Goal: Task Accomplishment & Management: Manage account settings

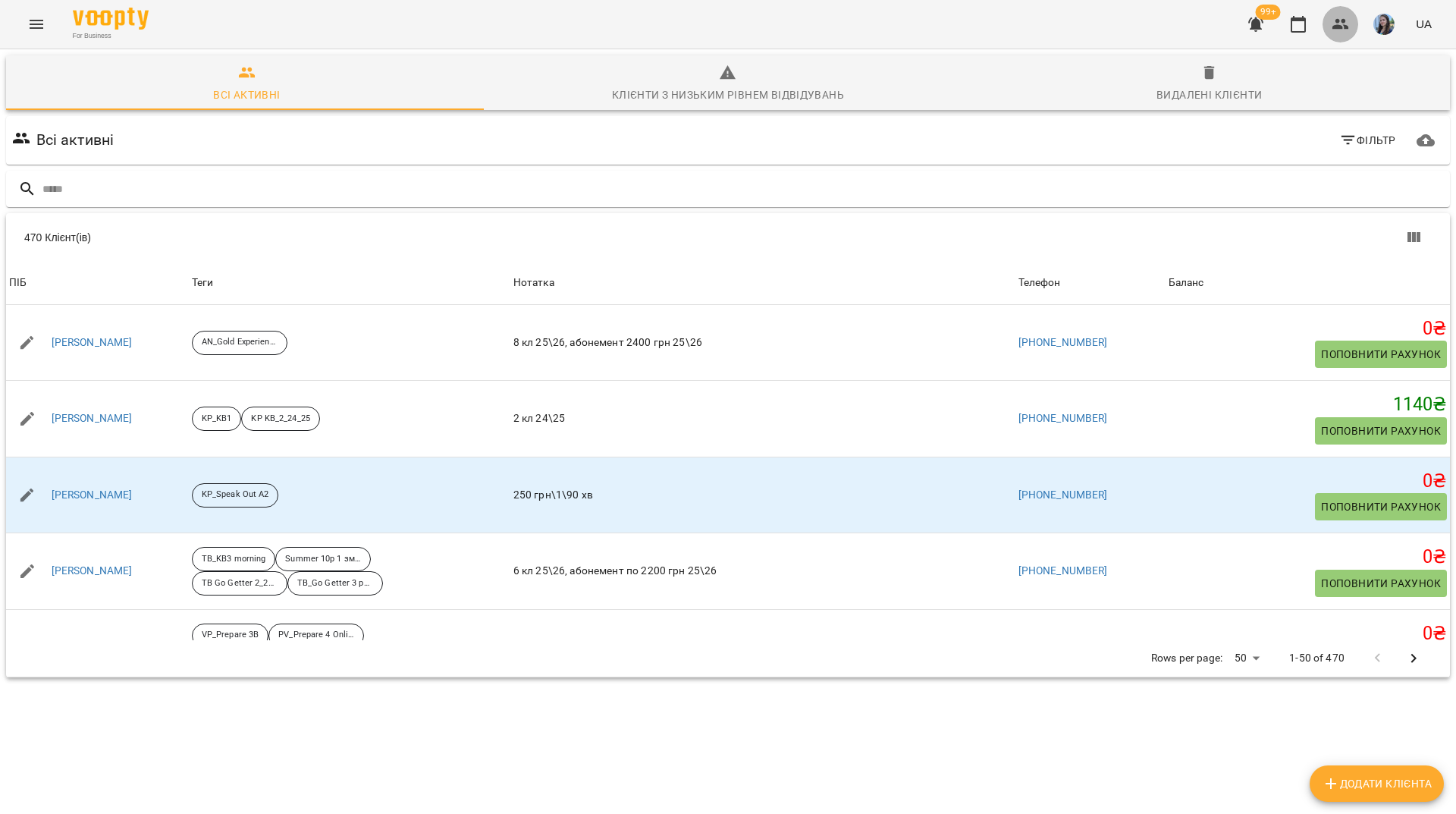
click at [1338, 27] on icon "button" at bounding box center [1341, 24] width 17 height 11
drag, startPoint x: 1302, startPoint y: 27, endPoint x: 1293, endPoint y: 27, distance: 9.0
click at [1302, 26] on icon "button" at bounding box center [1299, 24] width 19 height 19
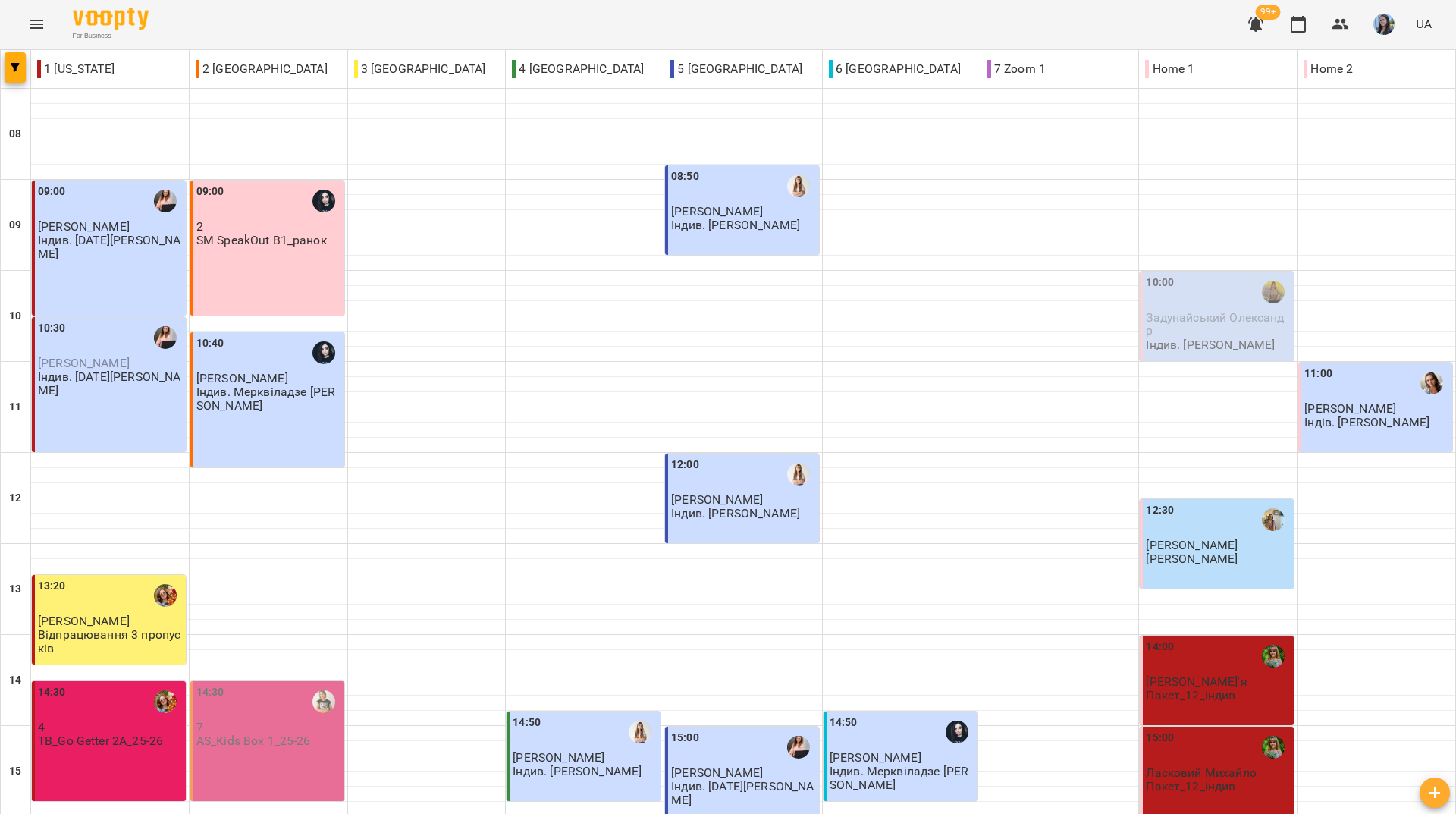
scroll to position [303, 0]
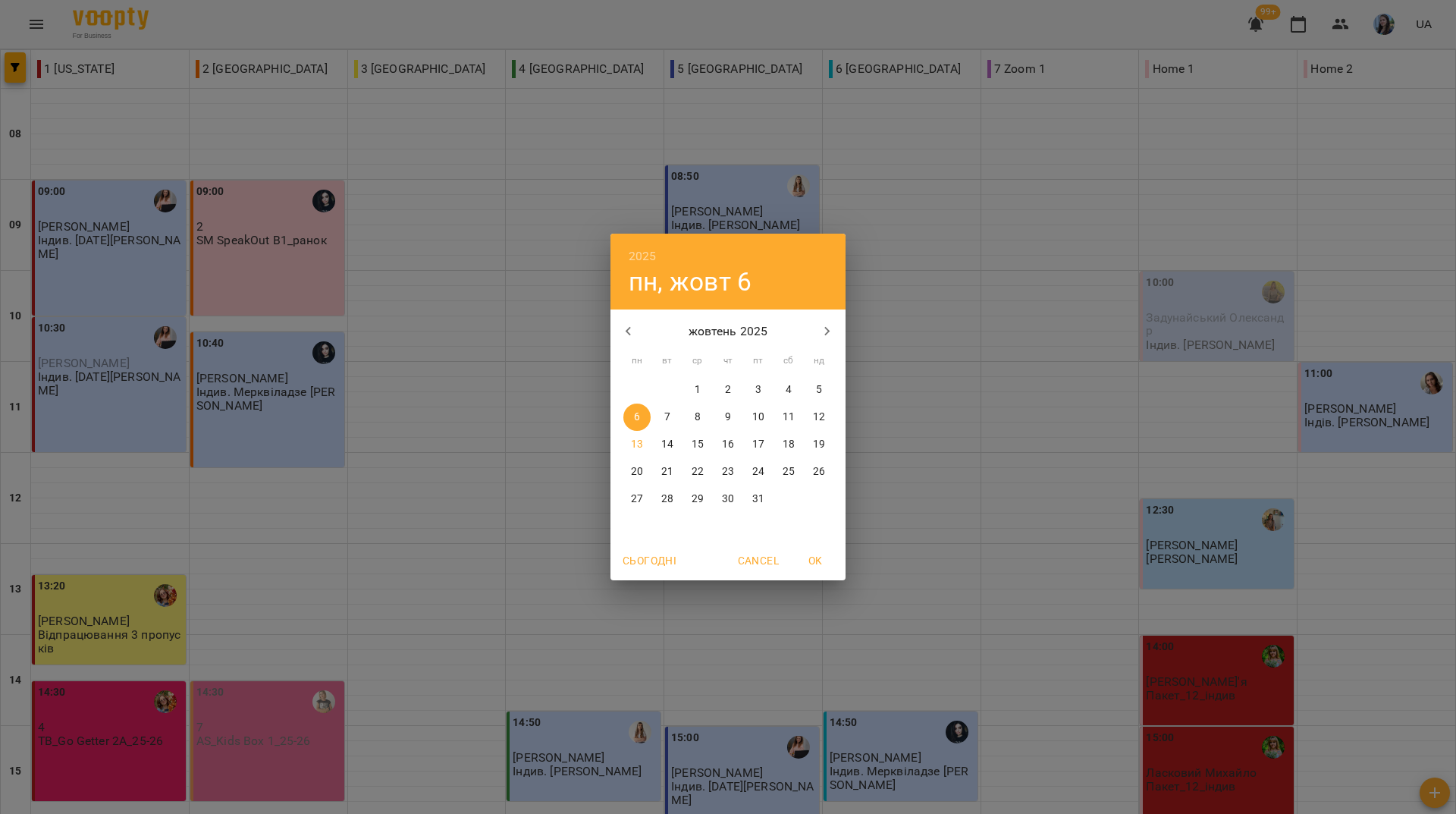
click at [634, 449] on p "13" at bounding box center [637, 444] width 12 height 15
type input "**********"
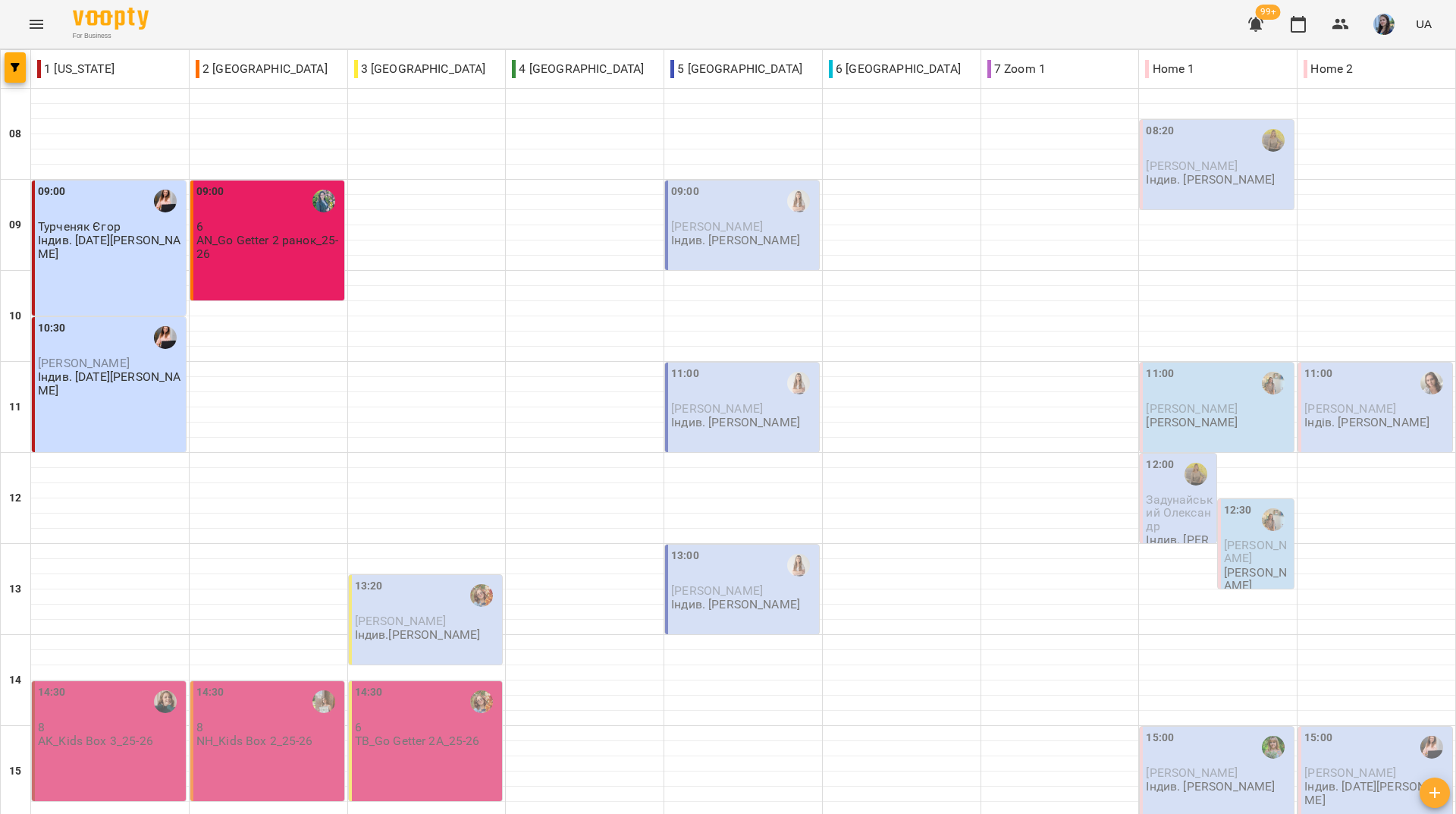
scroll to position [559, 0]
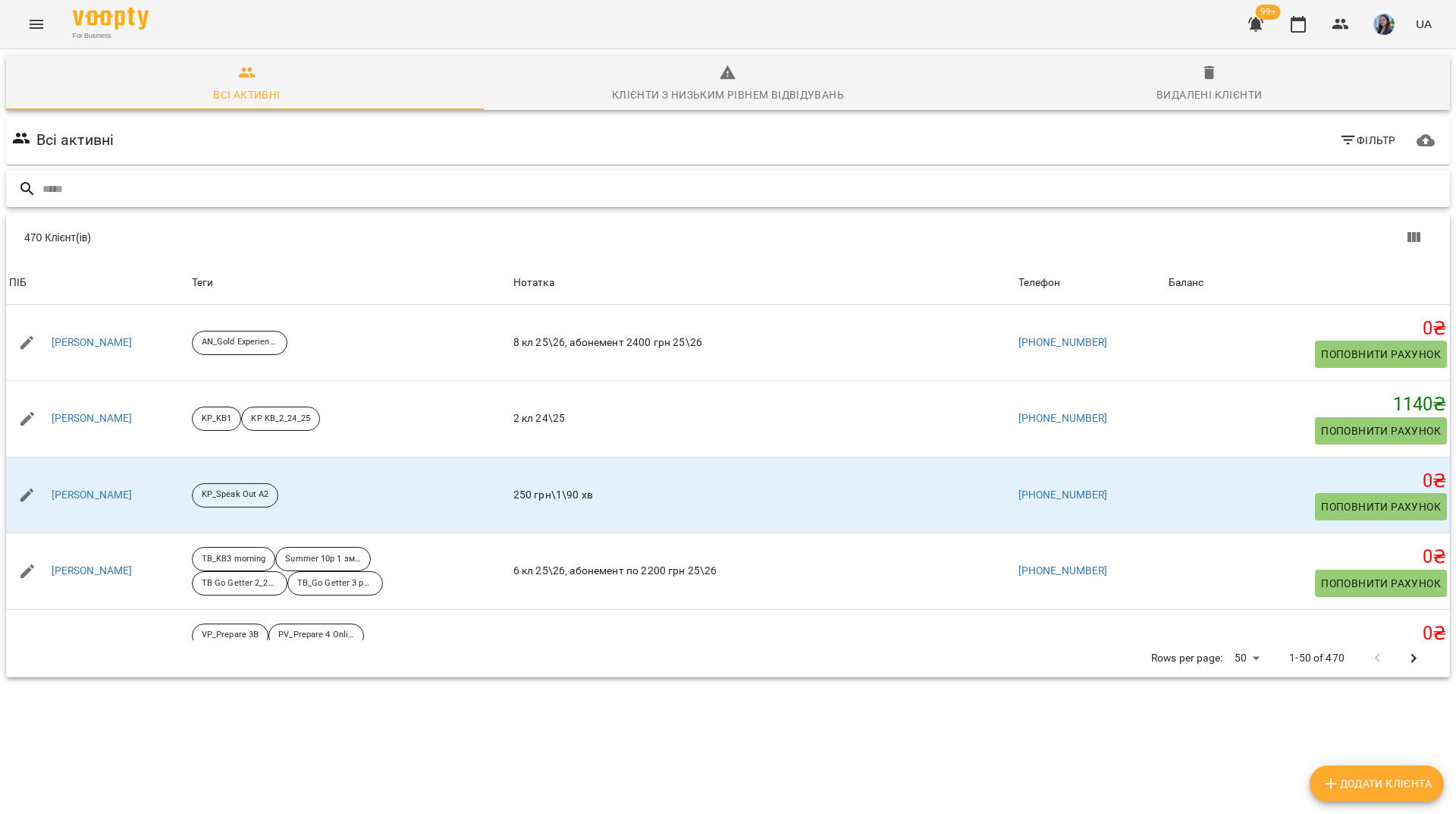
click at [290, 182] on input "text" at bounding box center [743, 189] width 1402 height 25
paste input "**********"
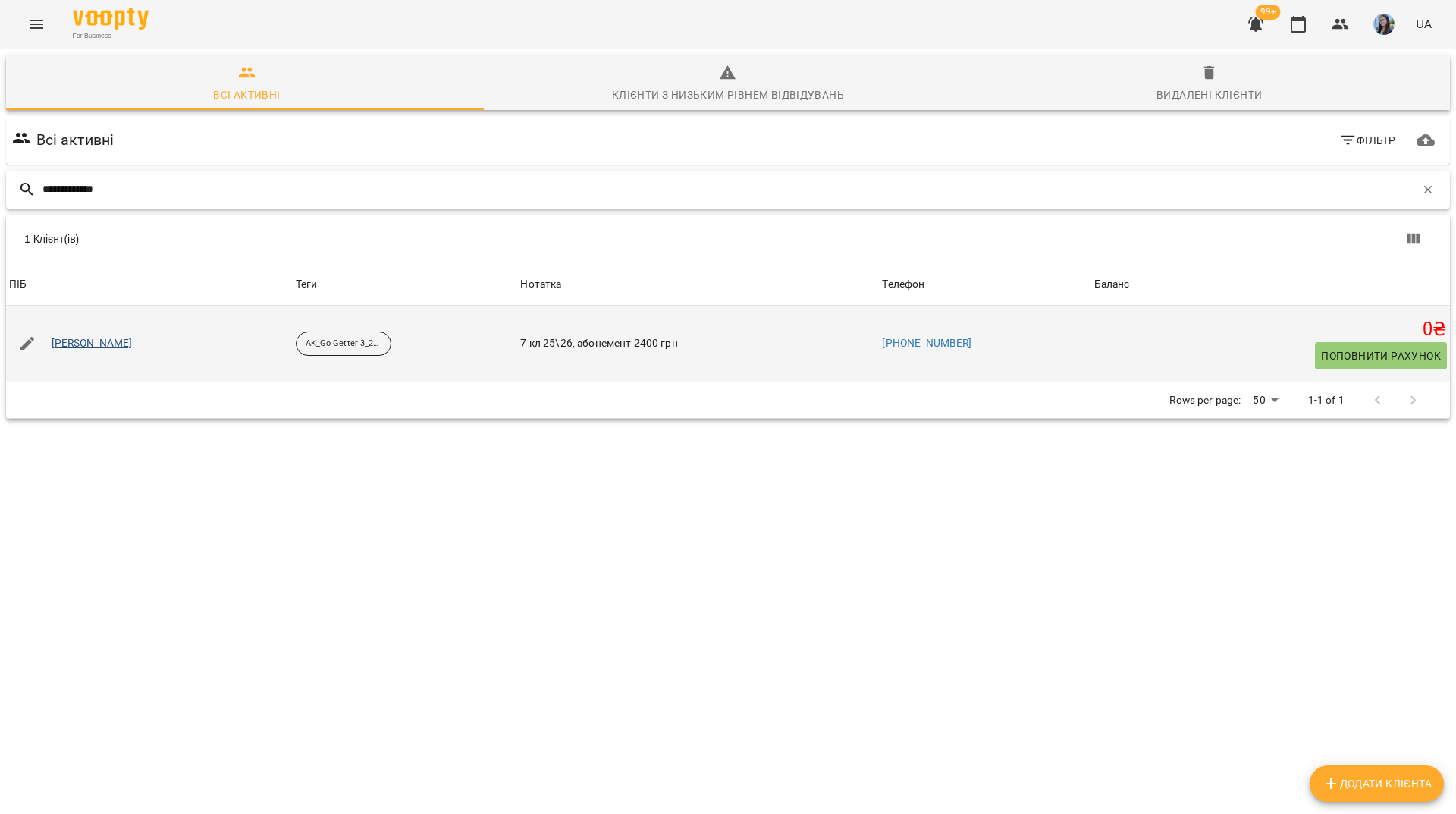
type input "**********"
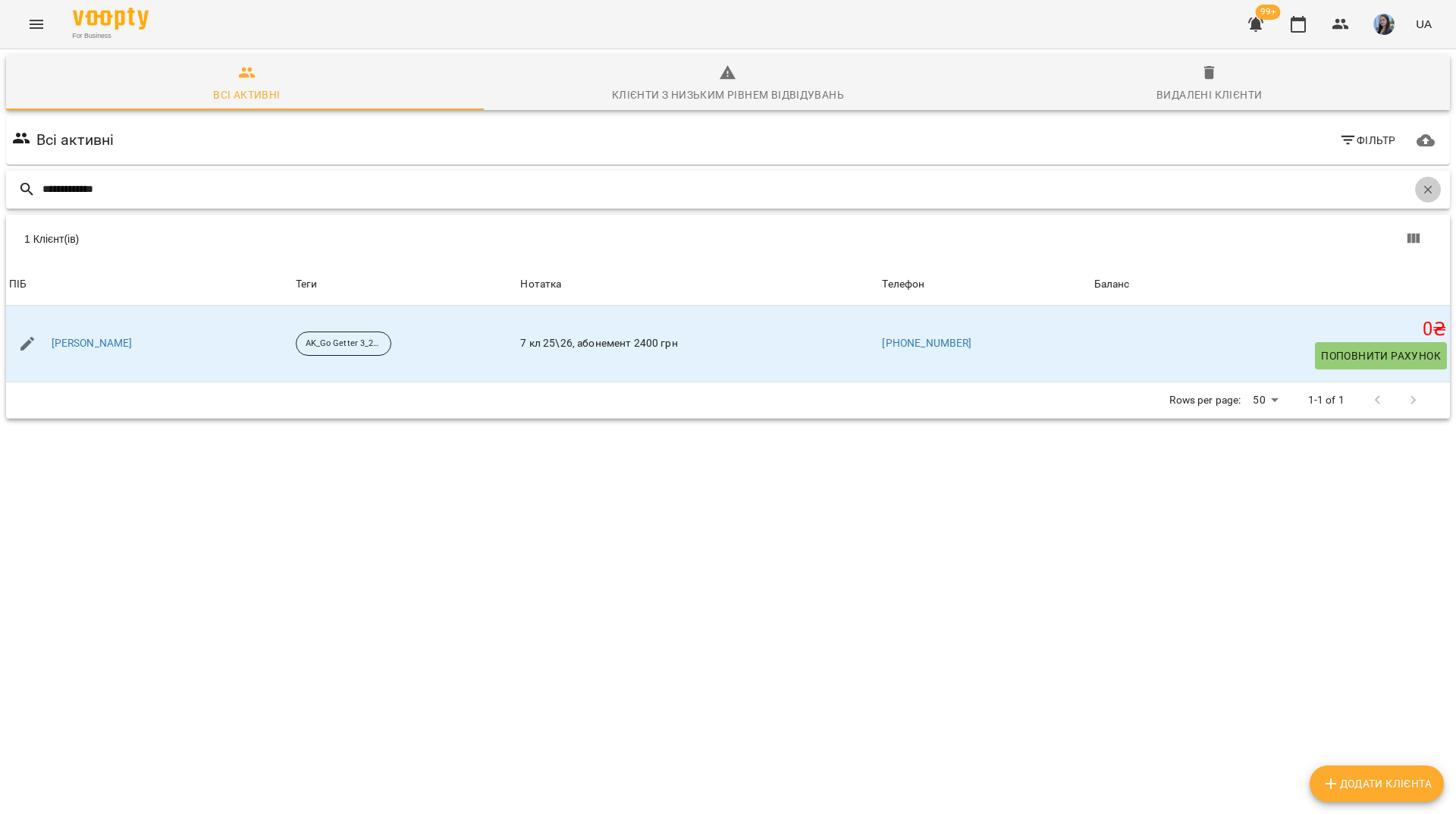
click at [1422, 188] on icon "button" at bounding box center [1428, 189] width 13 height 13
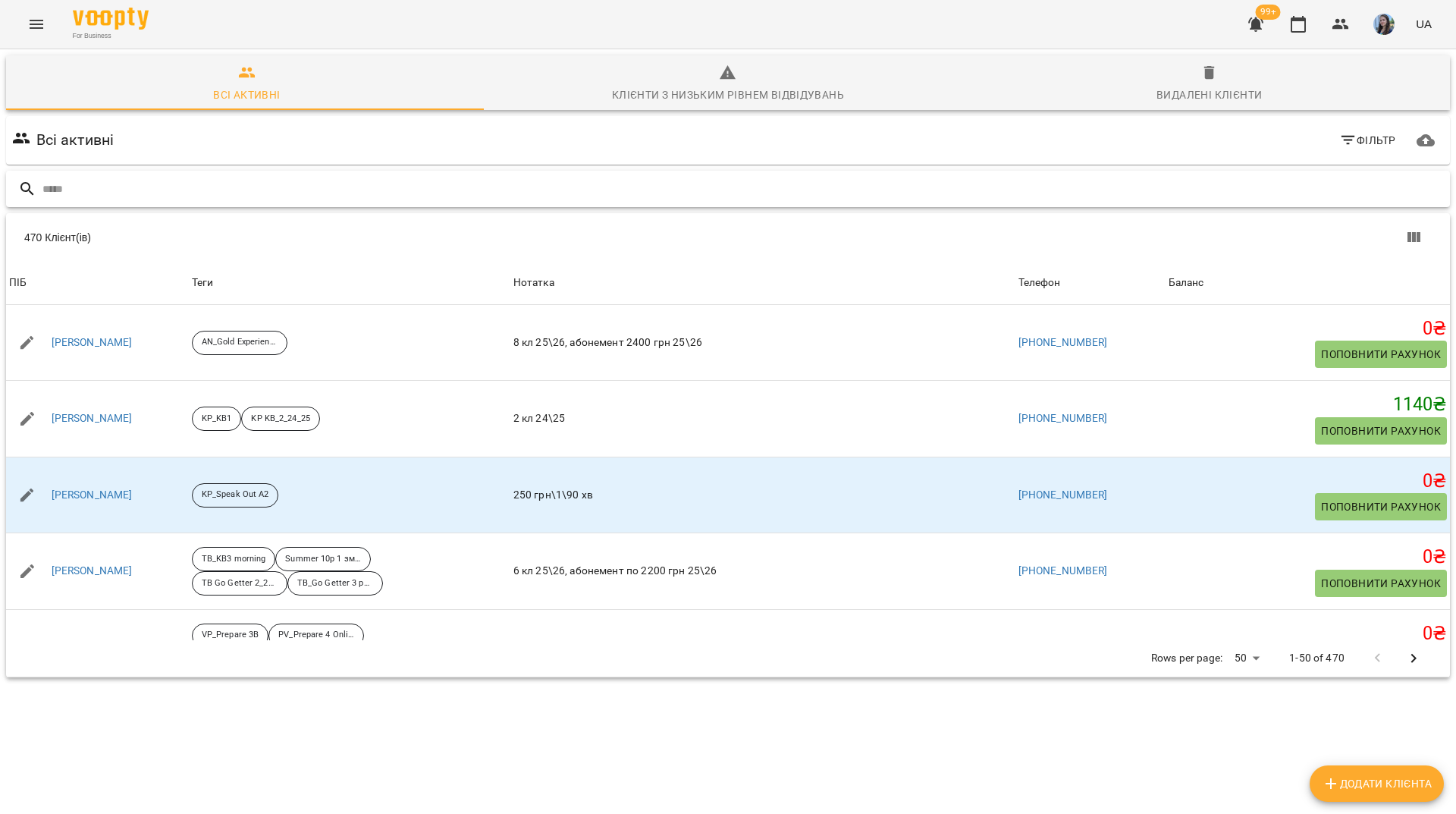
click at [314, 193] on input "text" at bounding box center [743, 189] width 1402 height 25
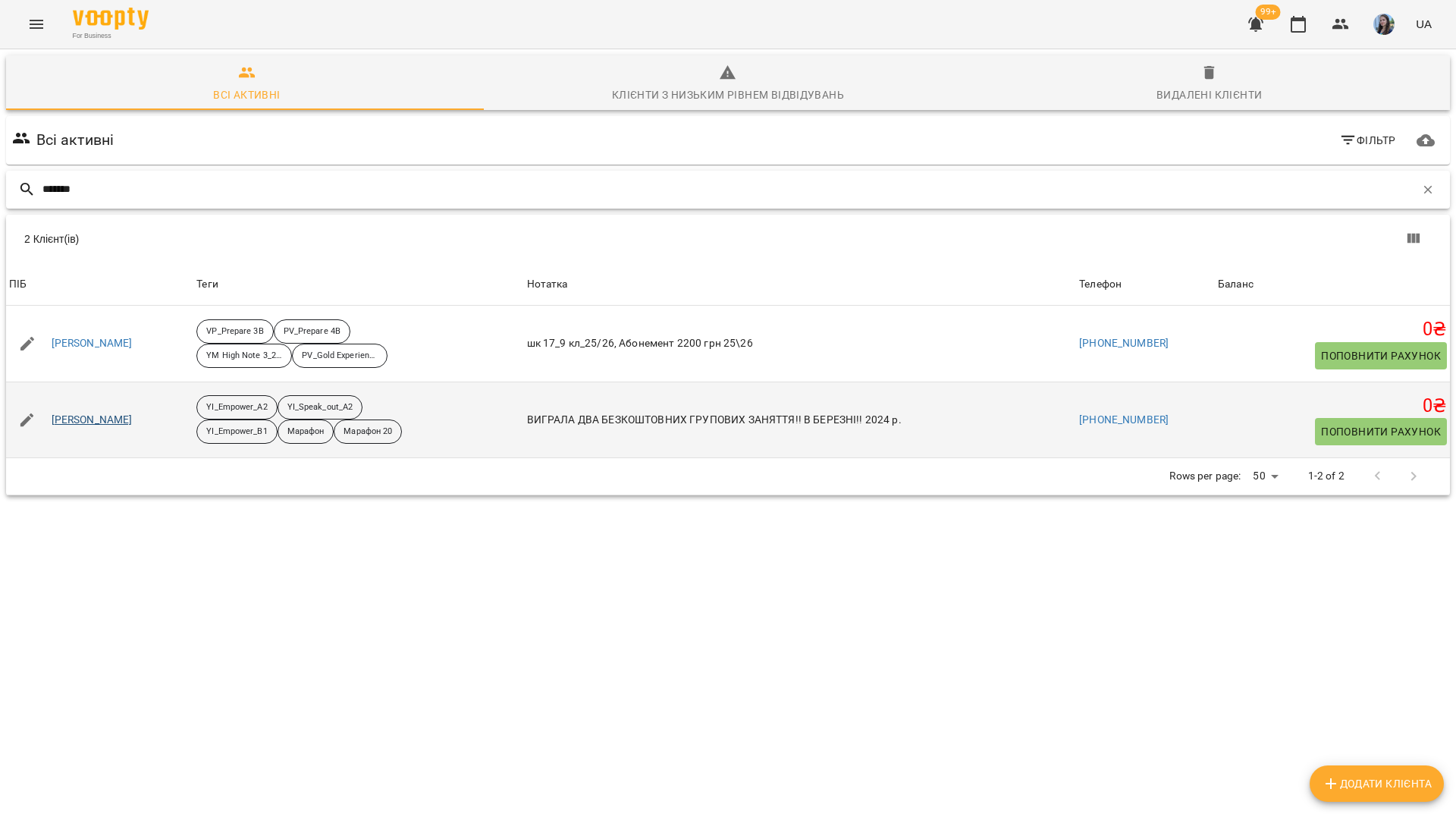
type input "******"
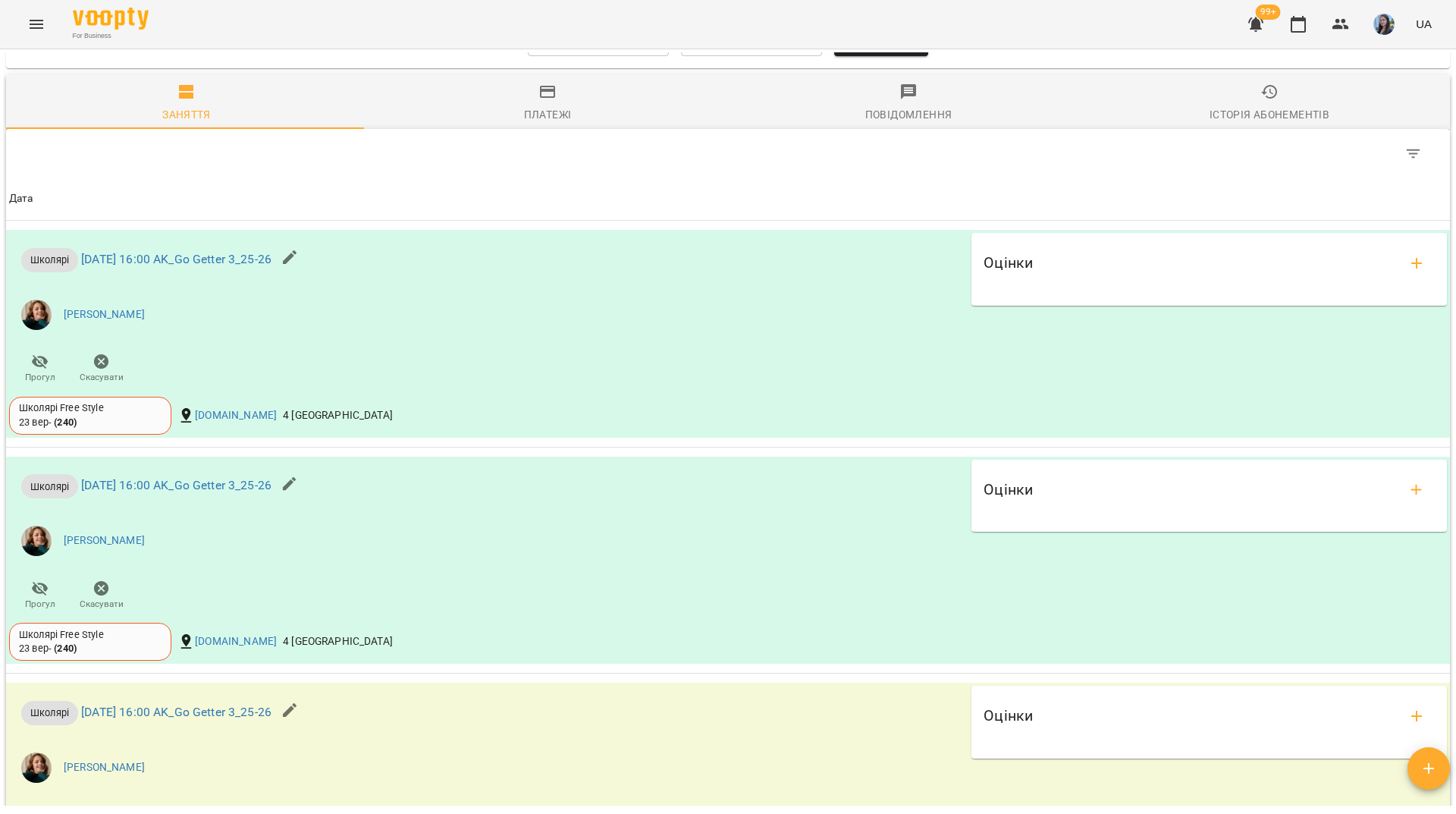
scroll to position [1062, 0]
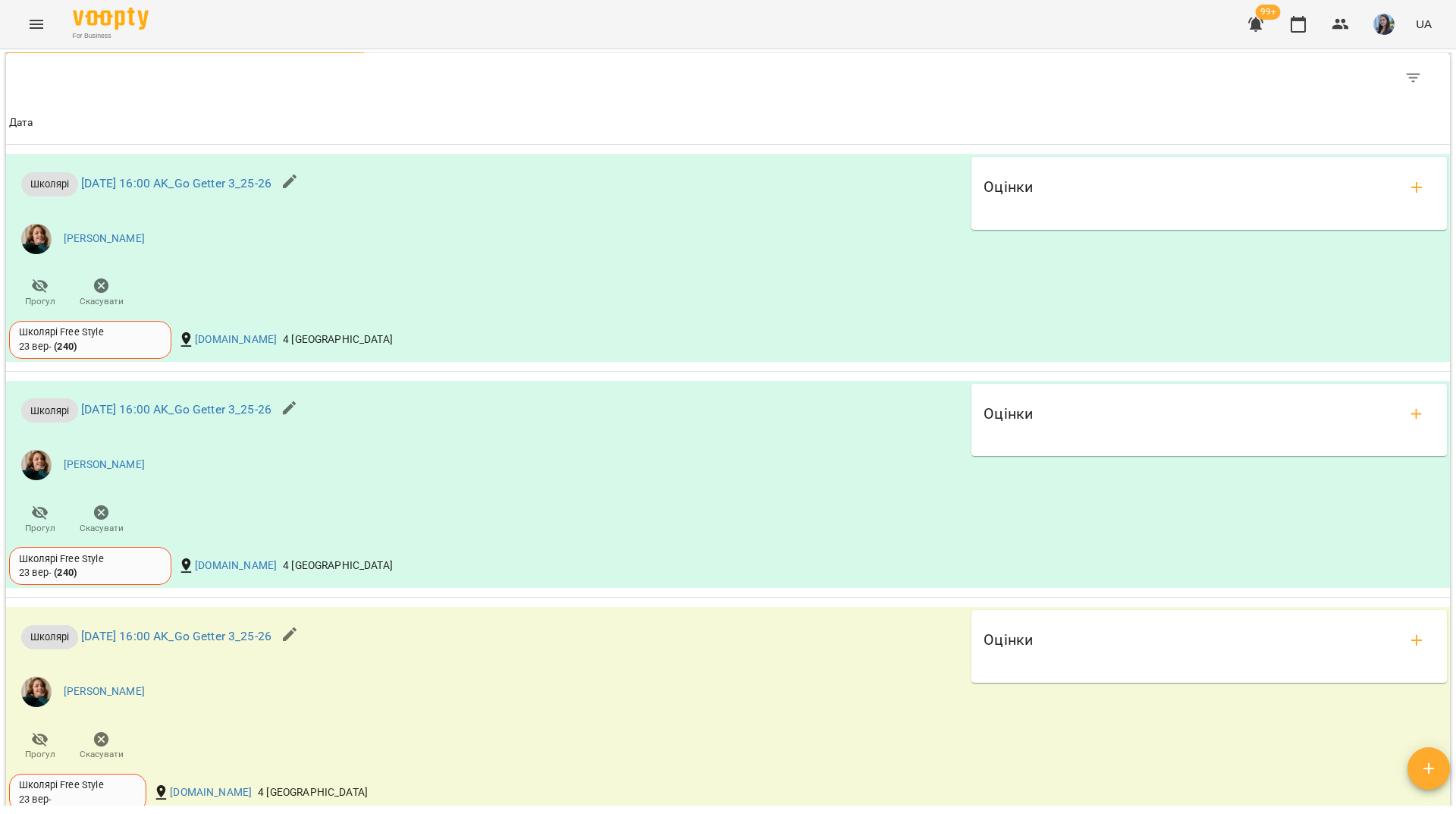
click at [764, 42] on div "For Business 99+ UA" at bounding box center [728, 24] width 1456 height 49
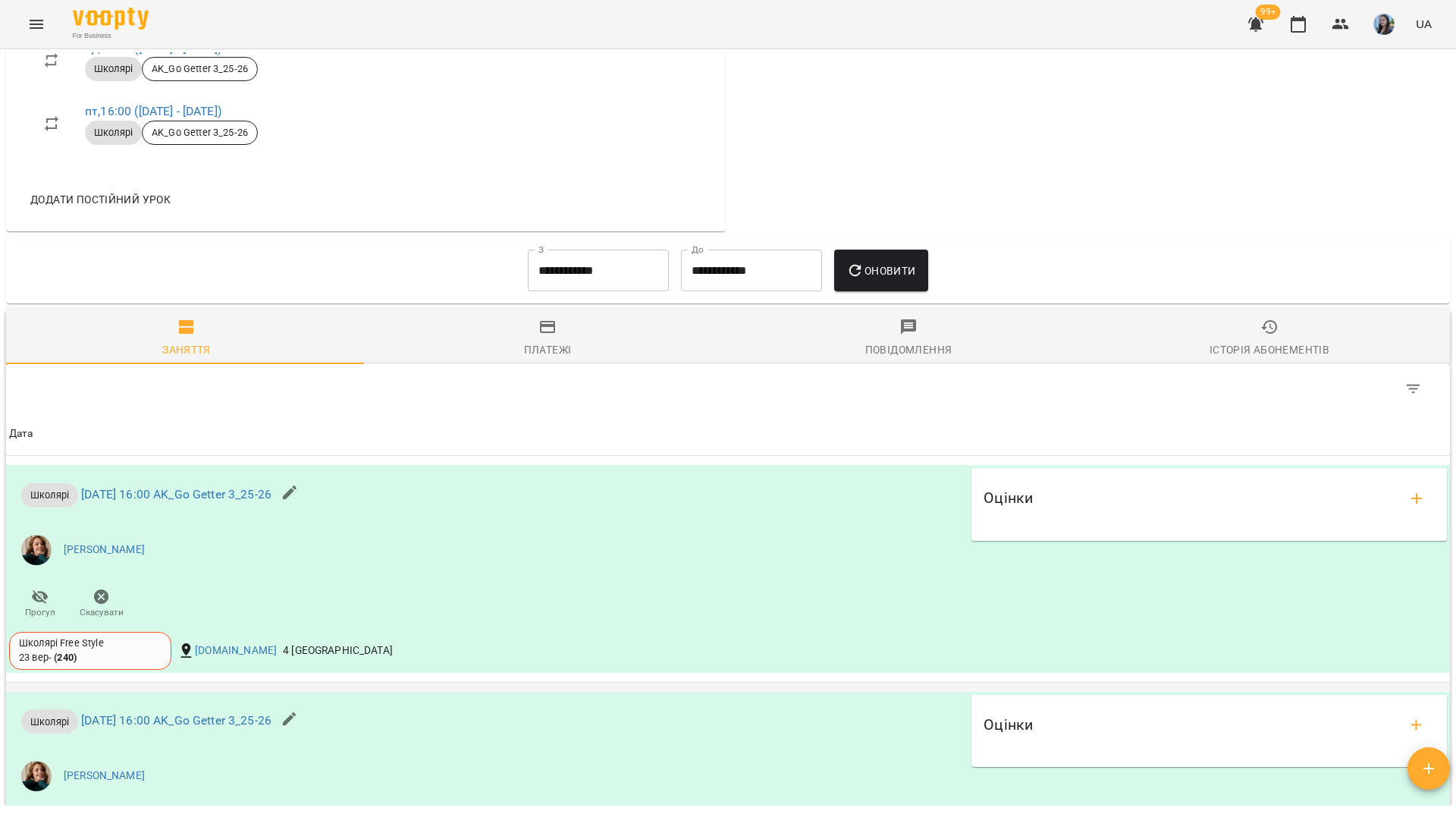
scroll to position [683, 0]
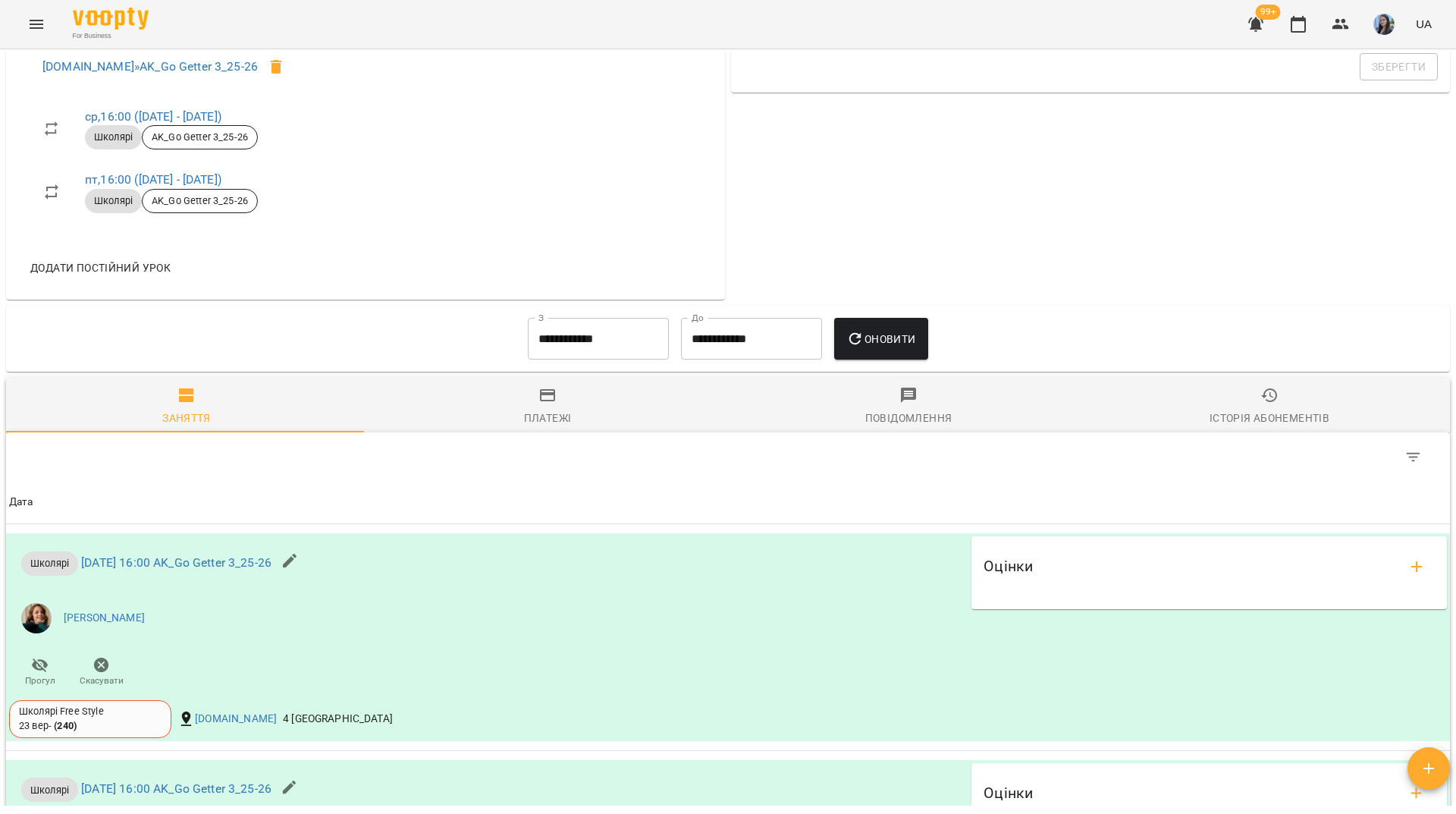
click at [703, 35] on div "For Business 99+ UA" at bounding box center [728, 24] width 1456 height 49
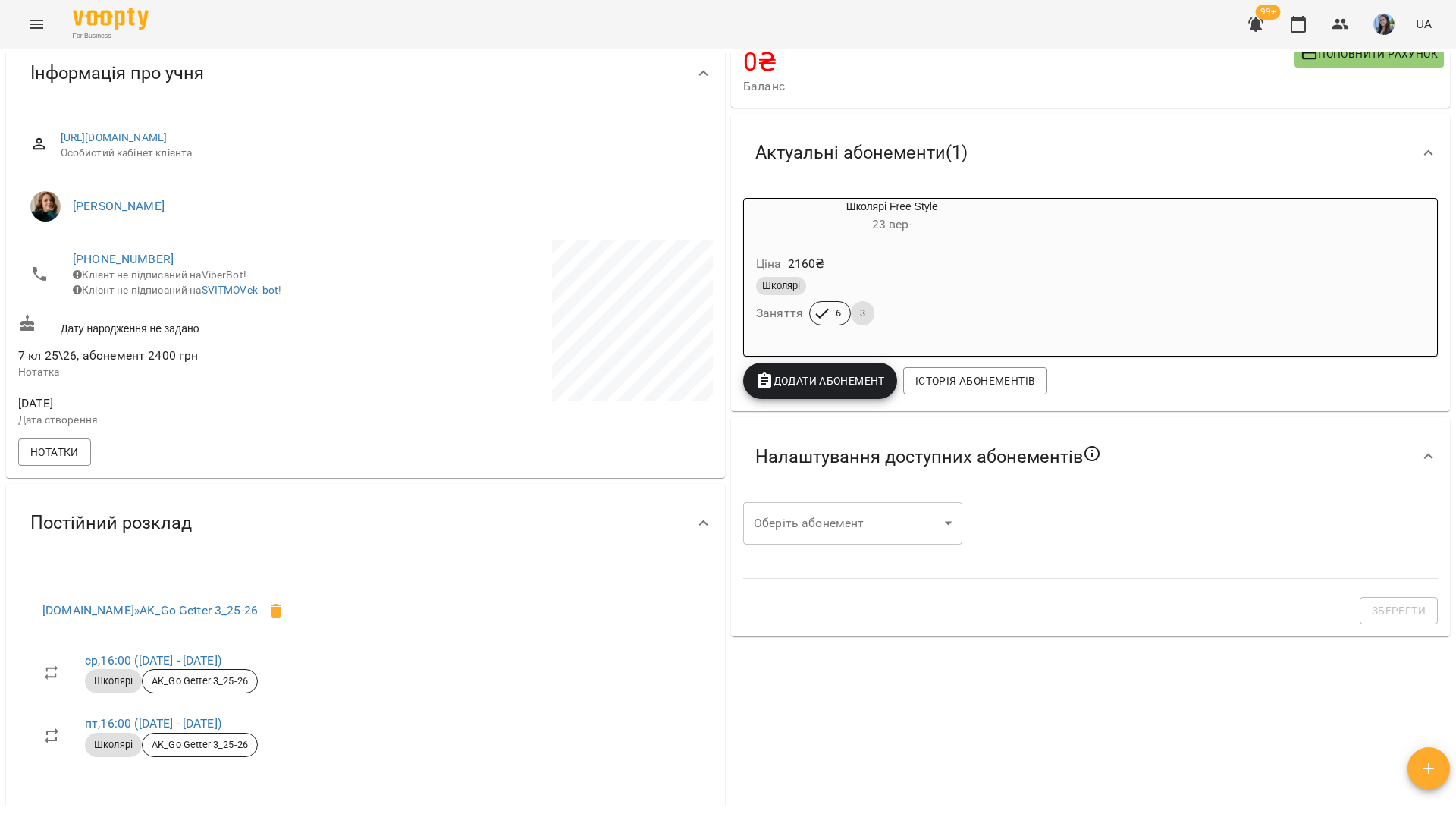
scroll to position [0, 0]
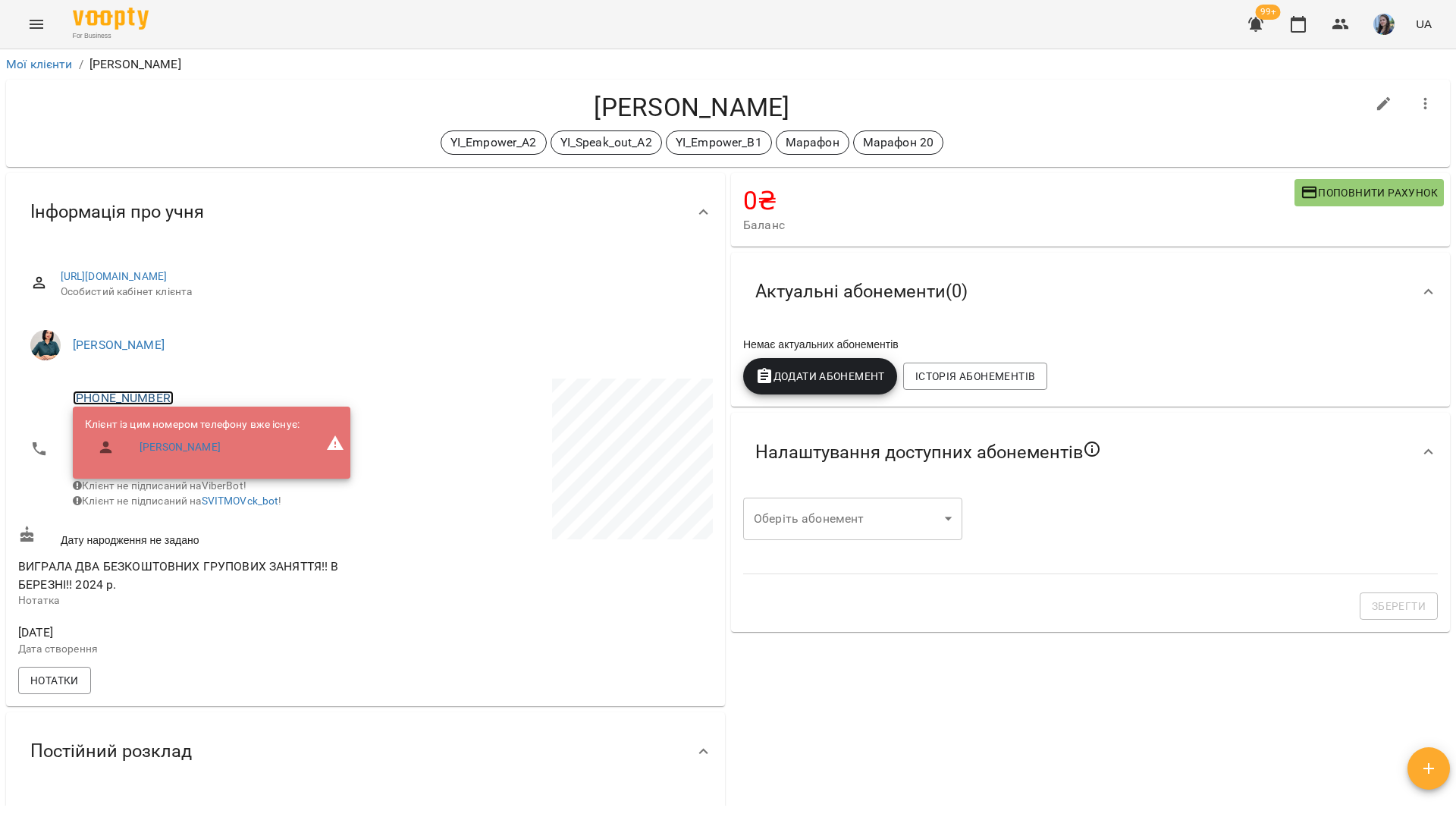
click at [126, 396] on link "[PHONE_NUMBER]" at bounding box center [123, 398] width 101 height 14
click at [185, 431] on img at bounding box center [185, 427] width 23 height 23
click at [620, 34] on div "For Business 99+ UA" at bounding box center [728, 24] width 1456 height 49
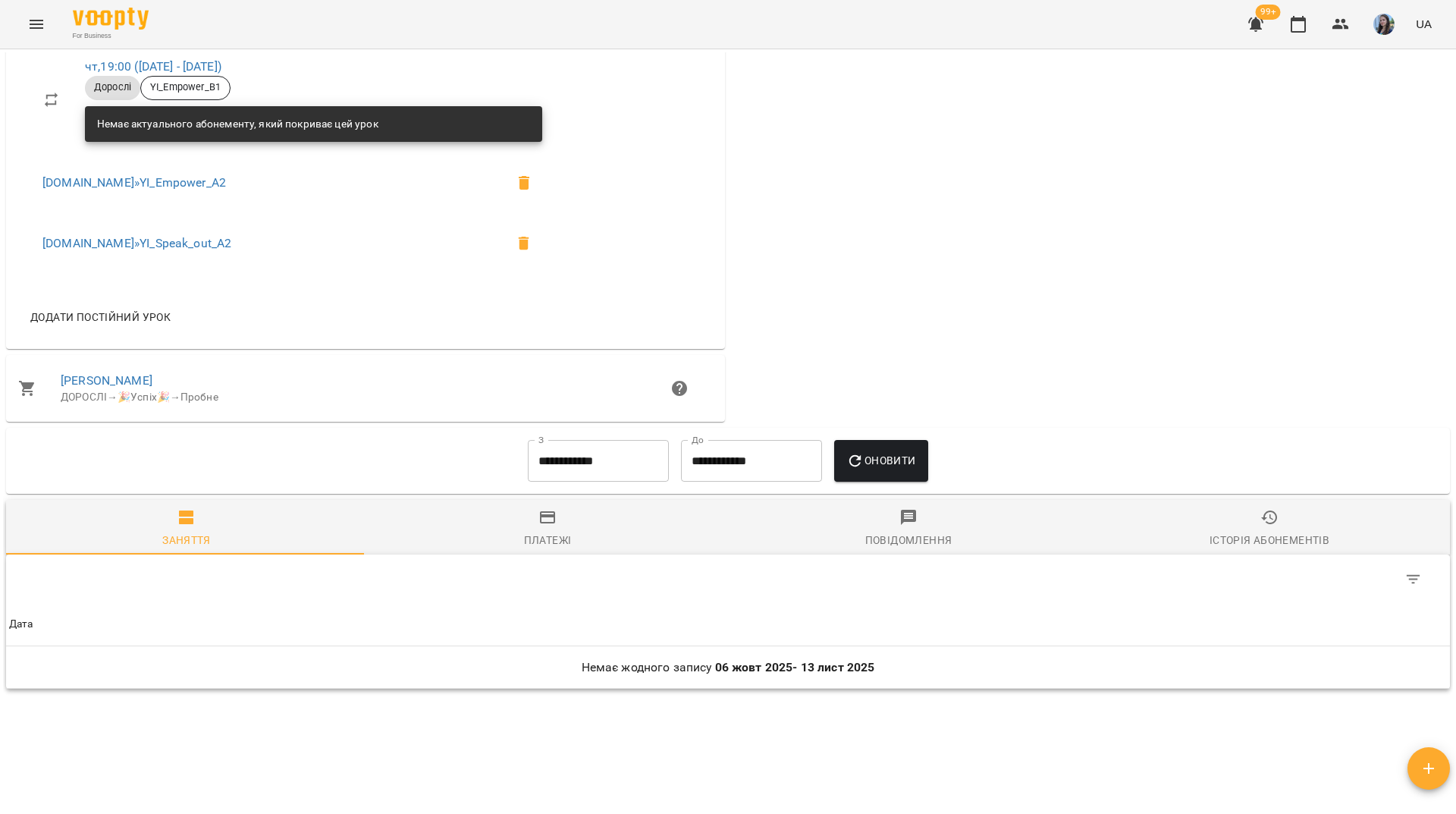
scroll to position [1235, 0]
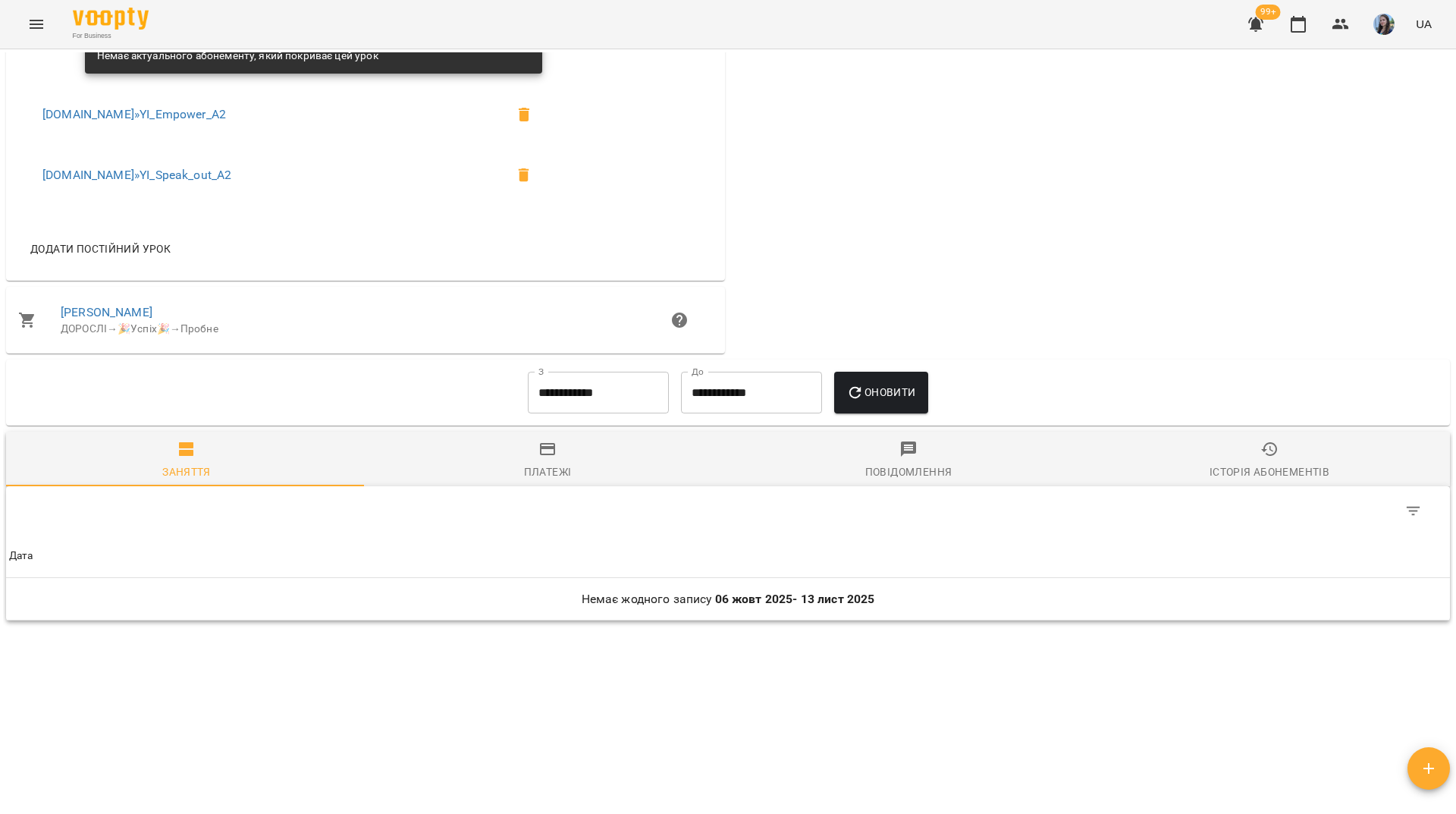
click at [572, 394] on input "**********" at bounding box center [598, 393] width 141 height 42
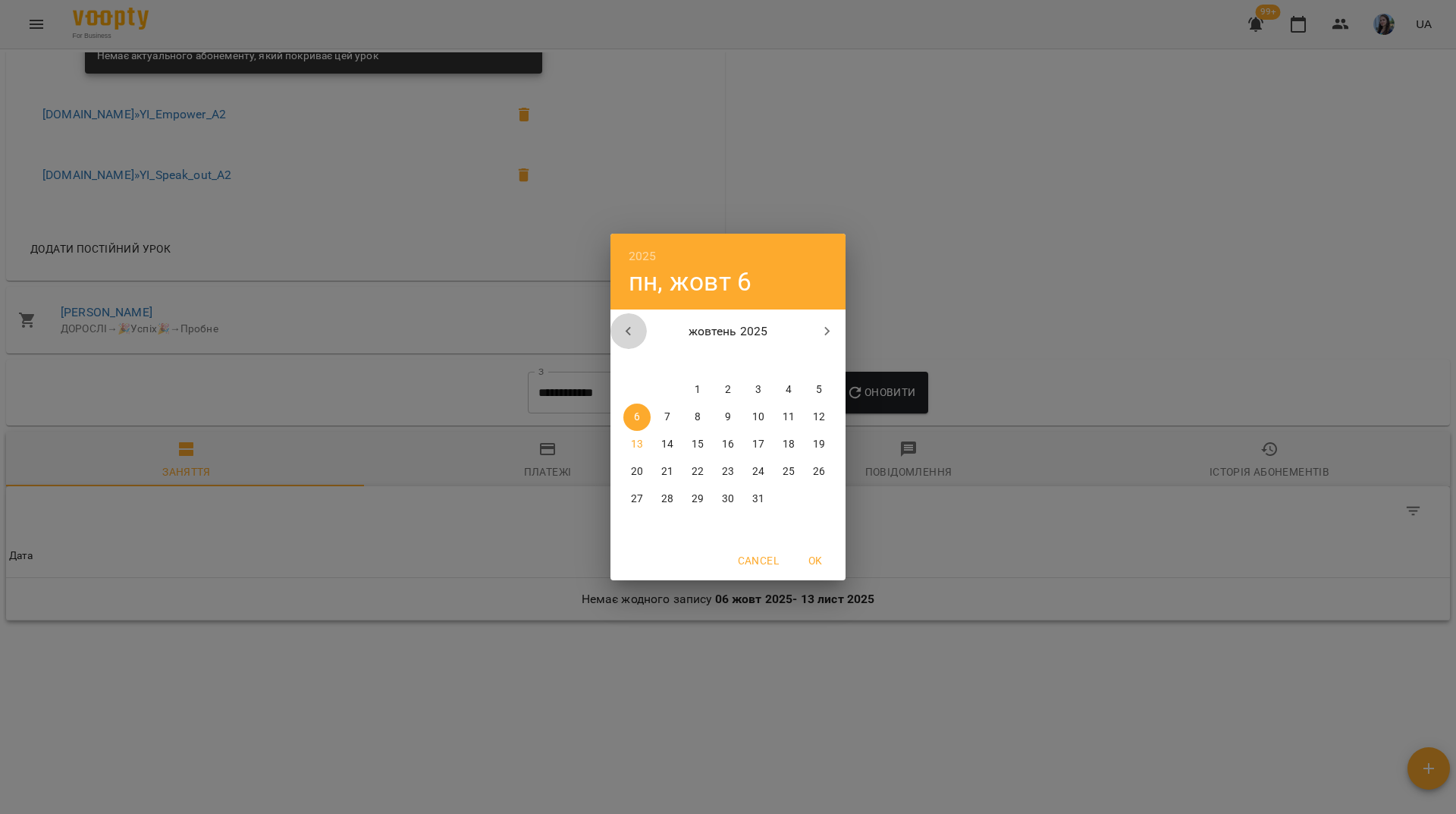
click at [637, 328] on icon "button" at bounding box center [629, 331] width 19 height 19
click at [636, 328] on icon "button" at bounding box center [629, 331] width 19 height 19
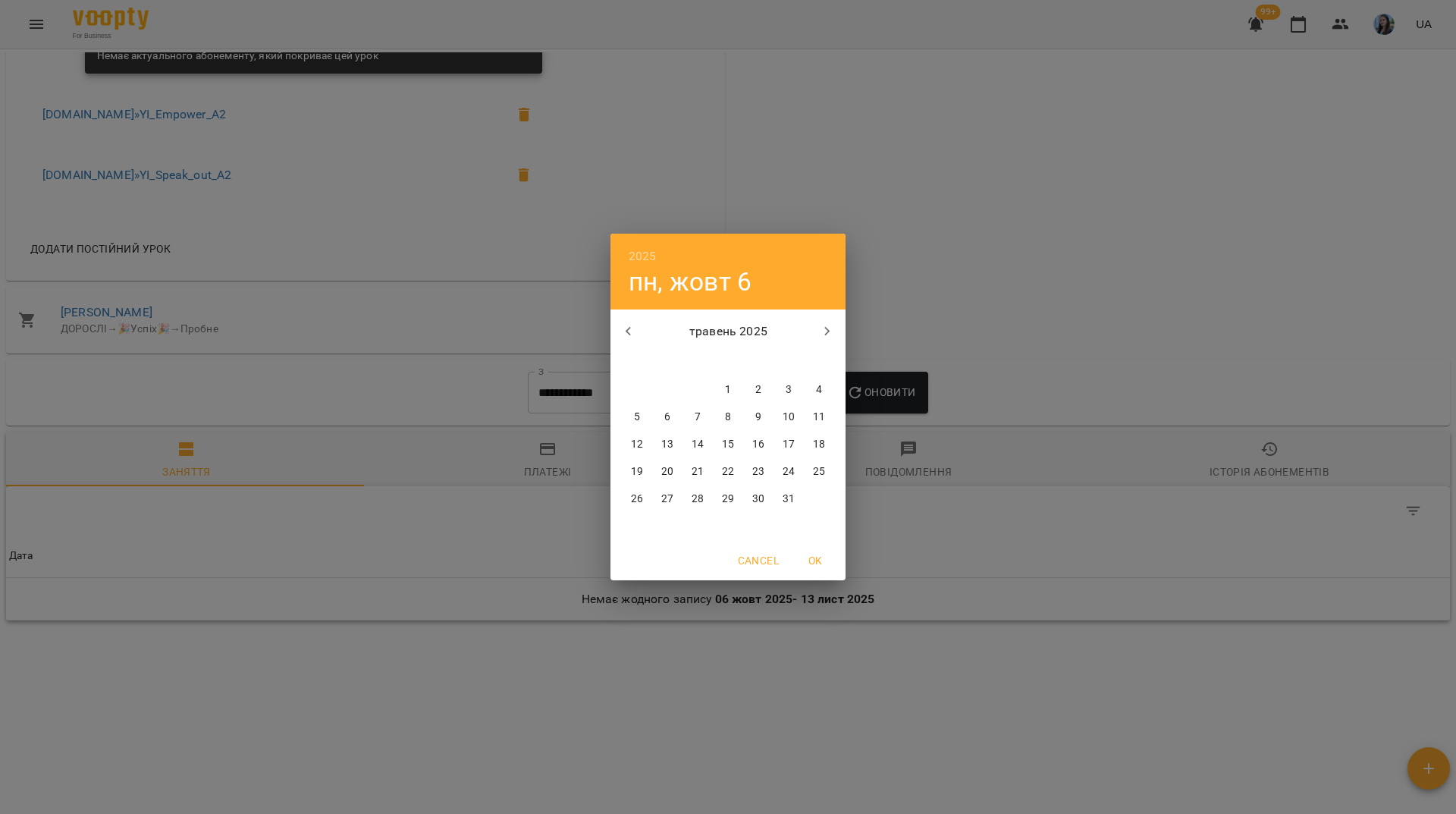
click at [636, 328] on icon "button" at bounding box center [629, 331] width 19 height 19
click at [636, 327] on icon "button" at bounding box center [629, 331] width 19 height 19
click at [635, 327] on icon "button" at bounding box center [629, 331] width 19 height 19
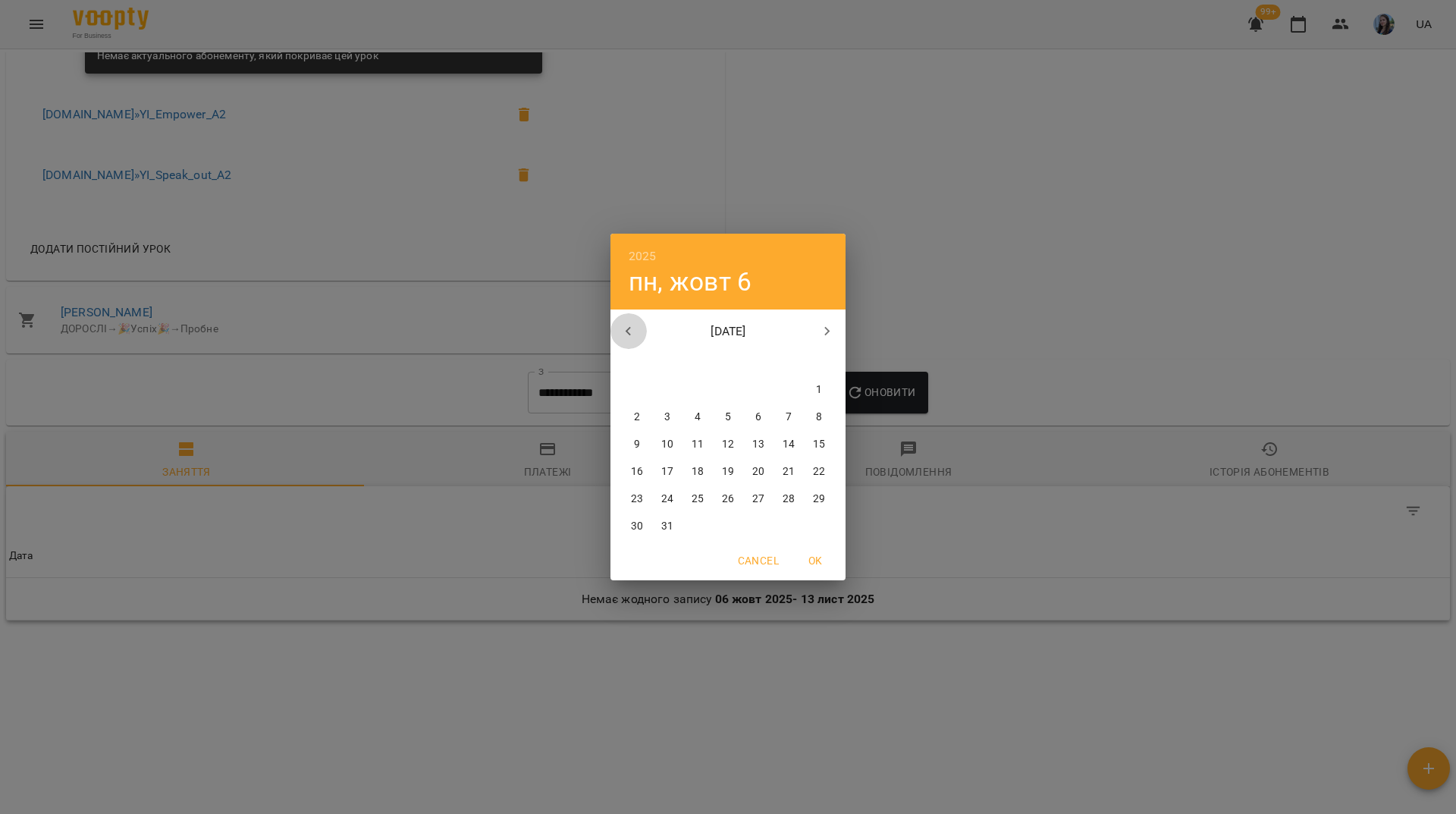
click at [635, 327] on icon "button" at bounding box center [629, 331] width 19 height 19
click at [634, 326] on icon "button" at bounding box center [629, 331] width 19 height 19
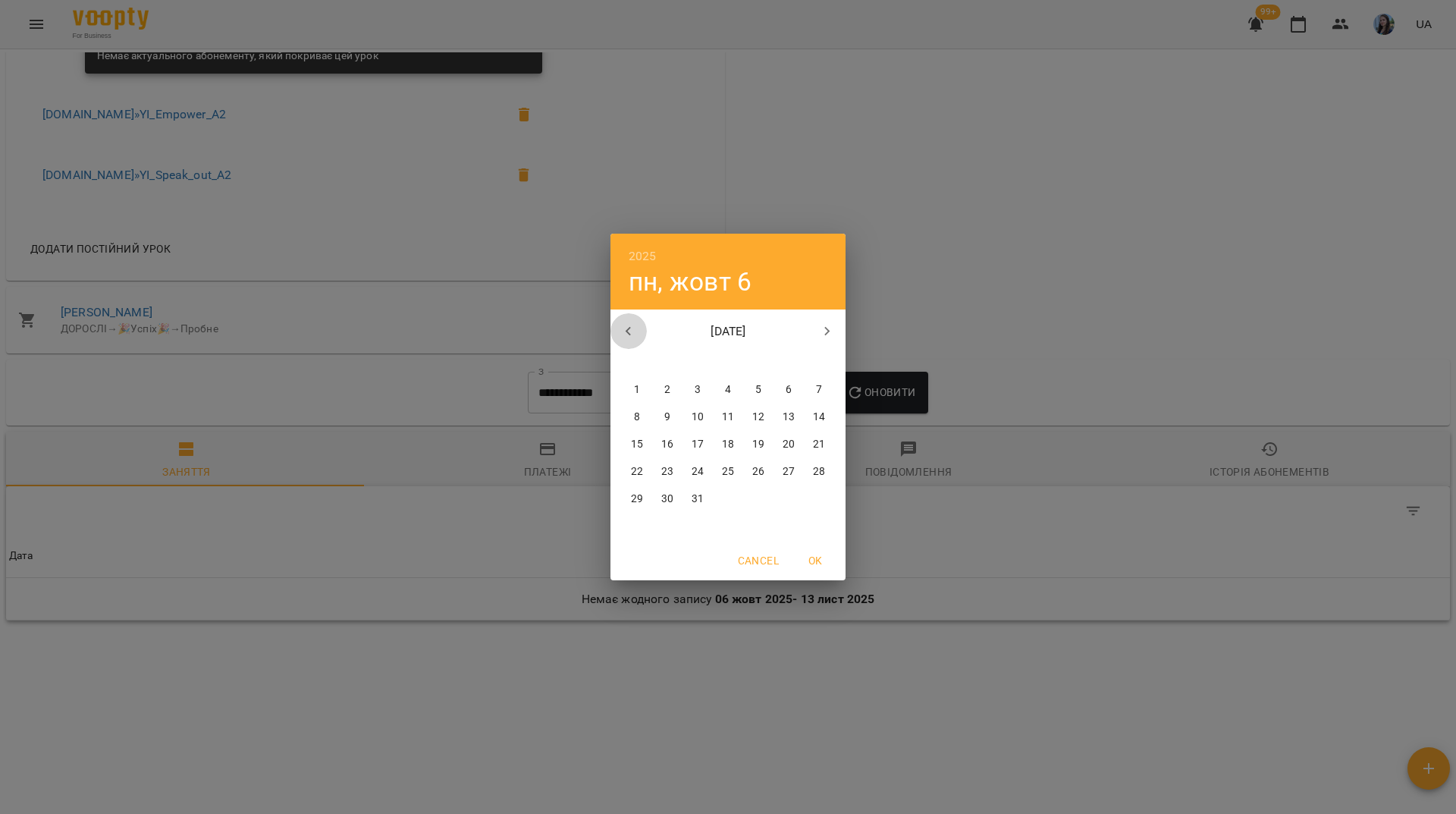
click at [634, 326] on icon "button" at bounding box center [629, 331] width 19 height 19
click at [628, 329] on icon "button" at bounding box center [628, 332] width 5 height 9
click at [757, 393] on span "1" at bounding box center [758, 389] width 27 height 15
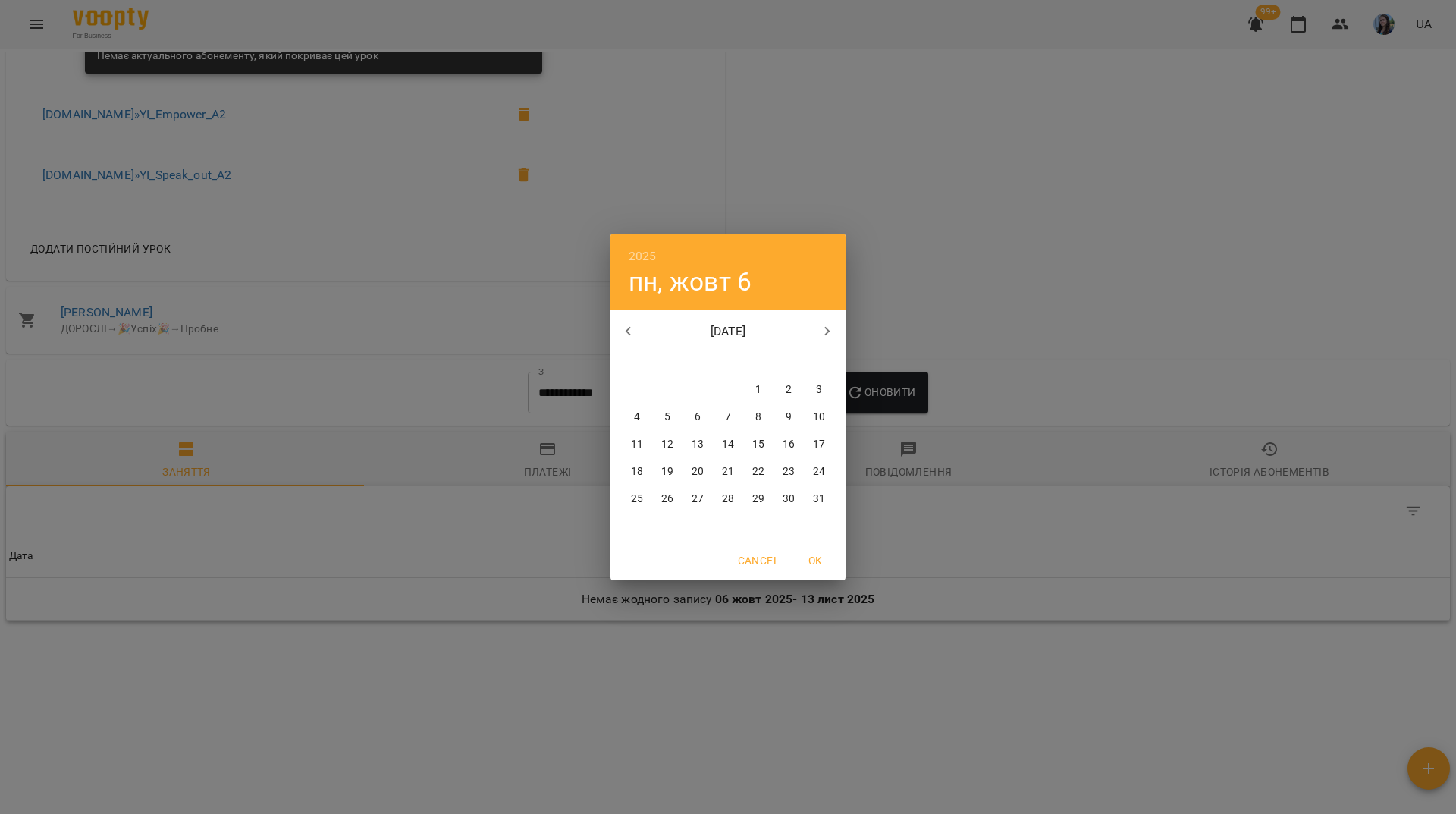
type input "**********"
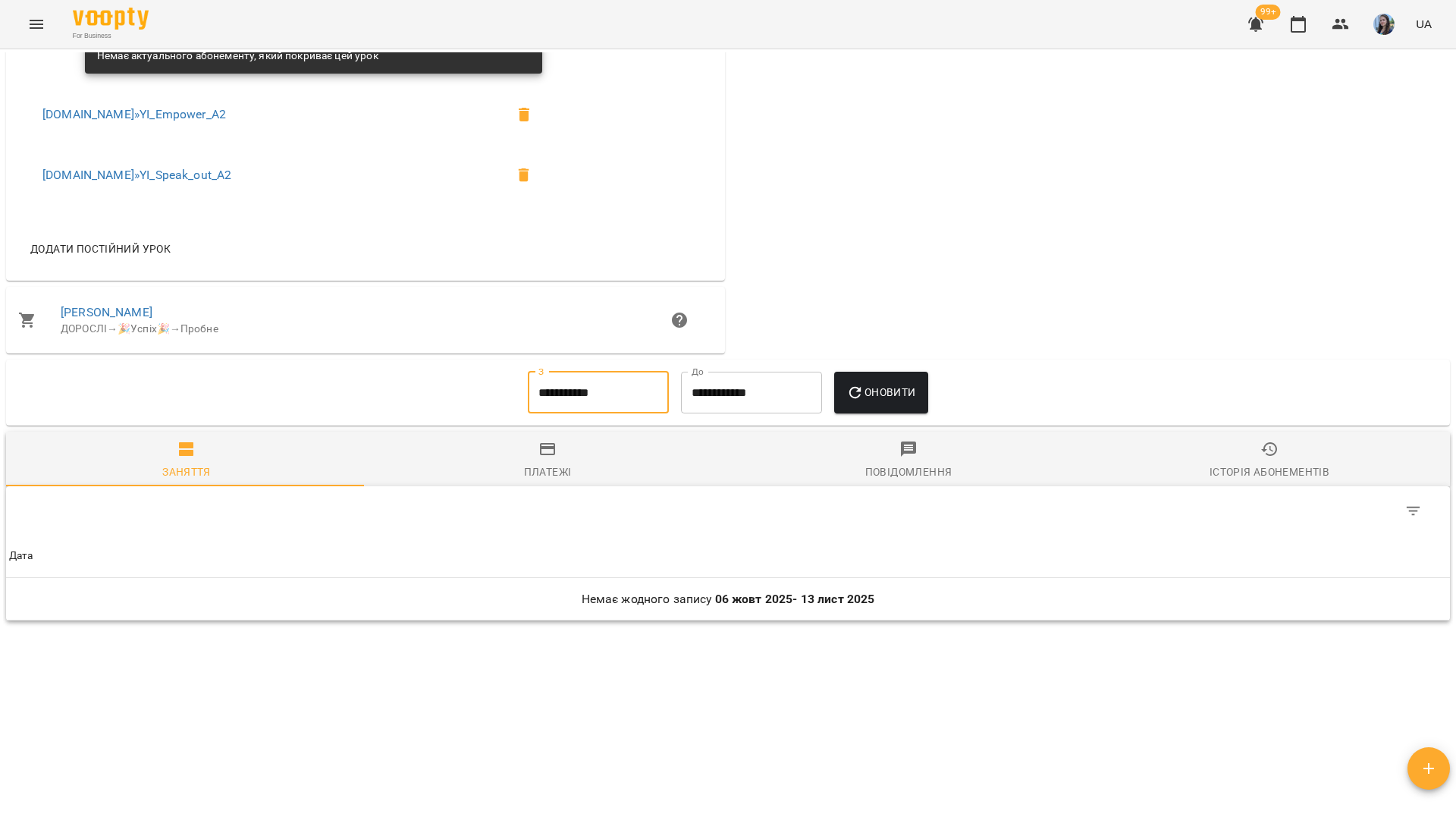
click at [858, 386] on icon "button" at bounding box center [855, 393] width 19 height 19
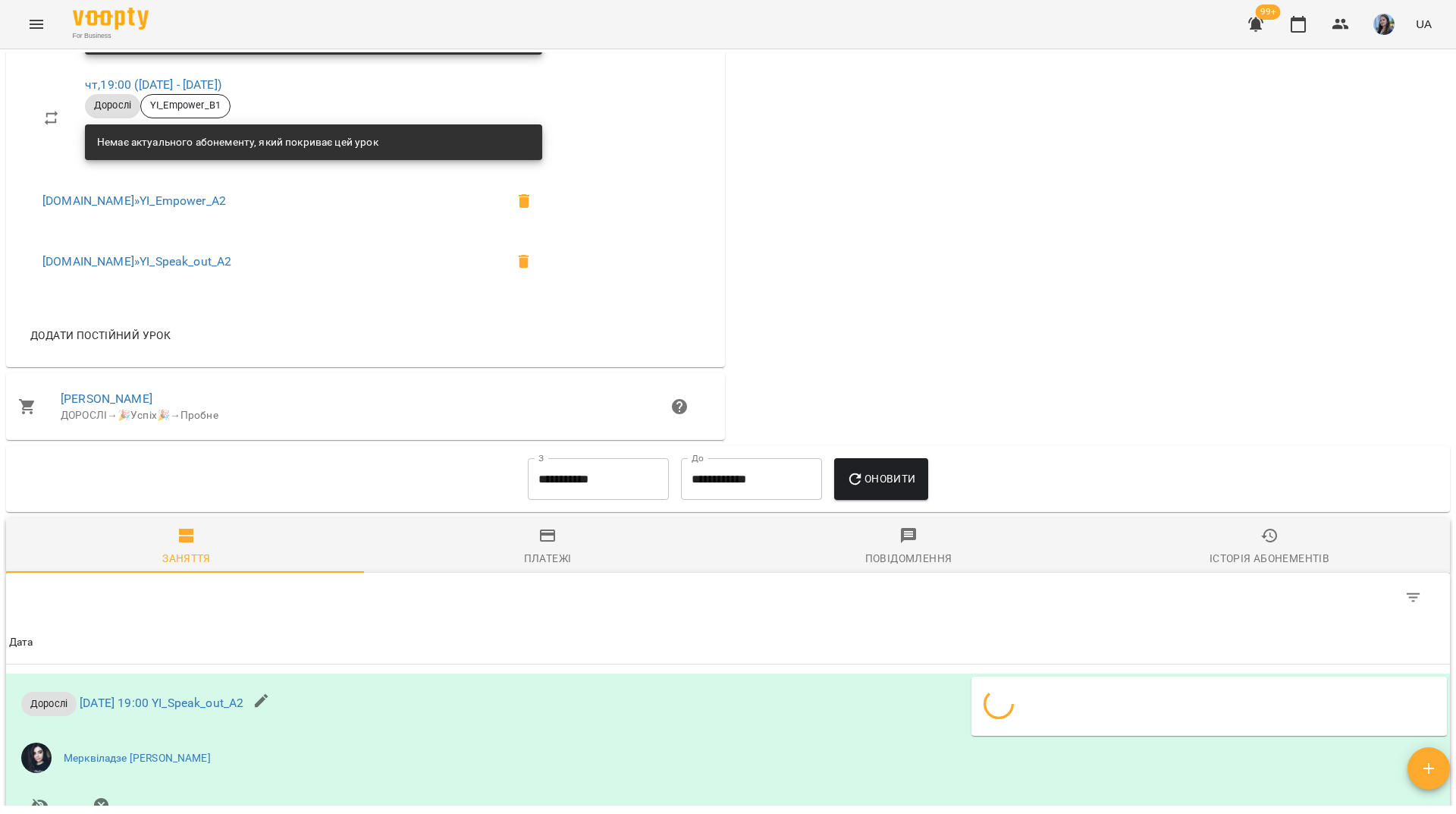
click at [567, 621] on th "Дата" at bounding box center [728, 642] width 1445 height 42
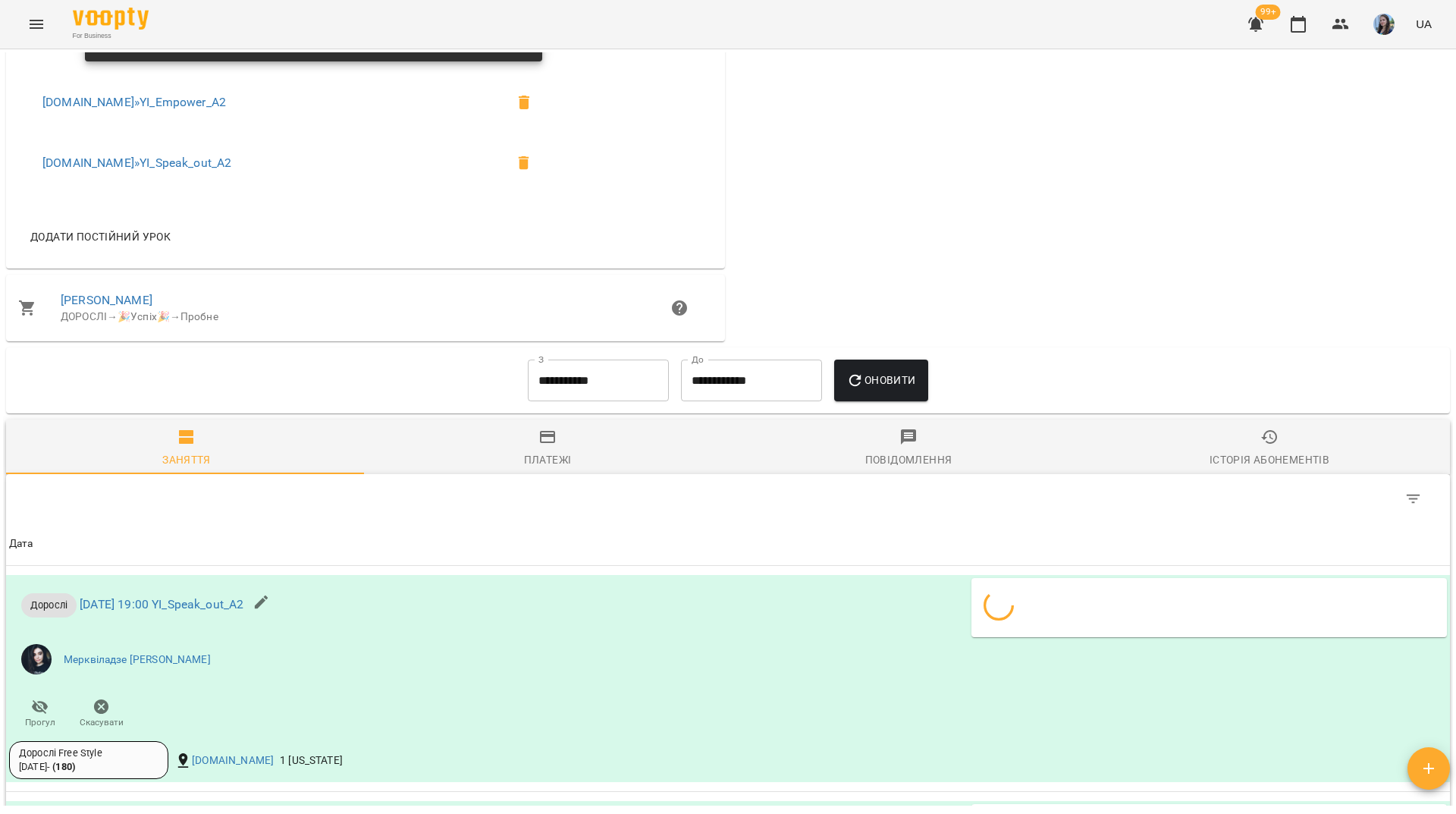
click at [539, 469] on div "Платежі" at bounding box center [548, 459] width 48 height 19
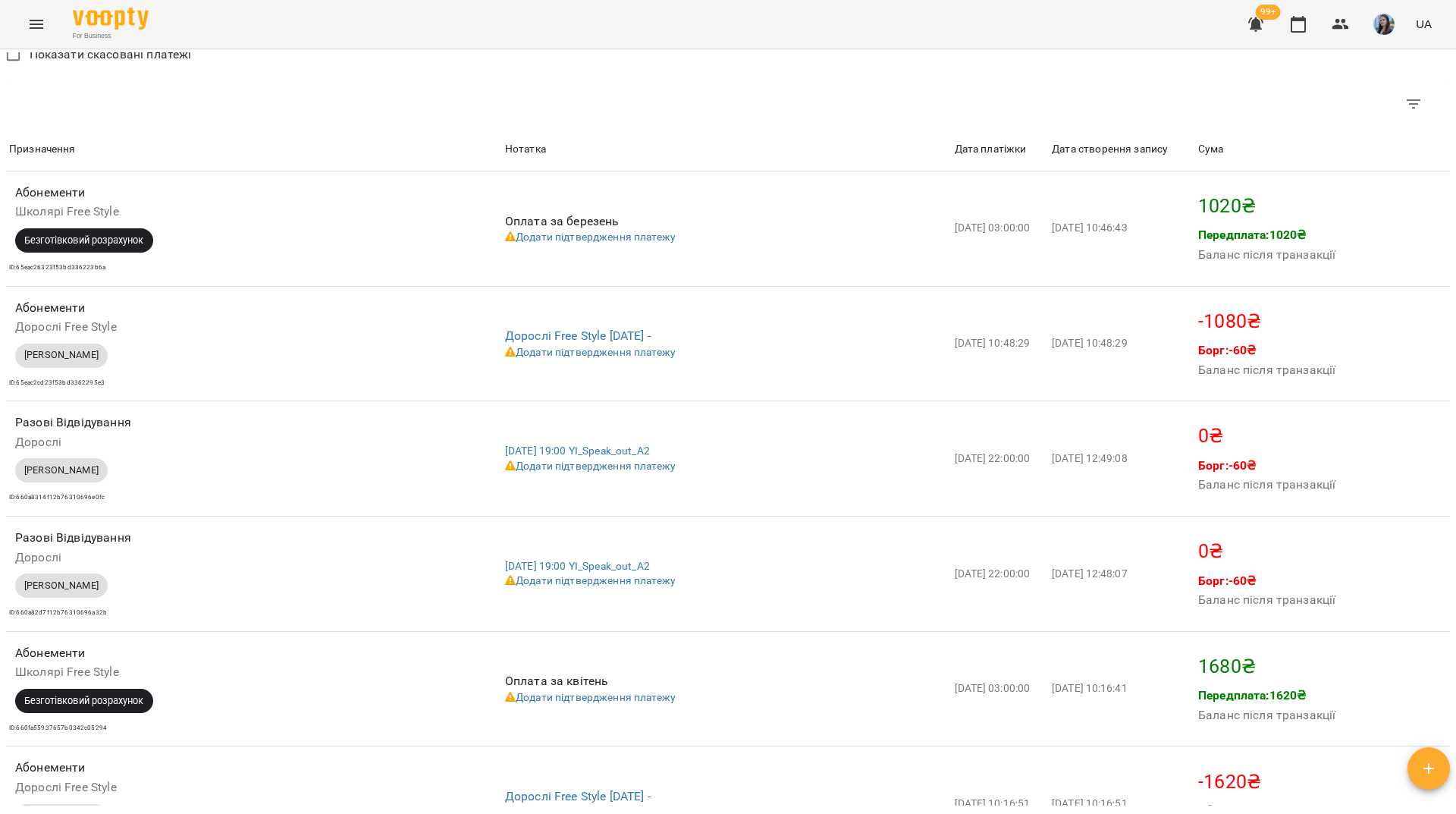
scroll to position [1821, 0]
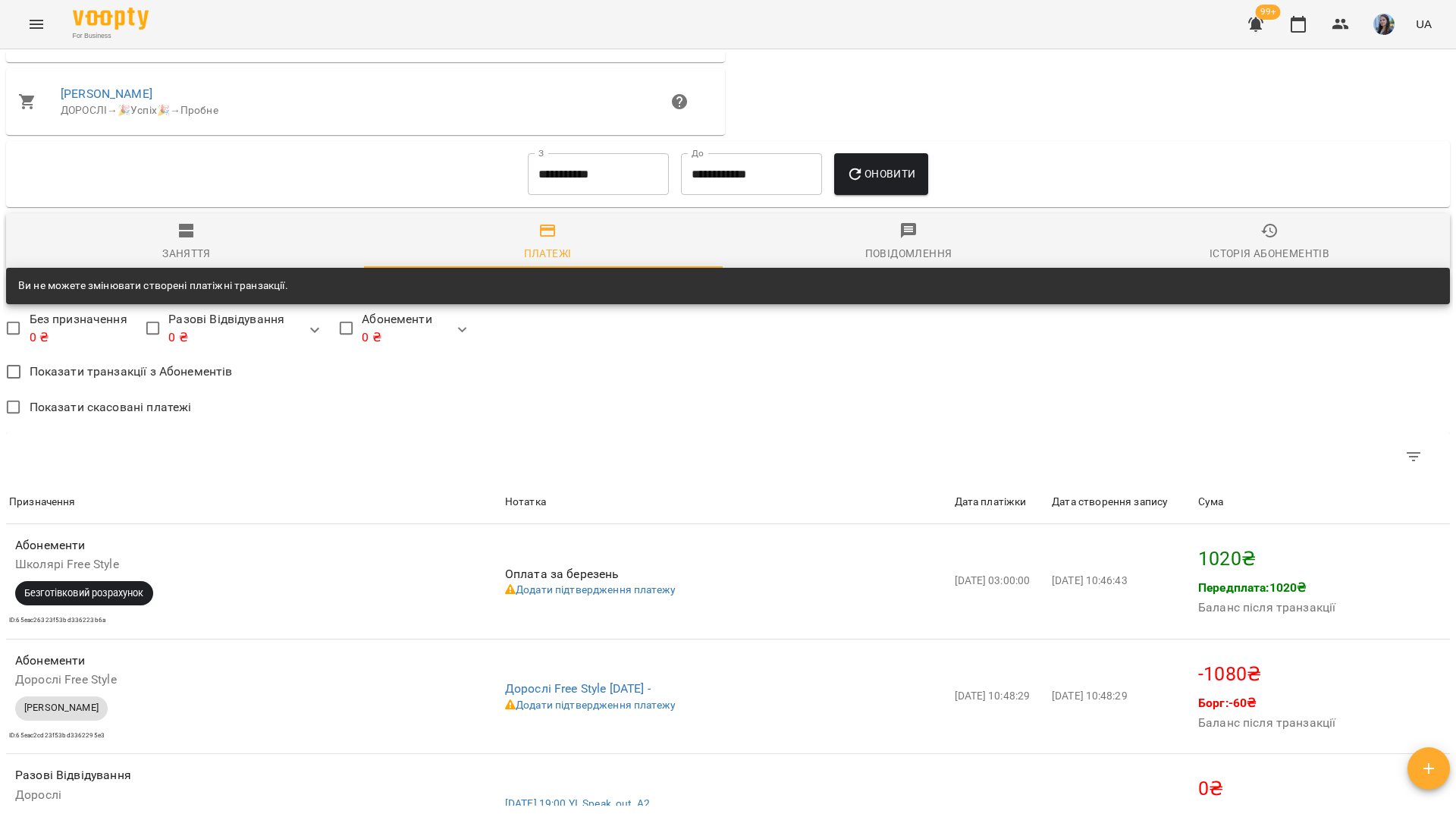
drag, startPoint x: 186, startPoint y: 245, endPoint x: 218, endPoint y: 274, distance: 43.2
click at [188, 237] on icon "button" at bounding box center [186, 230] width 14 height 13
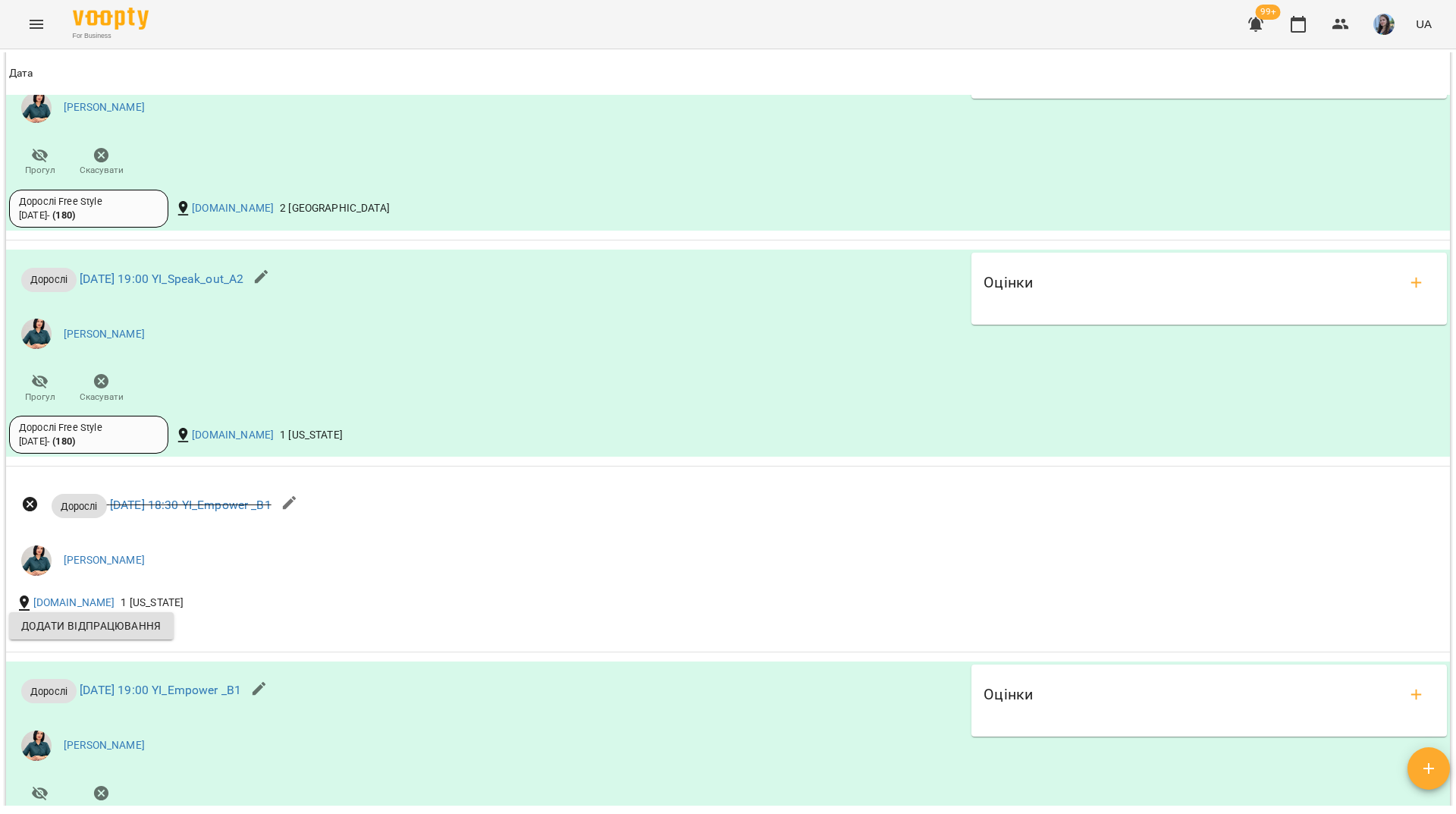
scroll to position [5007, 0]
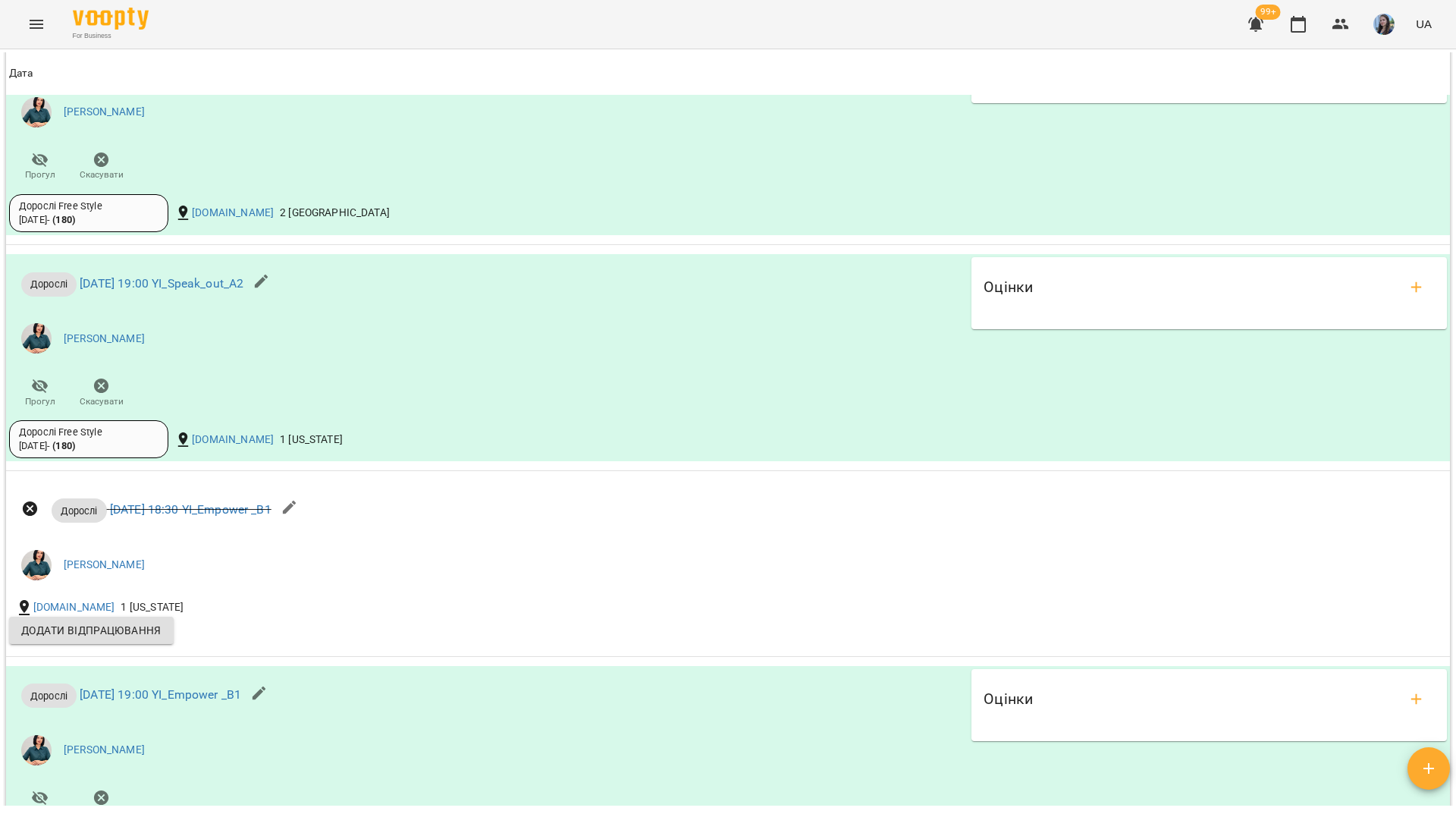
click at [713, 18] on div "For Business 99+ UA" at bounding box center [728, 24] width 1456 height 49
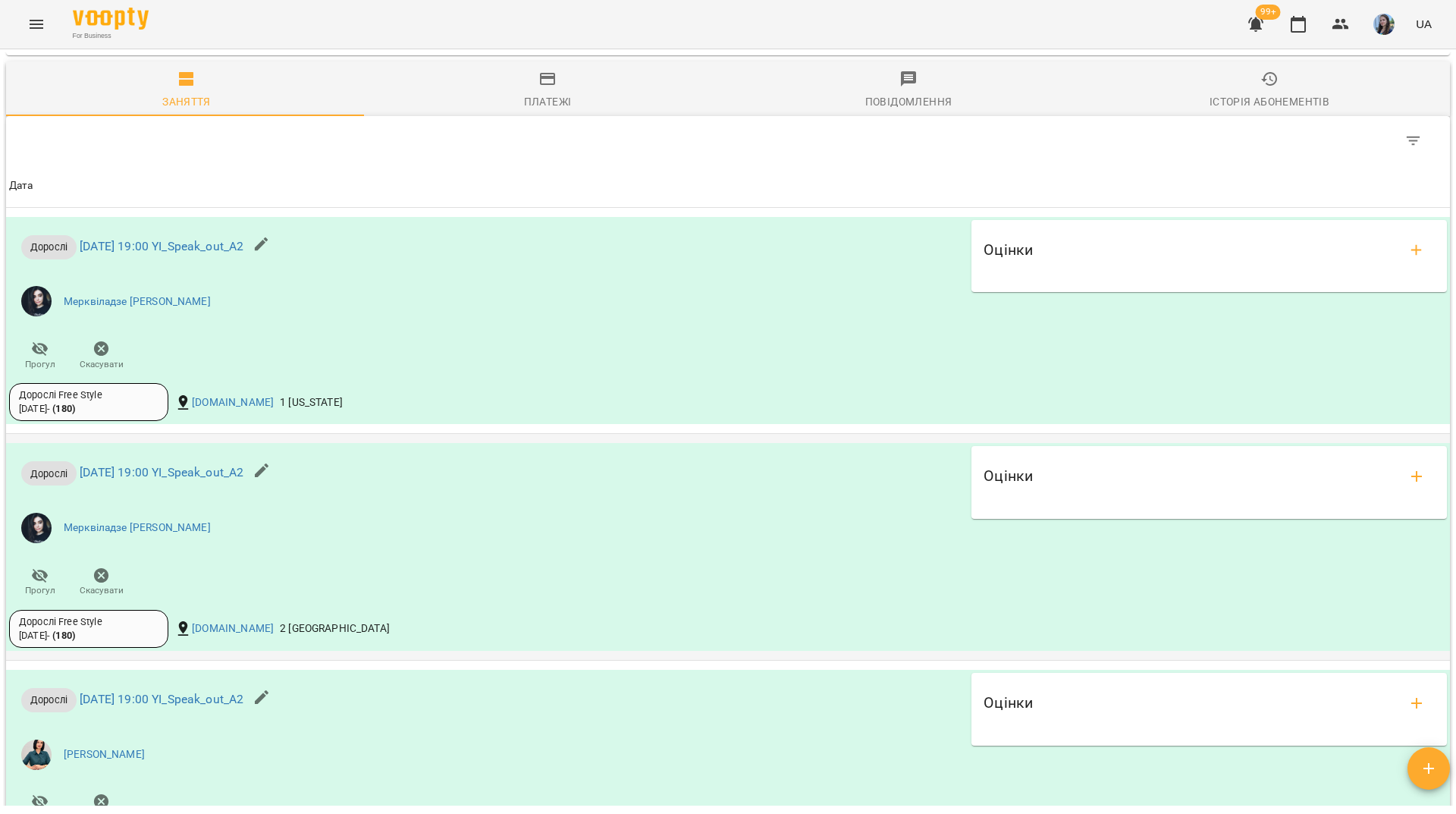
scroll to position [987, 0]
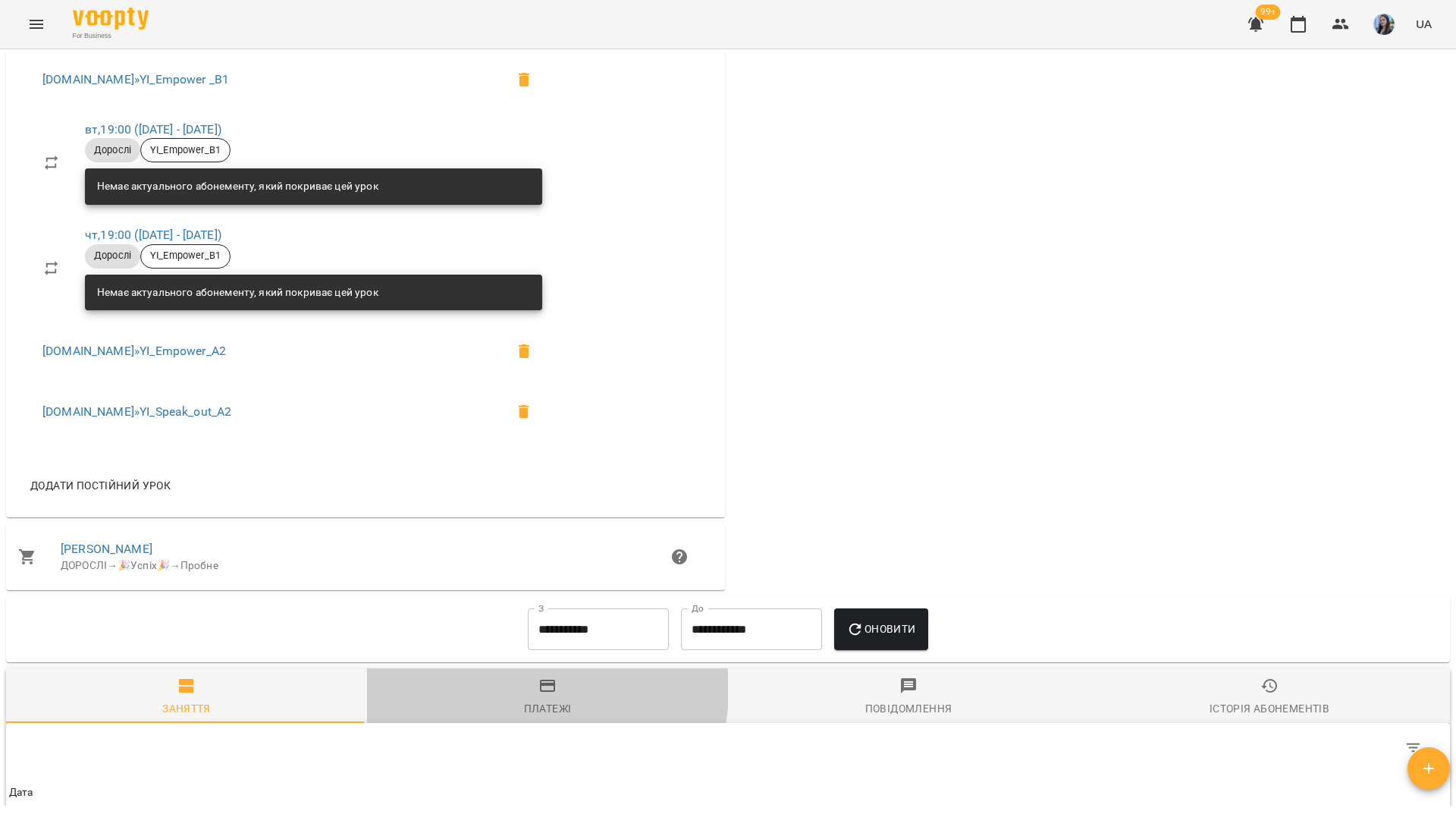
click at [532, 703] on span "Платежі" at bounding box center [548, 697] width 343 height 41
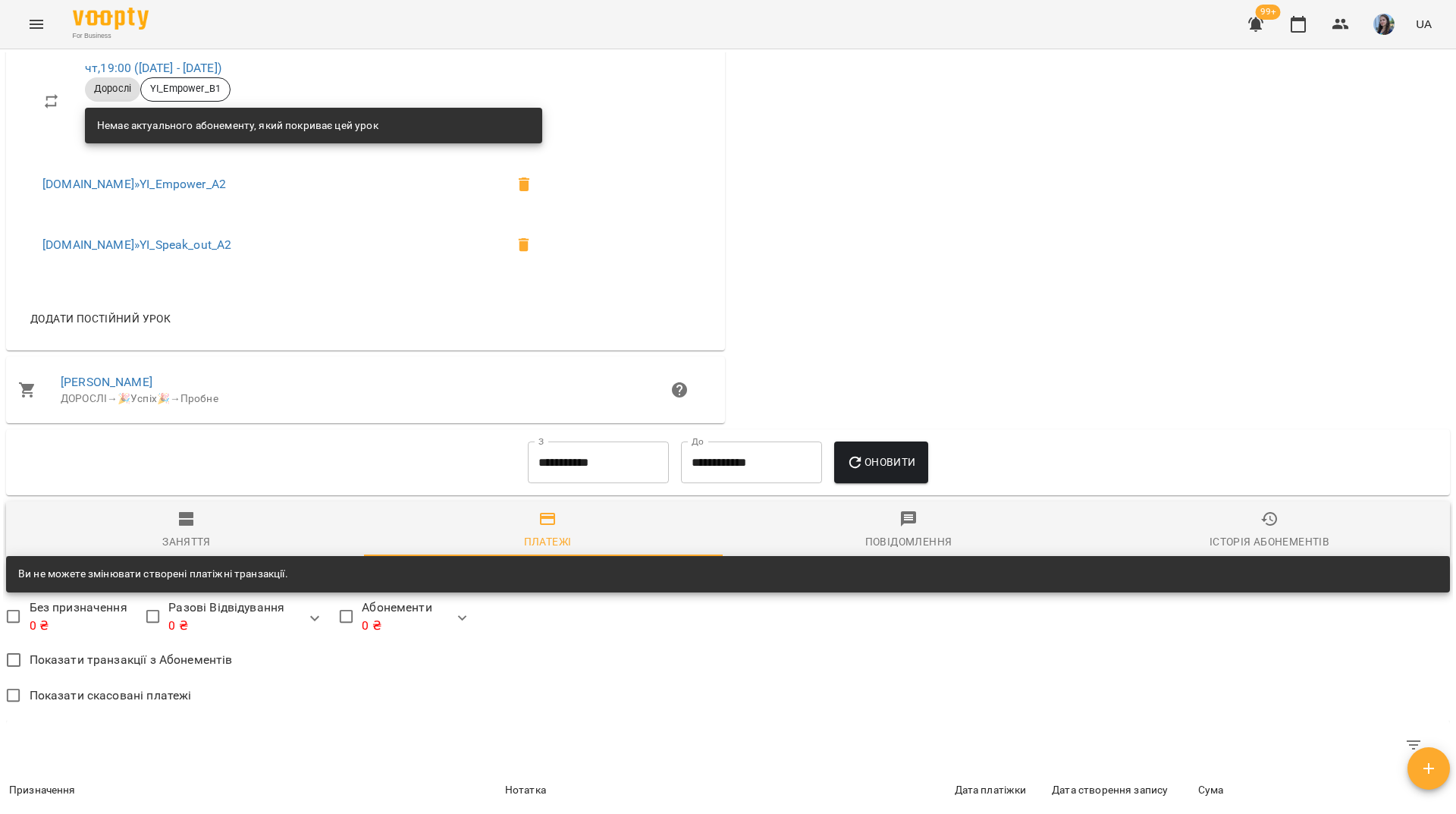
scroll to position [1138, 0]
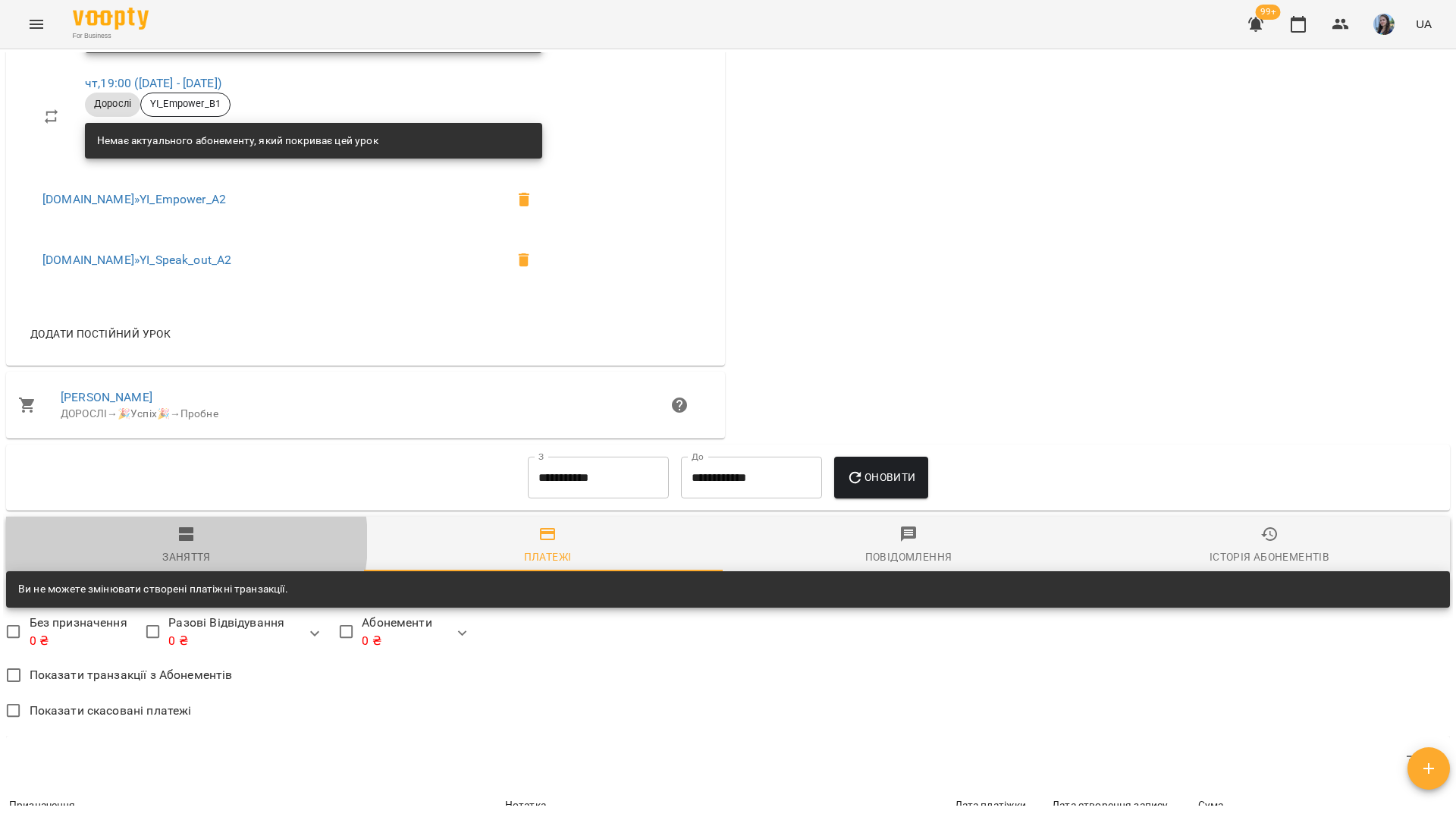
click at [184, 543] on icon "button" at bounding box center [187, 534] width 19 height 19
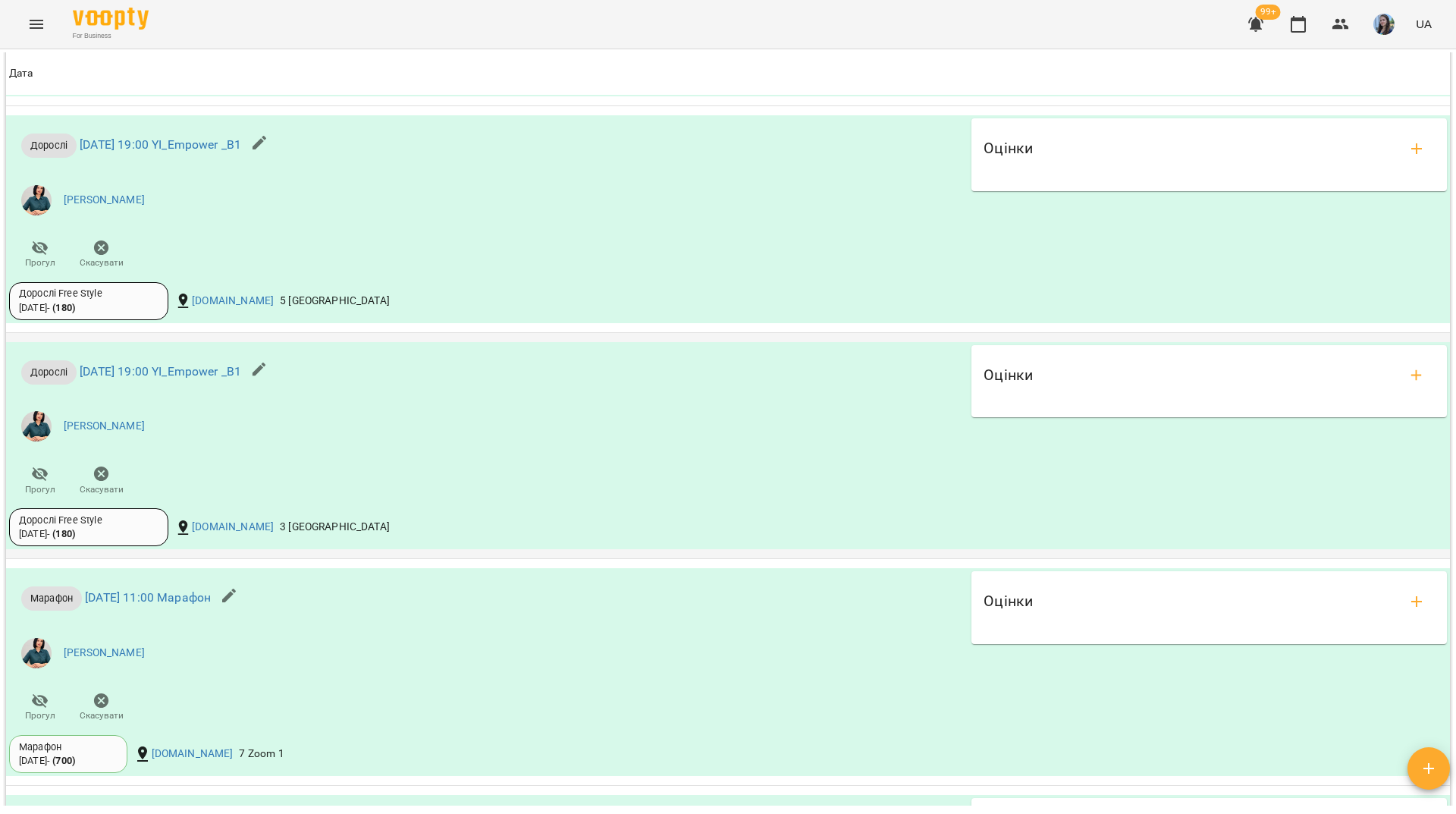
scroll to position [28160, 0]
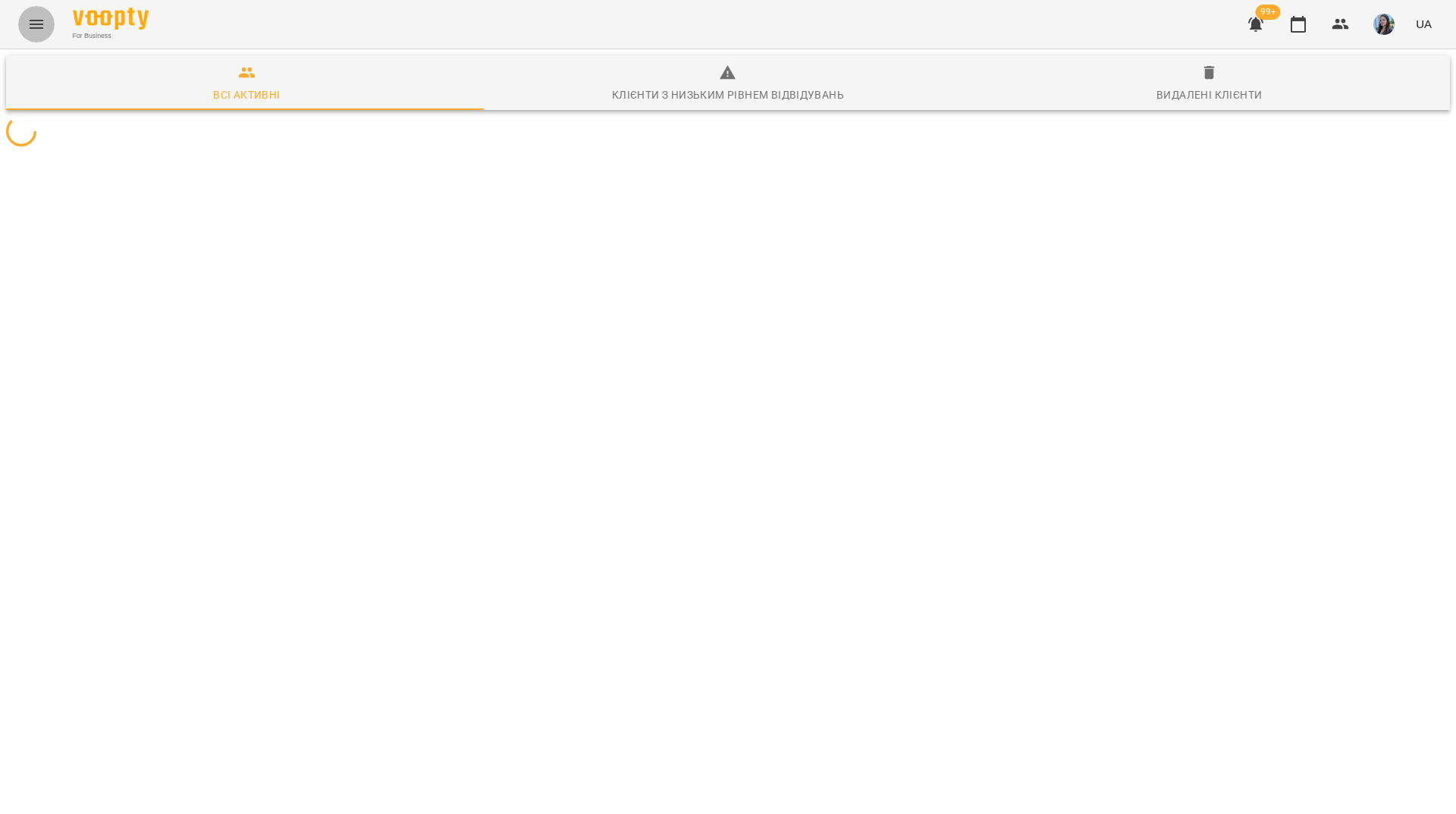
click at [29, 26] on icon "Menu" at bounding box center [36, 24] width 19 height 19
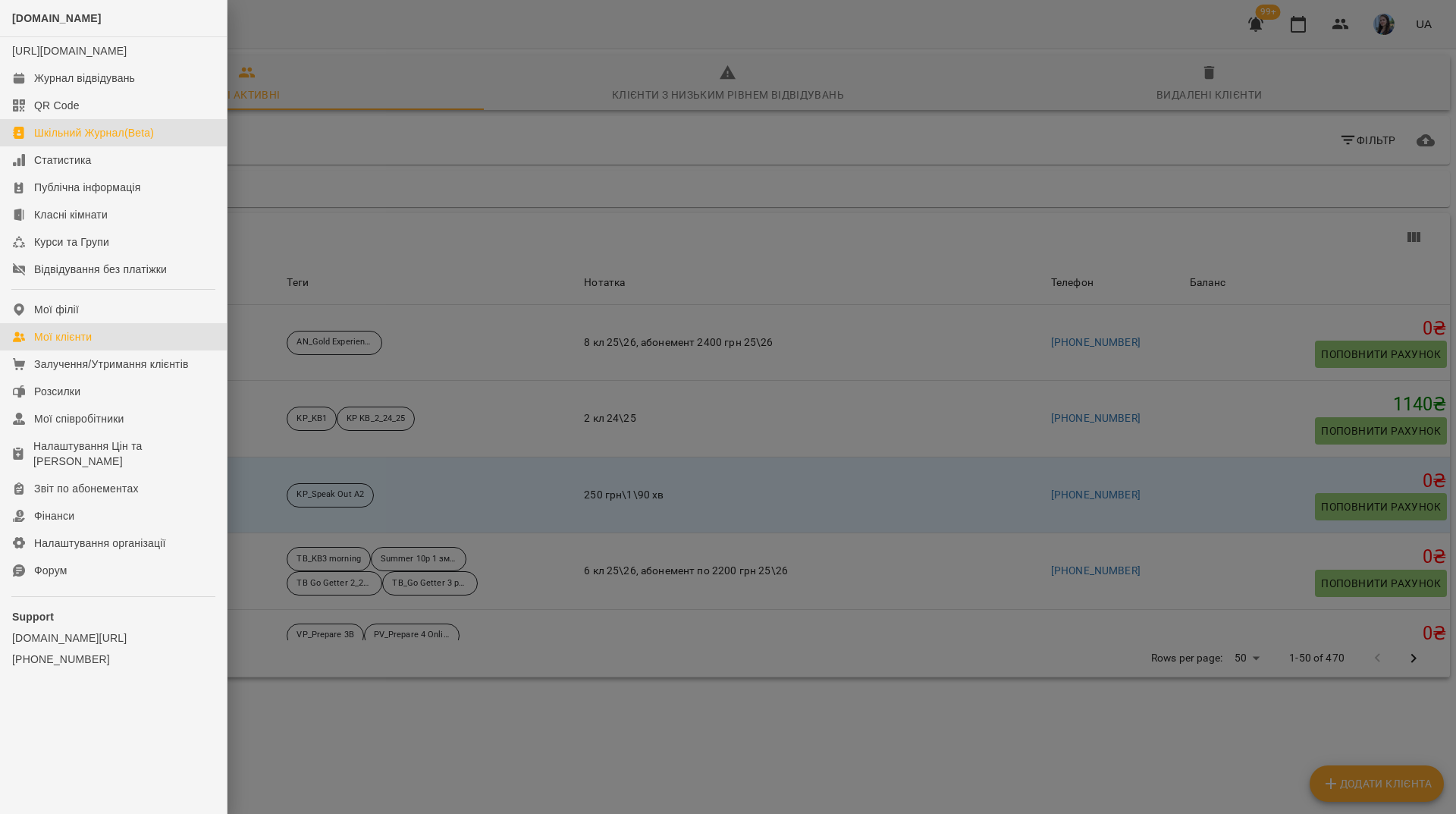
click at [81, 141] on div "Шкільний Журнал(Beta)" at bounding box center [94, 132] width 119 height 15
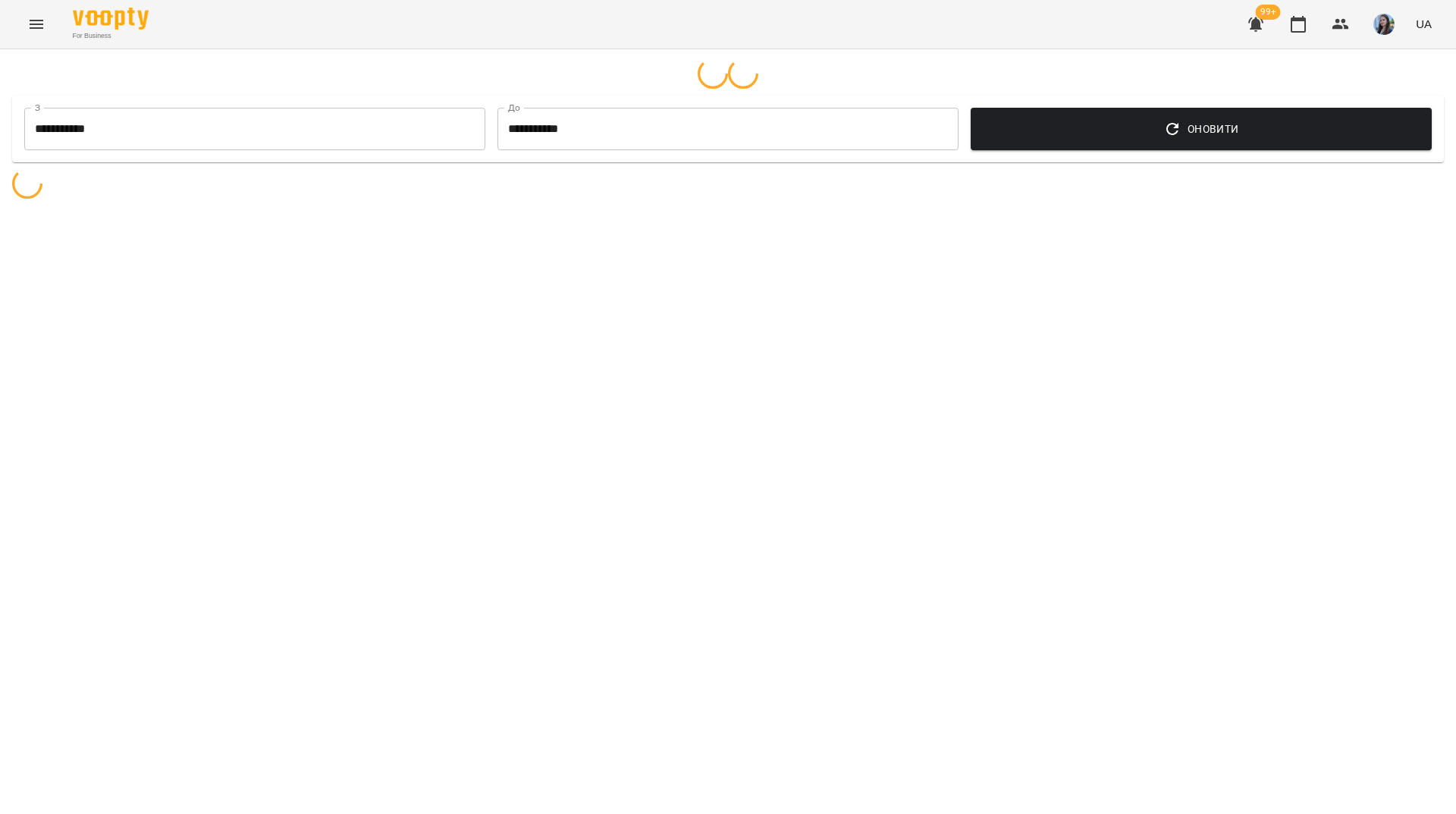
select select "**********"
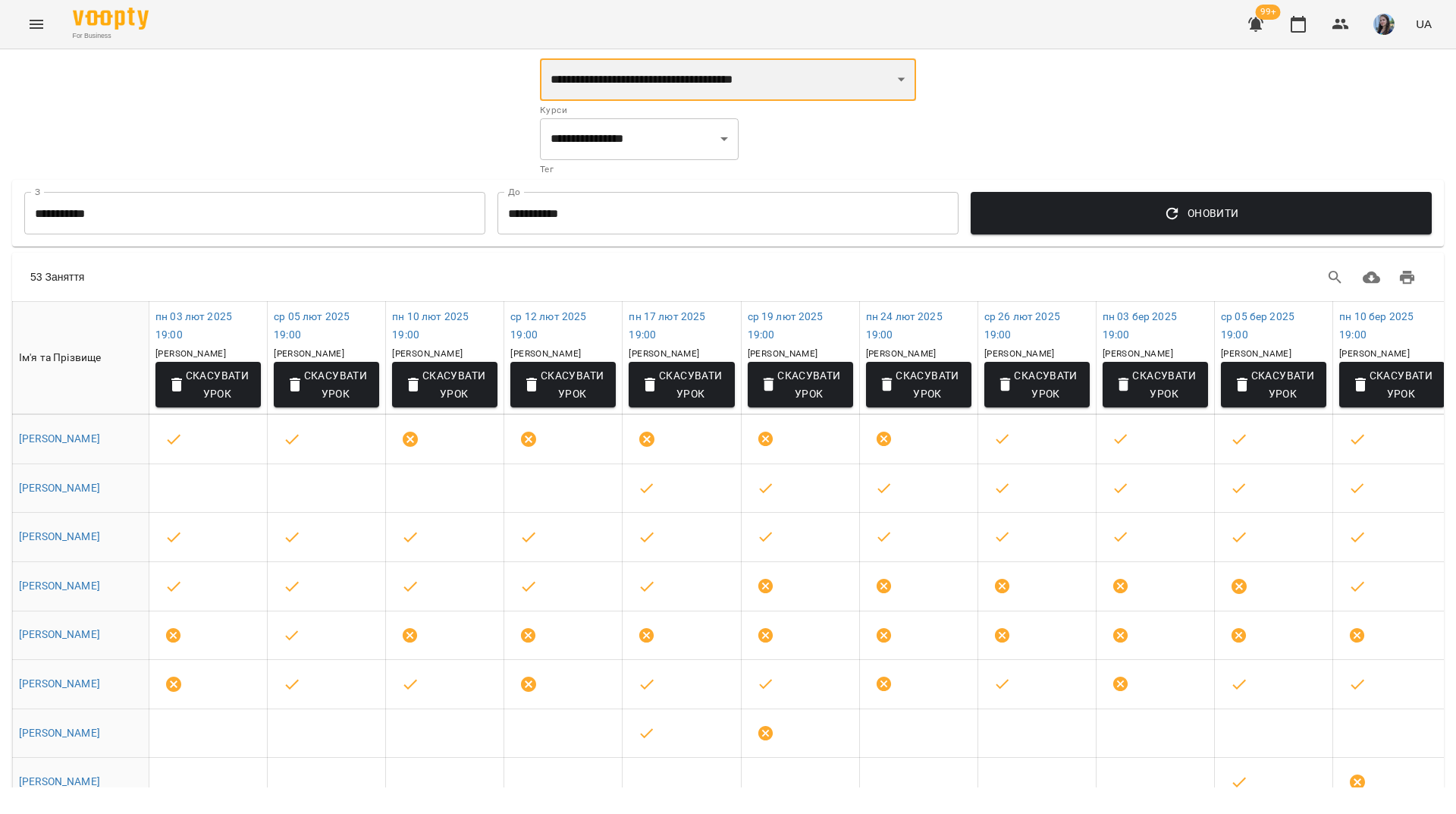
click at [652, 88] on select "**********" at bounding box center [728, 80] width 376 height 42
click at [1055, 102] on div "**********" at bounding box center [728, 485] width 1438 height 854
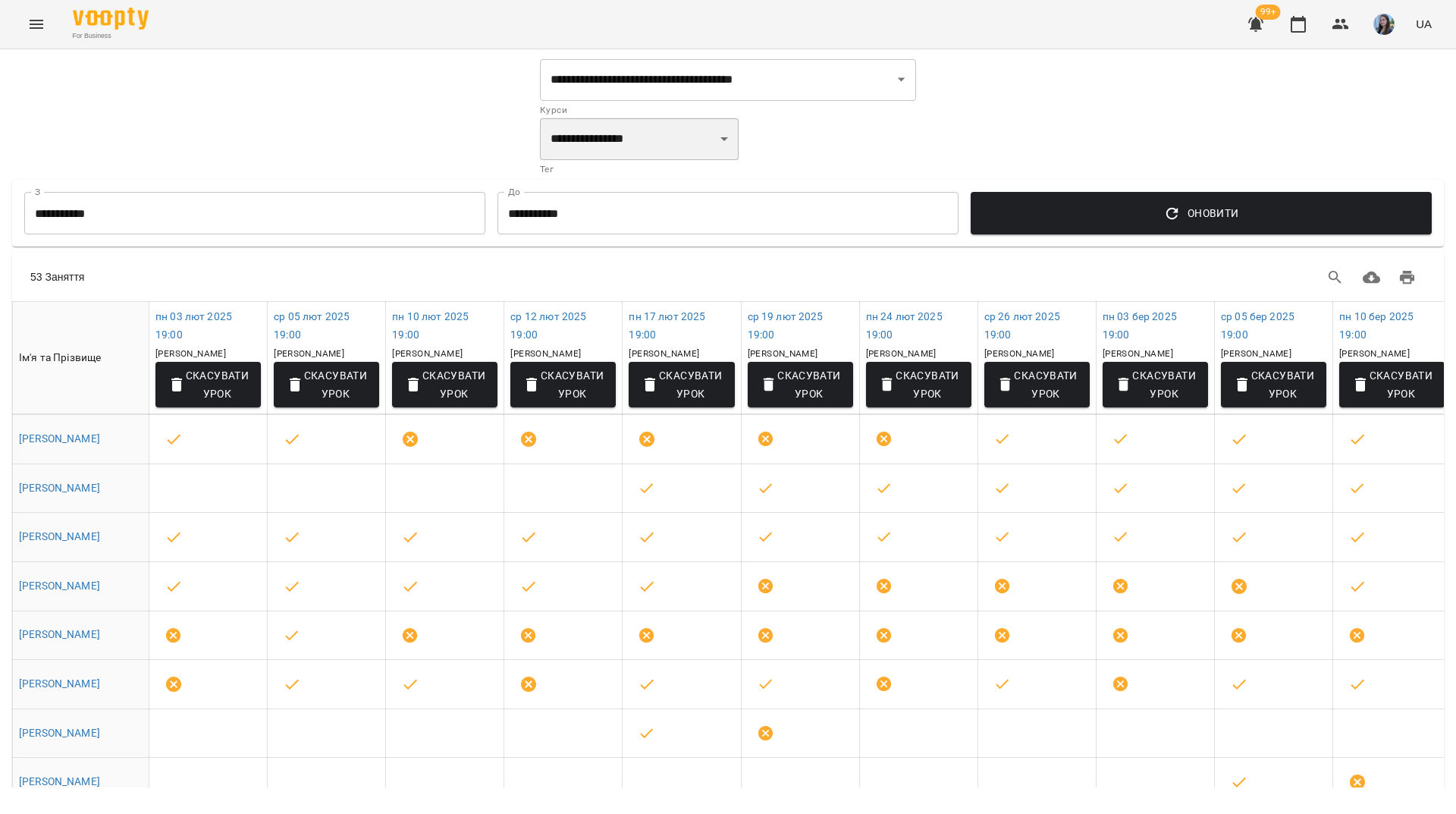
click at [686, 143] on select "**********" at bounding box center [640, 139] width 199 height 42
select select "**********"
click at [540, 118] on select "**********" at bounding box center [640, 139] width 199 height 42
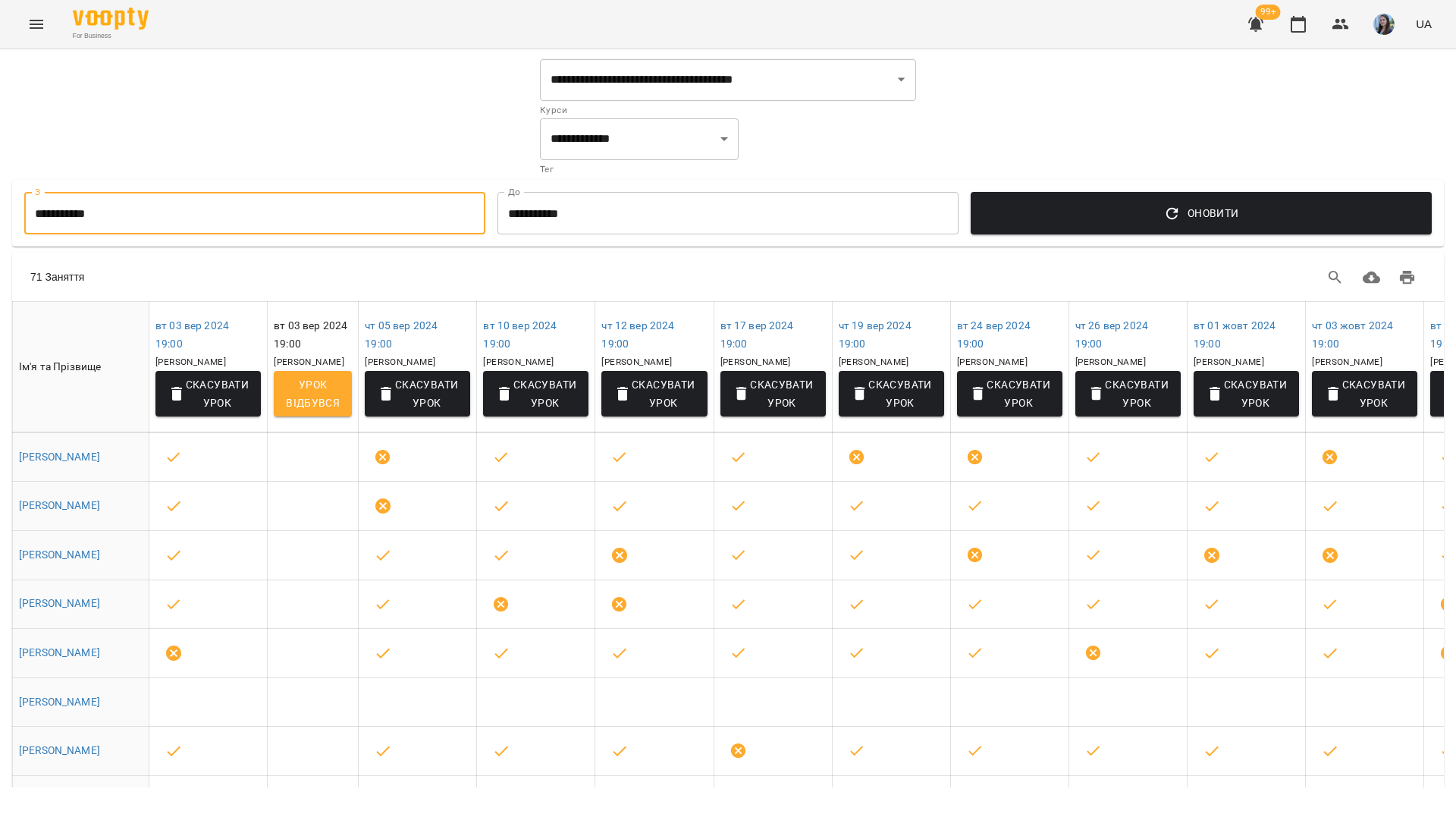
click at [330, 218] on input "**********" at bounding box center [254, 213] width 461 height 42
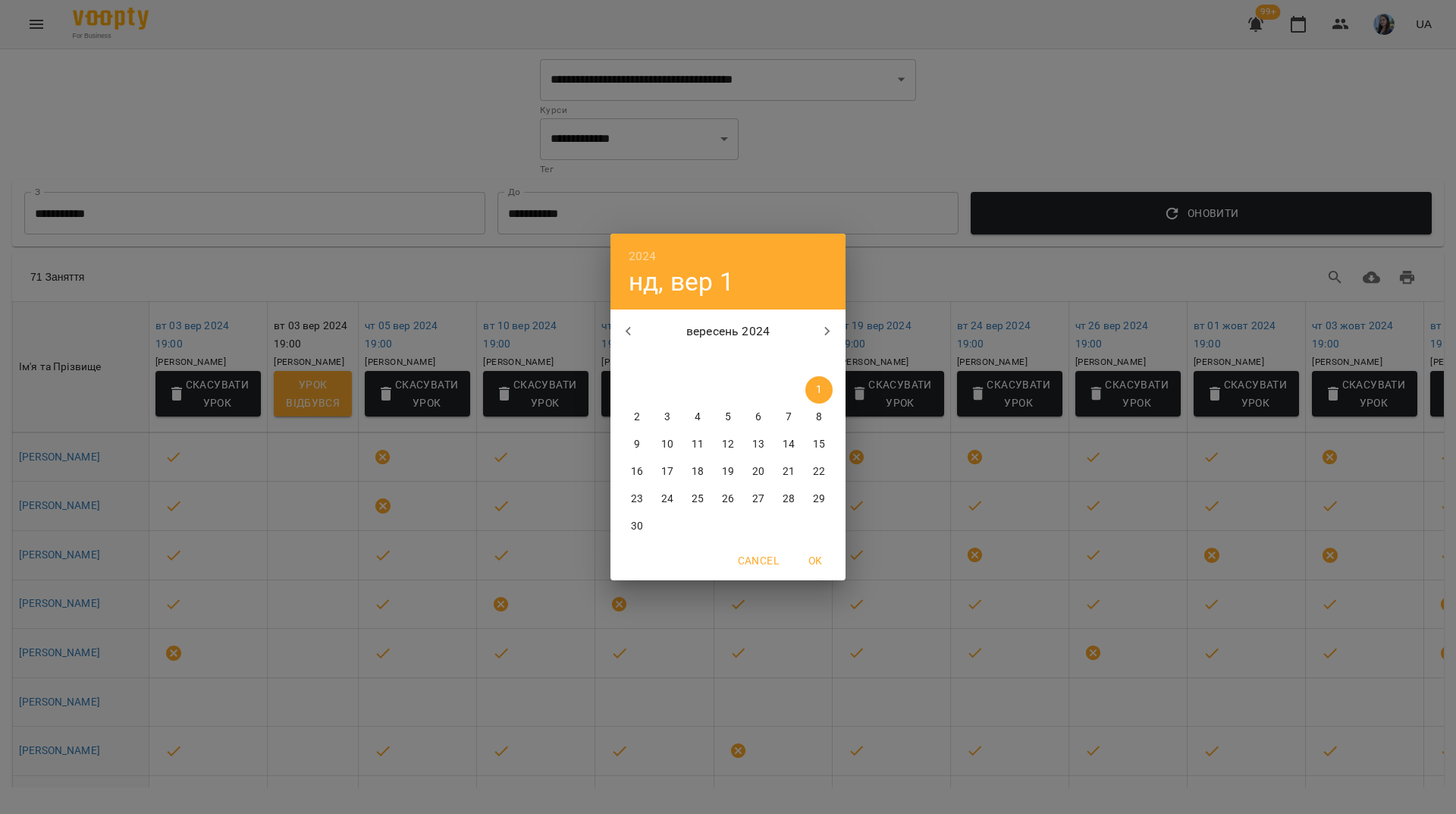
click at [624, 331] on icon "button" at bounding box center [629, 331] width 19 height 19
click at [705, 386] on span "1" at bounding box center [697, 389] width 27 height 15
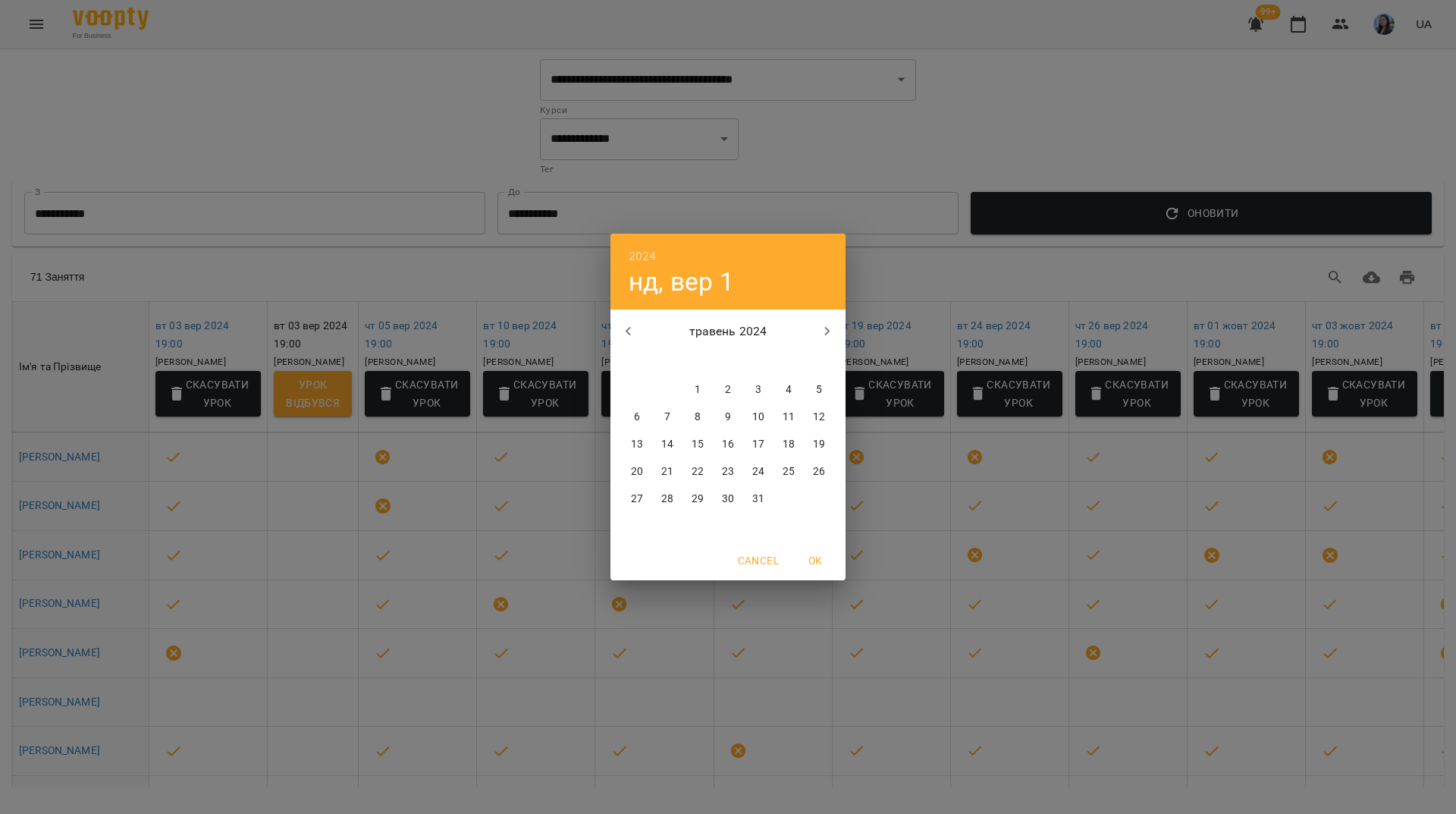
type input "**********"
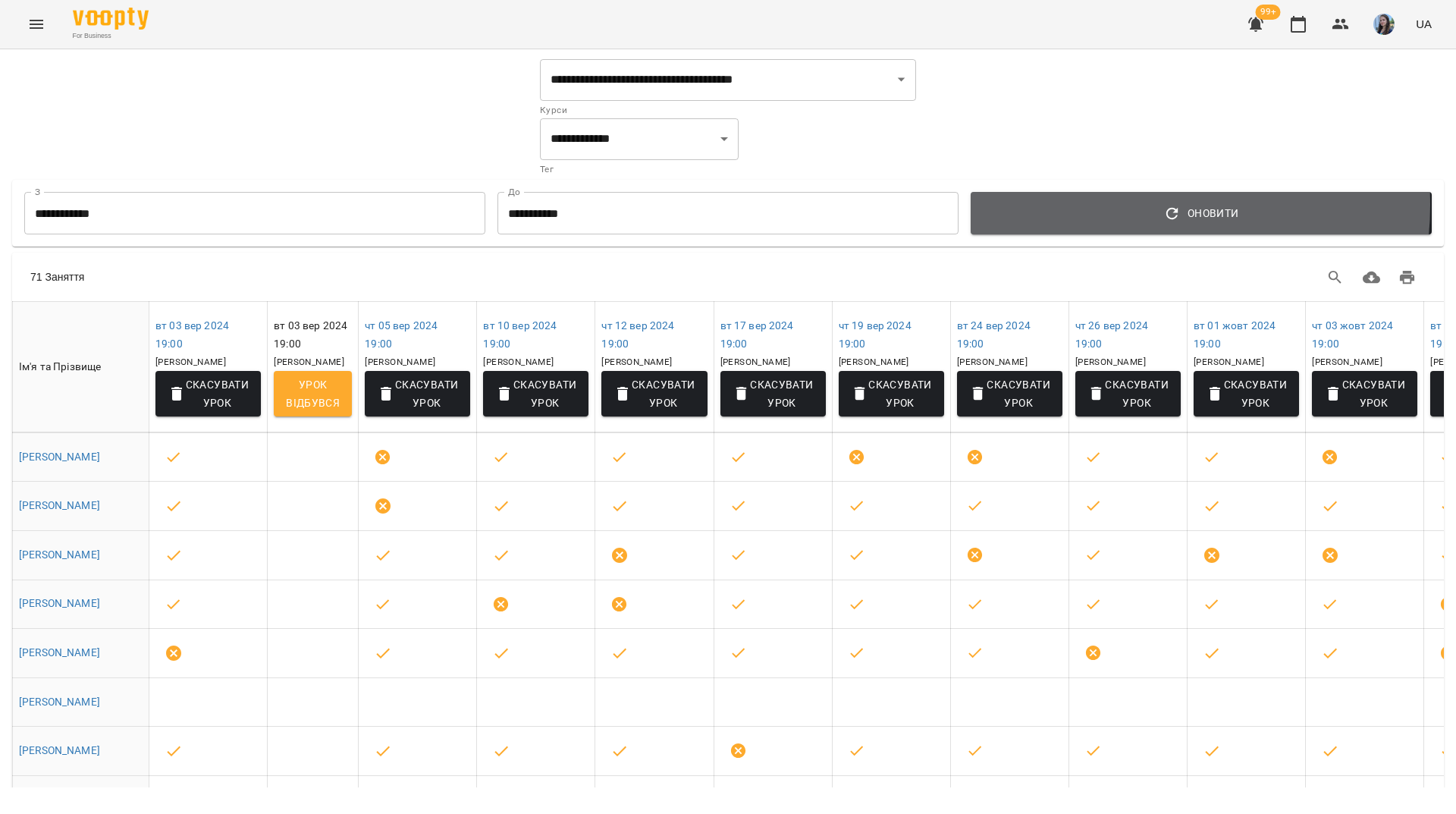
click at [1113, 205] on span "Оновити" at bounding box center [1201, 213] width 437 height 19
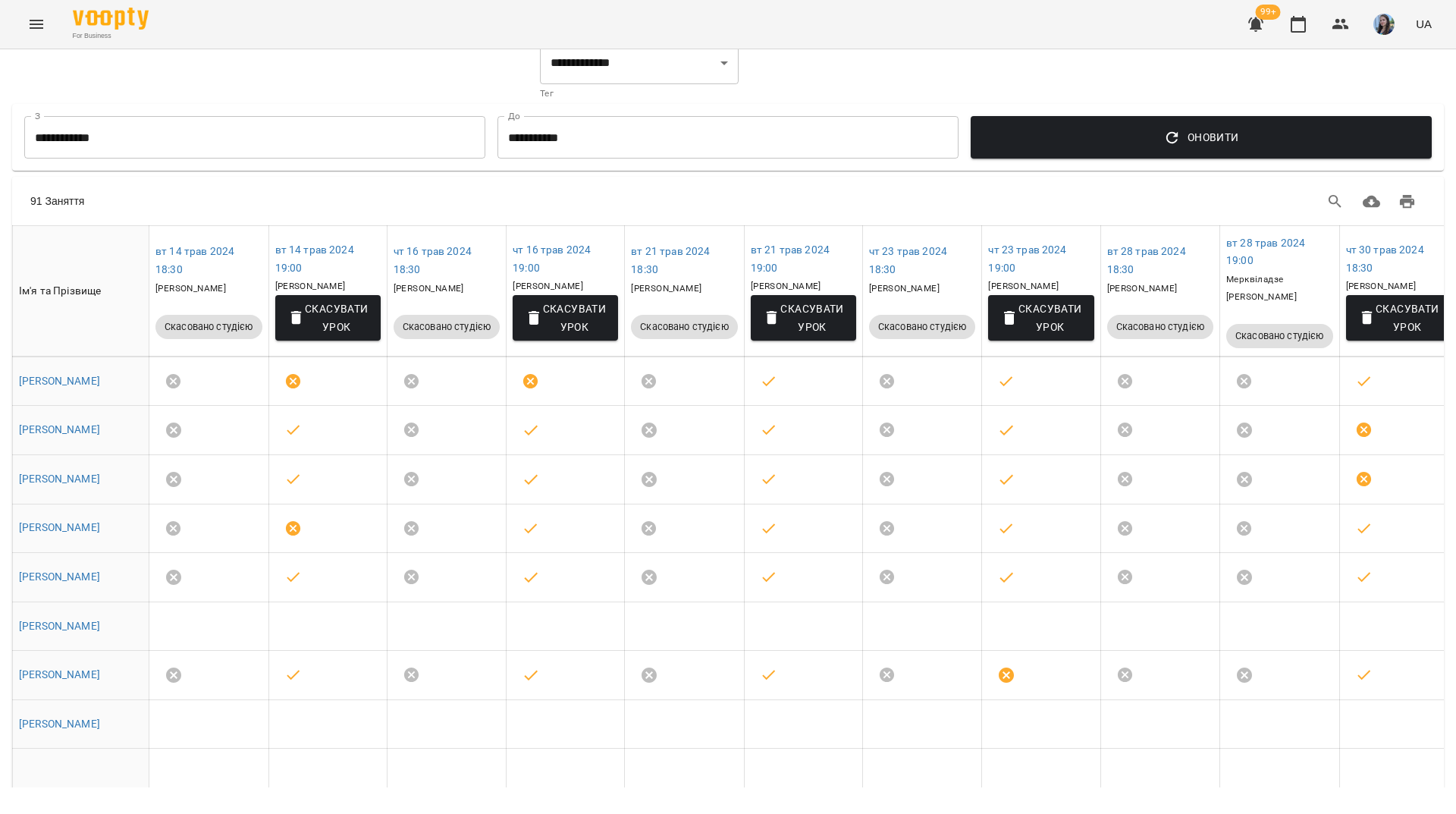
scroll to position [151, 0]
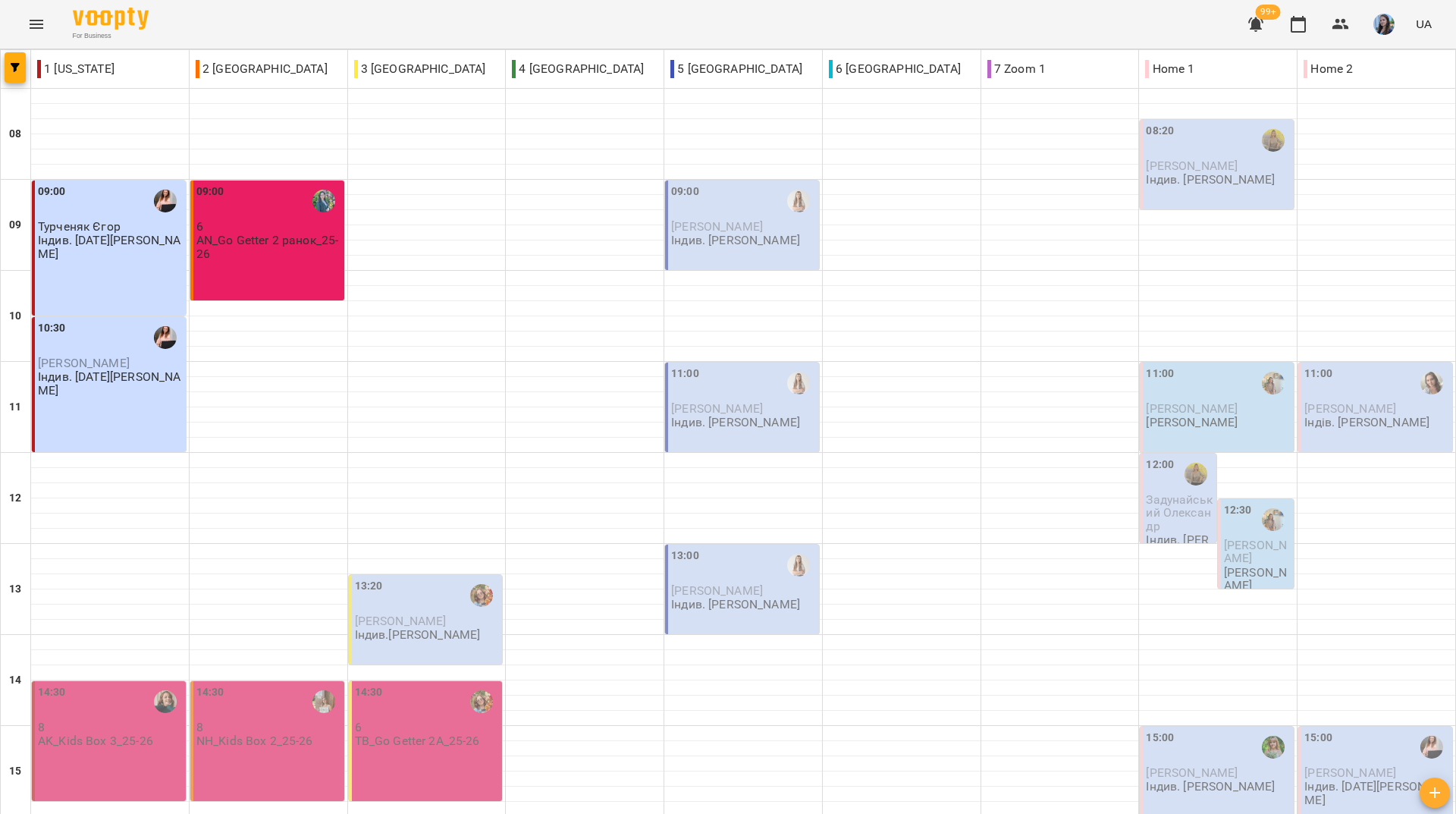
scroll to position [559, 0]
click at [376, 19] on div "For Business 99+ UA" at bounding box center [728, 24] width 1456 height 49
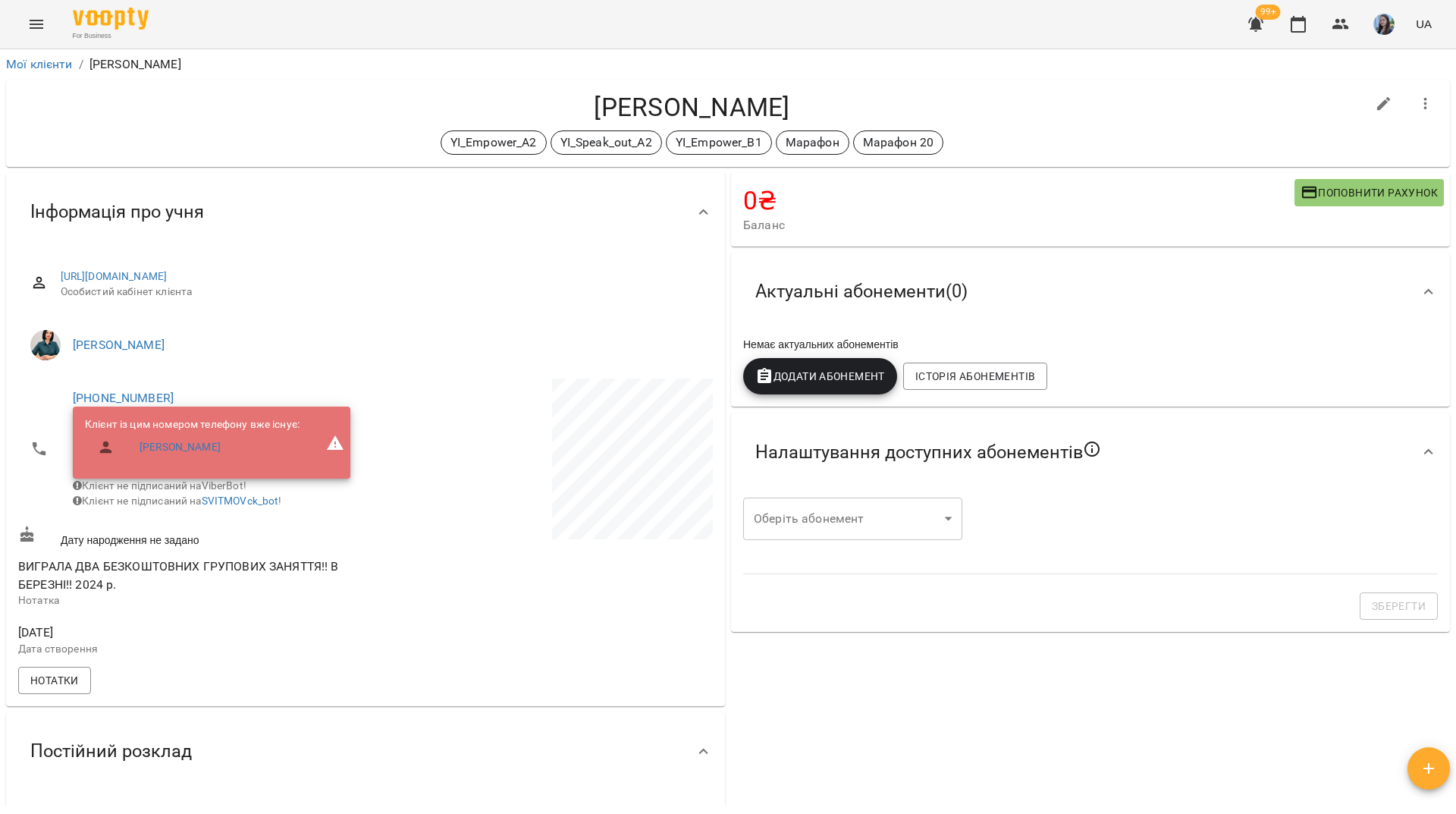
scroll to position [28160, 0]
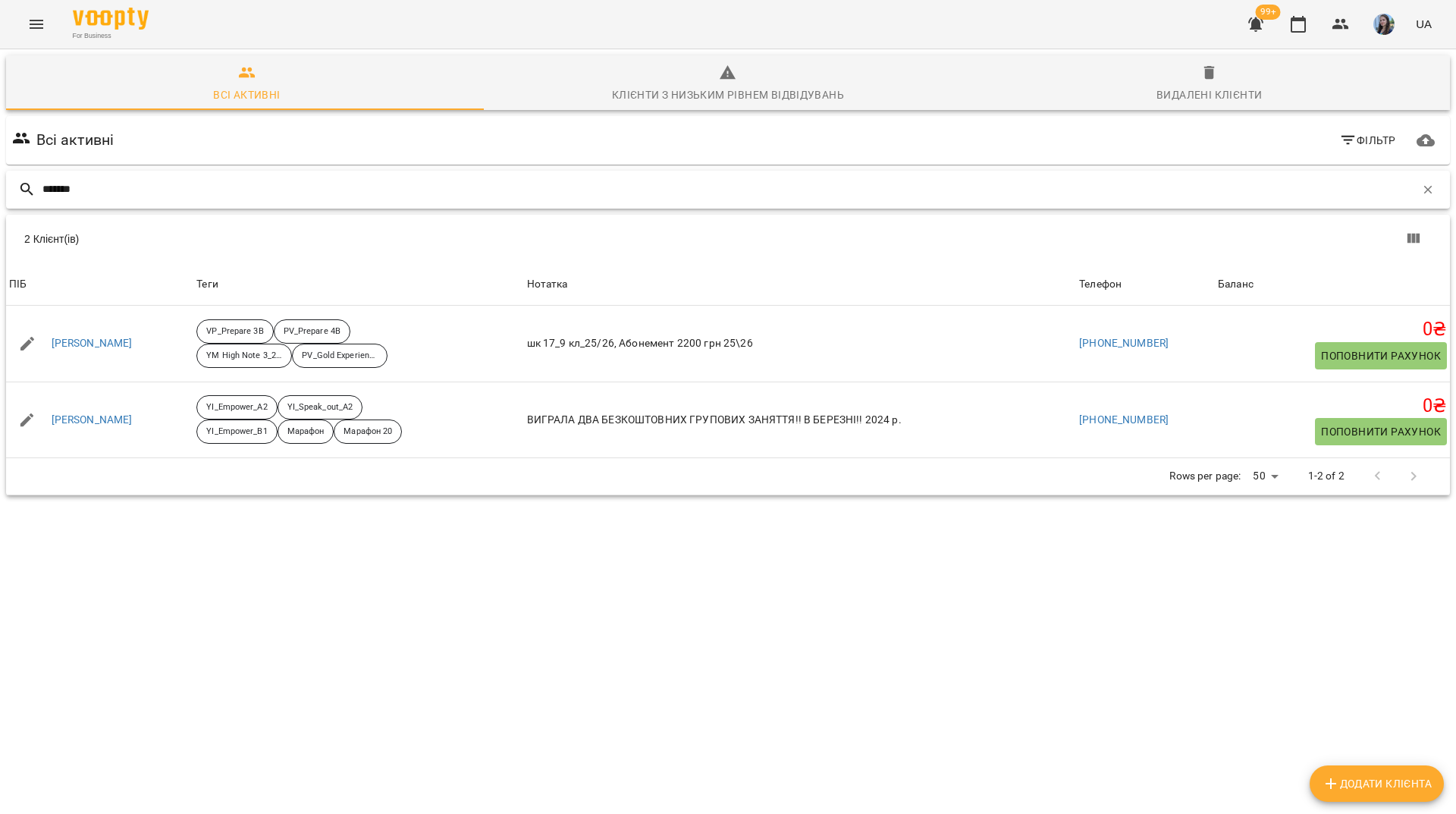
drag, startPoint x: 653, startPoint y: 182, endPoint x: 778, endPoint y: 219, distance: 130.4
click at [661, 189] on input "******" at bounding box center [729, 189] width 1373 height 25
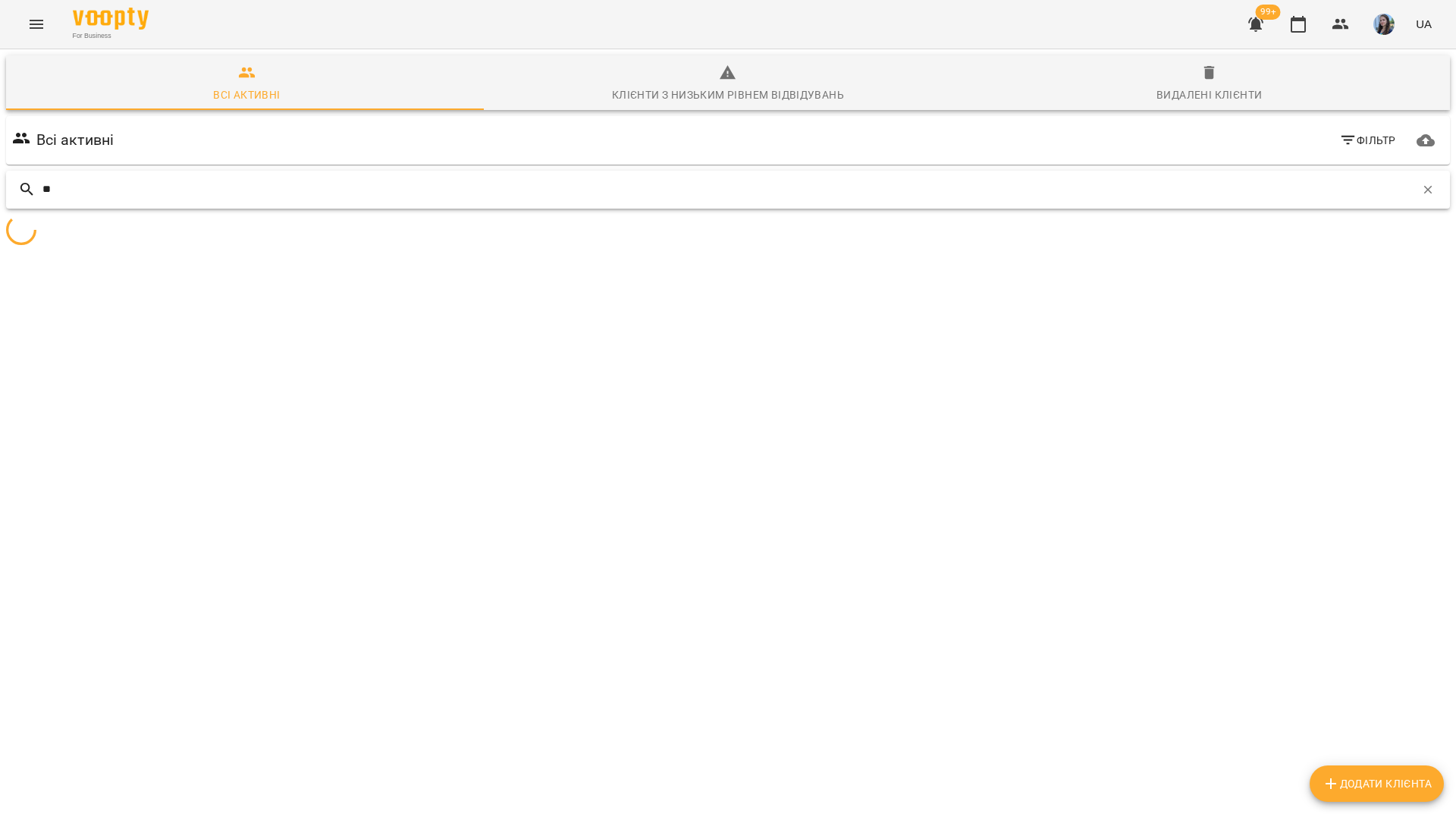
type input "*"
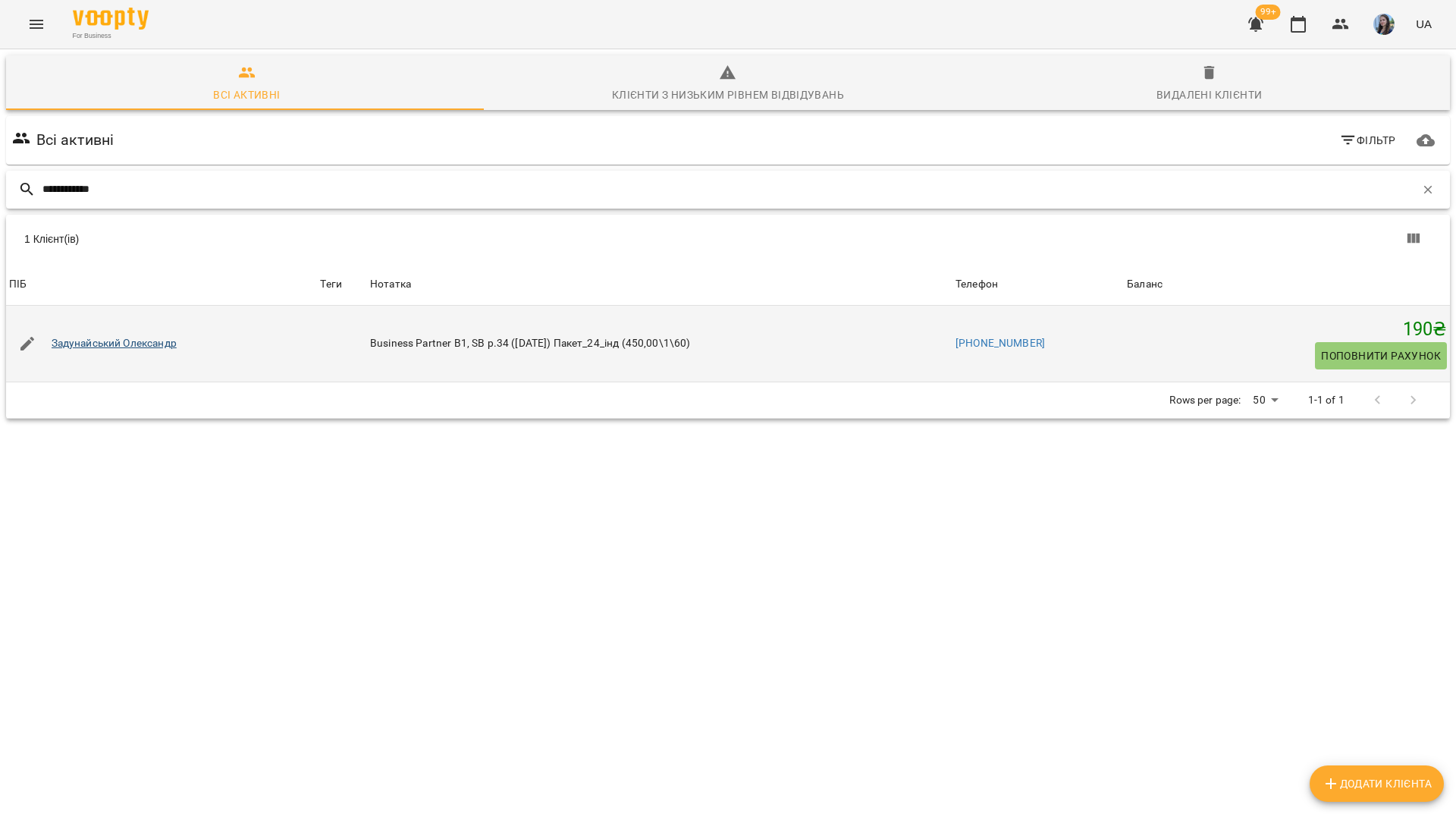
type input "**********"
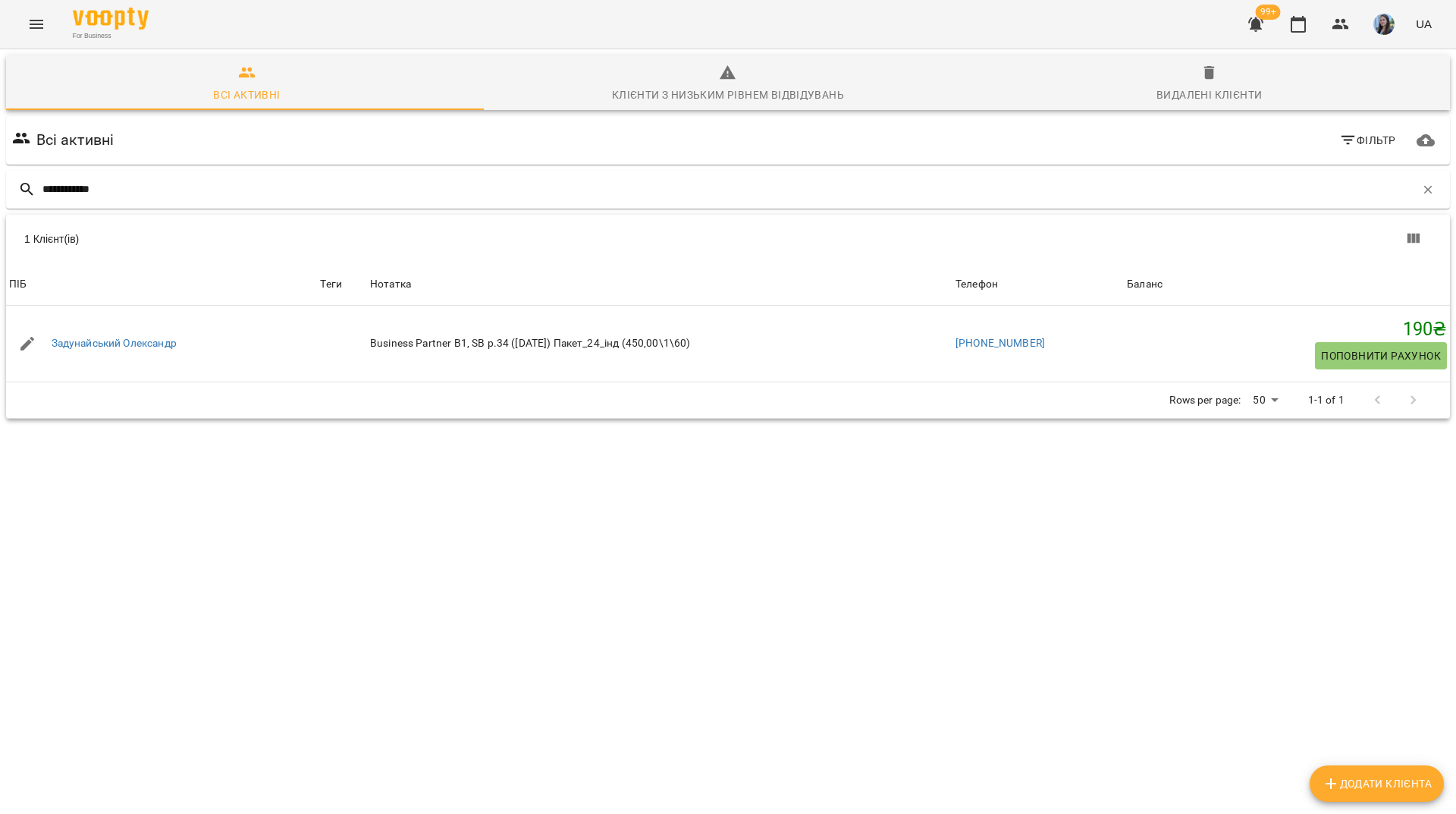
click at [257, 30] on div "For Business 99+ UA" at bounding box center [728, 24] width 1456 height 49
click at [1418, 196] on button "button" at bounding box center [1428, 189] width 26 height 26
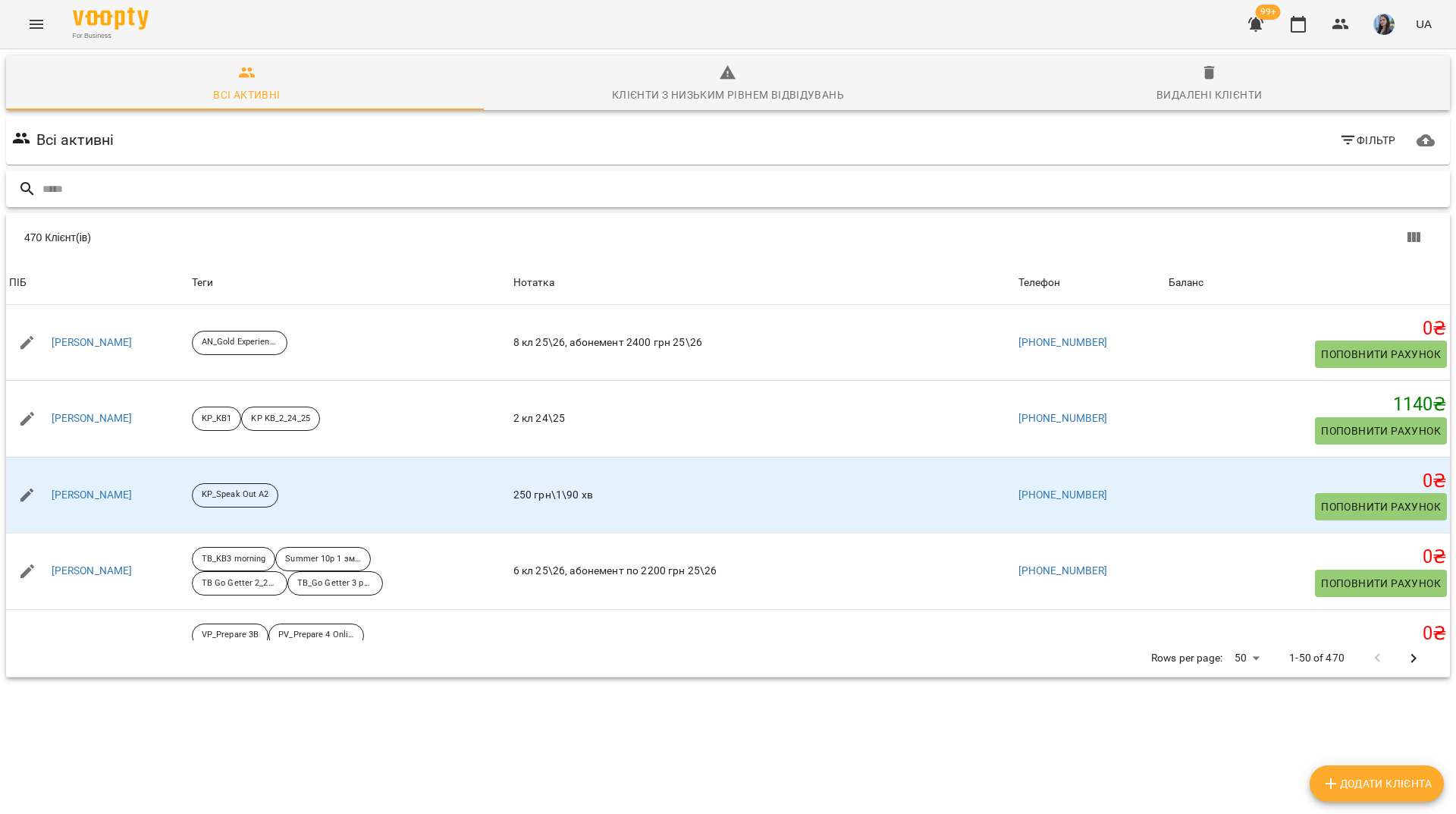
click at [478, 205] on div at bounding box center [728, 189] width 1445 height 37
click at [495, 190] on input "text" at bounding box center [743, 189] width 1402 height 25
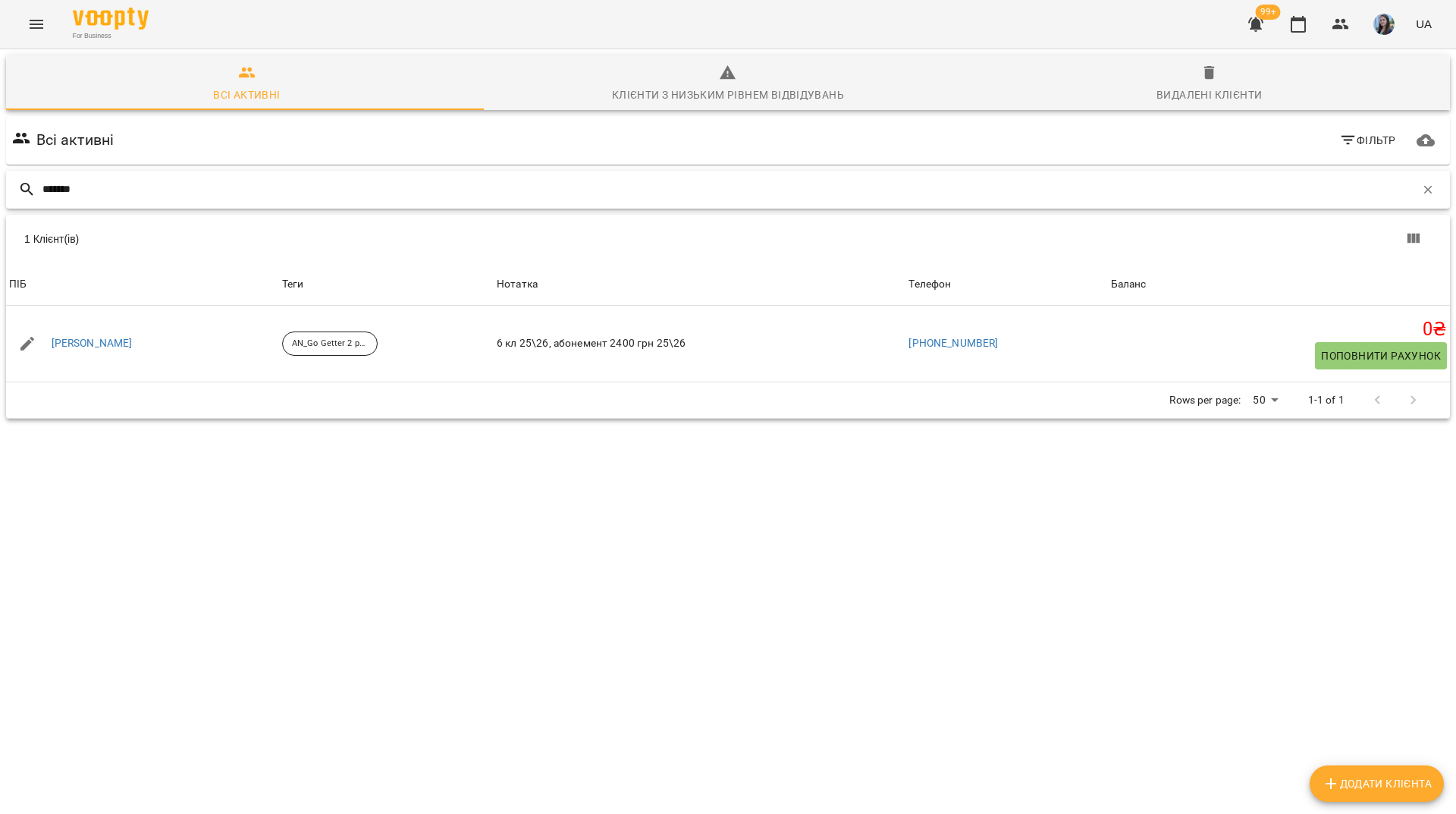
click at [499, 184] on input "*******" at bounding box center [729, 189] width 1373 height 25
type input "*"
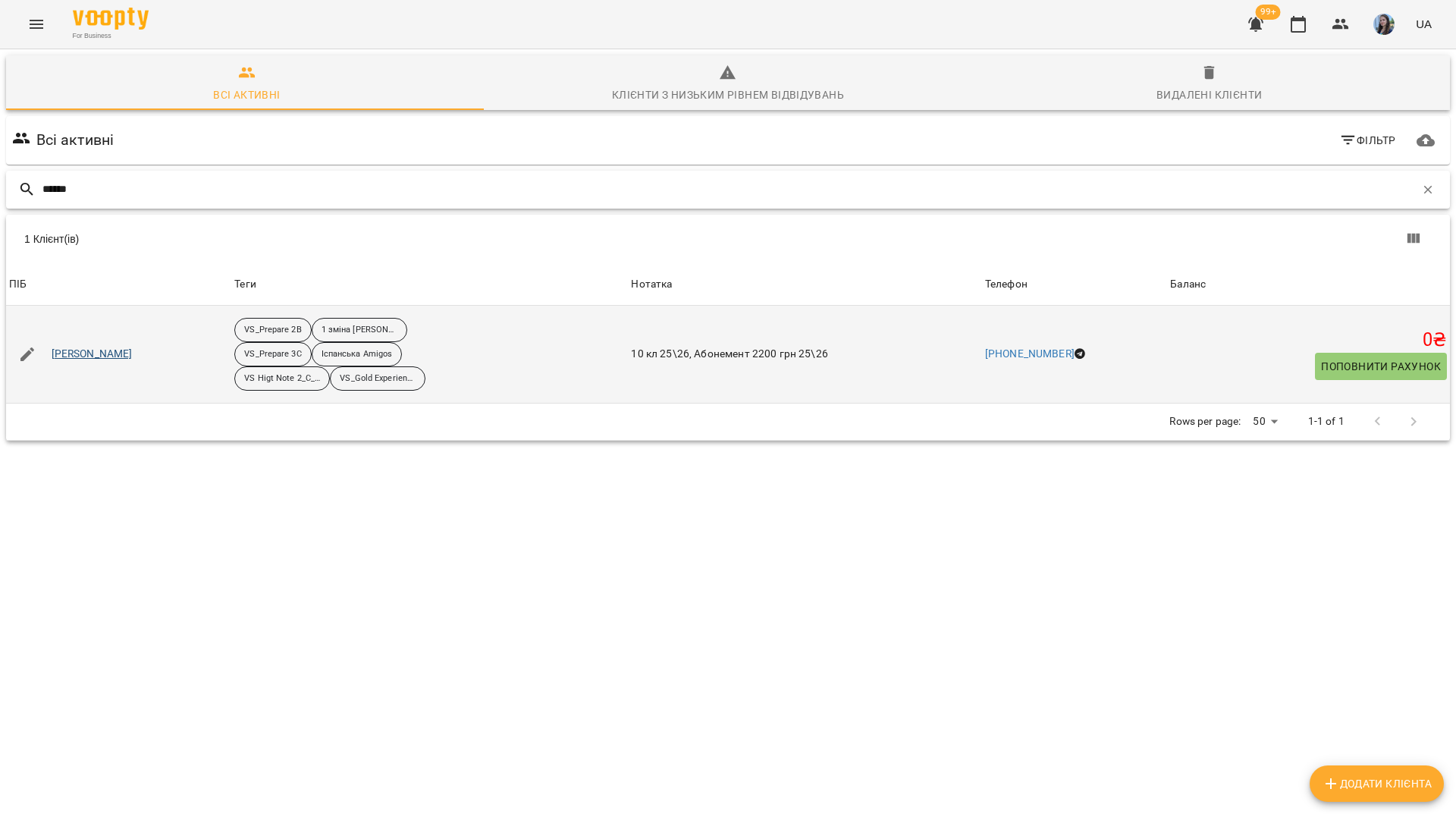
type input "******"
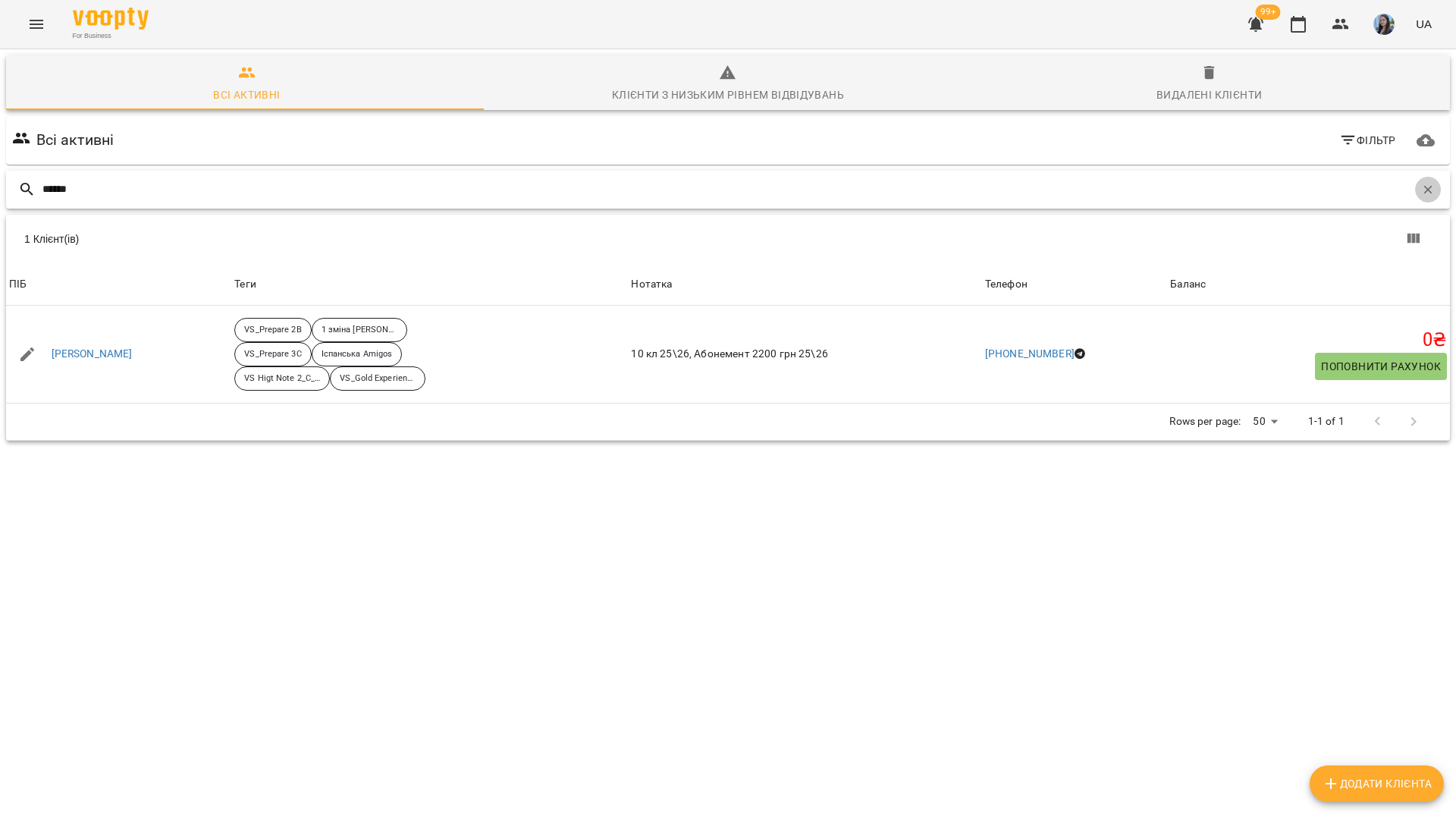
click at [1422, 194] on icon "button" at bounding box center [1428, 189] width 13 height 13
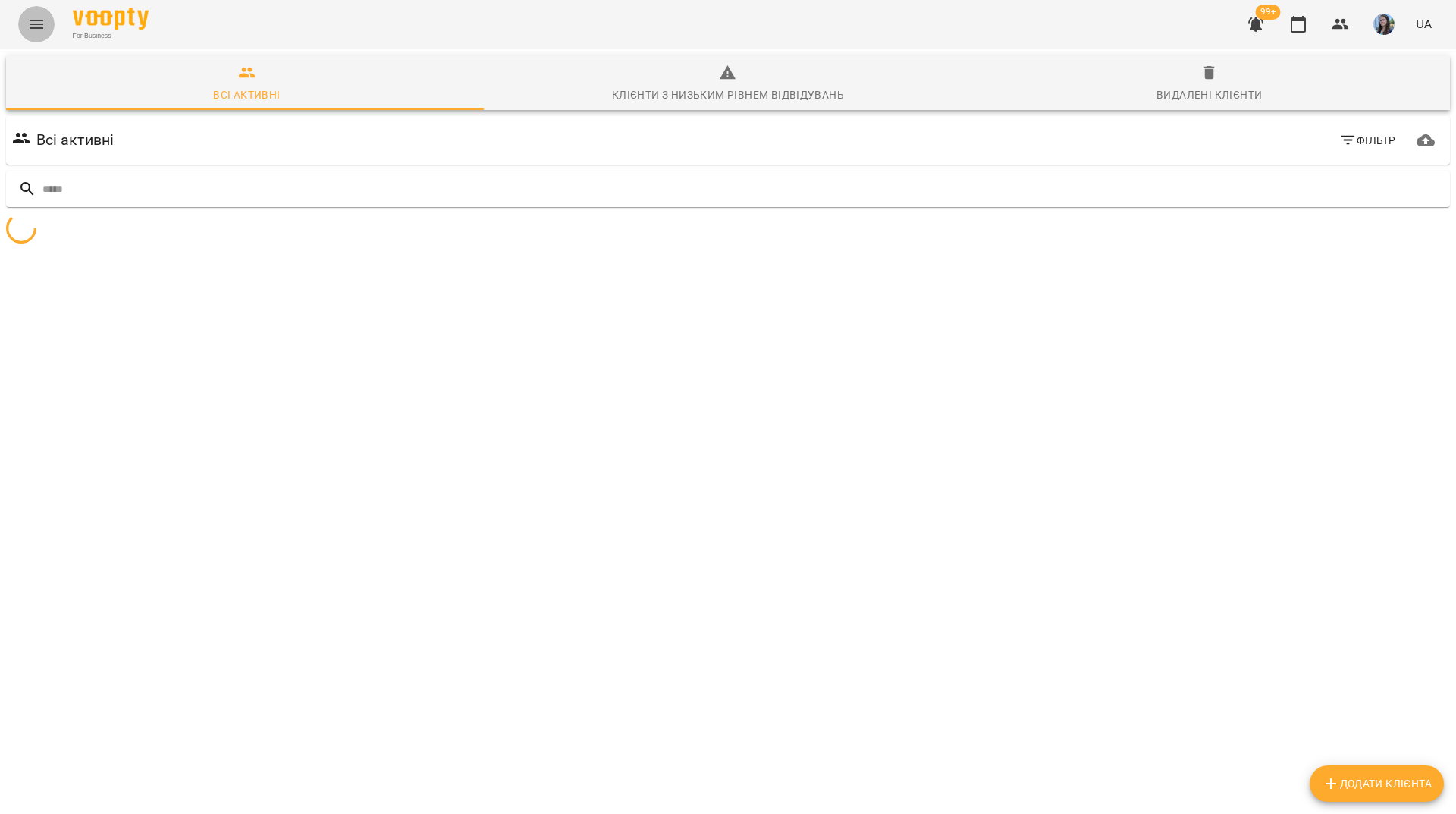
click at [42, 24] on icon "Menu" at bounding box center [35, 24] width 13 height 9
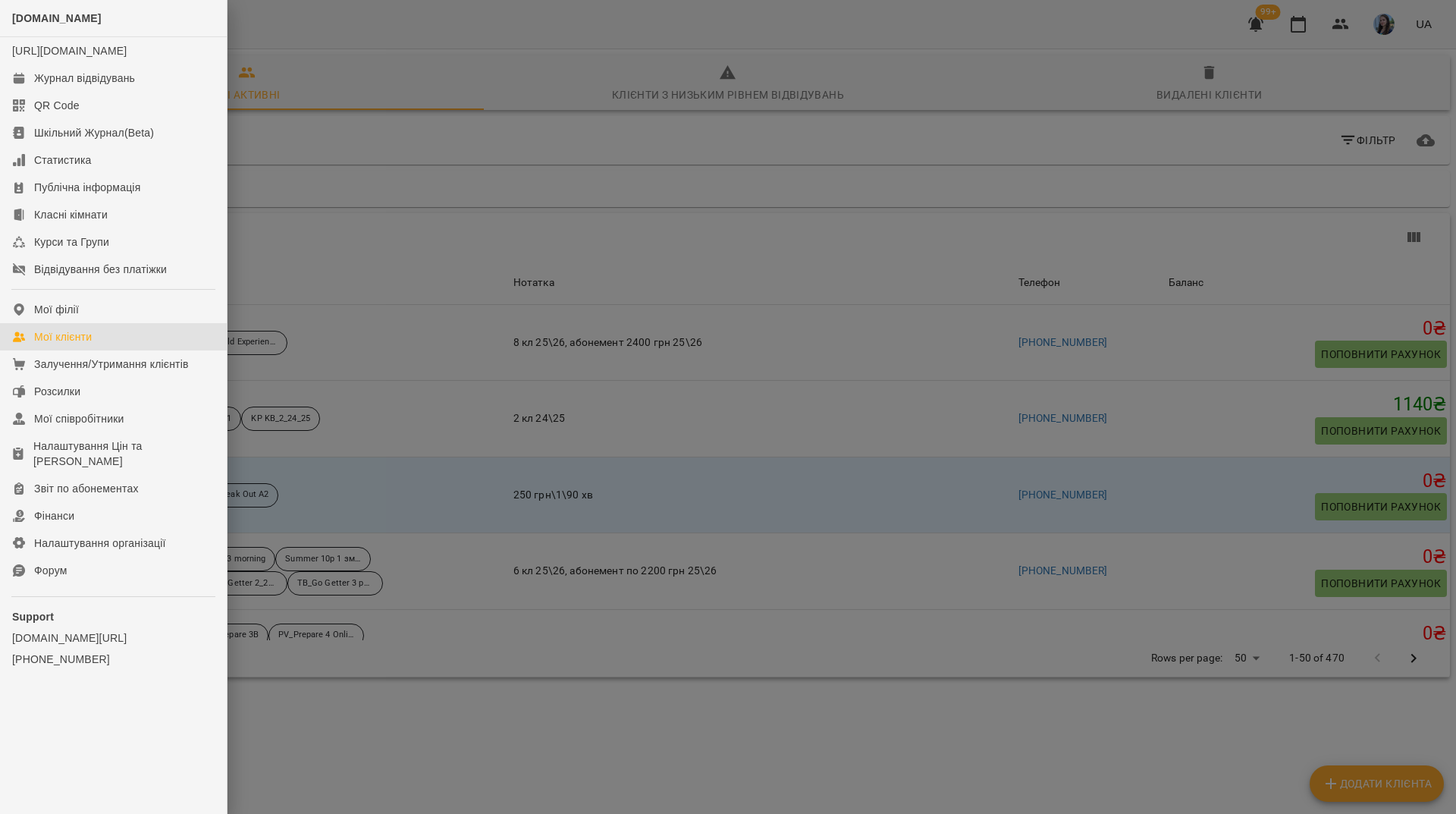
click at [361, 56] on div at bounding box center [728, 407] width 1456 height 814
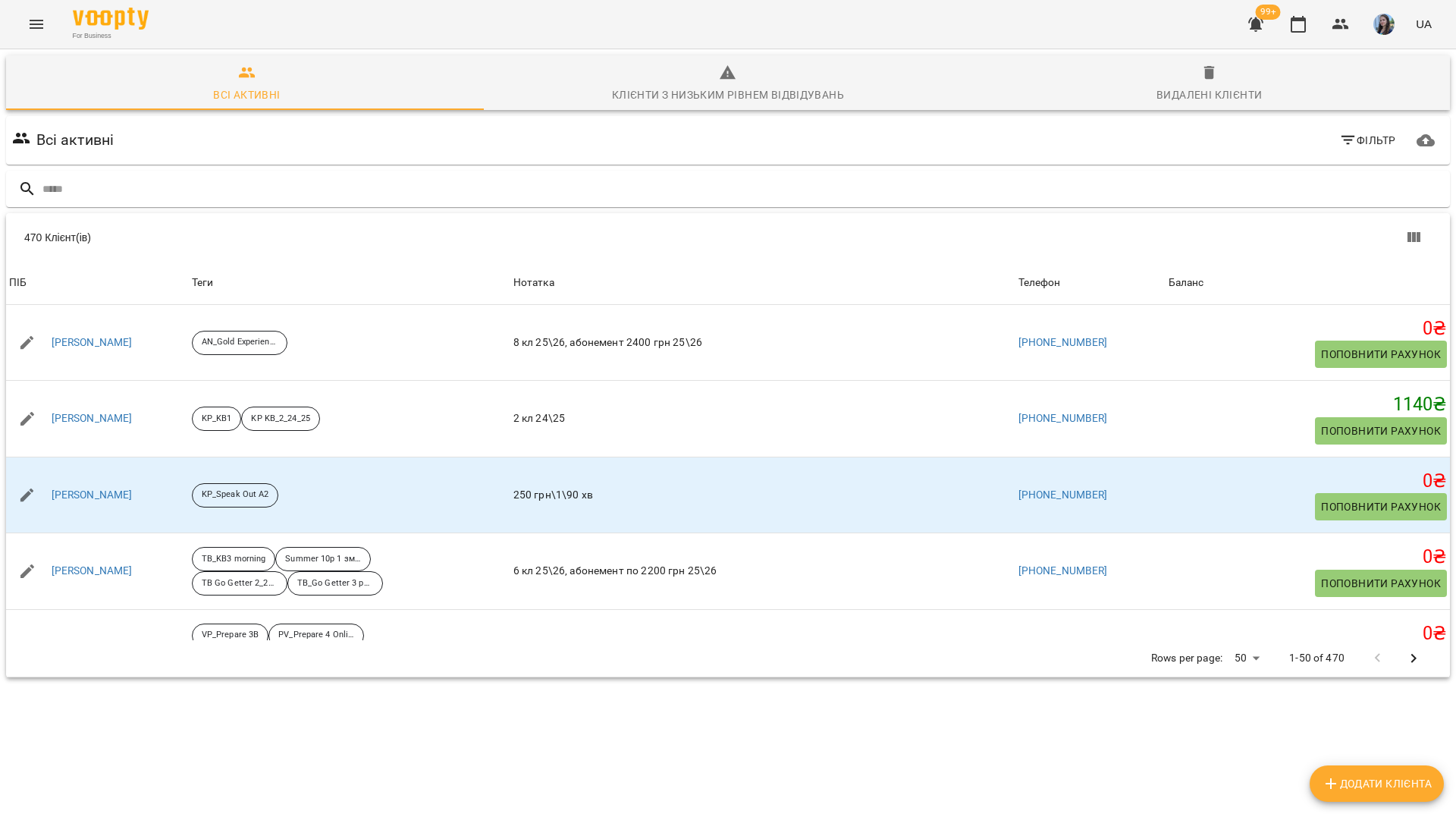
click at [40, 41] on button "Menu" at bounding box center [36, 24] width 36 height 36
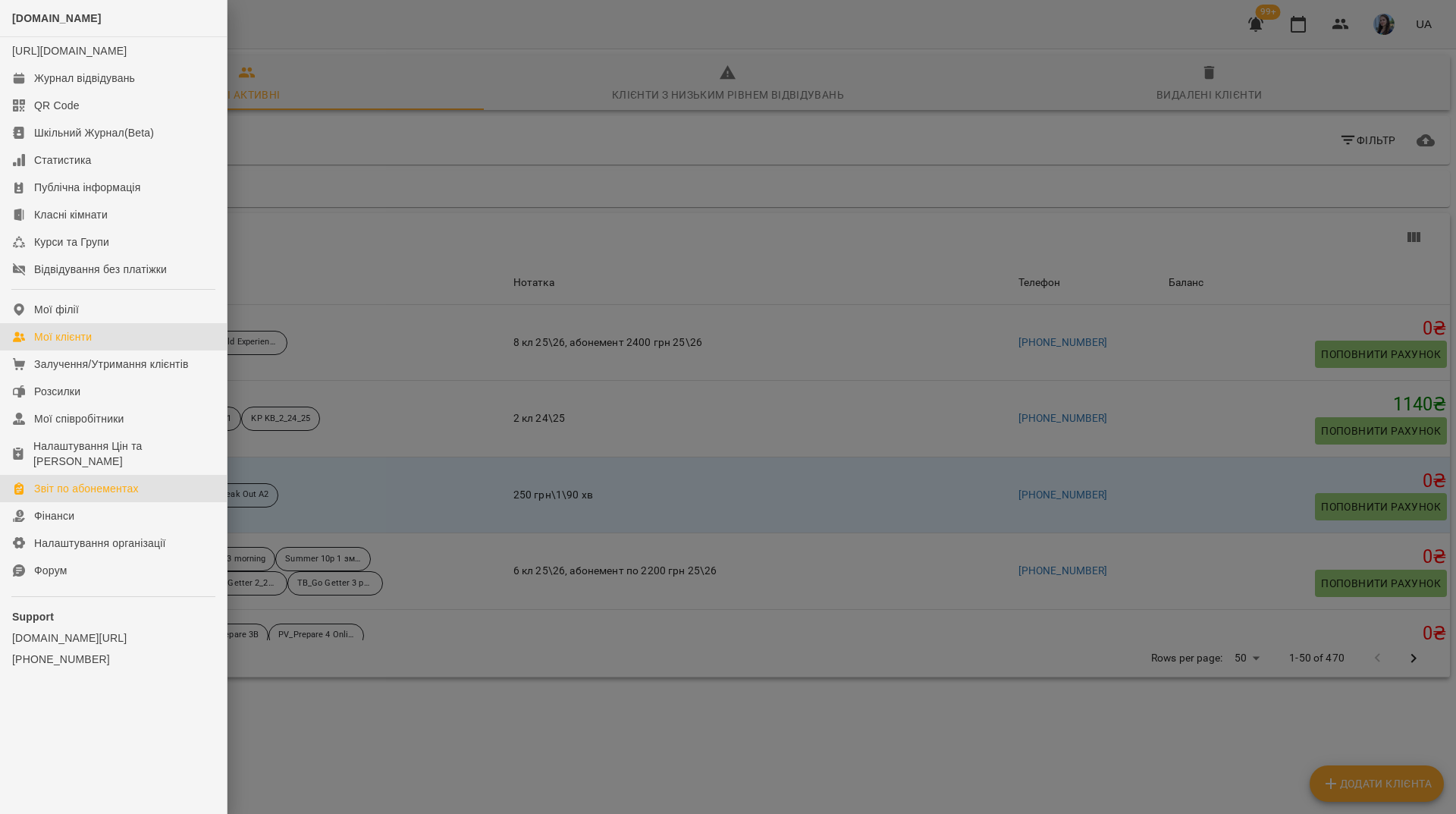
click at [135, 486] on div "Звіт по абонементах" at bounding box center [87, 488] width 104 height 15
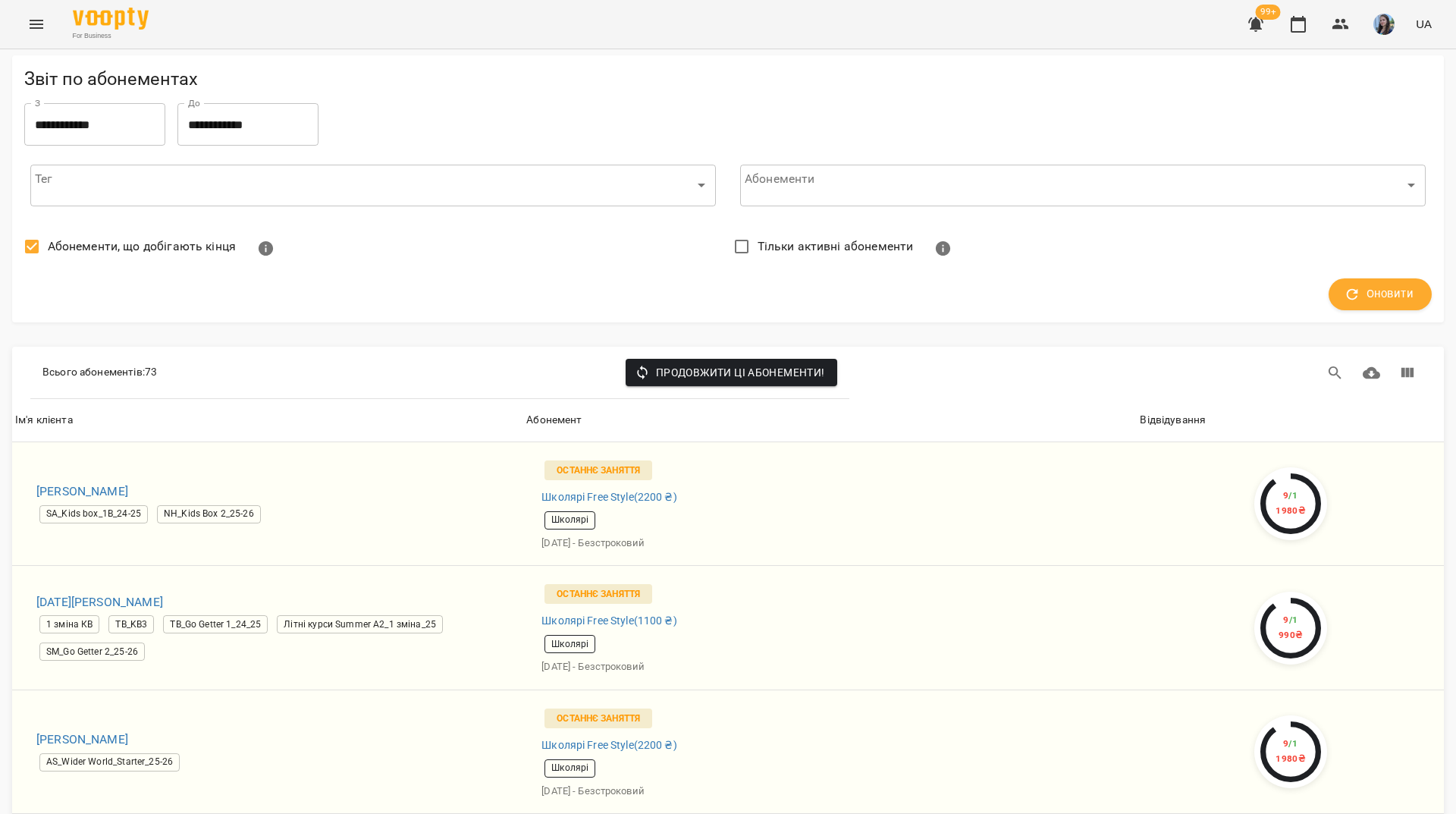
scroll to position [1365, 0]
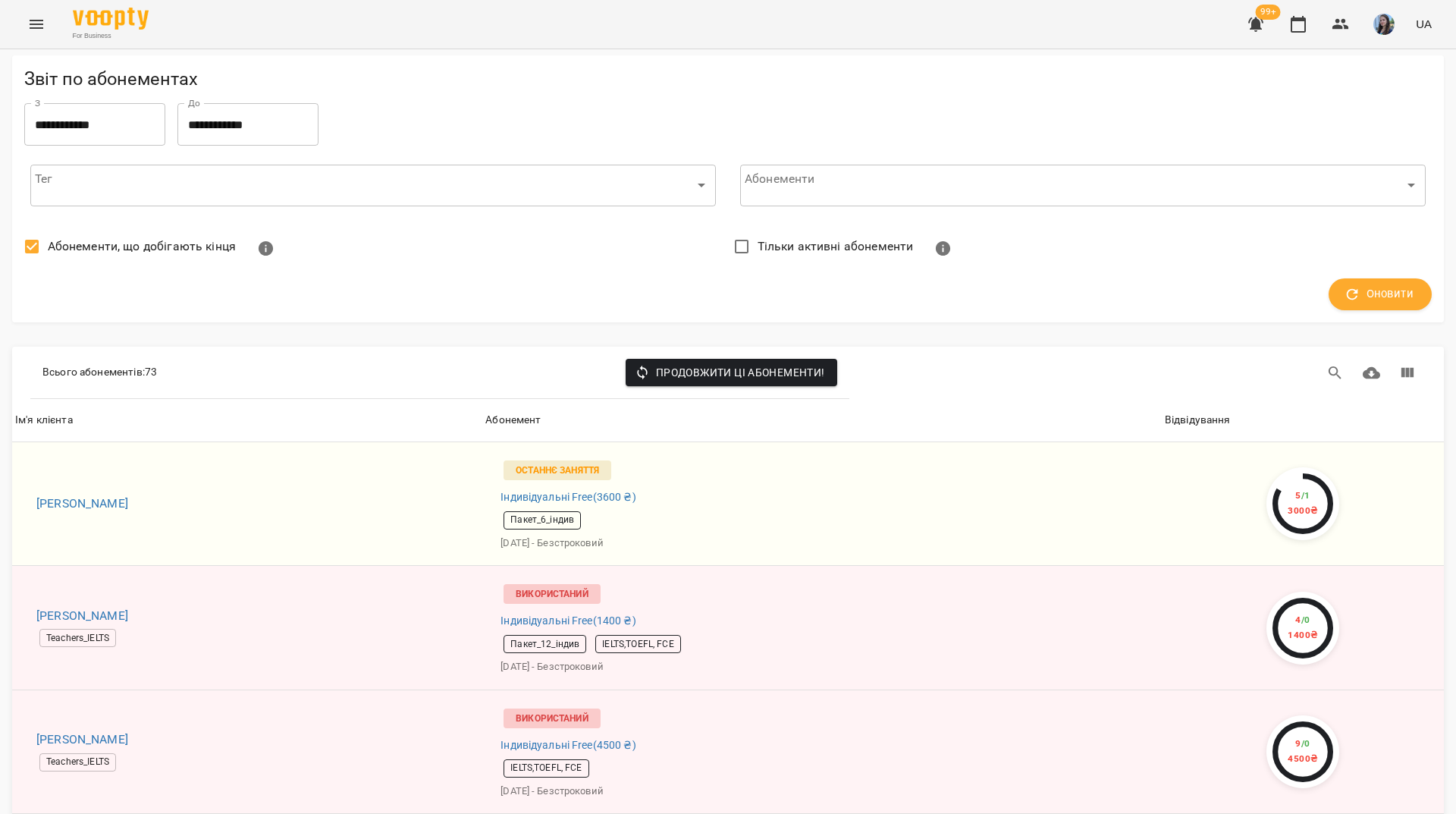
scroll to position [1837, 0]
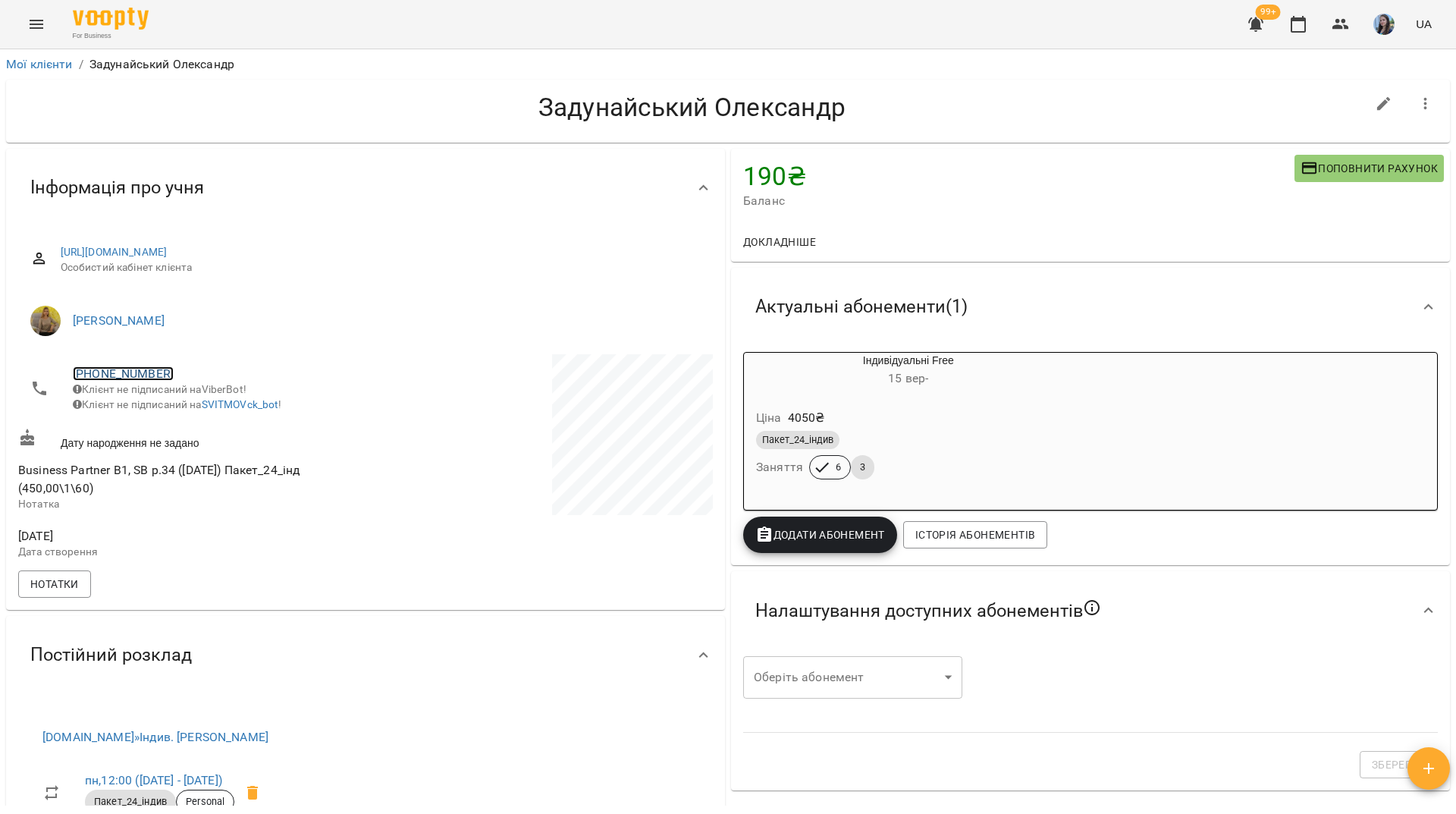
click at [137, 379] on link "[PHONE_NUMBER]" at bounding box center [123, 373] width 101 height 14
click at [192, 412] on img at bounding box center [185, 403] width 23 height 23
click at [663, 24] on div "For Business 99+ UA" at bounding box center [728, 24] width 1456 height 49
click at [787, 27] on div "For Business 99+ UA" at bounding box center [728, 24] width 1456 height 49
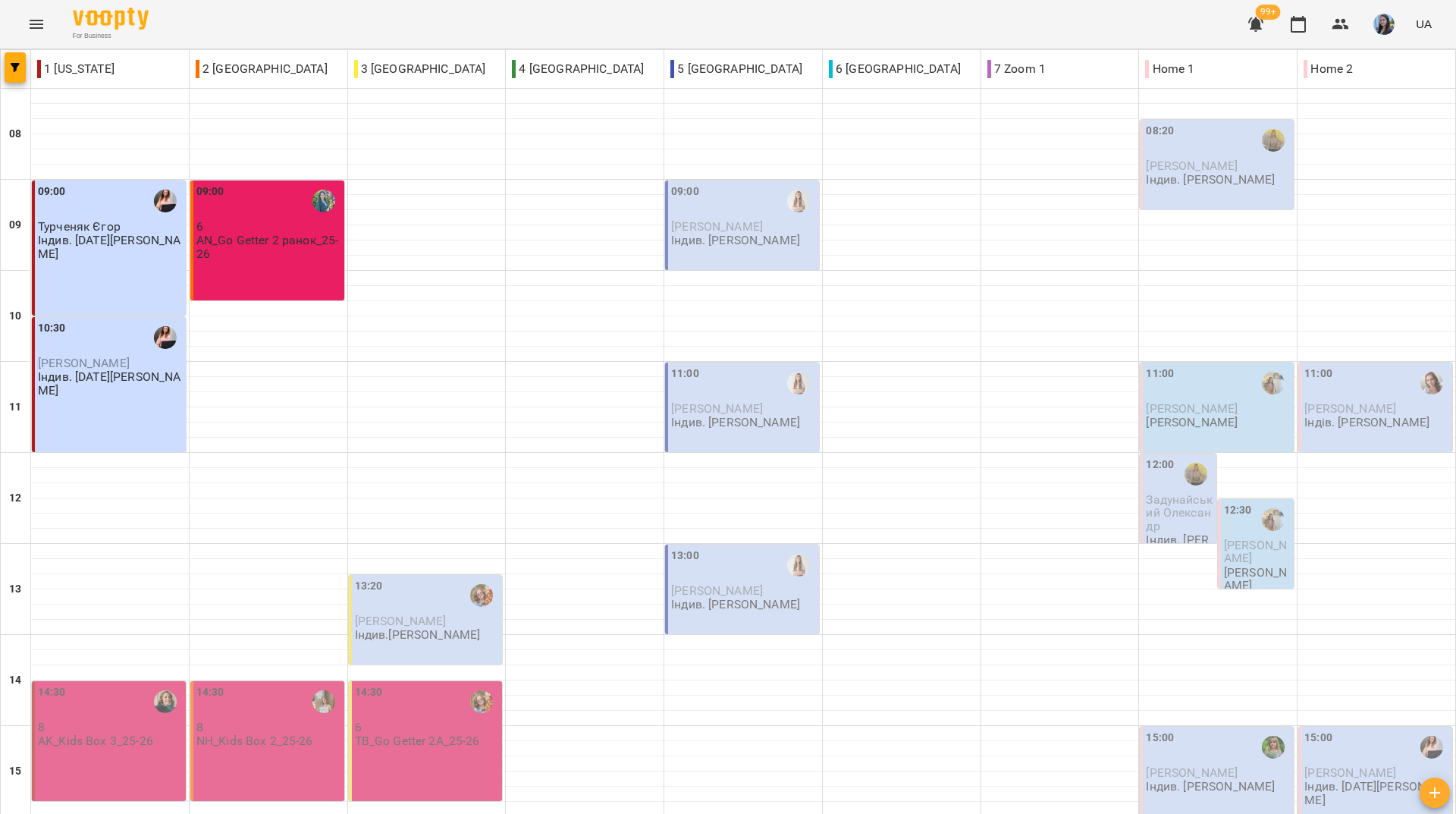
scroll to position [559, 0]
click at [711, 6] on div "For Business 99+ UA" at bounding box center [728, 24] width 1456 height 49
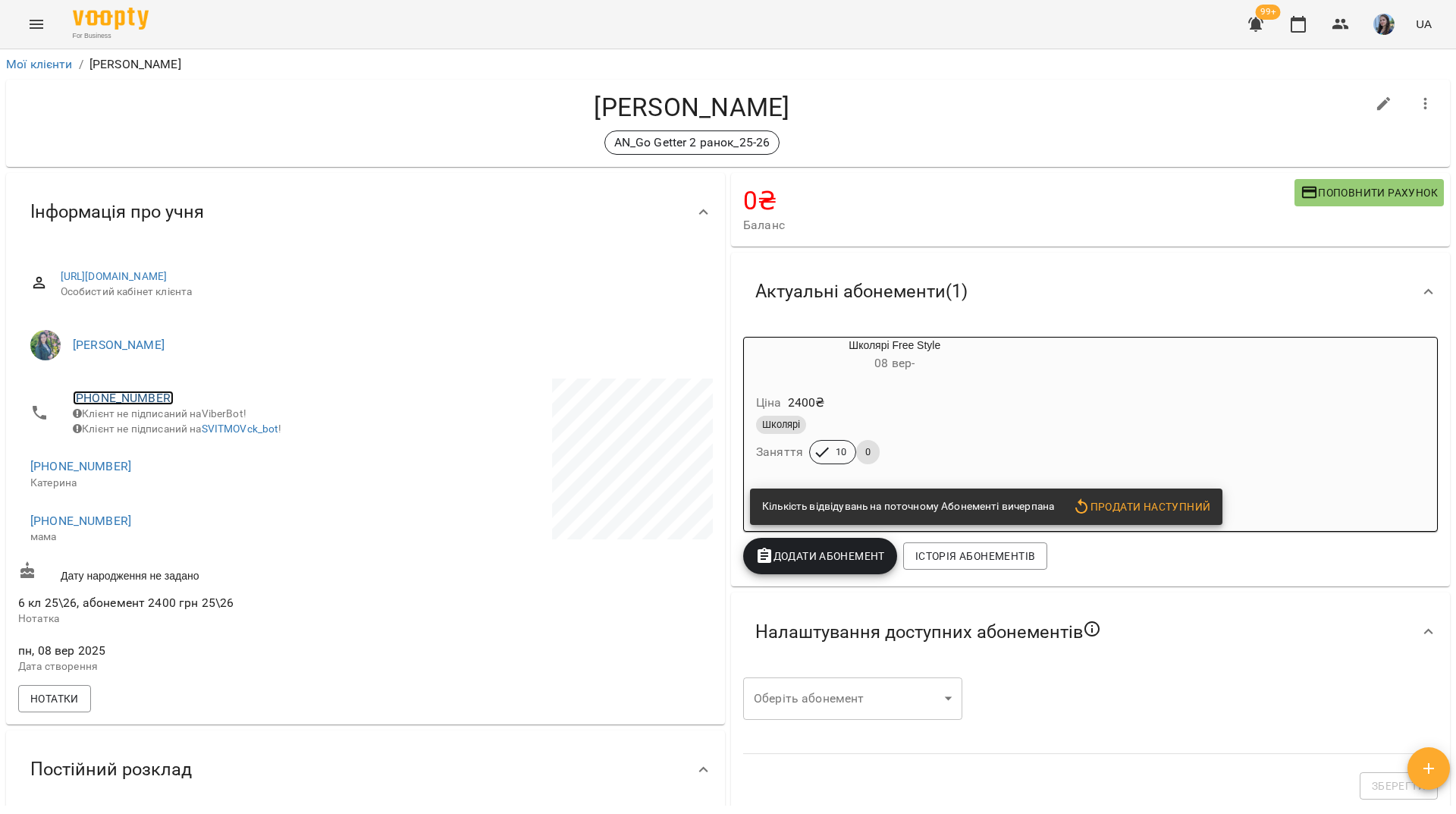
click at [103, 403] on link "[PHONE_NUMBER]" at bounding box center [123, 398] width 101 height 14
click at [184, 429] on img at bounding box center [185, 427] width 23 height 23
drag, startPoint x: 222, startPoint y: 114, endPoint x: 230, endPoint y: 126, distance: 14.4
click at [222, 114] on h4 "[PERSON_NAME]" at bounding box center [693, 107] width 1348 height 31
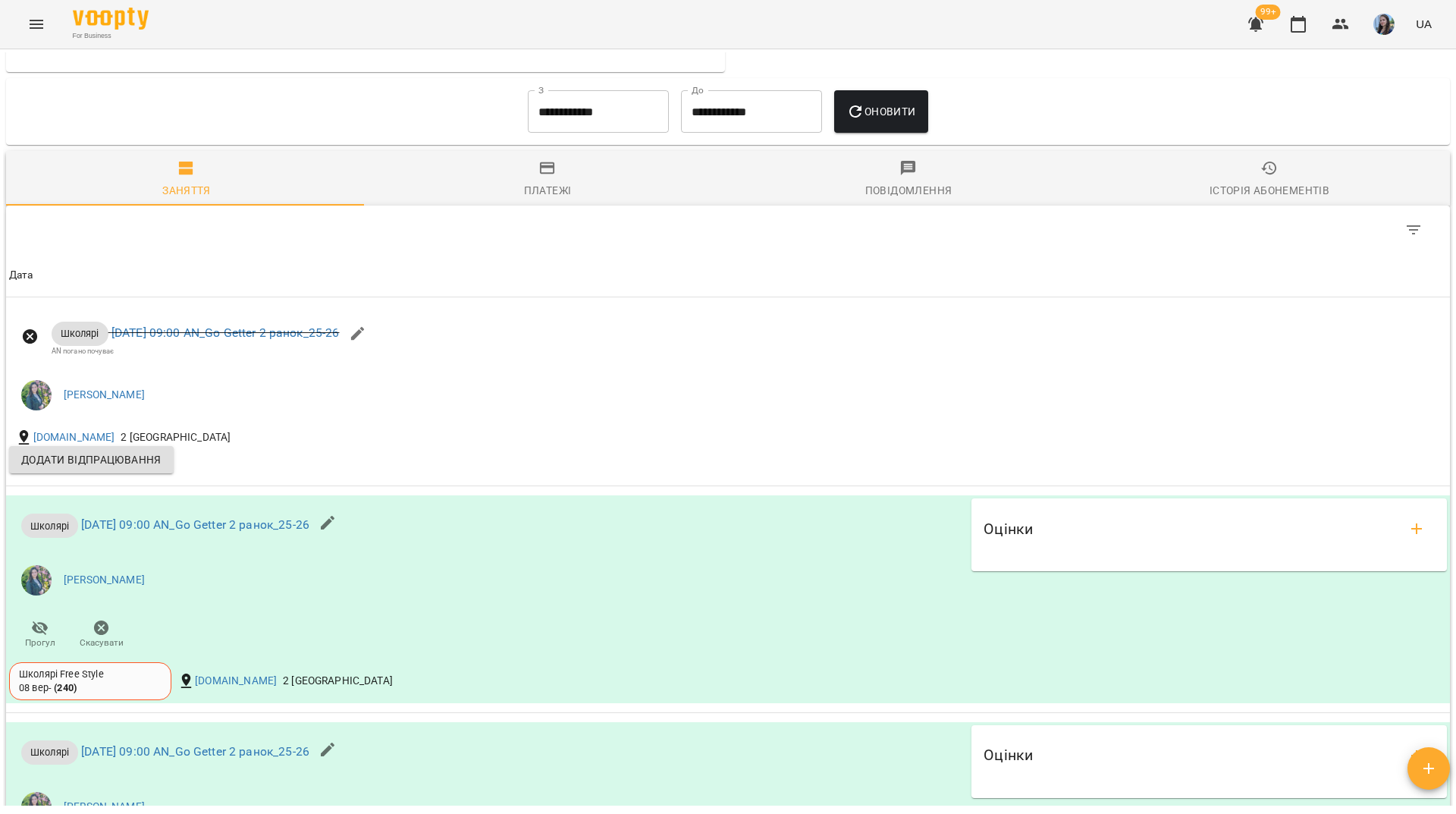
scroll to position [834, 0]
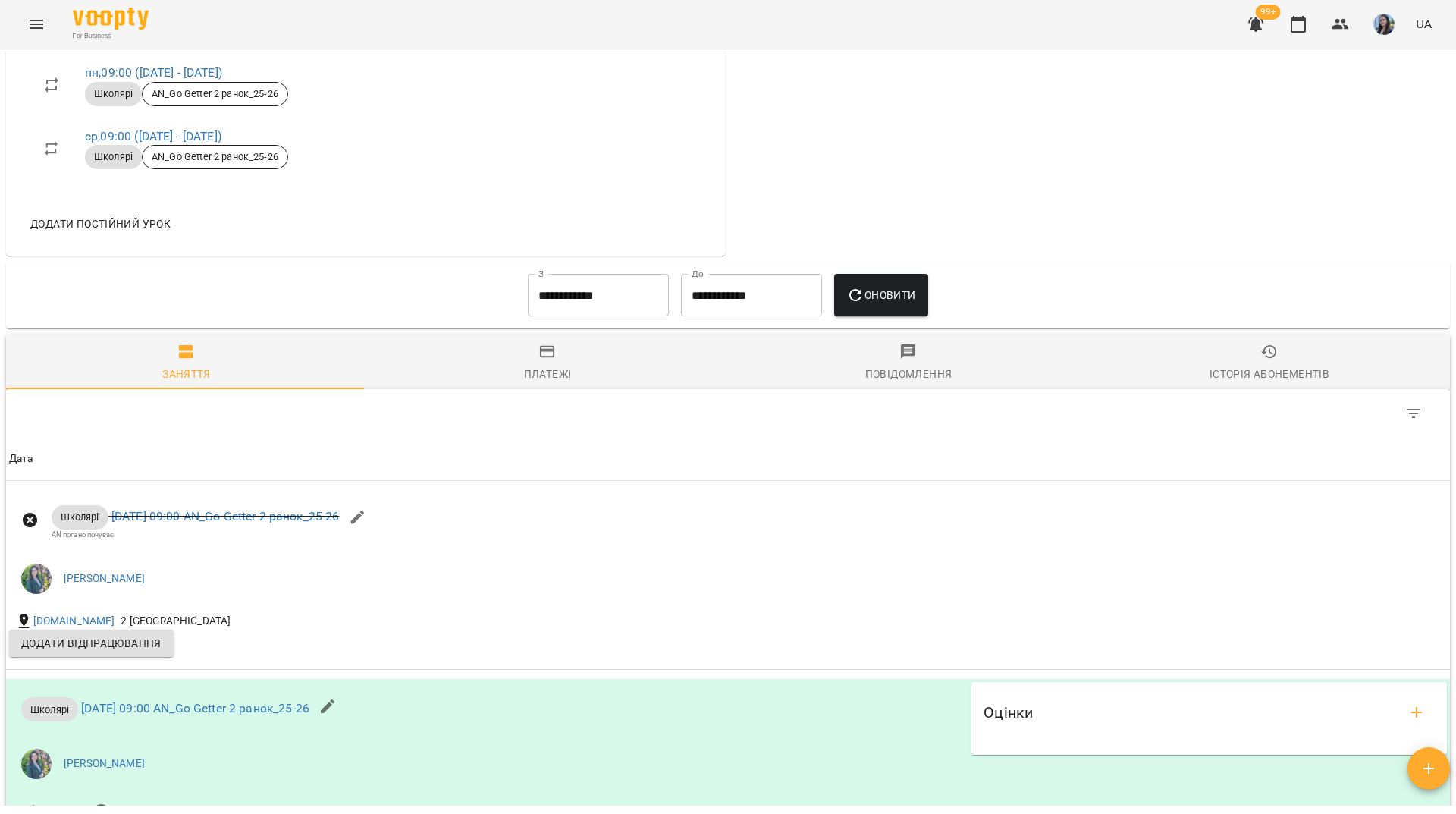
click at [604, 317] on input "**********" at bounding box center [598, 296] width 141 height 42
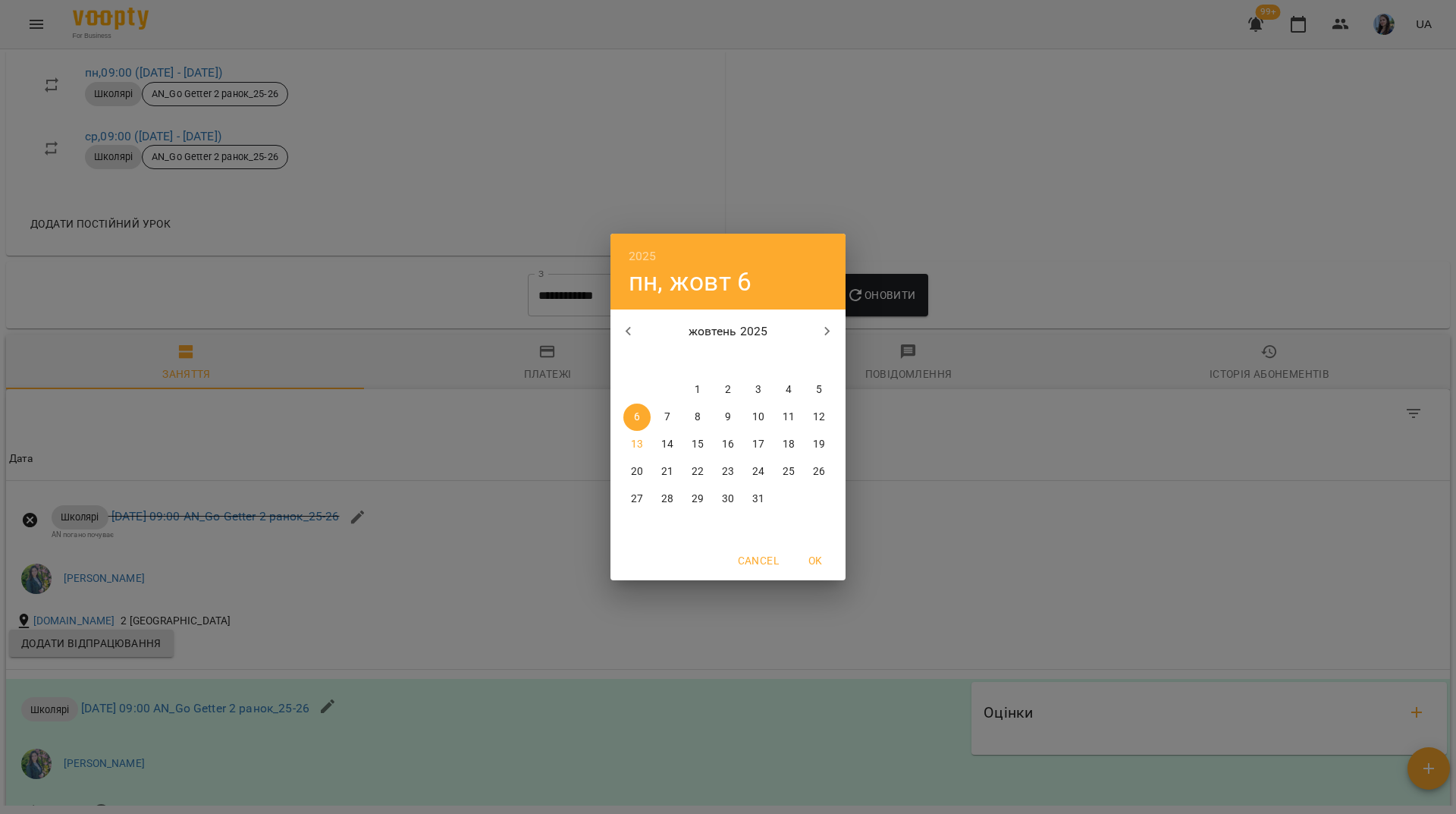
click at [697, 388] on p "1" at bounding box center [697, 389] width 6 height 15
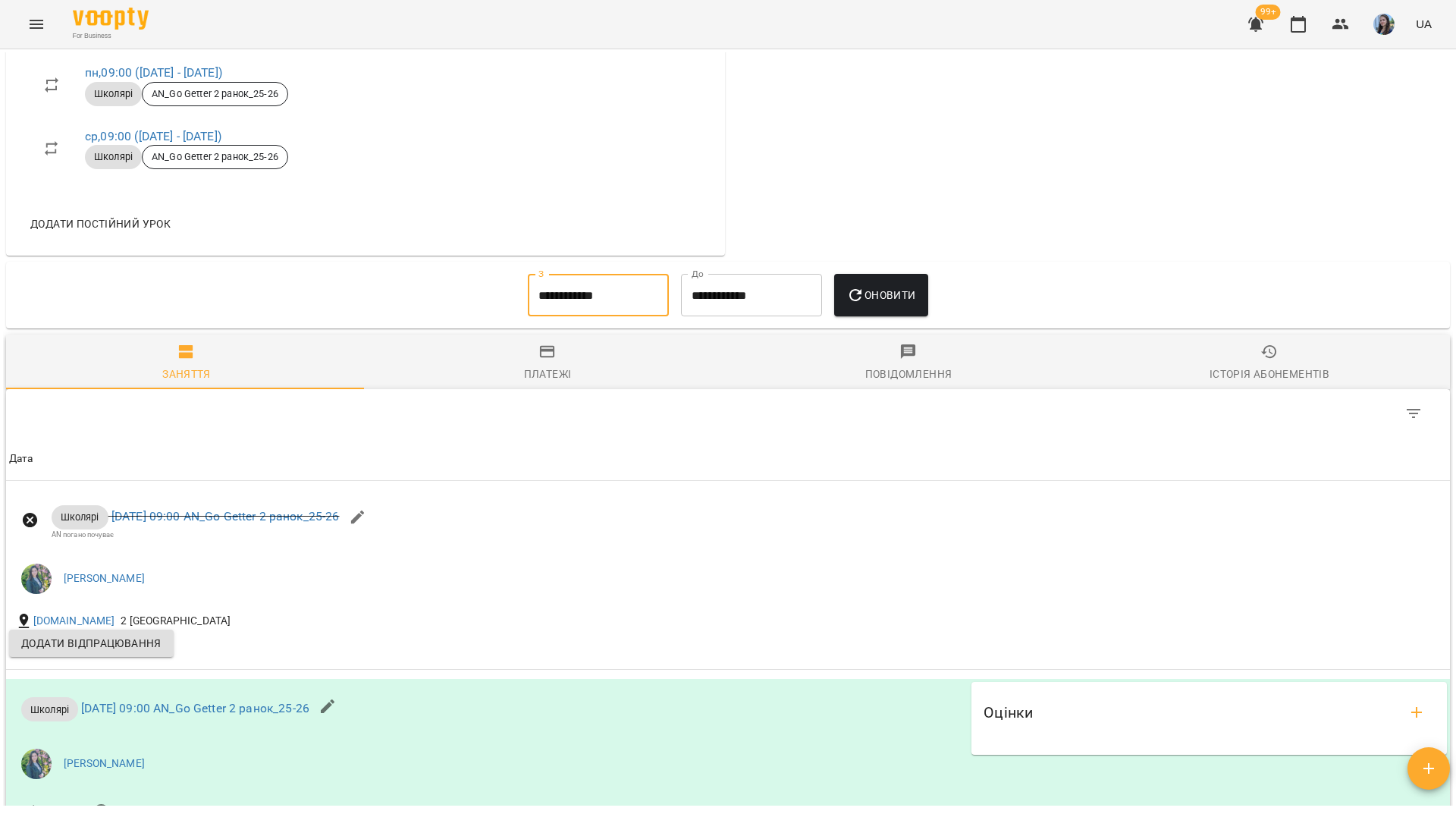
click at [622, 317] on input "**********" at bounding box center [598, 296] width 141 height 42
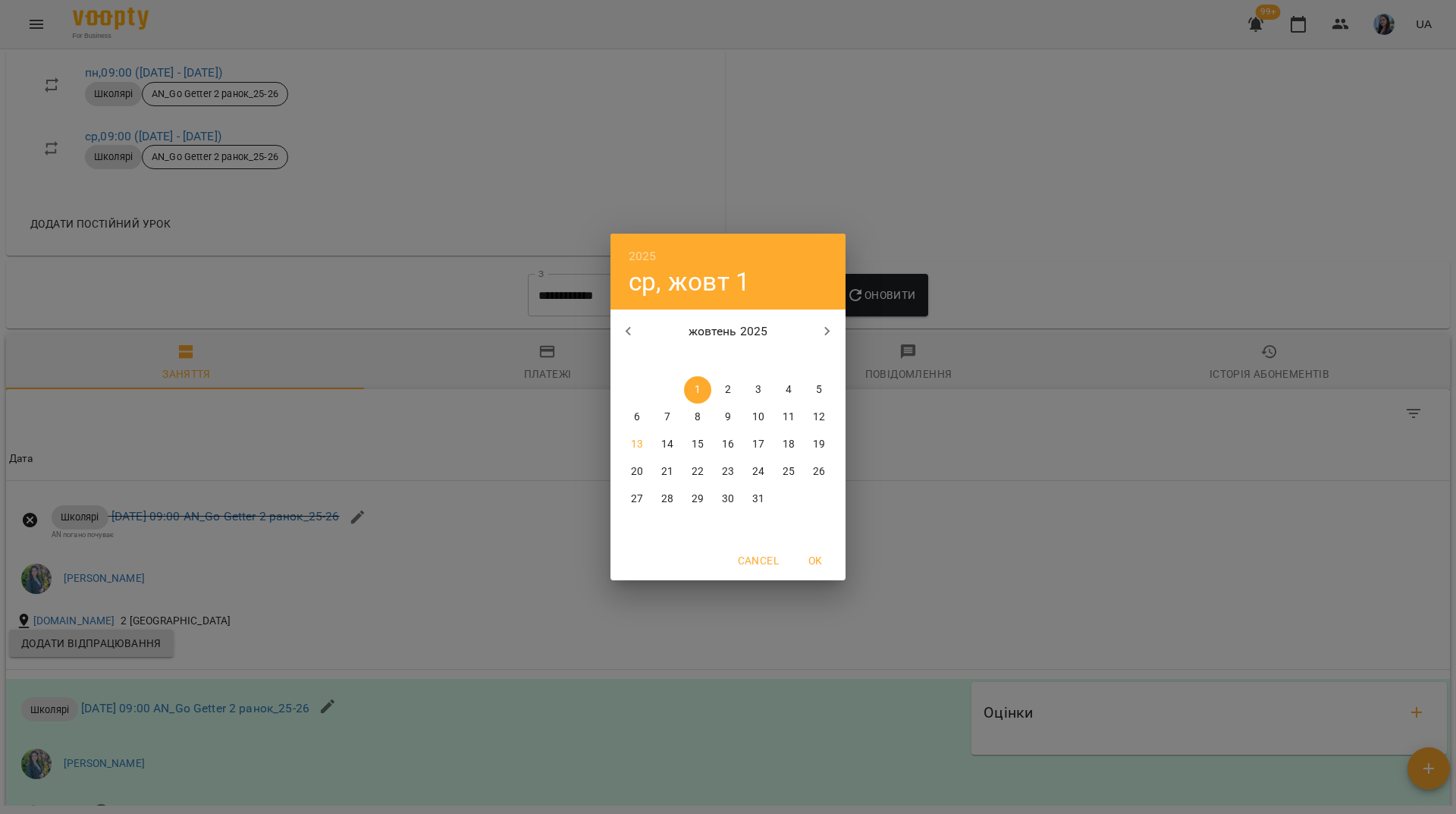
click at [634, 337] on icon "button" at bounding box center [629, 331] width 19 height 19
click at [832, 335] on icon "button" at bounding box center [827, 331] width 19 height 19
click at [637, 391] on p "1" at bounding box center [637, 389] width 6 height 15
type input "**********"
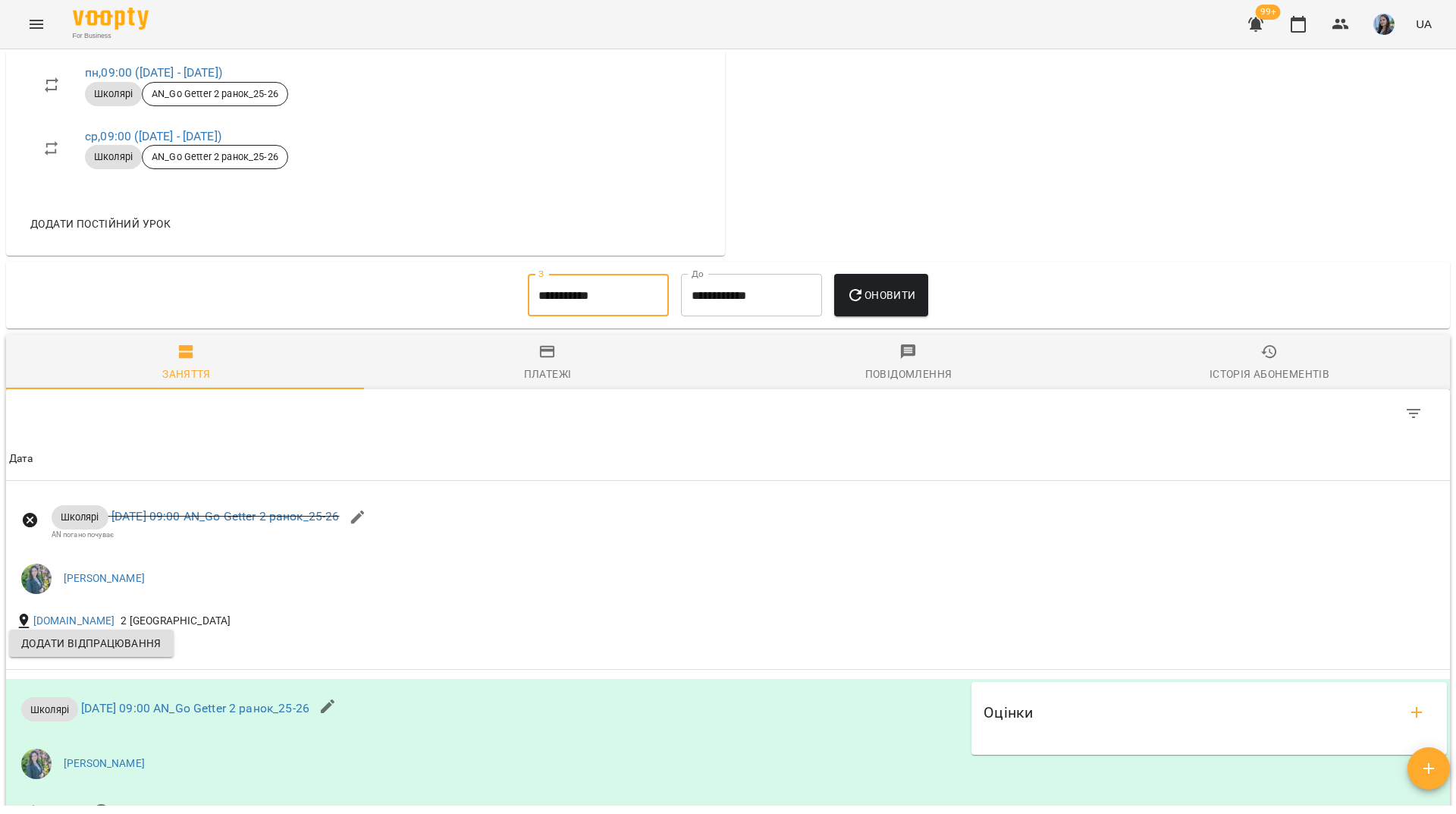
click at [901, 304] on span "Оновити" at bounding box center [881, 295] width 69 height 19
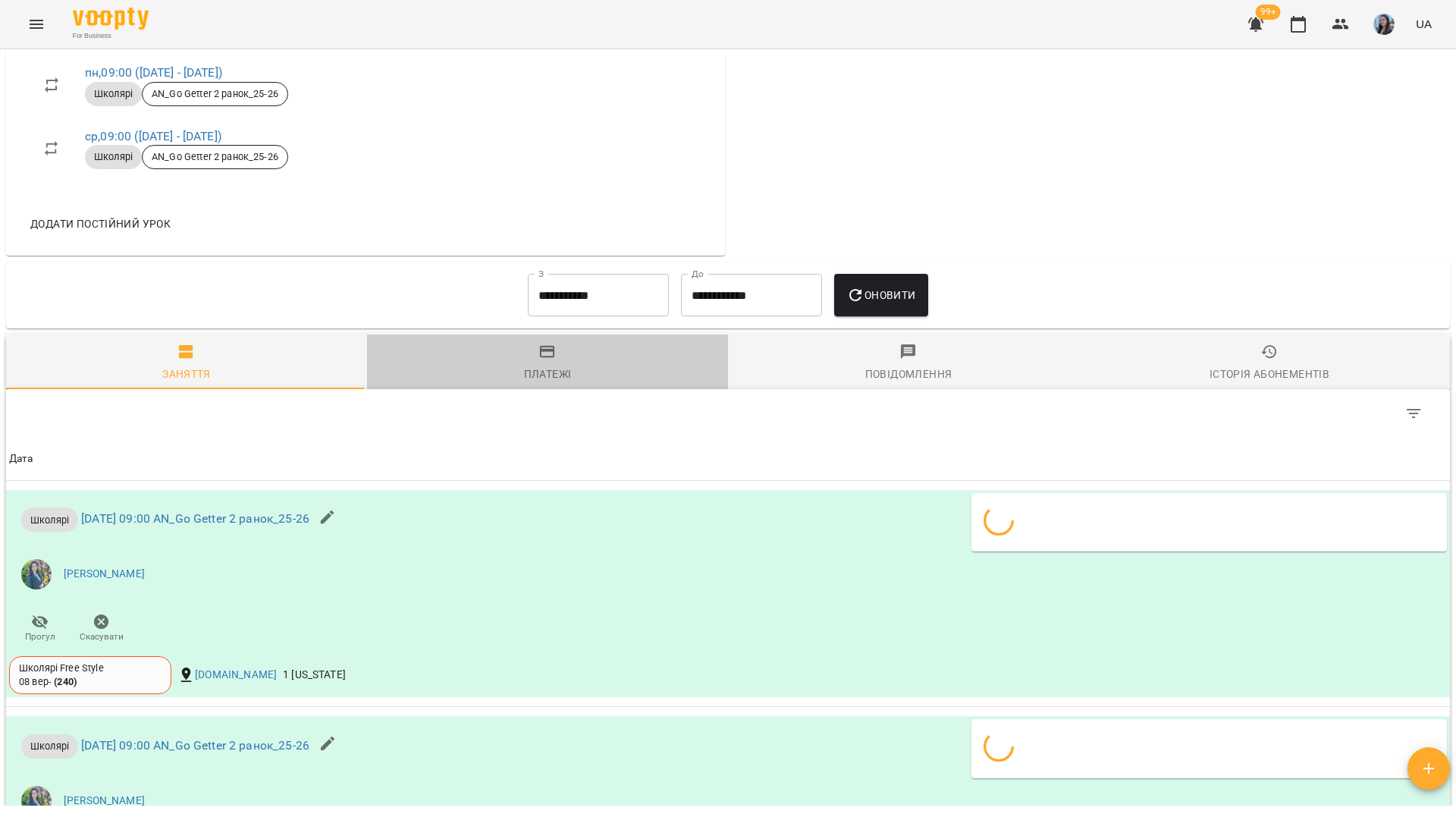
click at [550, 379] on div "Платежі" at bounding box center [548, 373] width 48 height 19
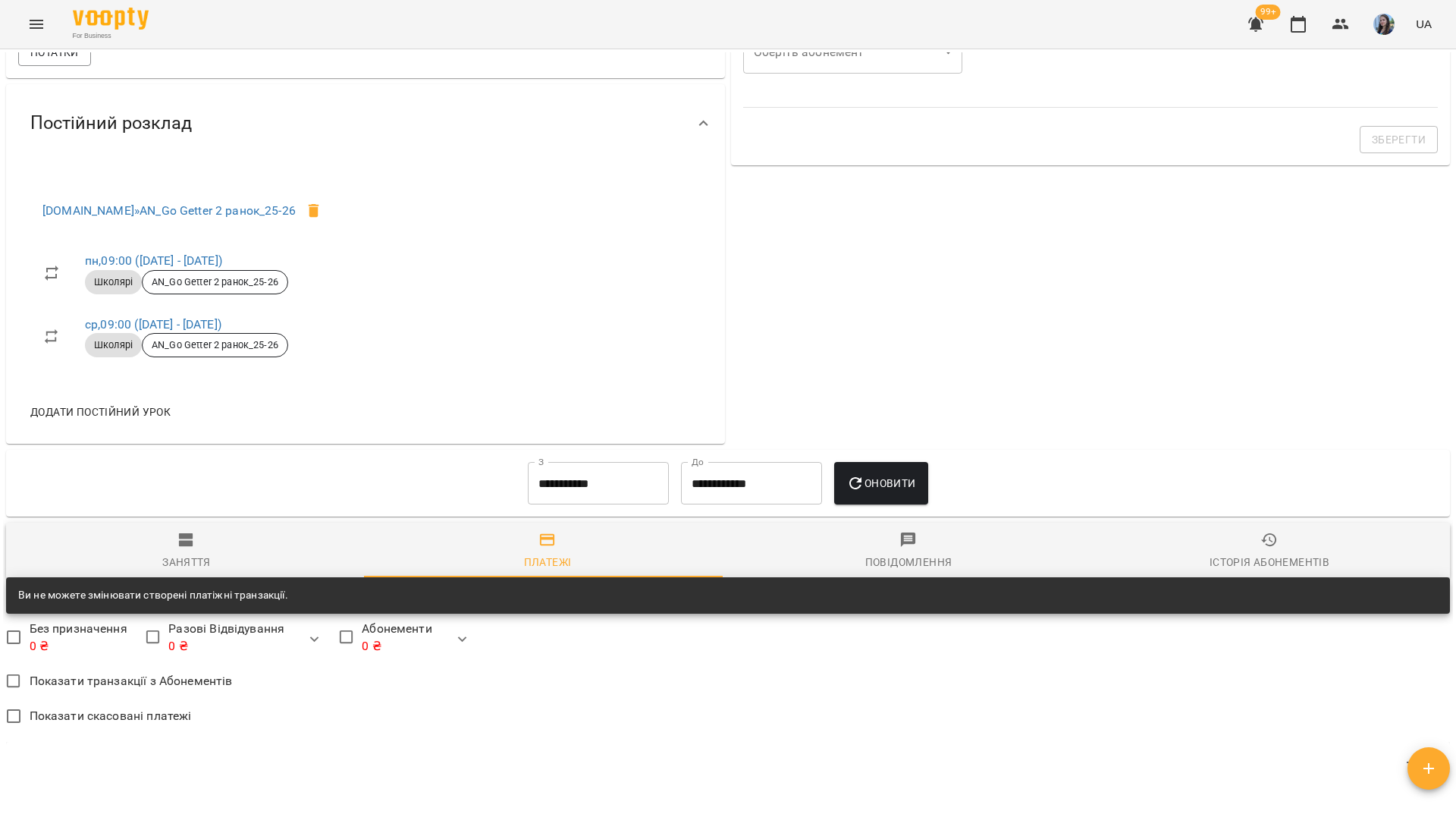
scroll to position [571, 0]
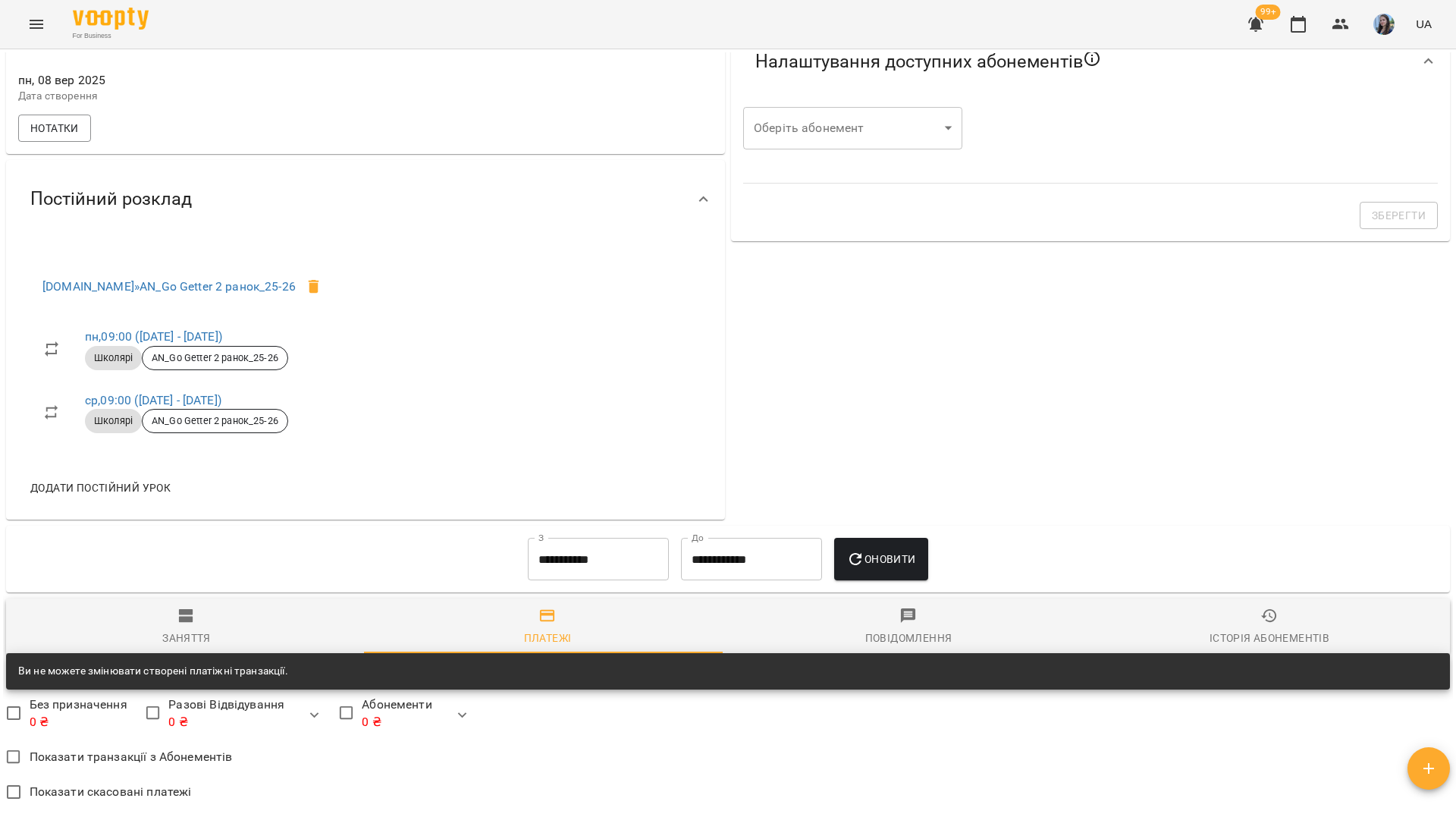
click at [198, 645] on div "Заняття" at bounding box center [186, 638] width 49 height 19
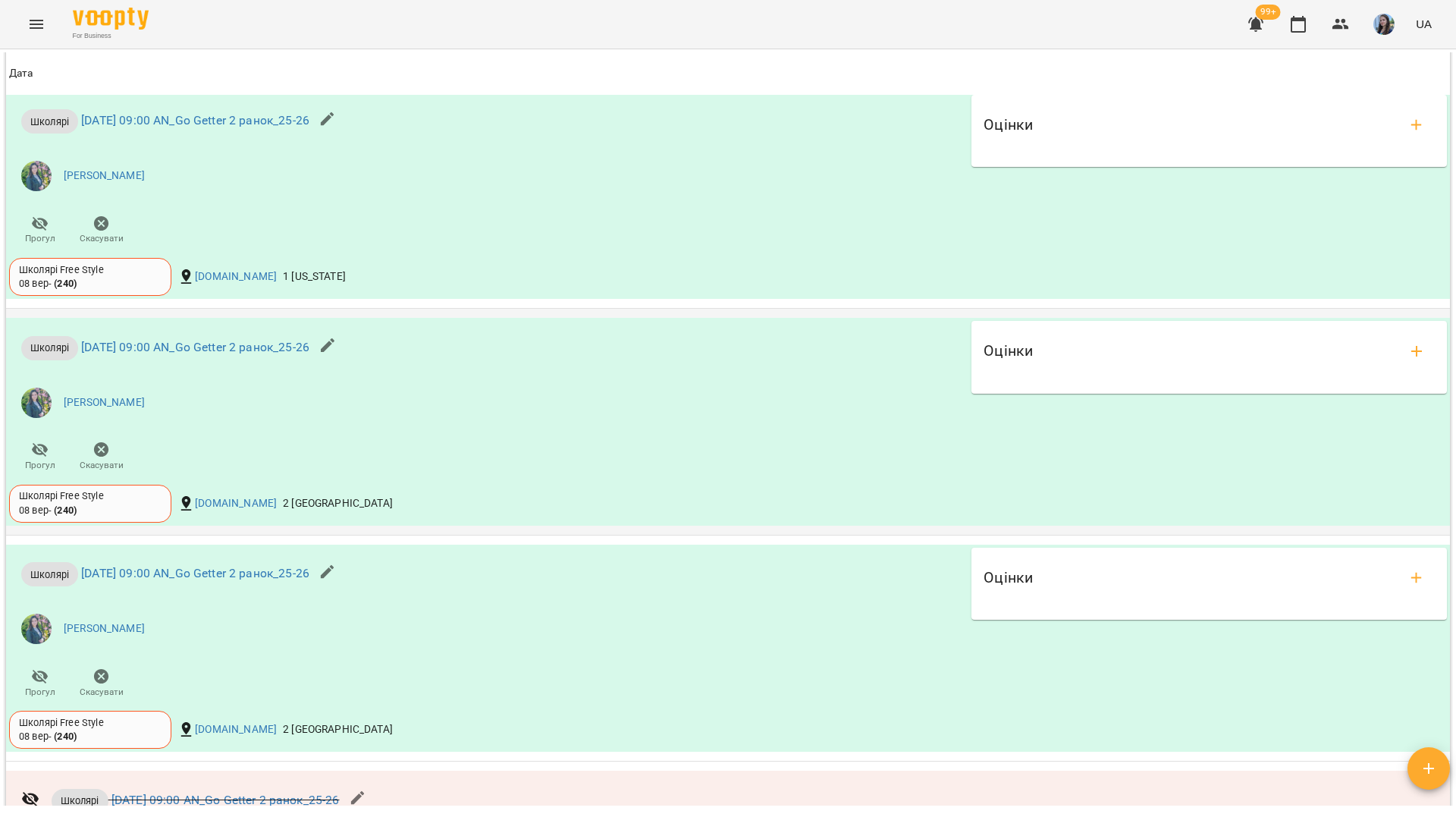
scroll to position [1254, 0]
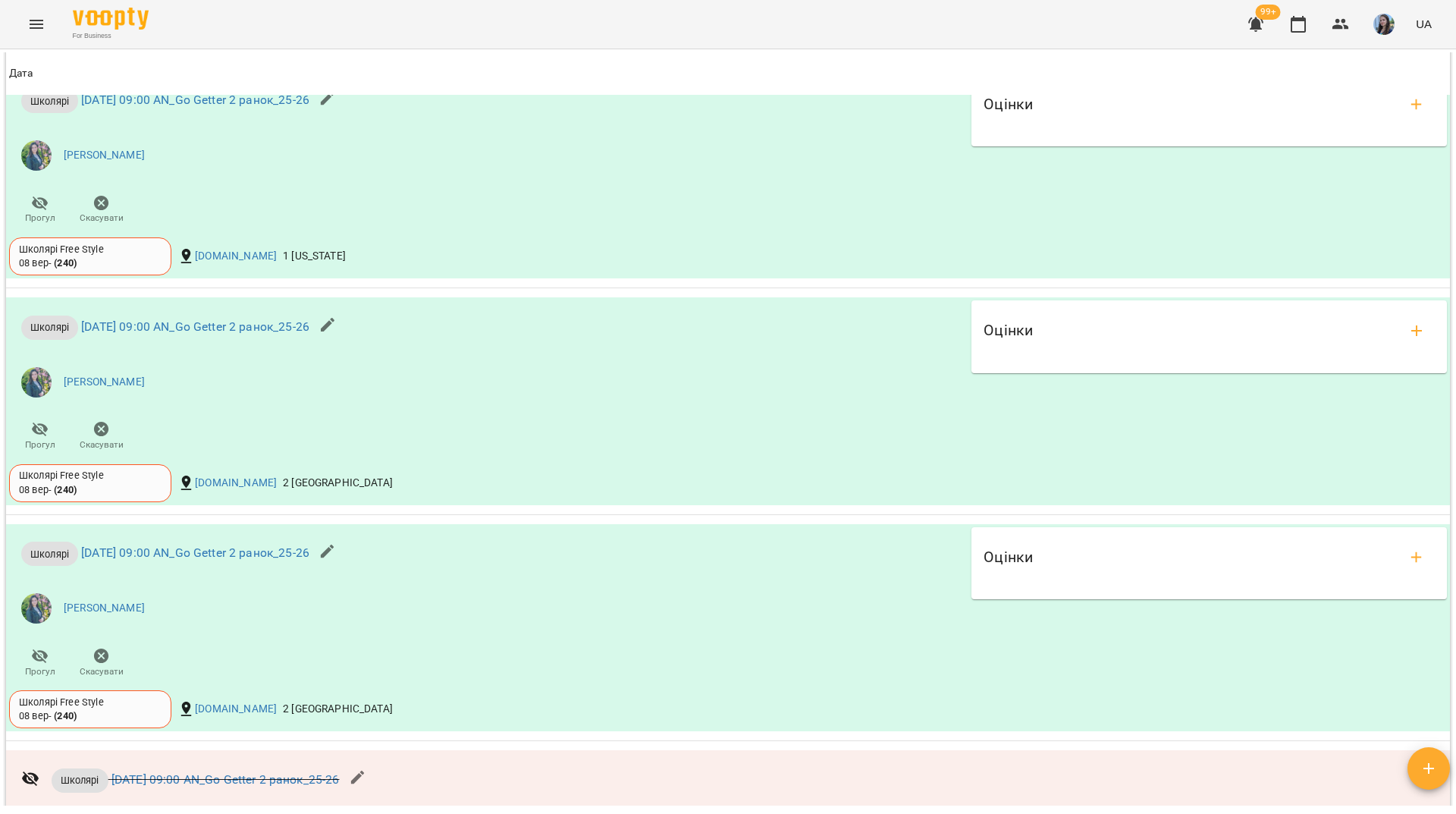
click at [627, 22] on div "For Business 99+ UA" at bounding box center [728, 24] width 1456 height 49
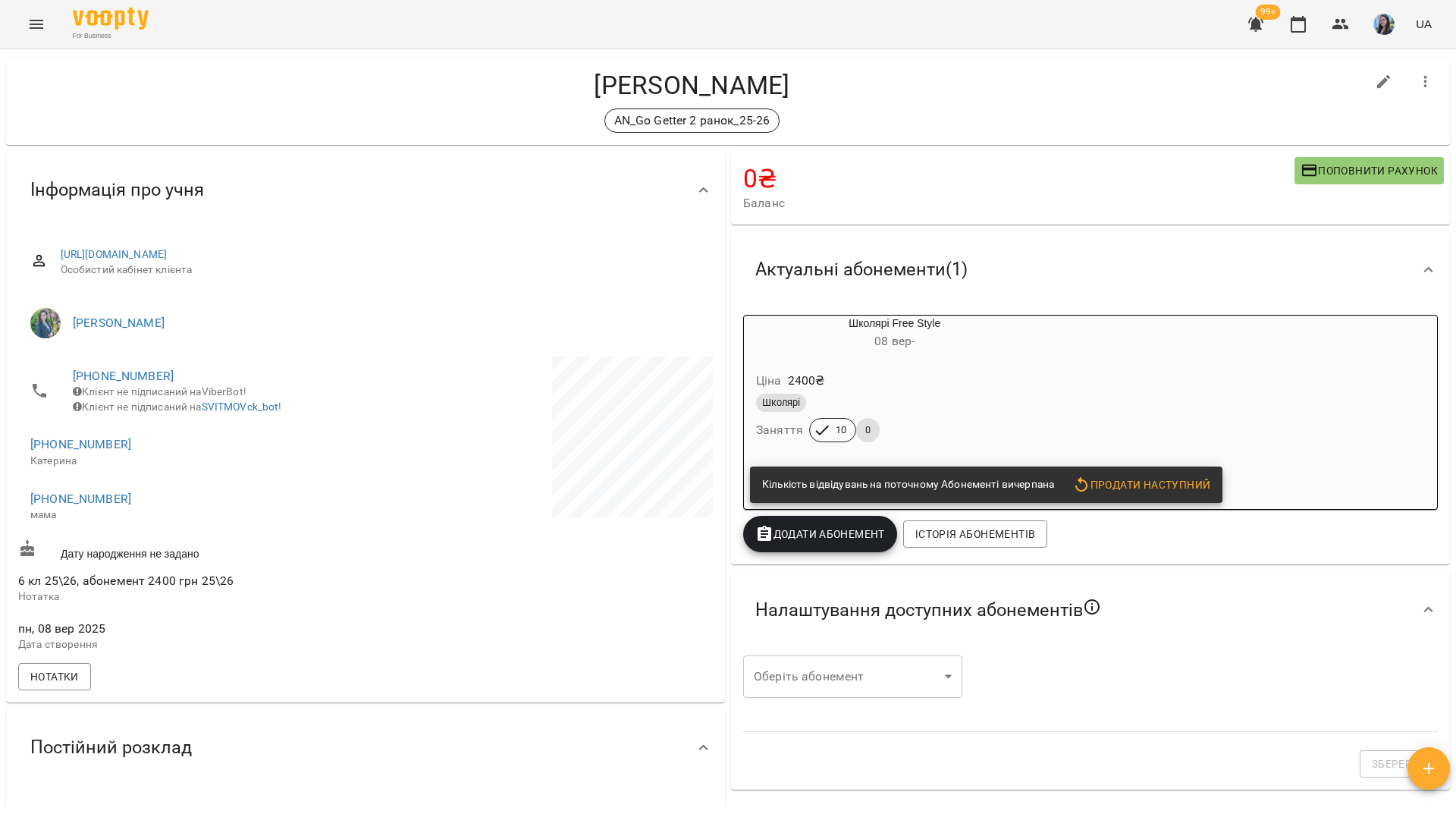
scroll to position [0, 0]
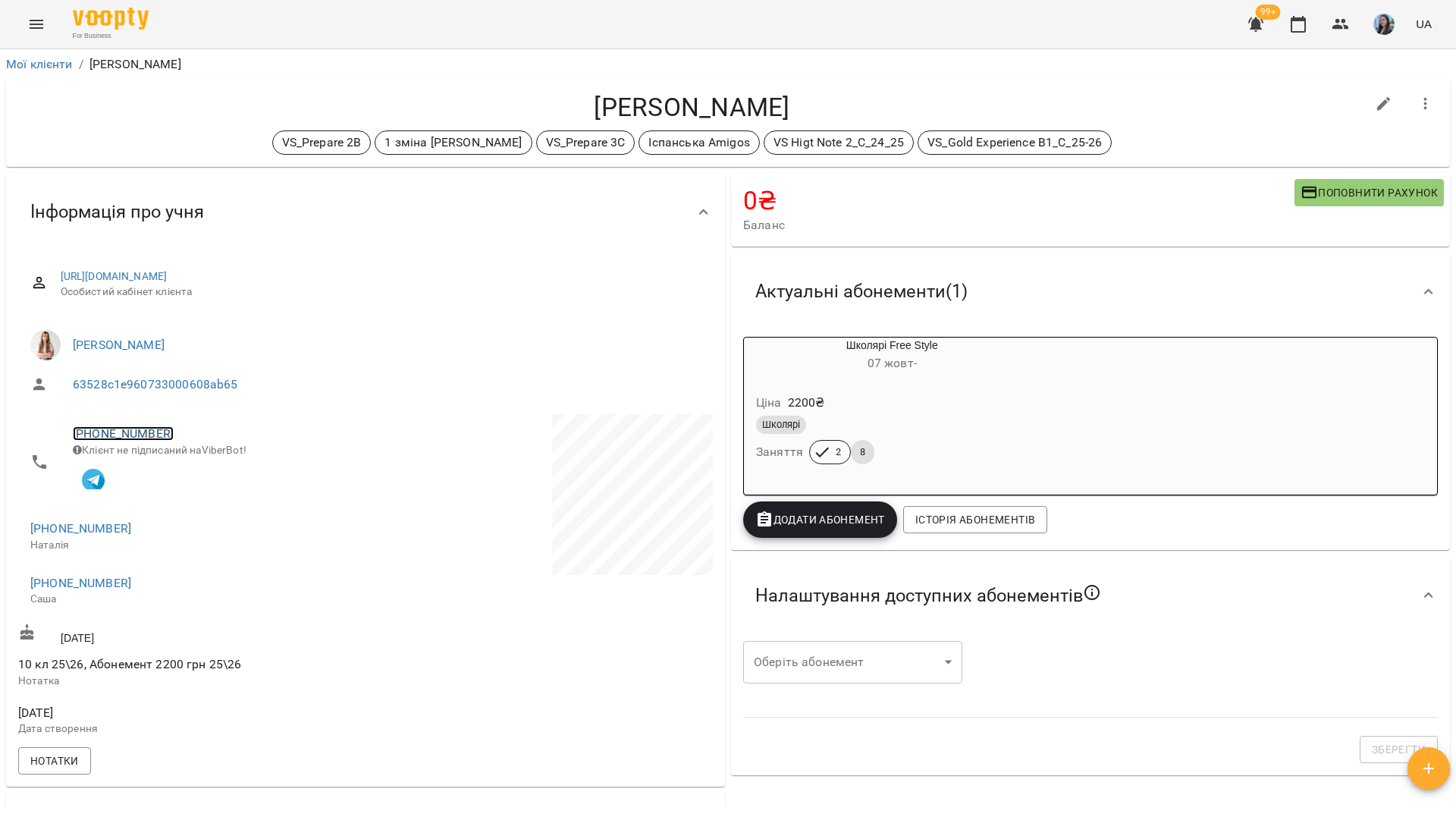
click at [149, 430] on link "+380673930142" at bounding box center [123, 434] width 101 height 14
click at [193, 472] on img at bounding box center [185, 464] width 23 height 23
drag, startPoint x: 403, startPoint y: 16, endPoint x: 461, endPoint y: 27, distance: 59.0
click at [403, 16] on div "For Business 99+ UA" at bounding box center [728, 24] width 1456 height 49
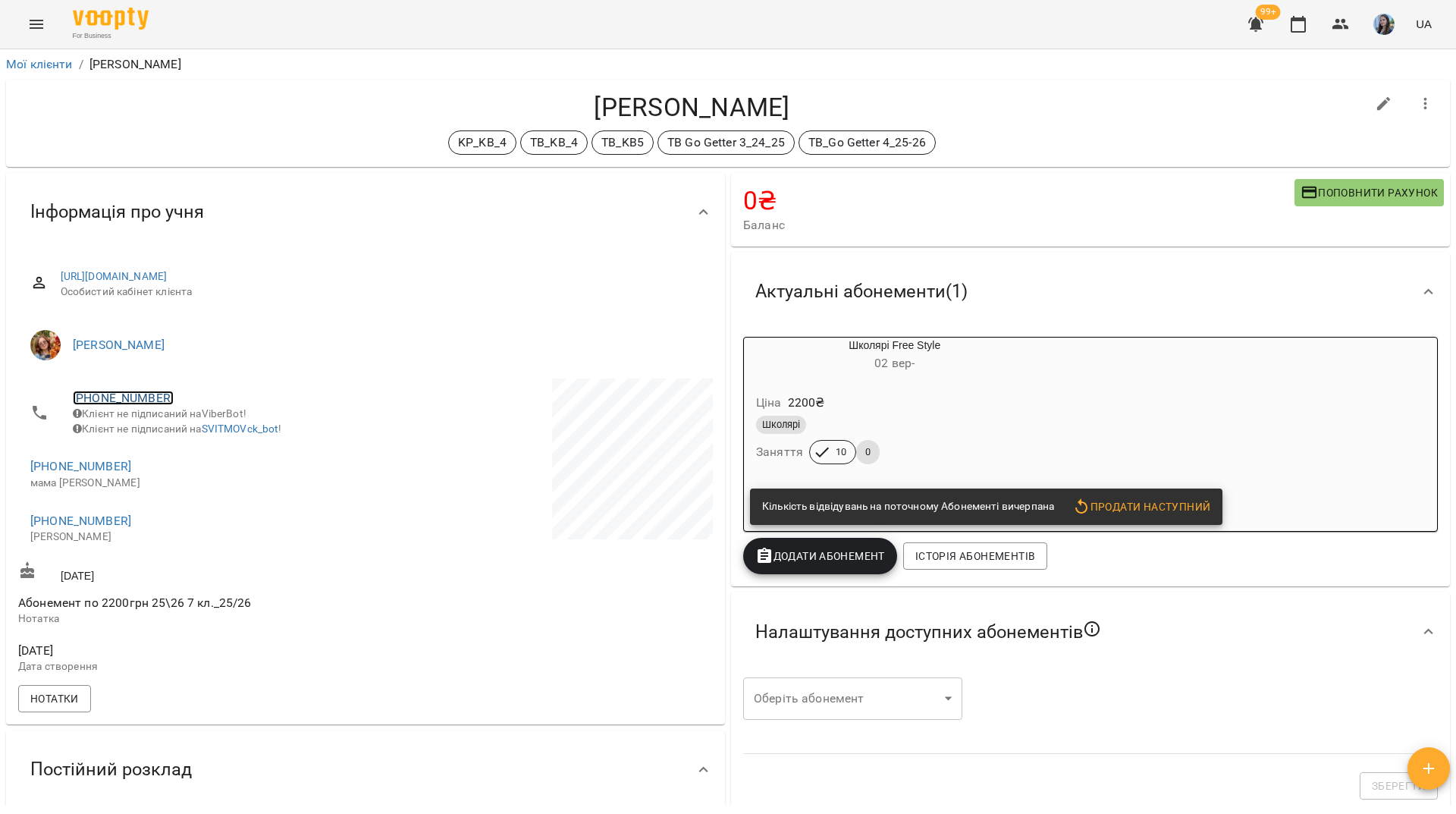
click at [126, 394] on link "[PHONE_NUMBER]" at bounding box center [123, 398] width 101 height 14
click at [188, 432] on img at bounding box center [185, 427] width 23 height 23
drag, startPoint x: 266, startPoint y: 156, endPoint x: 300, endPoint y: 216, distance: 69.0
click at [266, 156] on div "[PERSON_NAME] KP_KB_4 TB_KB_4 TB_KB5 TB Go Getter 3_24_25 TB_Go Getter 4_25-26" at bounding box center [728, 123] width 1445 height 88
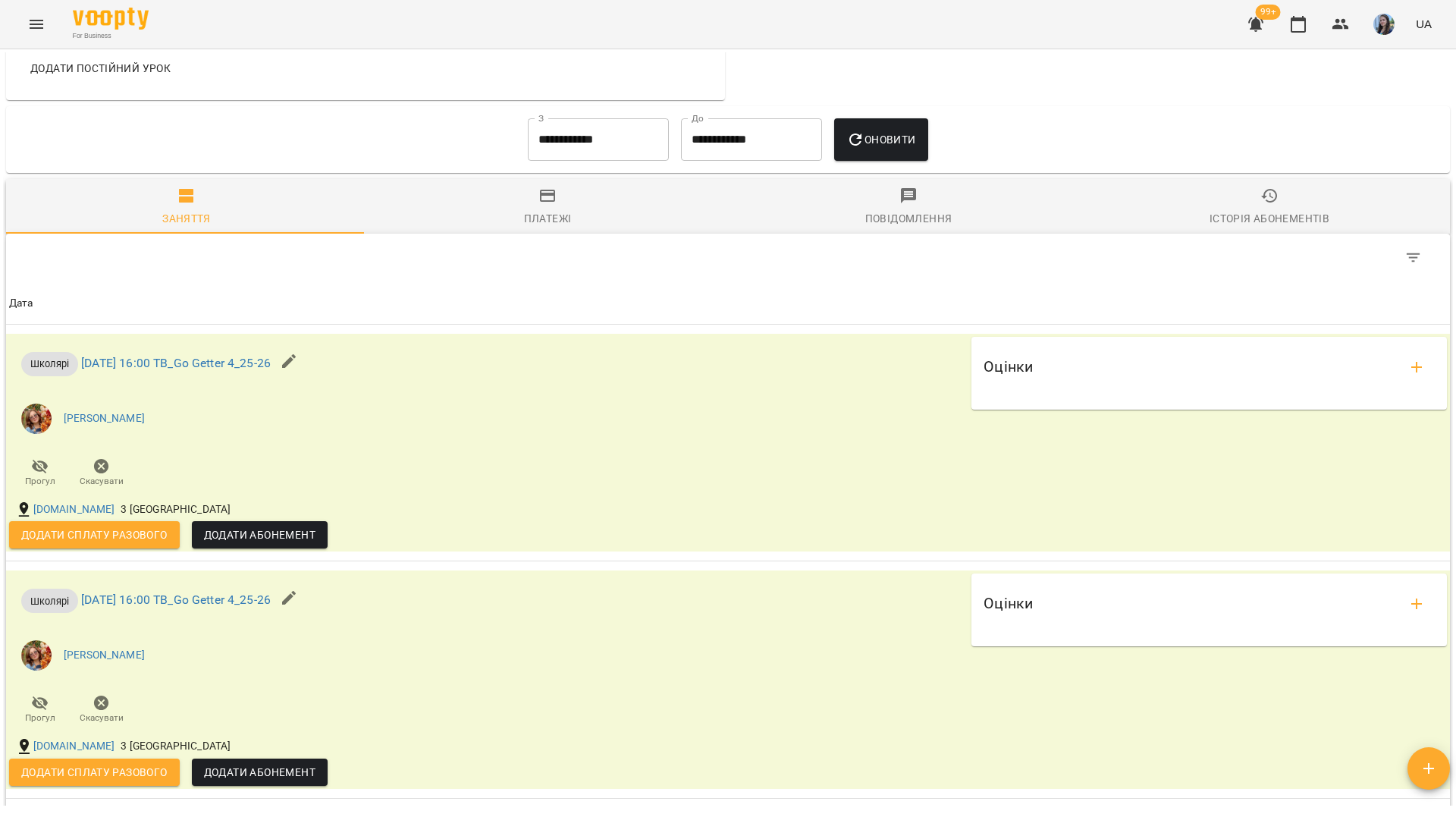
scroll to position [1138, 0]
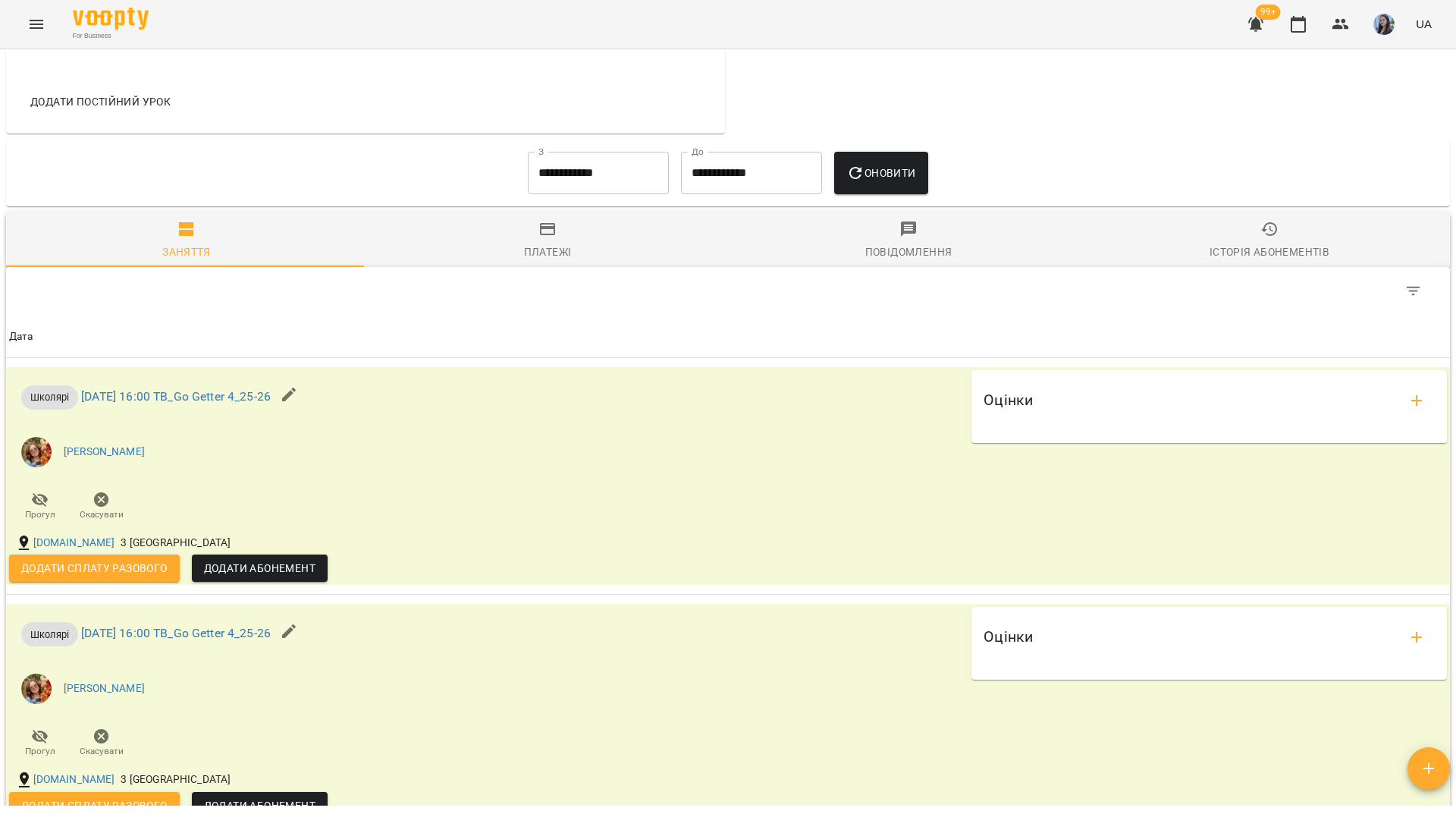
click at [603, 185] on input "**********" at bounding box center [598, 173] width 141 height 42
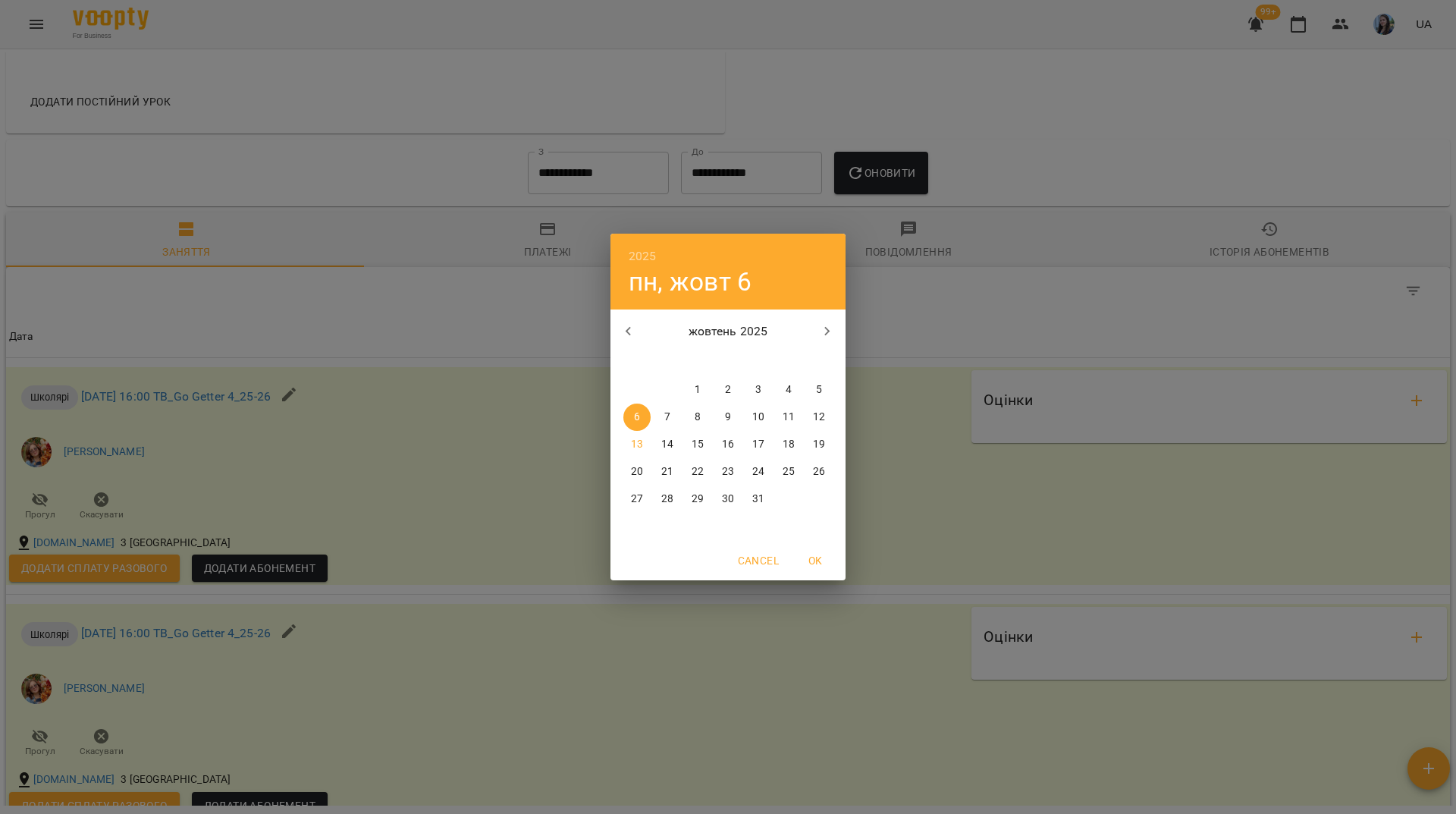
click at [634, 327] on icon "button" at bounding box center [629, 331] width 19 height 19
click at [632, 473] on p "22" at bounding box center [637, 472] width 12 height 15
type input "**********"
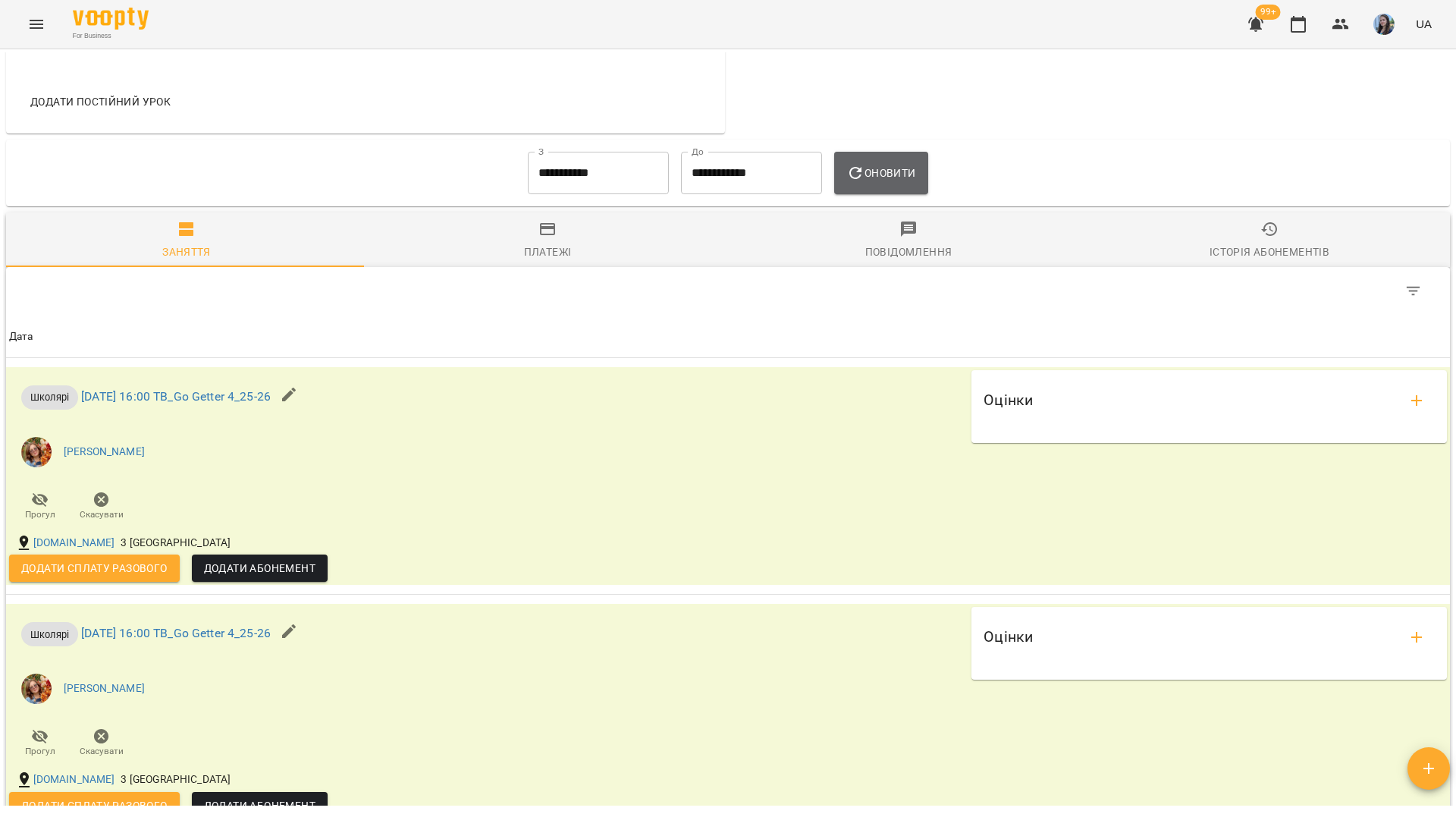
click at [900, 182] on span "Оновити" at bounding box center [881, 173] width 69 height 19
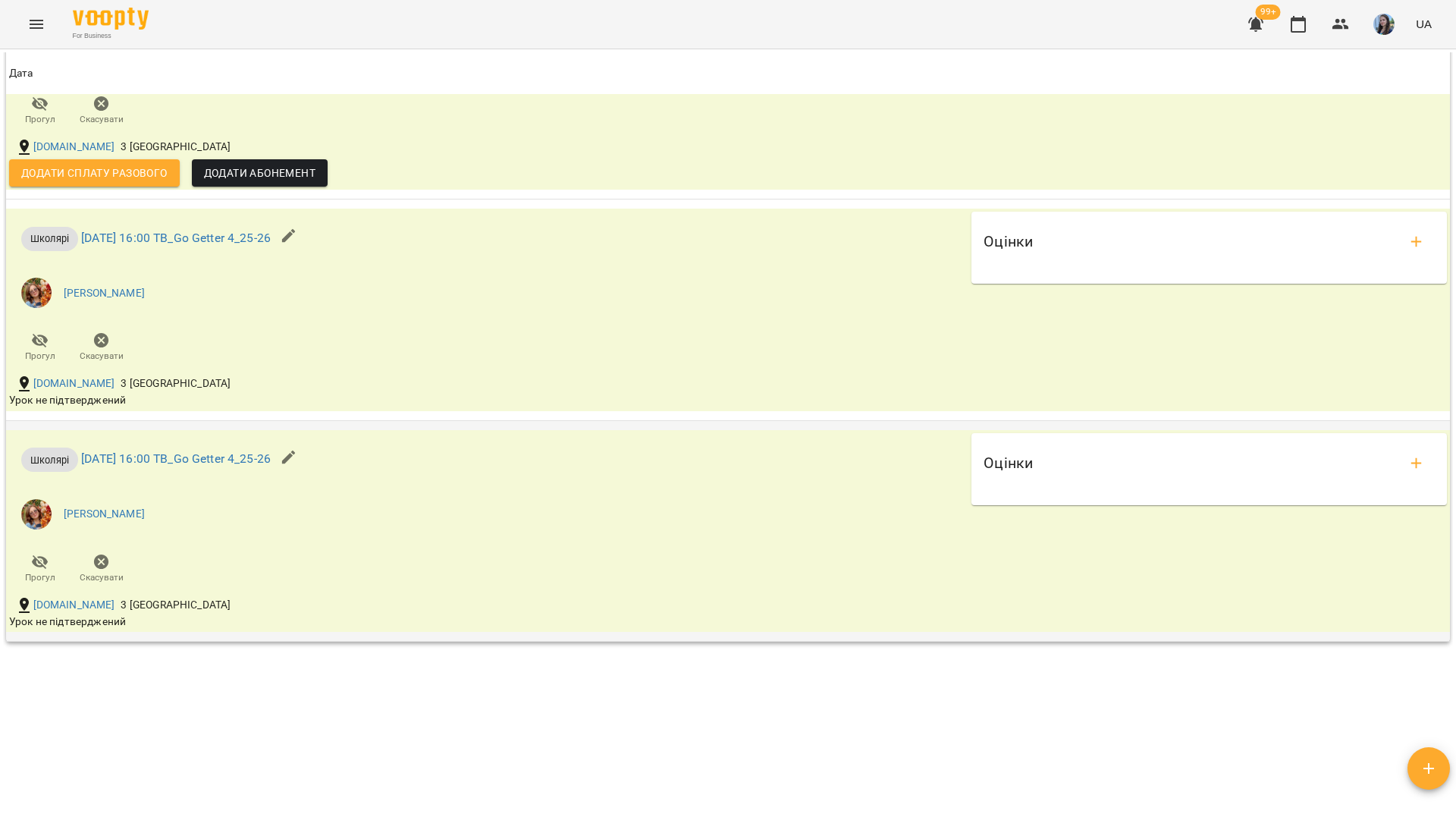
scroll to position [2710, 0]
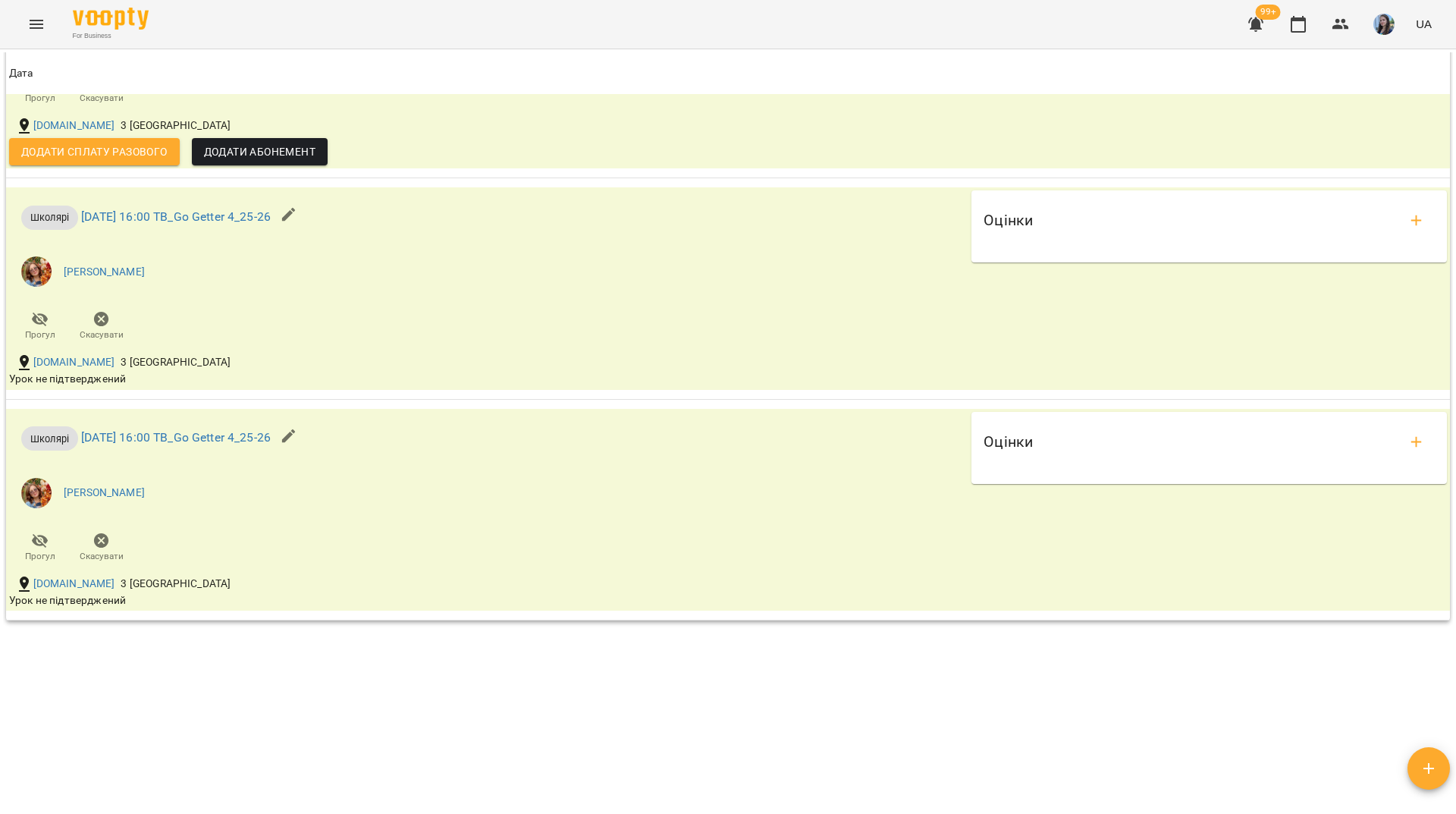
click at [480, 12] on div "For Business 99+ UA" at bounding box center [728, 24] width 1456 height 49
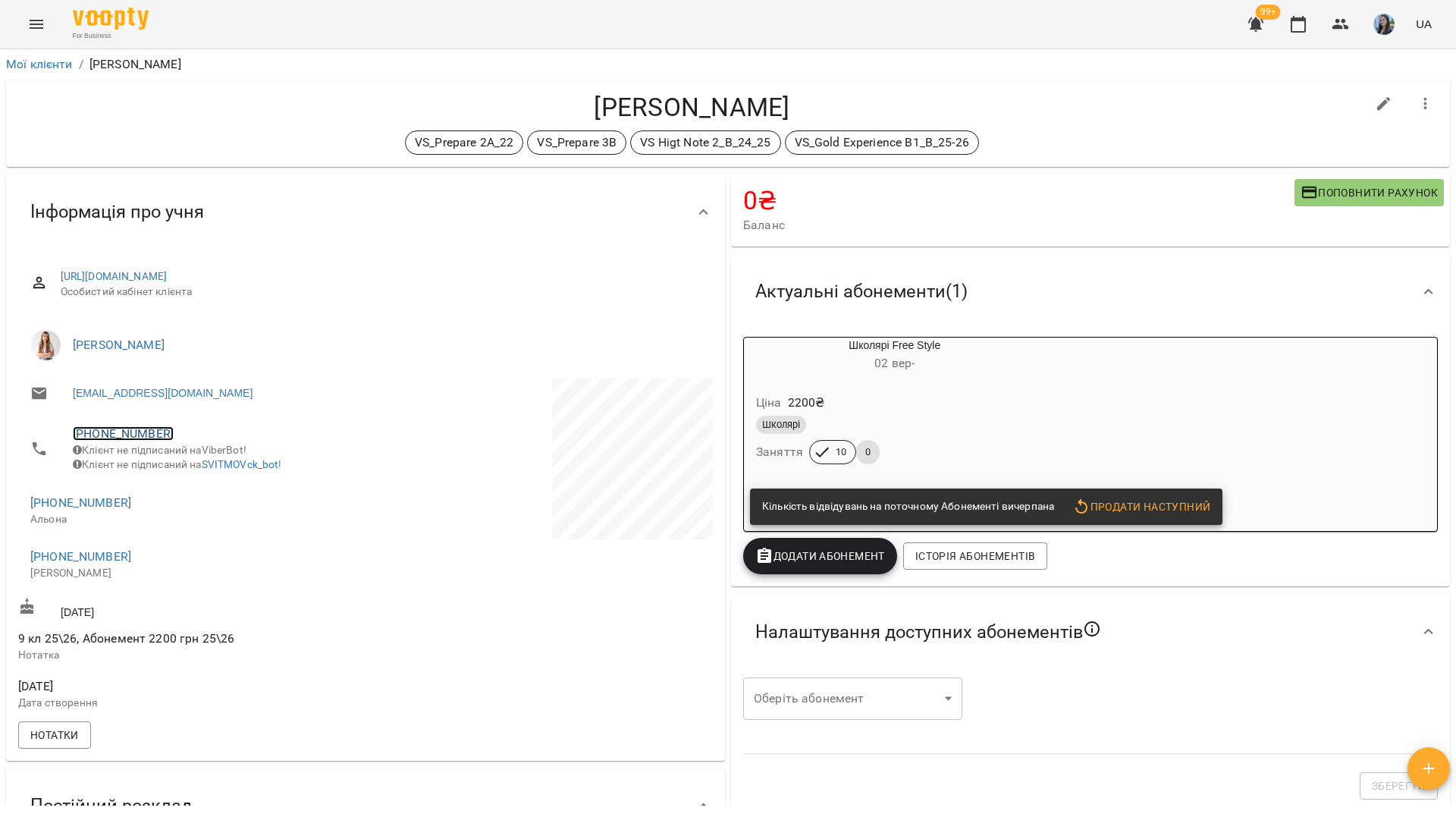
click at [135, 433] on link "[PHONE_NUMBER]" at bounding box center [123, 434] width 101 height 14
click at [186, 465] on img at bounding box center [185, 464] width 23 height 23
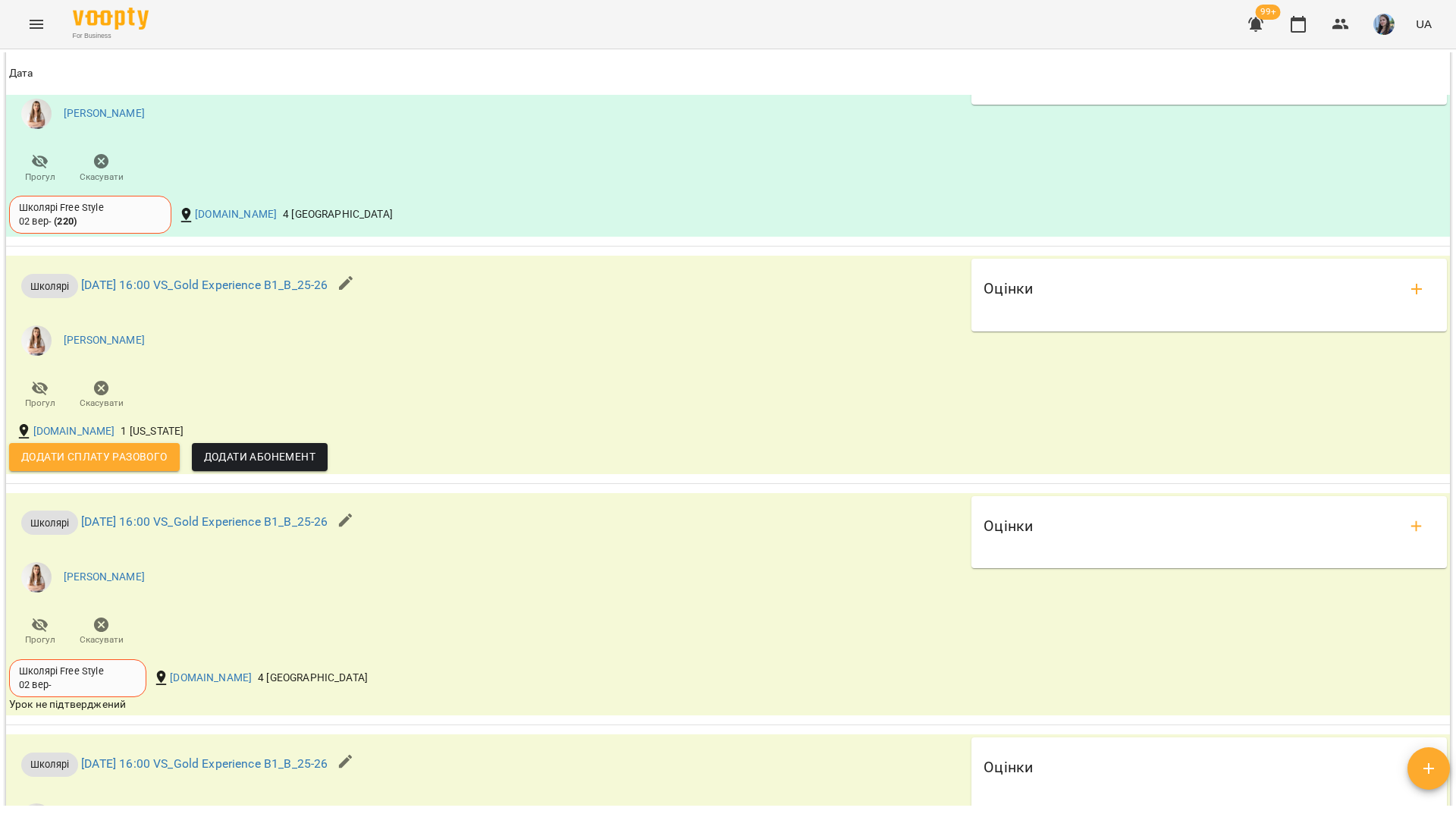
scroll to position [1517, 0]
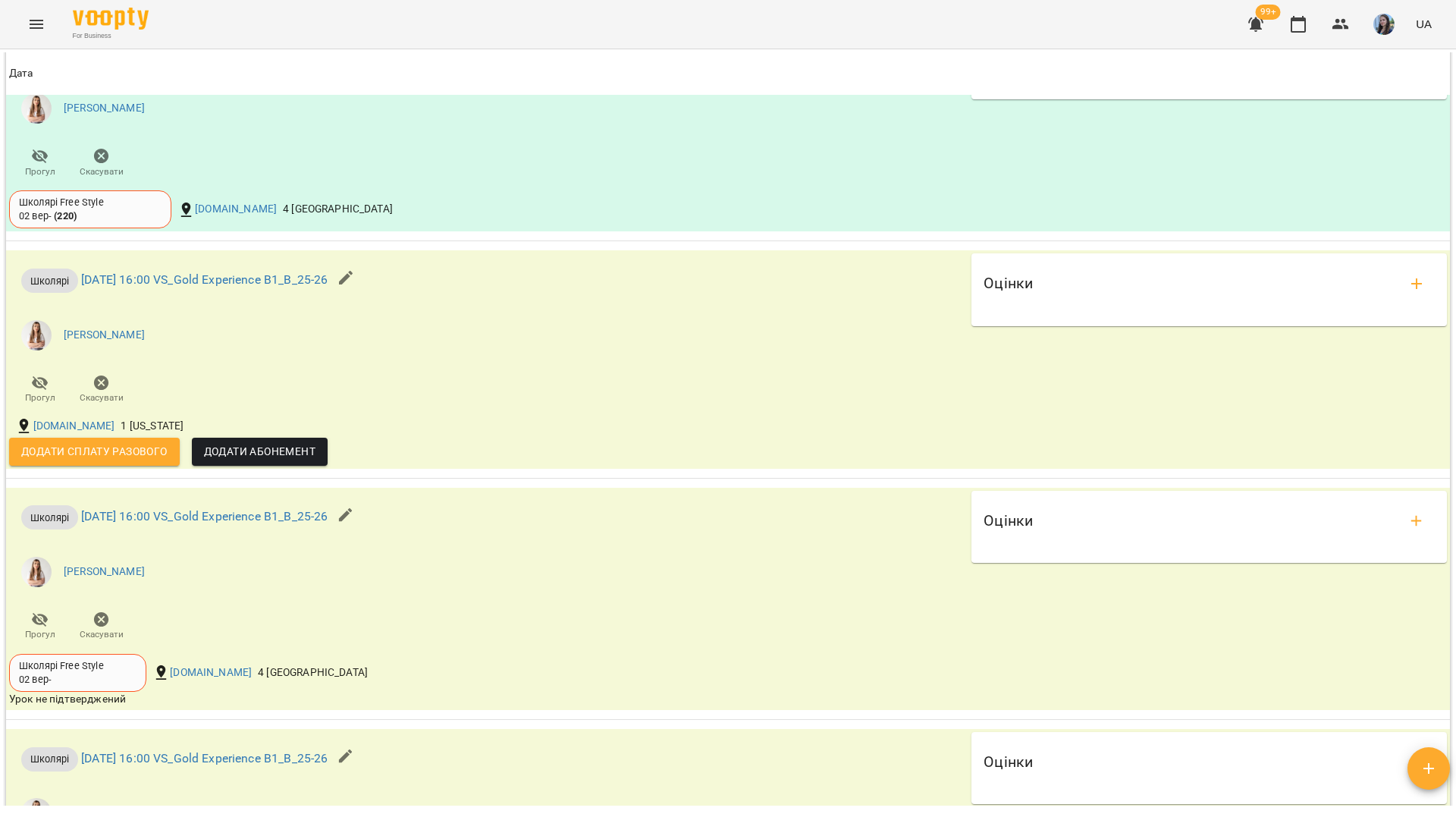
click at [497, 13] on div "For Business 99+ UA" at bounding box center [728, 24] width 1456 height 49
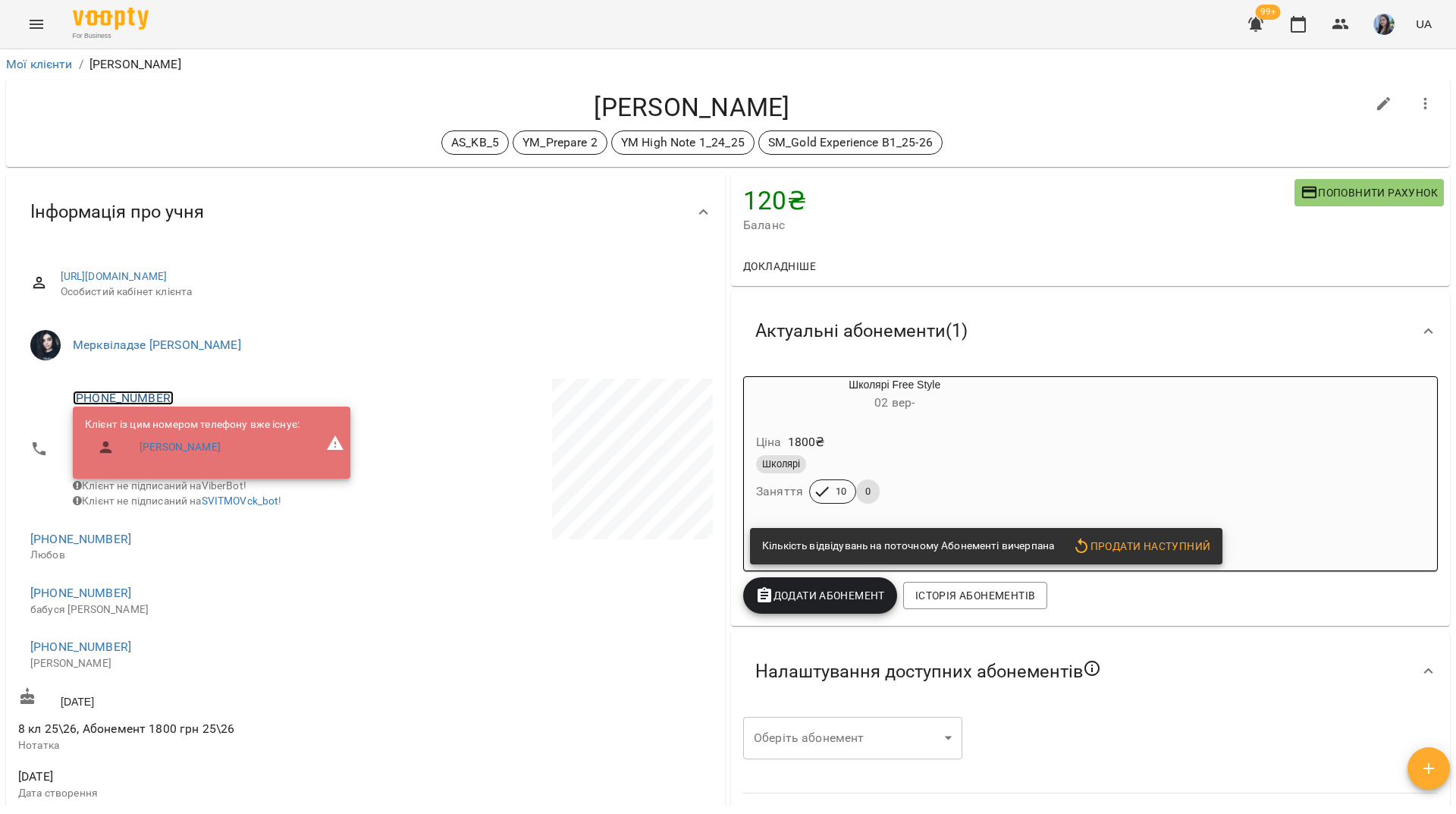
click at [100, 394] on link "[PHONE_NUMBER]" at bounding box center [123, 398] width 101 height 14
click at [183, 434] on img at bounding box center [185, 427] width 23 height 23
click at [420, 27] on div "For Business 99+ UA" at bounding box center [728, 24] width 1456 height 49
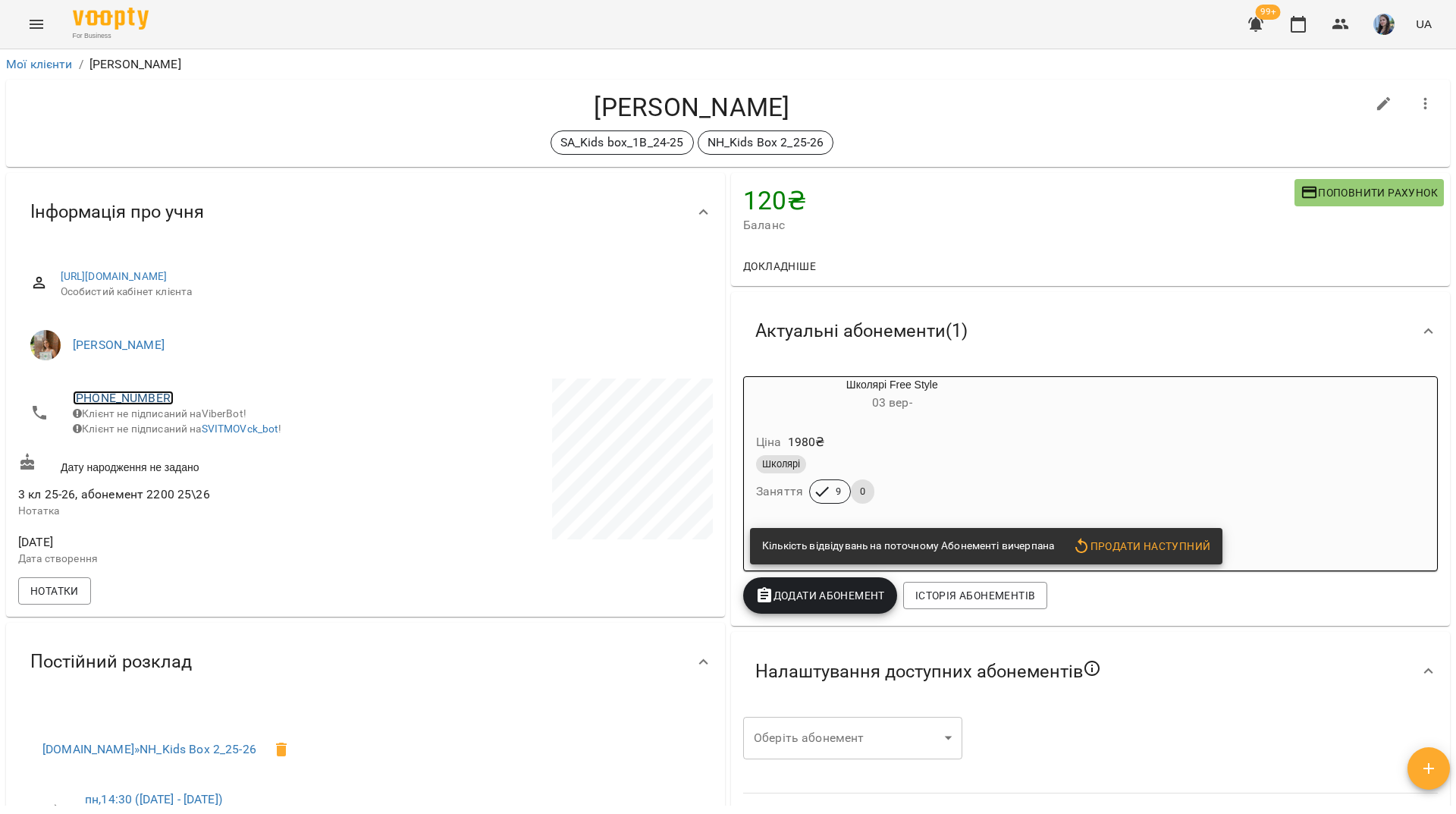
click at [125, 401] on link "+380633916744" at bounding box center [123, 398] width 101 height 14
click at [174, 429] on img at bounding box center [185, 427] width 23 height 23
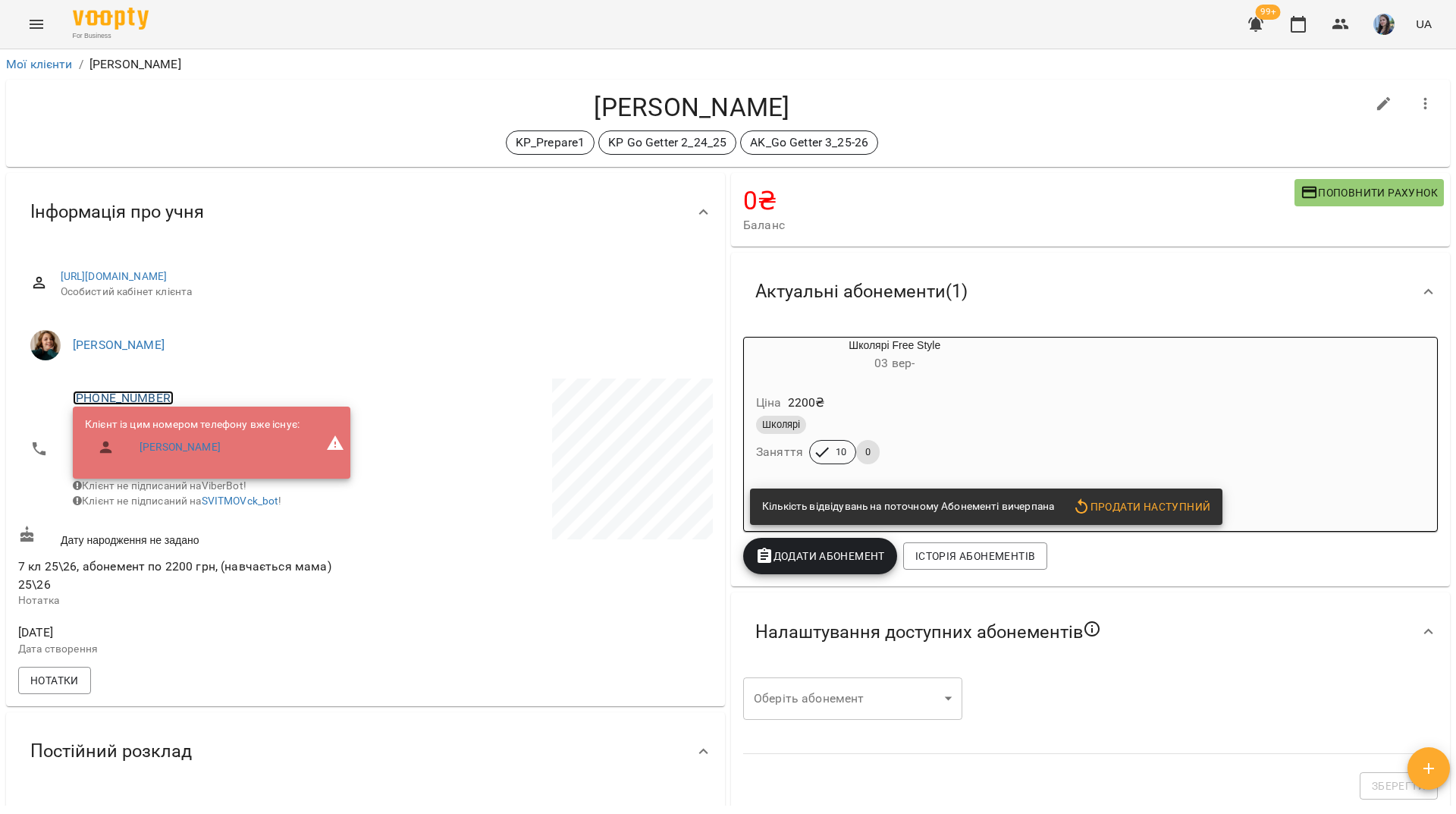
click at [153, 396] on link "+380971527672" at bounding box center [123, 398] width 101 height 14
click at [195, 428] on img at bounding box center [185, 427] width 23 height 23
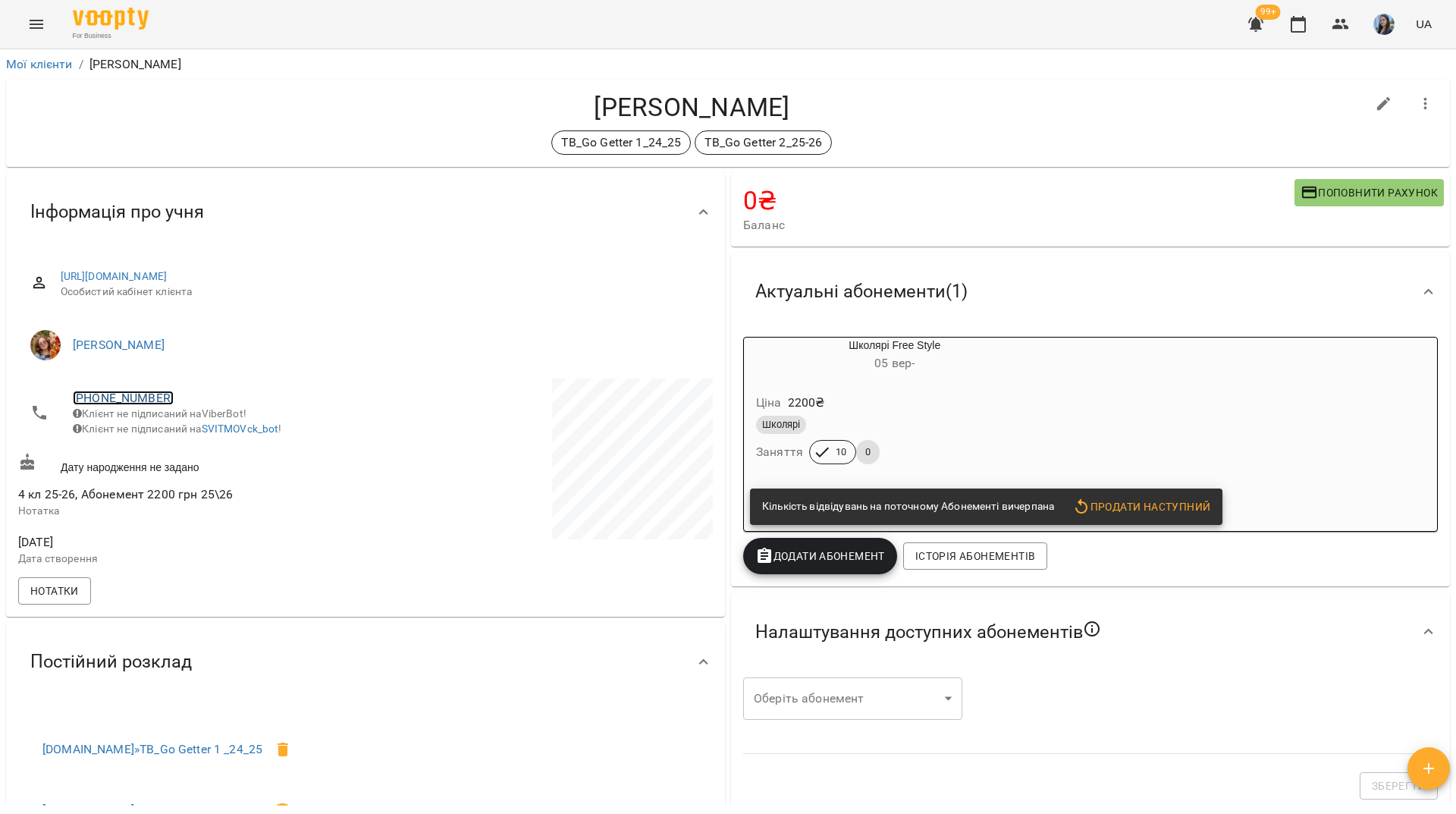
click at [113, 402] on link "+380500561098" at bounding box center [123, 398] width 101 height 14
click at [189, 435] on img at bounding box center [185, 427] width 23 height 23
drag, startPoint x: 127, startPoint y: 134, endPoint x: 131, endPoint y: 147, distance: 13.6
click at [129, 142] on div "TB_Go Getter 1_24_25 TB_Go Getter 2_25-26" at bounding box center [693, 142] width 1348 height 24
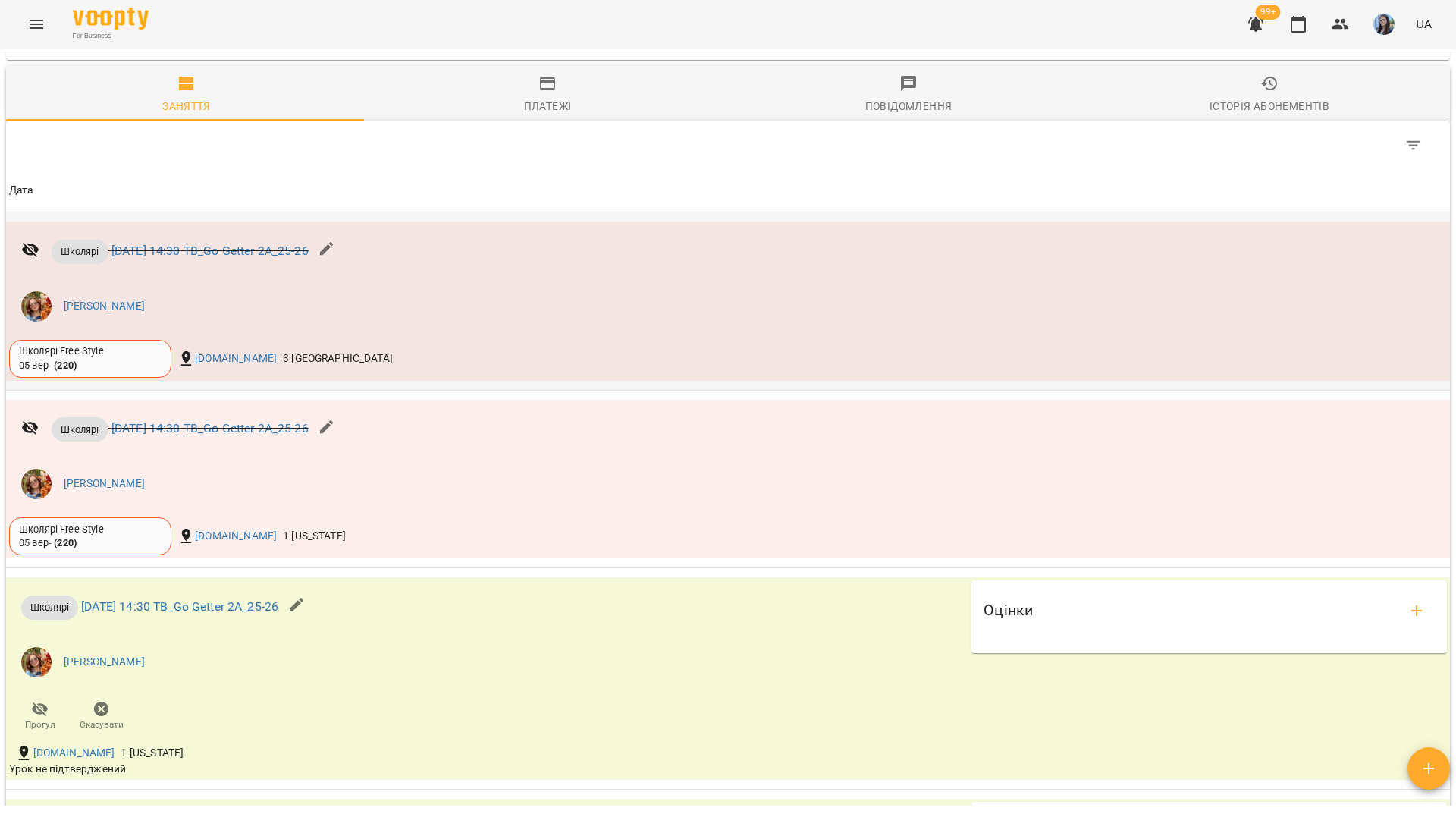
scroll to position [1138, 0]
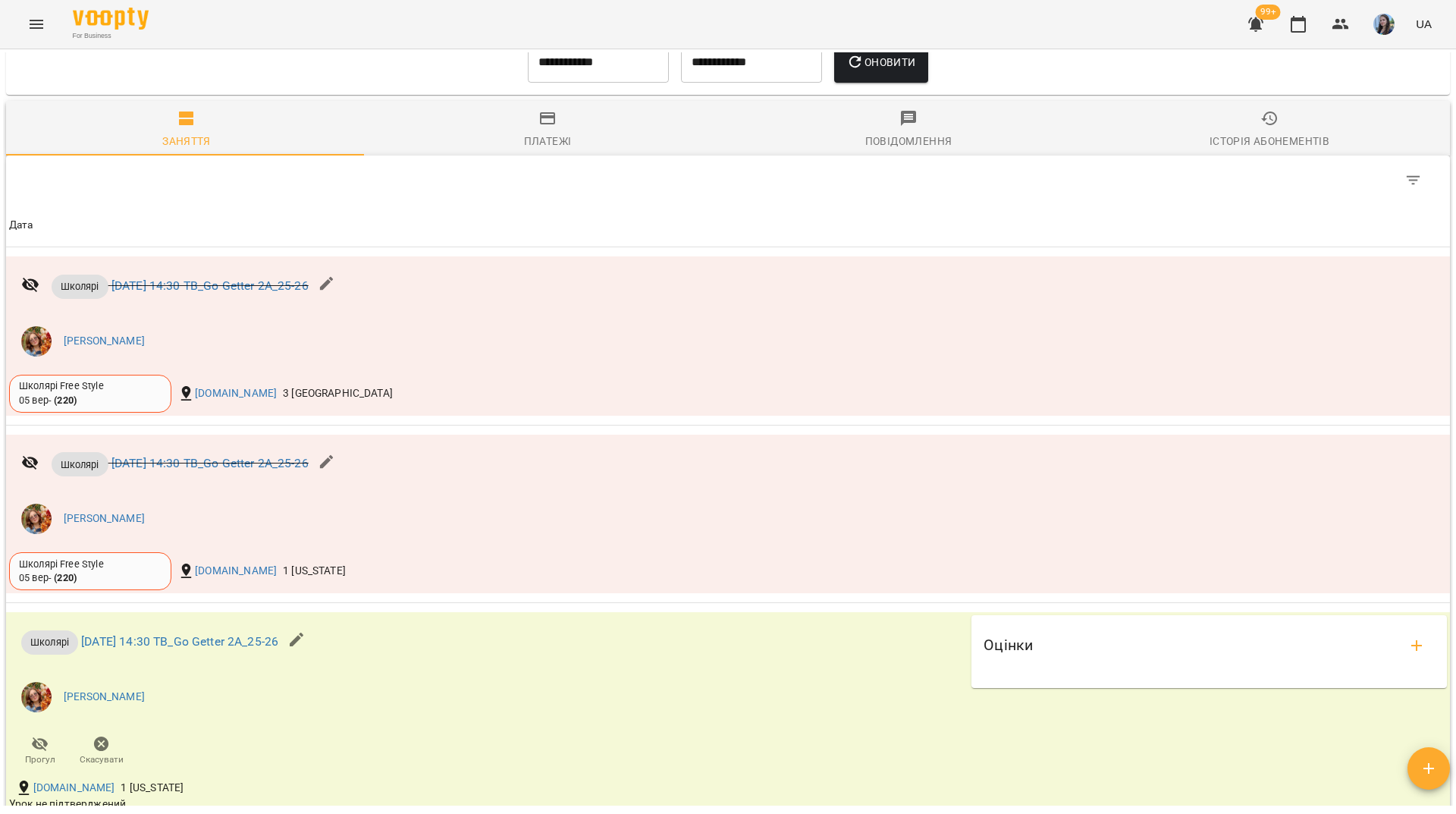
click at [391, 29] on div "For Business 99+ UA" at bounding box center [728, 24] width 1456 height 49
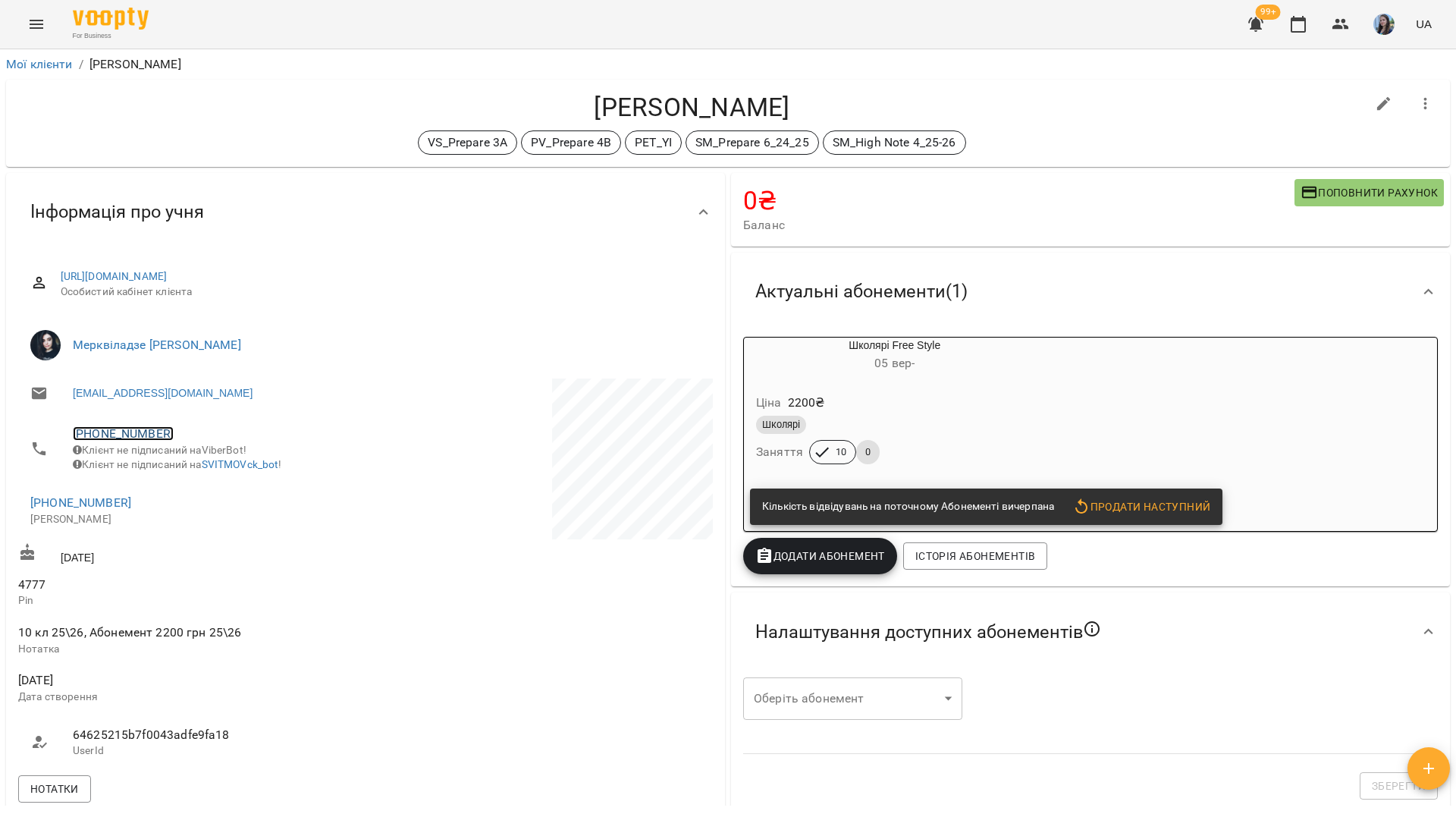
click at [107, 437] on link "[PHONE_NUMBER]" at bounding box center [123, 434] width 101 height 14
click at [174, 452] on img at bounding box center [185, 464] width 23 height 23
click at [301, 141] on div "VS_Prepare 3A PV_Prepare 4B PET_YI SM_Prepare 6_24_25 SM_High Note 4_25-26" at bounding box center [693, 142] width 1348 height 24
click at [308, 130] on div "VS_Prepare 3A PV_Prepare 4B PET_YI SM_Prepare 6_24_25 SM_High Note 4_25-26" at bounding box center [693, 142] width 1348 height 24
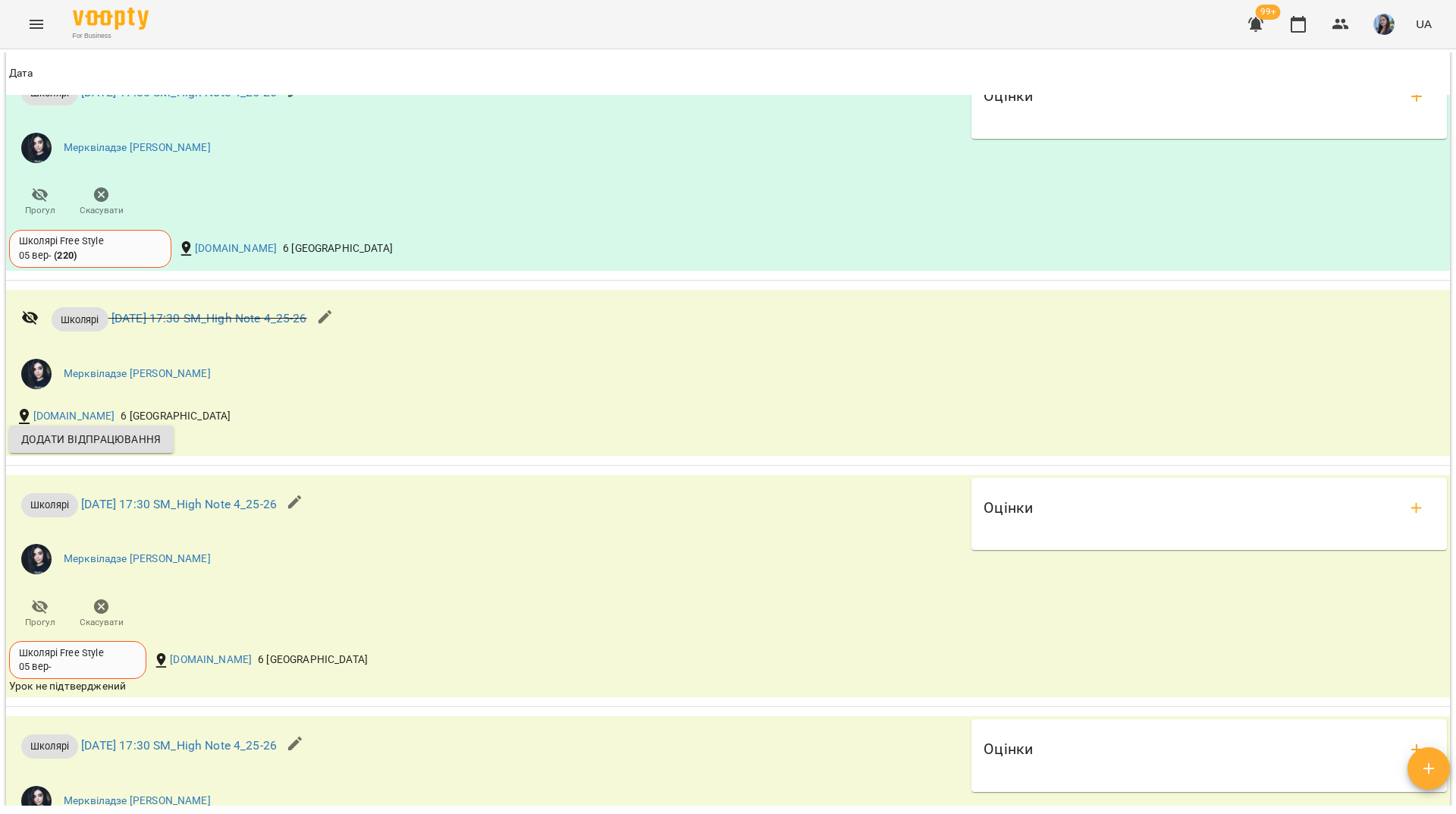
scroll to position [1745, 0]
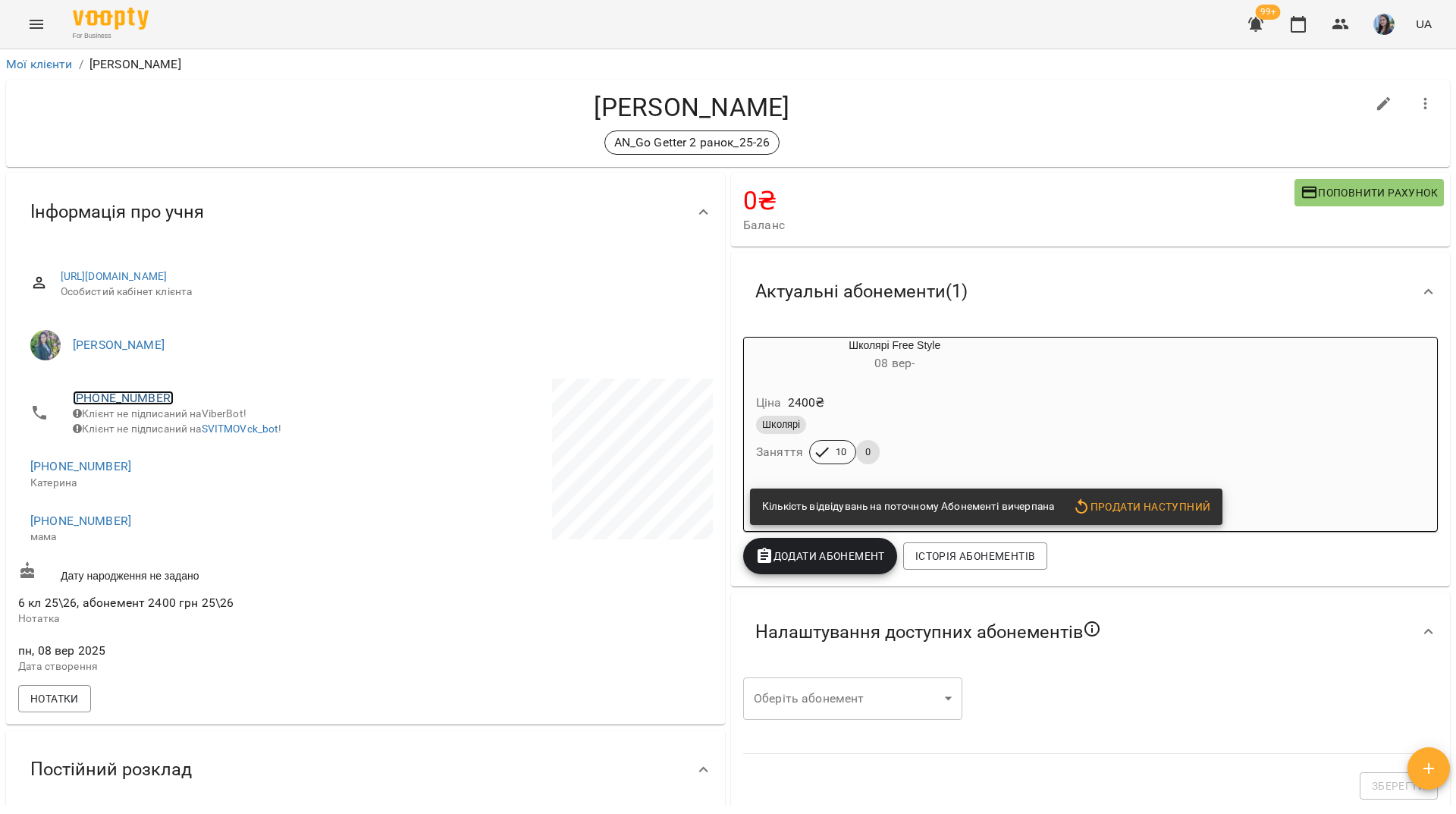
click at [130, 391] on link "+380504758870" at bounding box center [123, 398] width 101 height 14
click at [186, 437] on img at bounding box center [185, 427] width 23 height 23
click at [418, 22] on div "For Business 99+ UA" at bounding box center [728, 24] width 1456 height 49
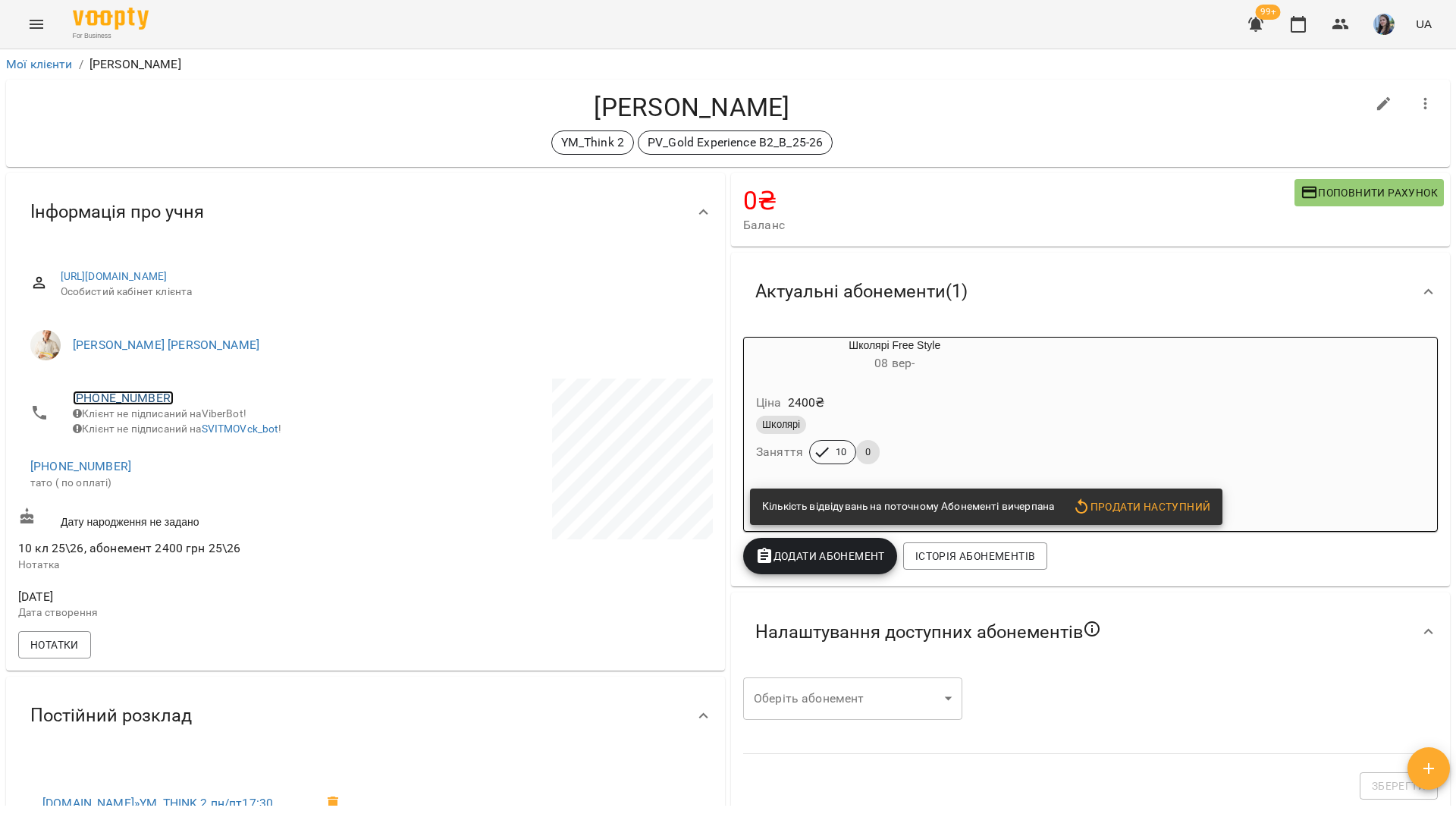
click at [147, 393] on link "[PHONE_NUMBER]" at bounding box center [123, 398] width 101 height 14
click at [194, 430] on img at bounding box center [185, 427] width 23 height 23
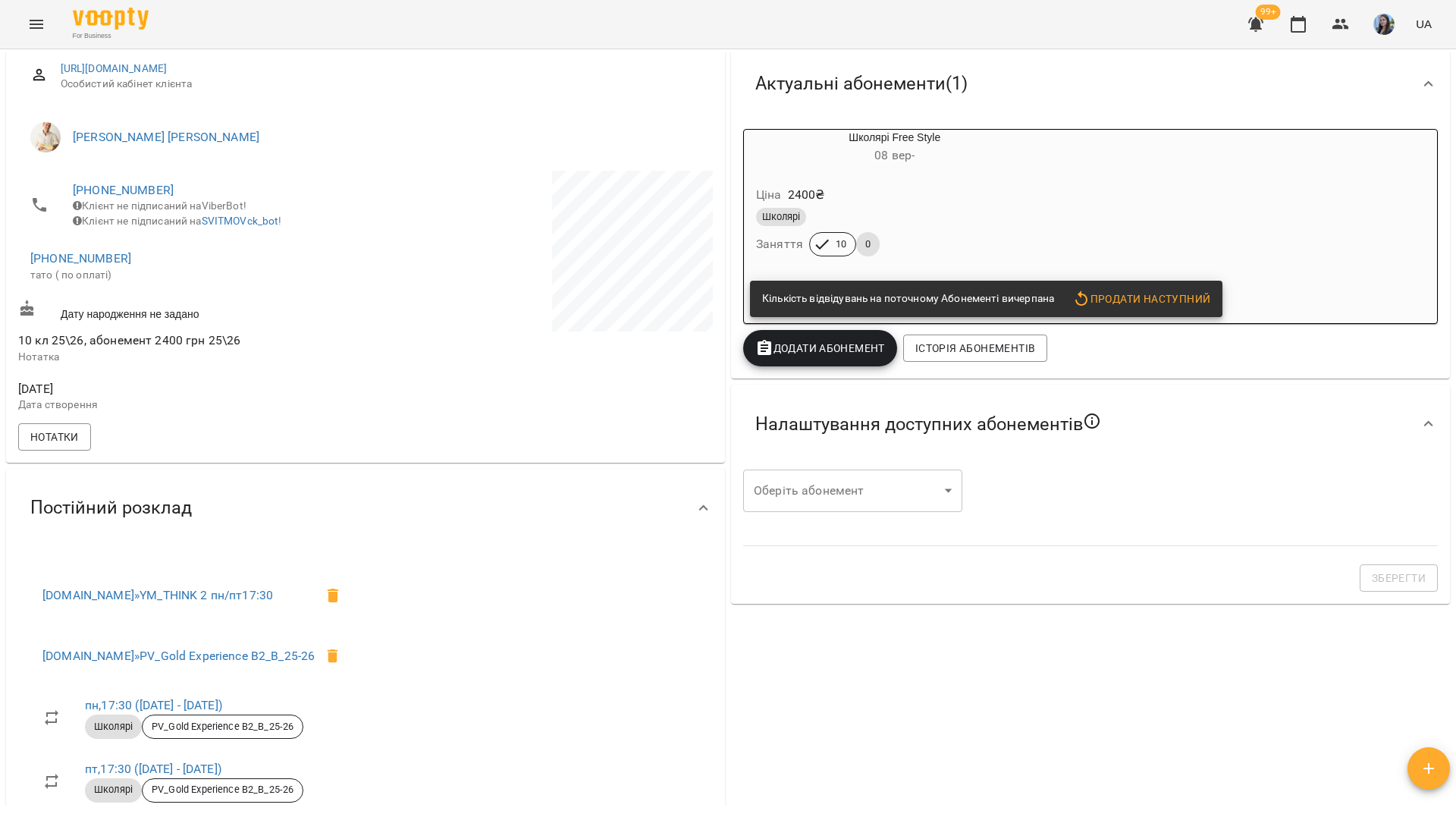
scroll to position [227, 0]
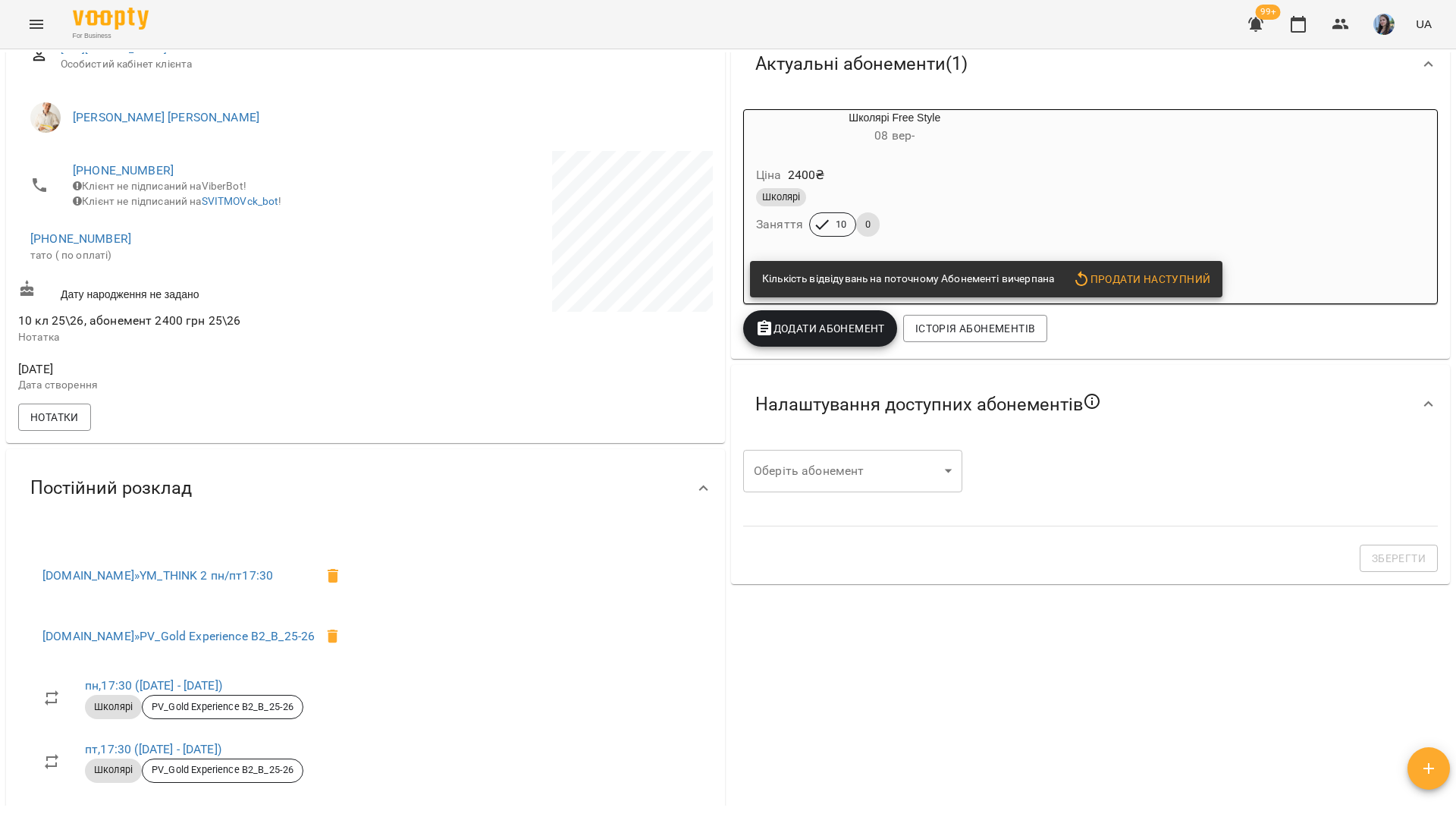
click at [251, 35] on div "For Business 99+ UA" at bounding box center [728, 24] width 1456 height 49
click at [106, 245] on link "[PHONE_NUMBER]" at bounding box center [80, 239] width 101 height 14
click at [140, 271] on img at bounding box center [142, 280] width 23 height 23
drag, startPoint x: 272, startPoint y: 32, endPoint x: 280, endPoint y: 98, distance: 66.5
click at [273, 38] on div "For Business 99+ UA" at bounding box center [728, 24] width 1456 height 49
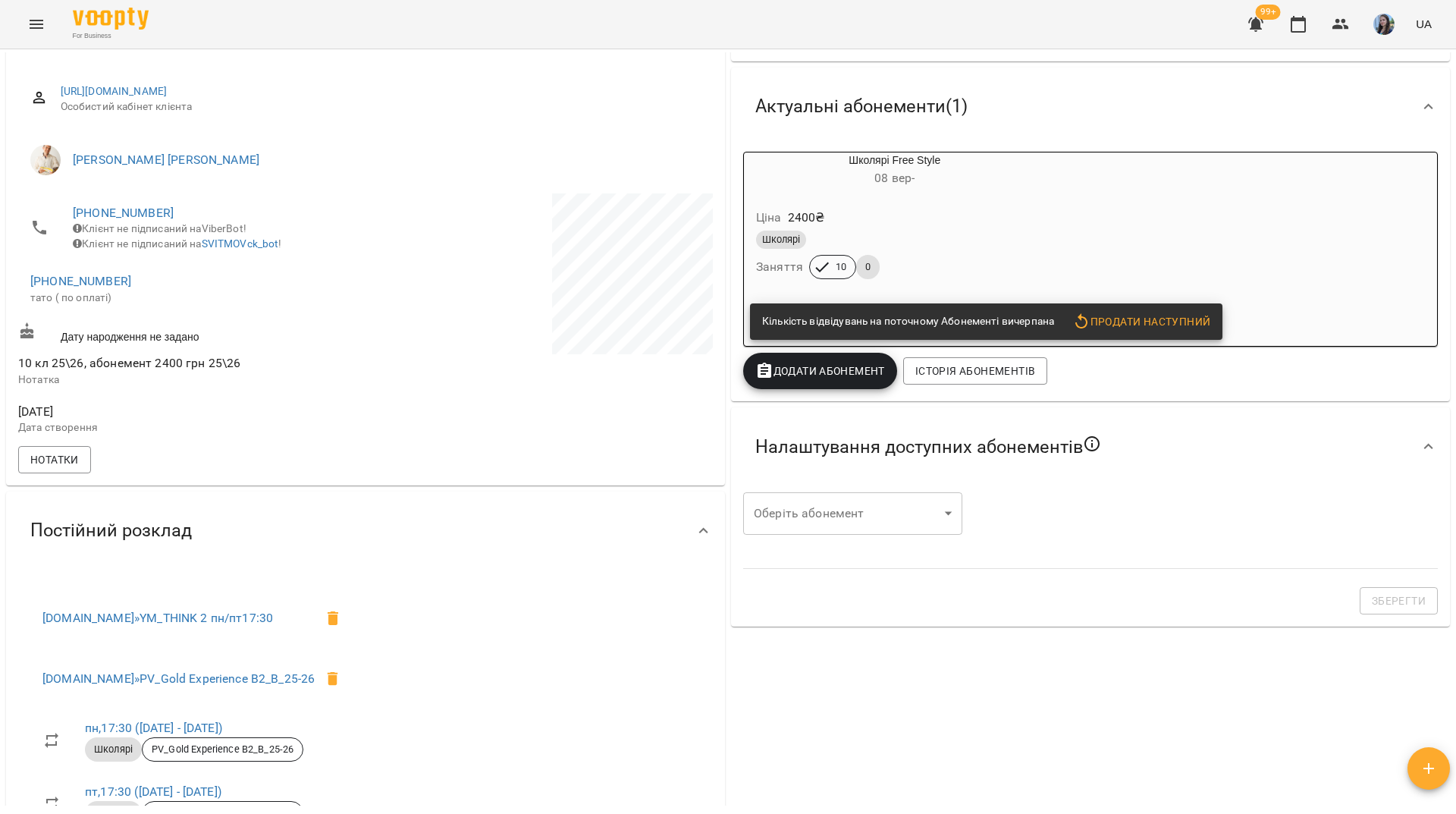
scroll to position [0, 0]
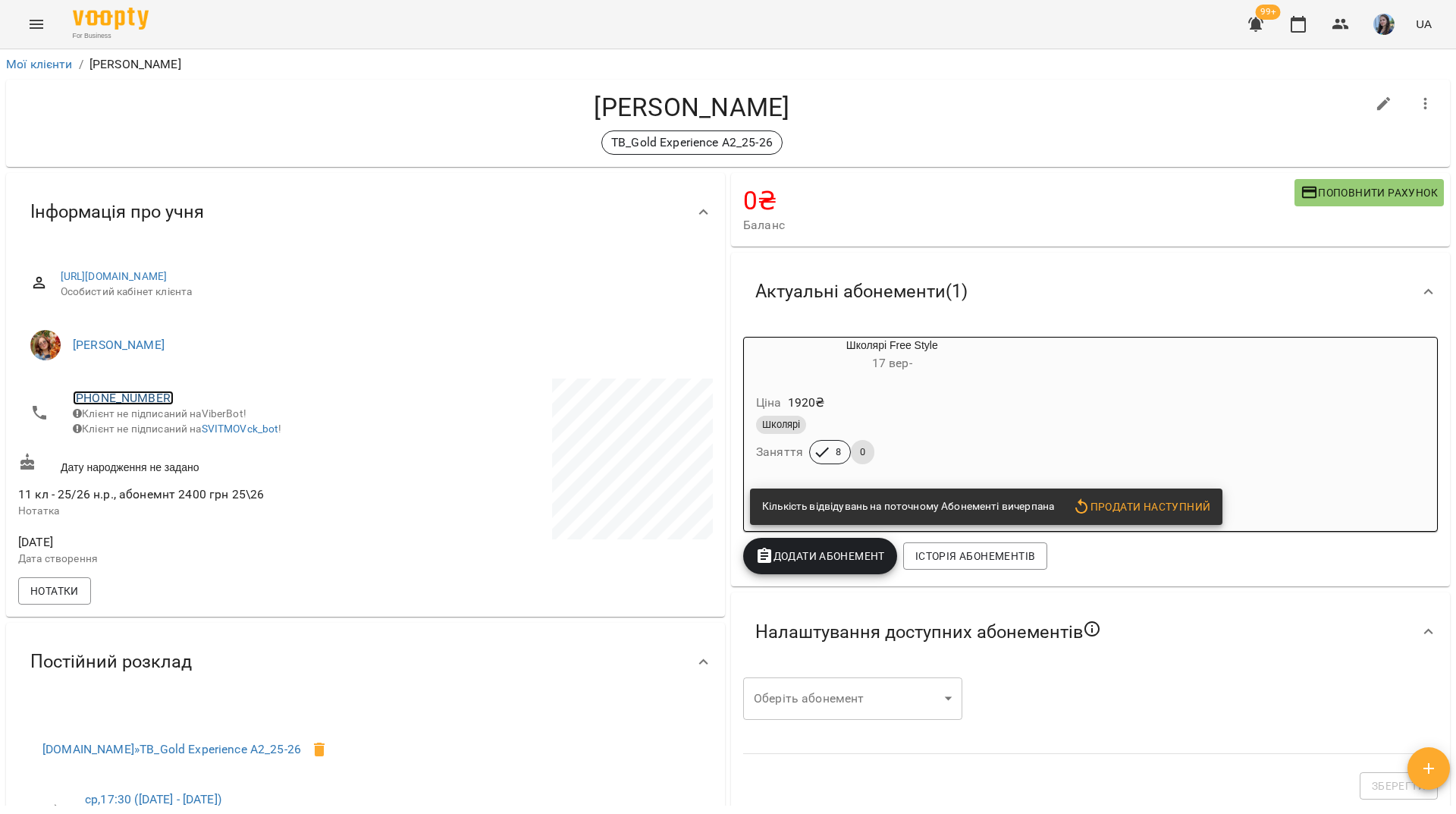
click at [146, 396] on link "+380978833909" at bounding box center [123, 398] width 101 height 14
click at [191, 437] on img at bounding box center [185, 427] width 23 height 23
drag, startPoint x: 226, startPoint y: 123, endPoint x: 258, endPoint y: 189, distance: 73.3
click at [232, 134] on div "Шевченко Назар TB_Gold Experience A2_25-26" at bounding box center [693, 123] width 1348 height 63
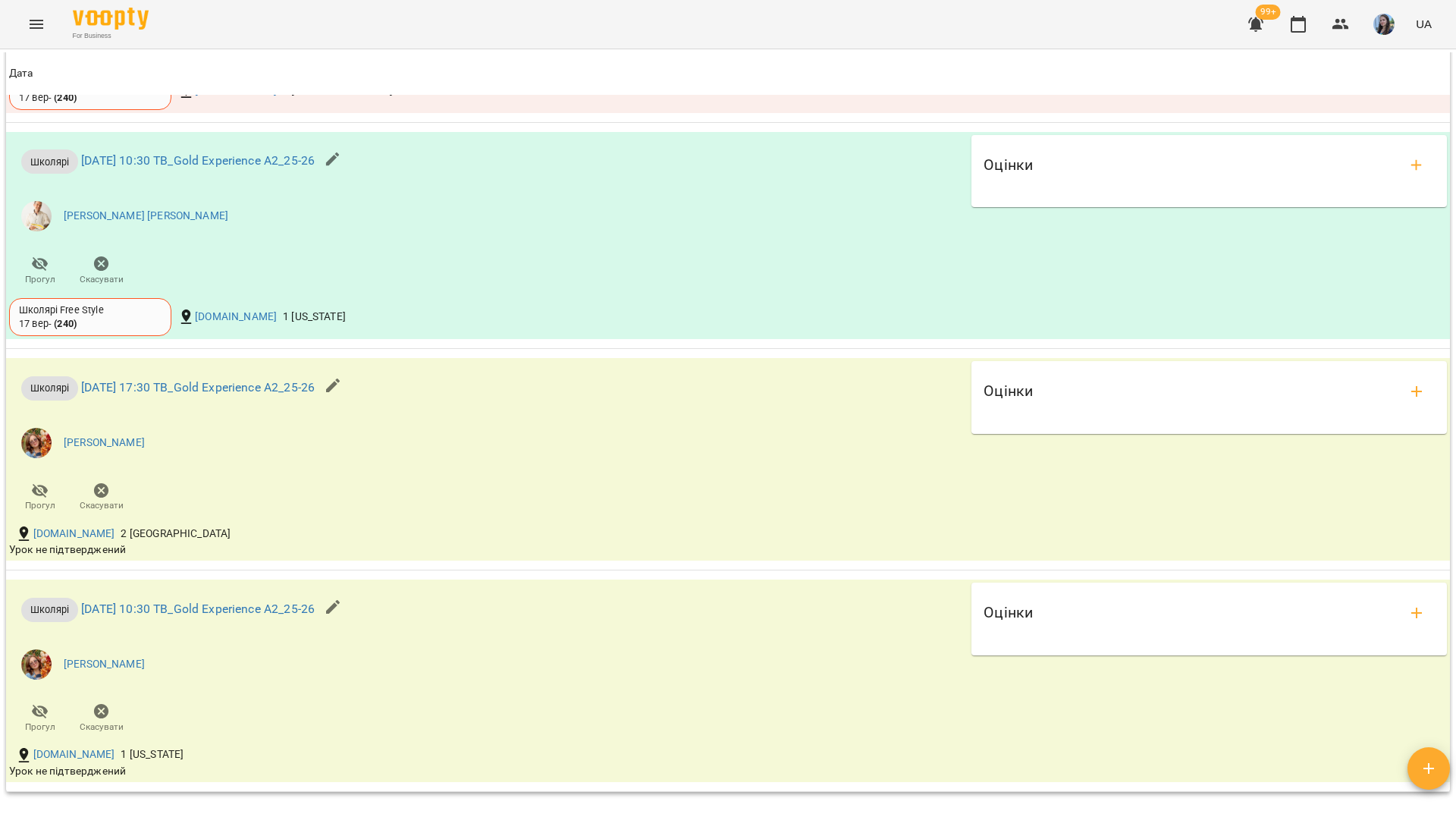
scroll to position [1290, 0]
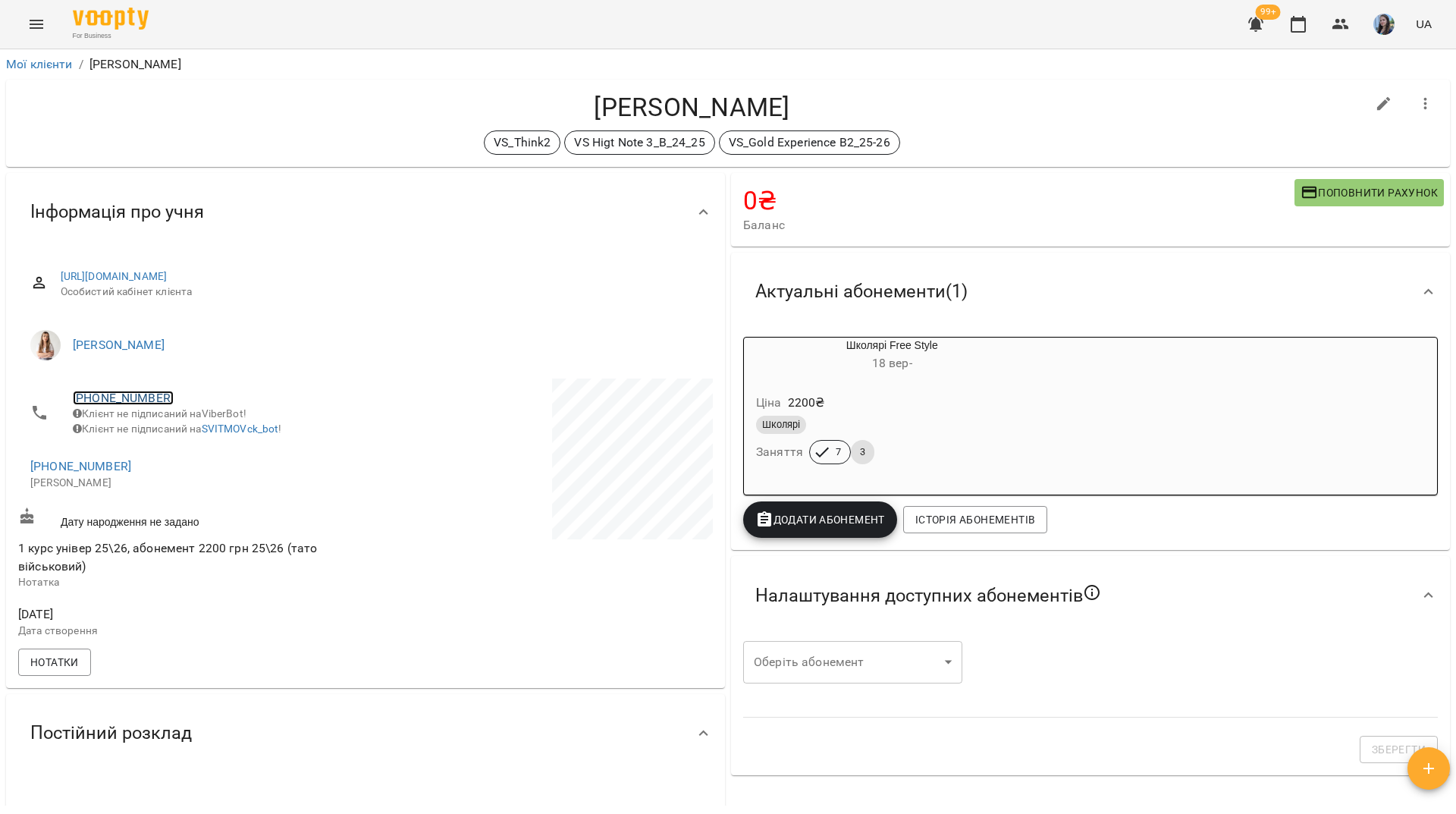
click at [103, 399] on link "+380679160802" at bounding box center [123, 398] width 101 height 14
click at [198, 425] on link at bounding box center [185, 427] width 47 height 32
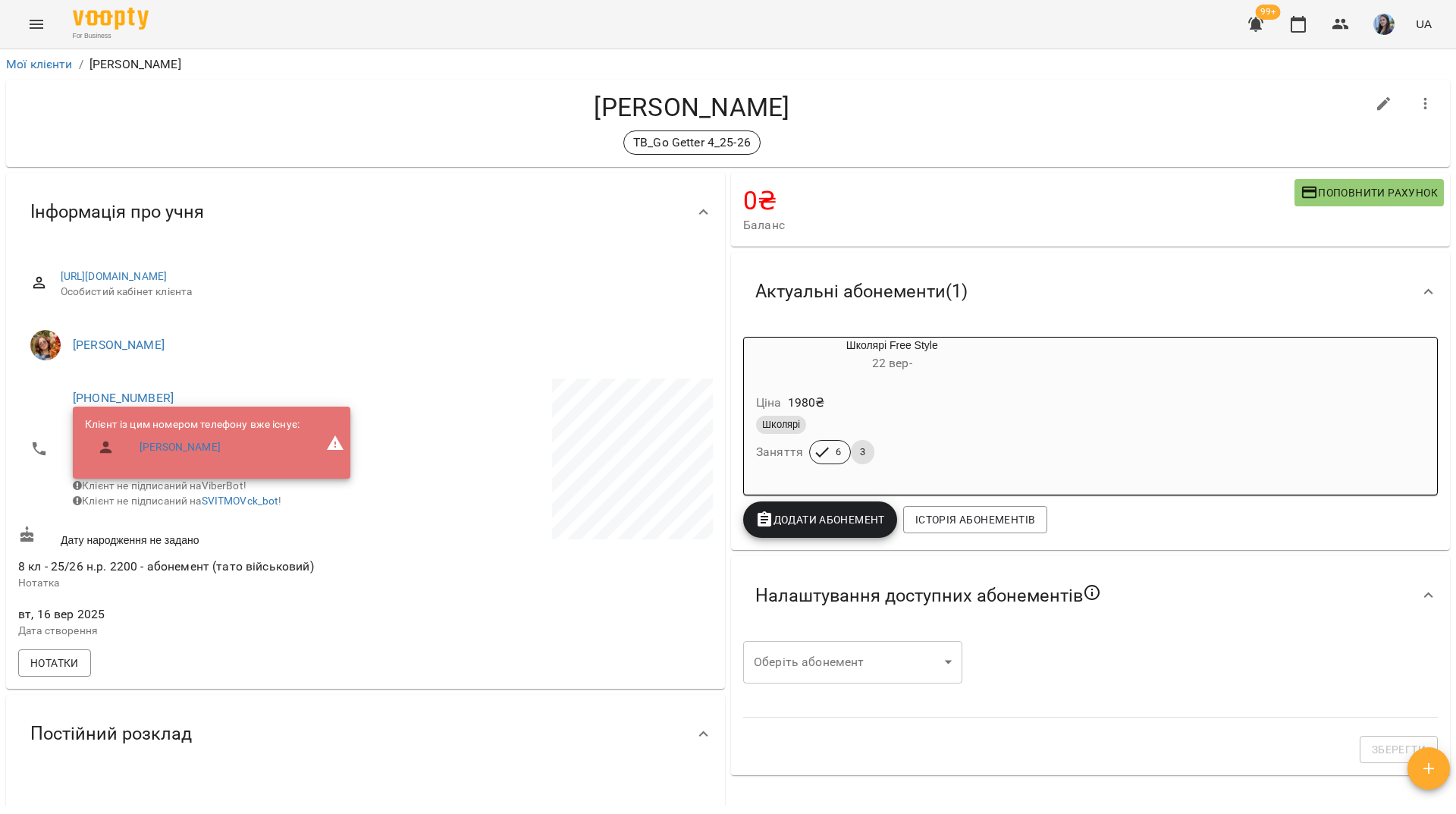
click at [142, 388] on li "[PHONE_NUMBER] Клієнт із цим номером телефону вже існує: [PERSON_NAME] не підпи…" at bounding box center [190, 449] width 344 height 141
click at [157, 398] on link "+380982556704" at bounding box center [123, 398] width 101 height 14
click at [197, 424] on link at bounding box center [185, 427] width 47 height 32
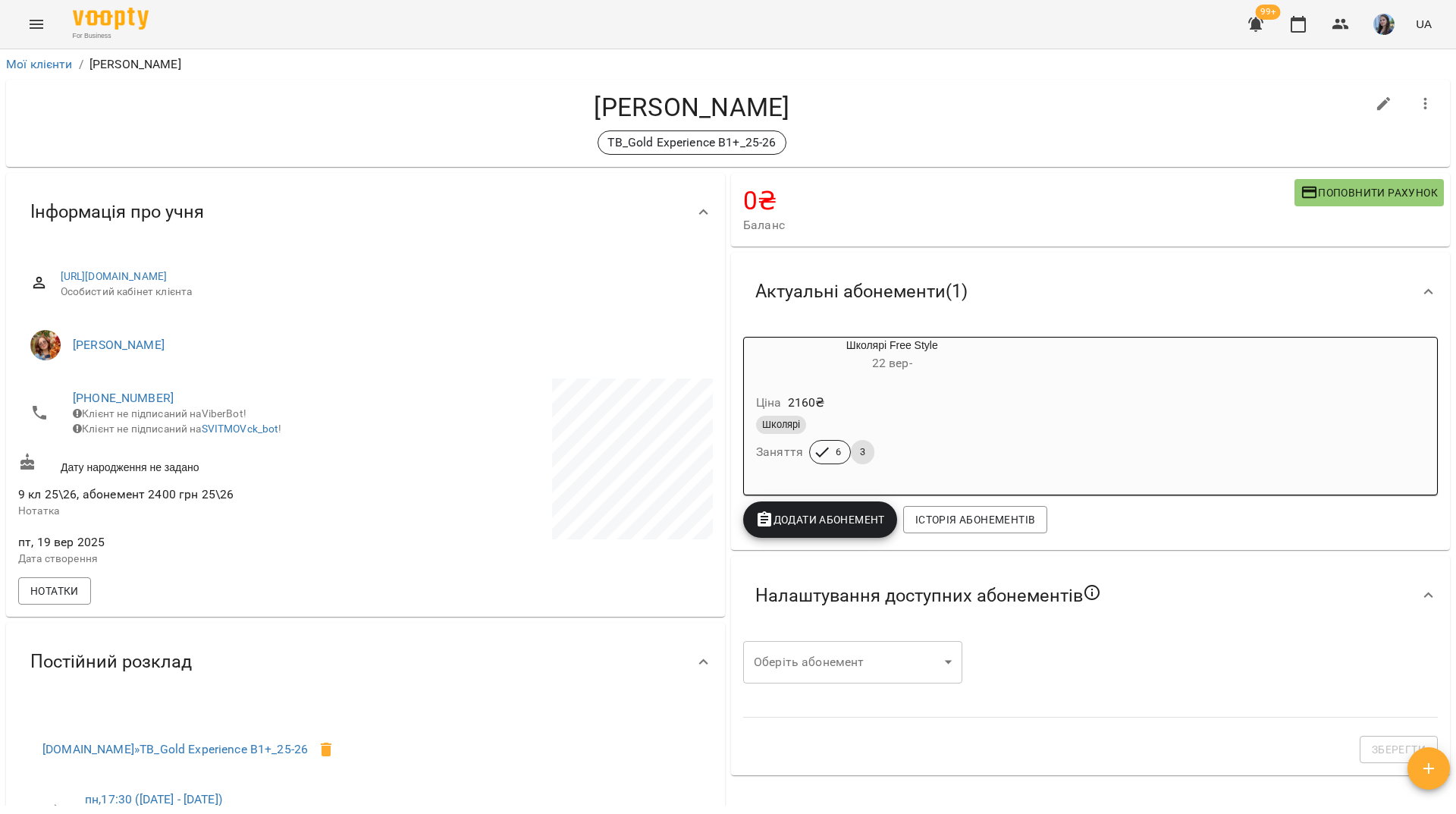
click at [109, 406] on span "[PHONE_NUMBER]" at bounding box center [211, 398] width 278 height 19
click at [111, 402] on link "[PHONE_NUMBER]" at bounding box center [123, 398] width 101 height 14
click at [191, 429] on img at bounding box center [185, 427] width 23 height 23
click at [374, 24] on div "For Business 99+ UA" at bounding box center [728, 24] width 1456 height 49
click at [151, 401] on link "+380676899326" at bounding box center [123, 398] width 101 height 14
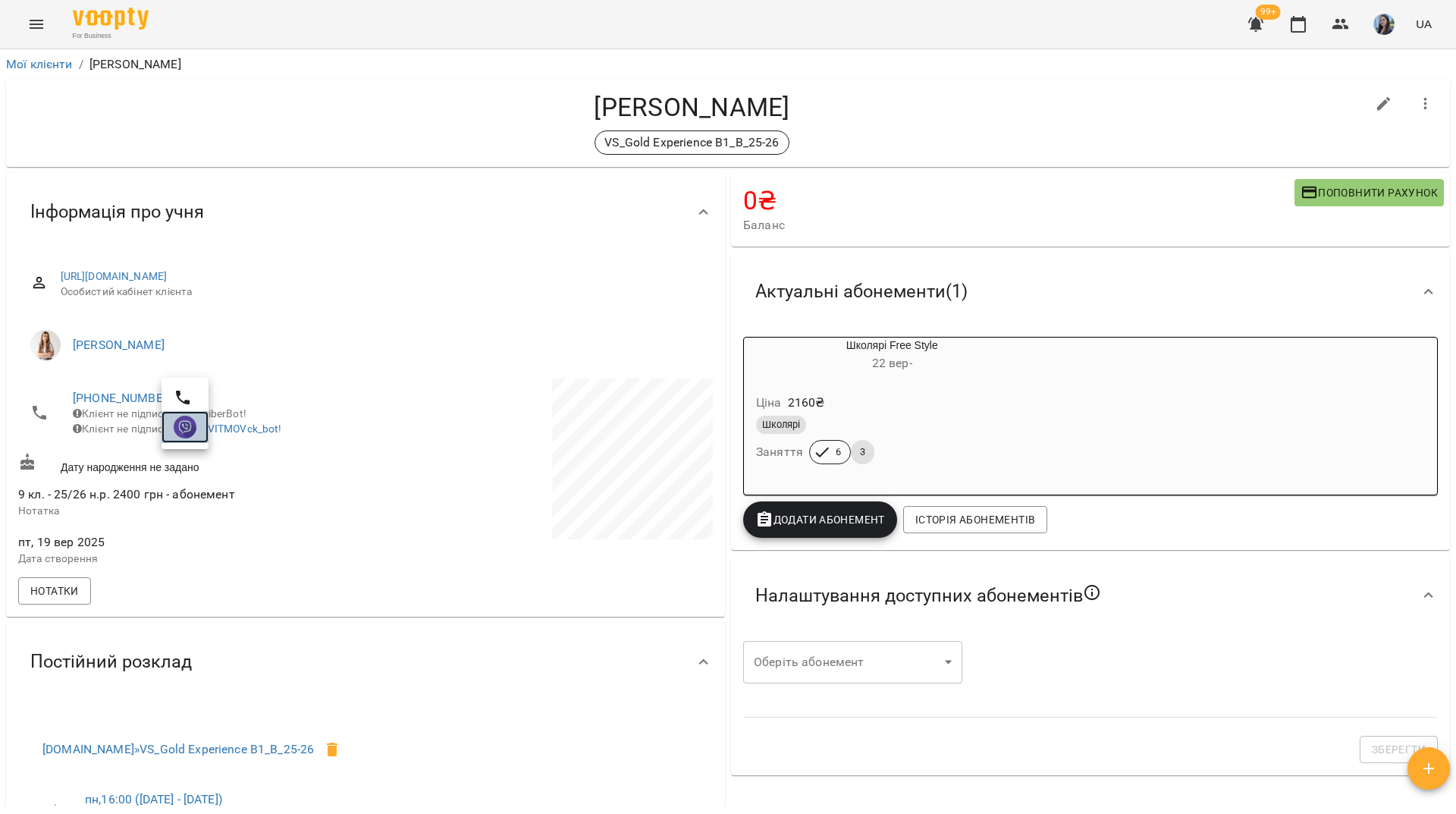
click at [188, 423] on img at bounding box center [185, 427] width 23 height 23
drag, startPoint x: 279, startPoint y: 24, endPoint x: 303, endPoint y: 0, distance: 33.9
click at [280, 23] on div "For Business 99+ UA" at bounding box center [728, 24] width 1456 height 49
click at [103, 394] on link "+380633783953" at bounding box center [123, 398] width 101 height 14
click at [178, 433] on img at bounding box center [185, 427] width 23 height 23
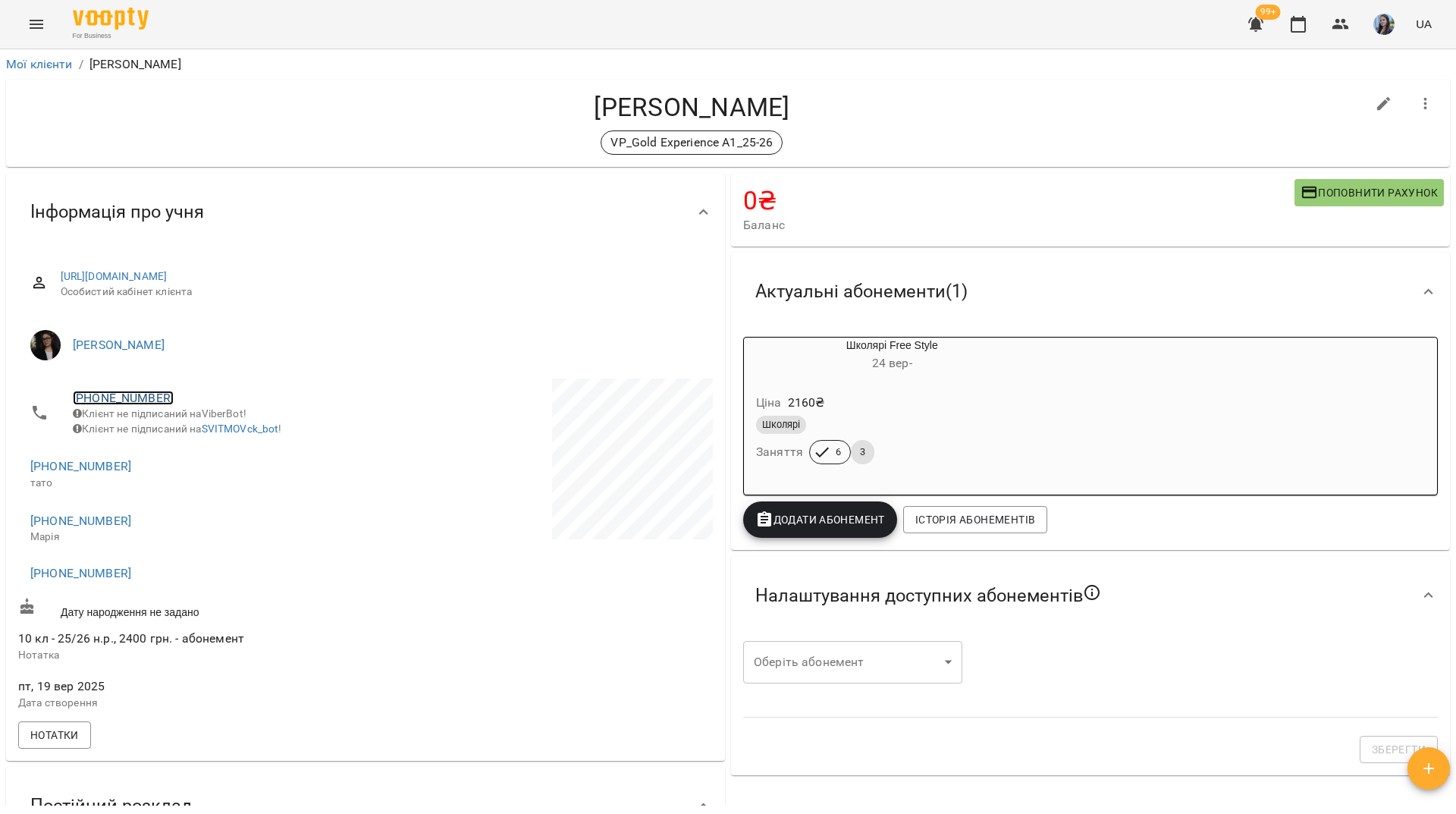
click at [131, 393] on link "+380675577717" at bounding box center [123, 398] width 101 height 14
click at [183, 418] on img at bounding box center [185, 427] width 23 height 23
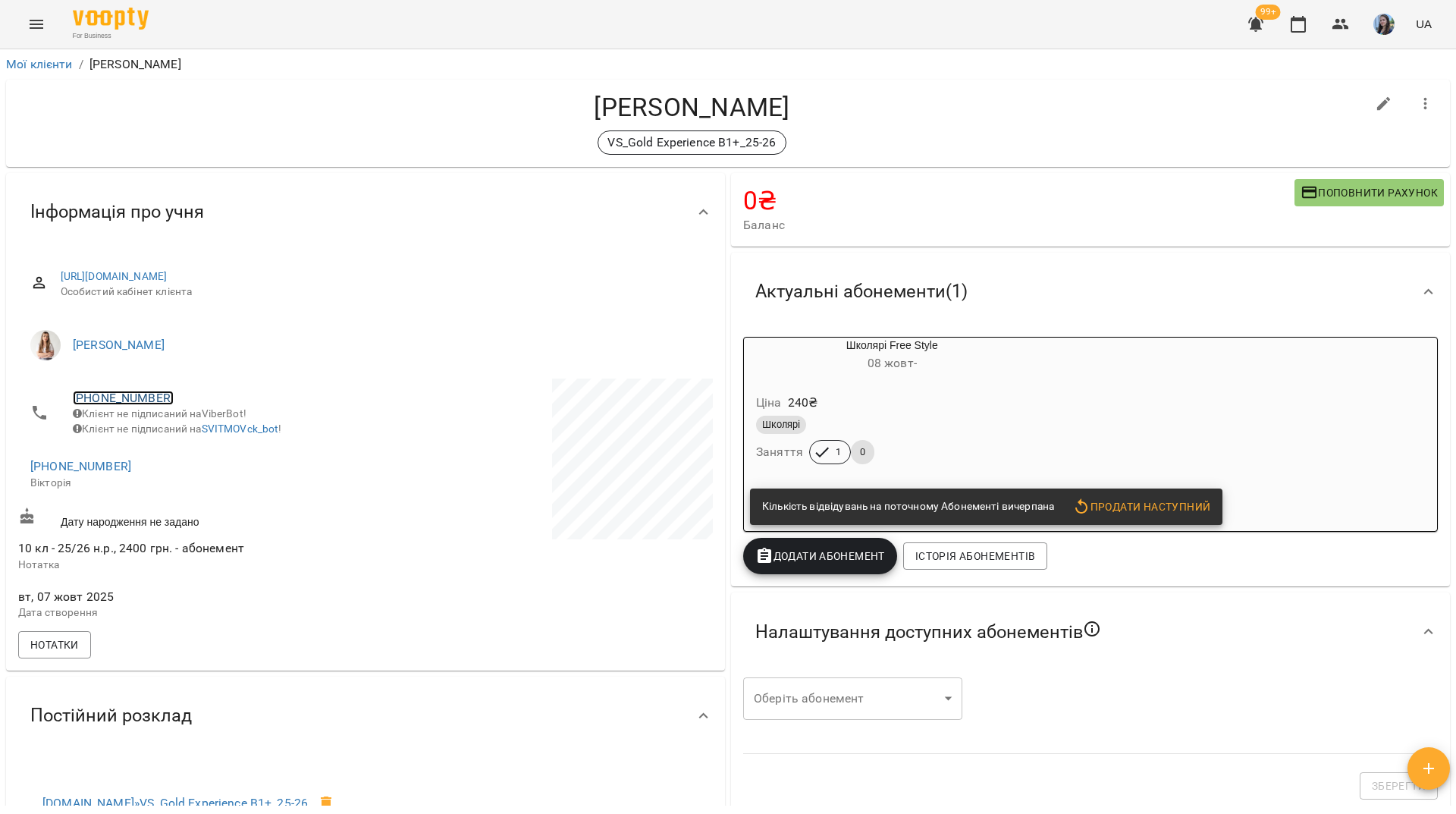
click at [135, 391] on link "[PHONE_NUMBER]" at bounding box center [123, 398] width 101 height 14
click at [177, 431] on img at bounding box center [185, 427] width 23 height 23
click at [338, 32] on div "For Business 99+ UA" at bounding box center [728, 24] width 1456 height 49
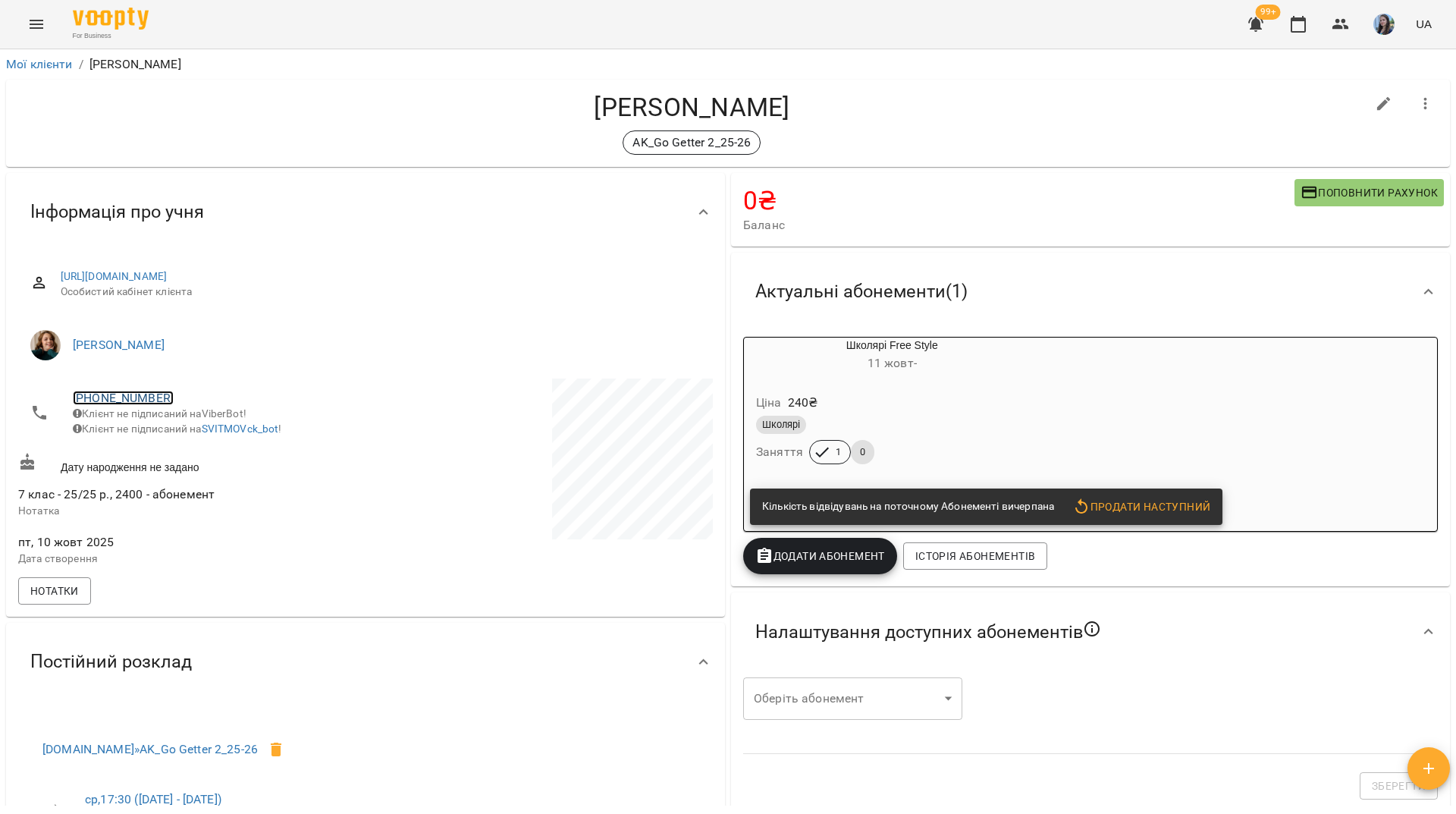
click at [141, 396] on link "+380506776149" at bounding box center [123, 398] width 101 height 14
click at [182, 422] on img at bounding box center [185, 427] width 23 height 23
click at [465, 19] on div "For Business 99+ UA" at bounding box center [728, 24] width 1456 height 49
click at [121, 396] on link "+380506776149" at bounding box center [123, 398] width 101 height 14
click at [179, 431] on img at bounding box center [185, 427] width 23 height 23
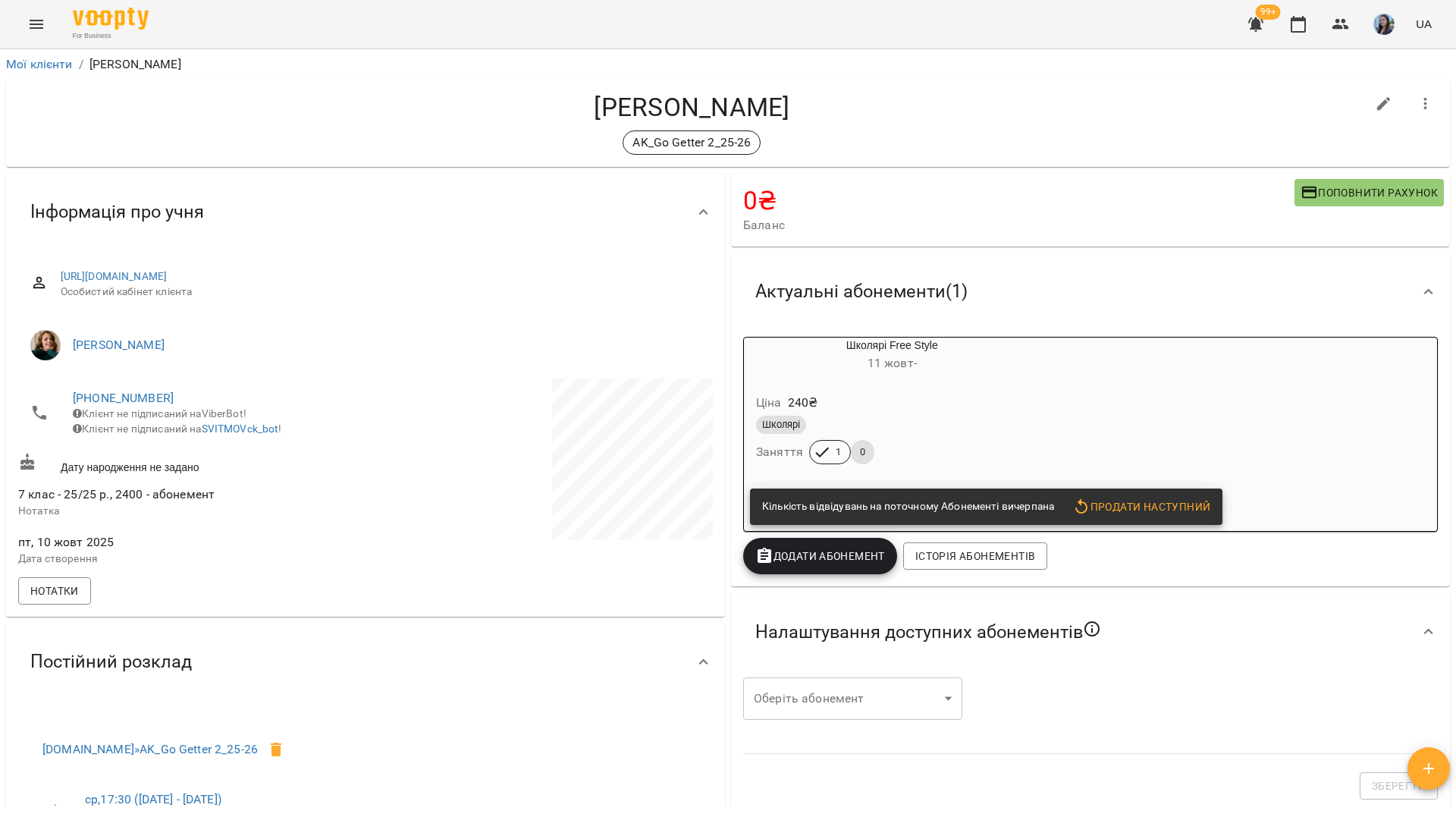
click at [494, 12] on div "For Business 99+ UA" at bounding box center [728, 24] width 1456 height 49
click at [148, 393] on link "[PHONE_NUMBER]" at bounding box center [123, 398] width 101 height 14
click at [190, 429] on img at bounding box center [185, 427] width 23 height 23
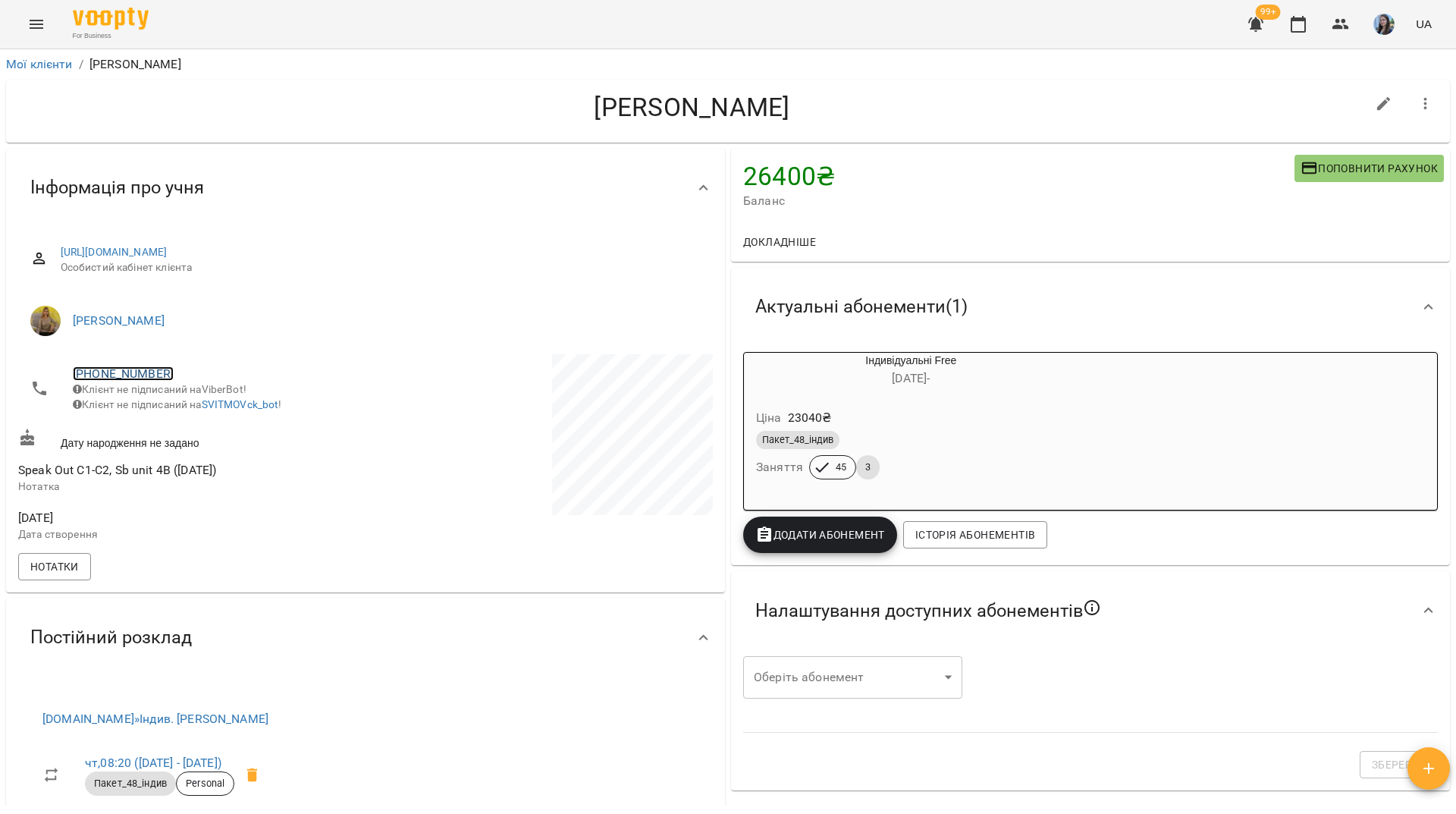
click at [127, 375] on link "+380975261836" at bounding box center [123, 373] width 101 height 14
click at [184, 411] on img at bounding box center [185, 403] width 23 height 23
click at [115, 369] on link "+380983966732" at bounding box center [123, 373] width 101 height 14
click at [195, 418] on link at bounding box center [185, 403] width 47 height 32
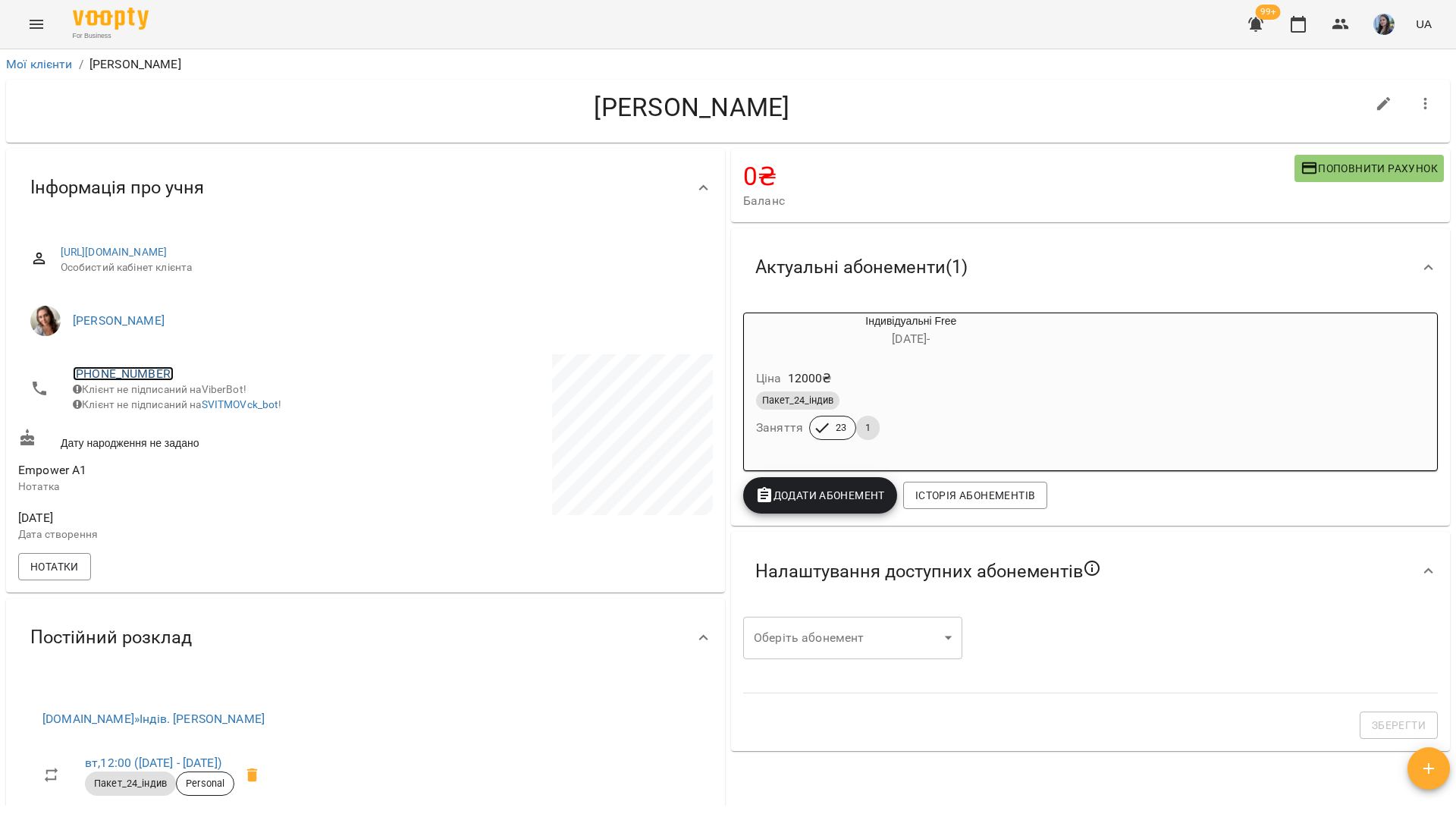
click at [139, 370] on link "+380934602128" at bounding box center [123, 373] width 101 height 14
click at [195, 403] on img at bounding box center [185, 403] width 23 height 23
click at [502, 24] on div "For Business 99+ UA" at bounding box center [728, 24] width 1456 height 49
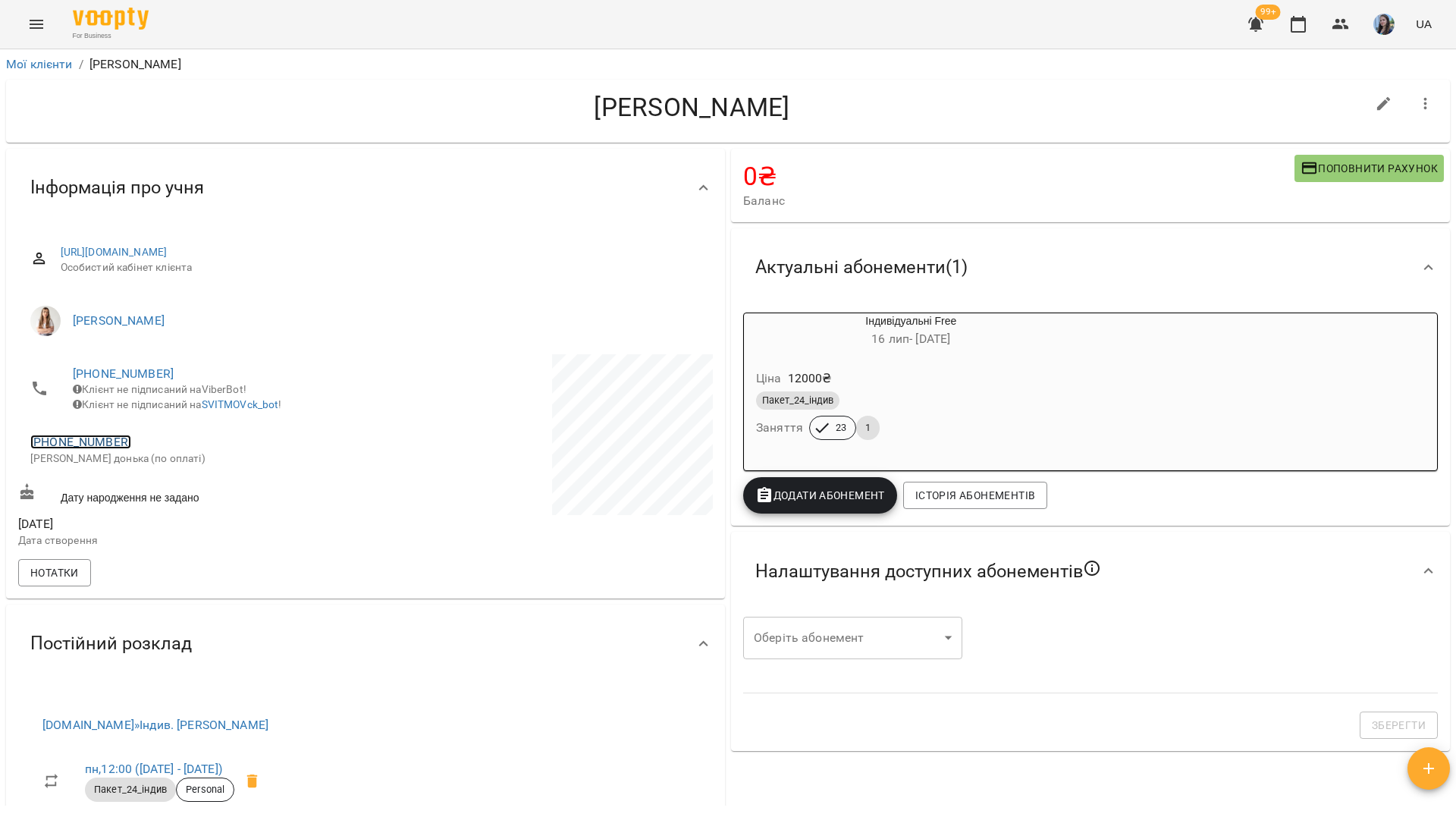
click at [66, 449] on link "[PHONE_NUMBER]" at bounding box center [80, 442] width 101 height 14
click at [140, 489] on img at bounding box center [136, 482] width 23 height 23
click at [328, 17] on div "For Business 99+ UA" at bounding box center [728, 24] width 1456 height 49
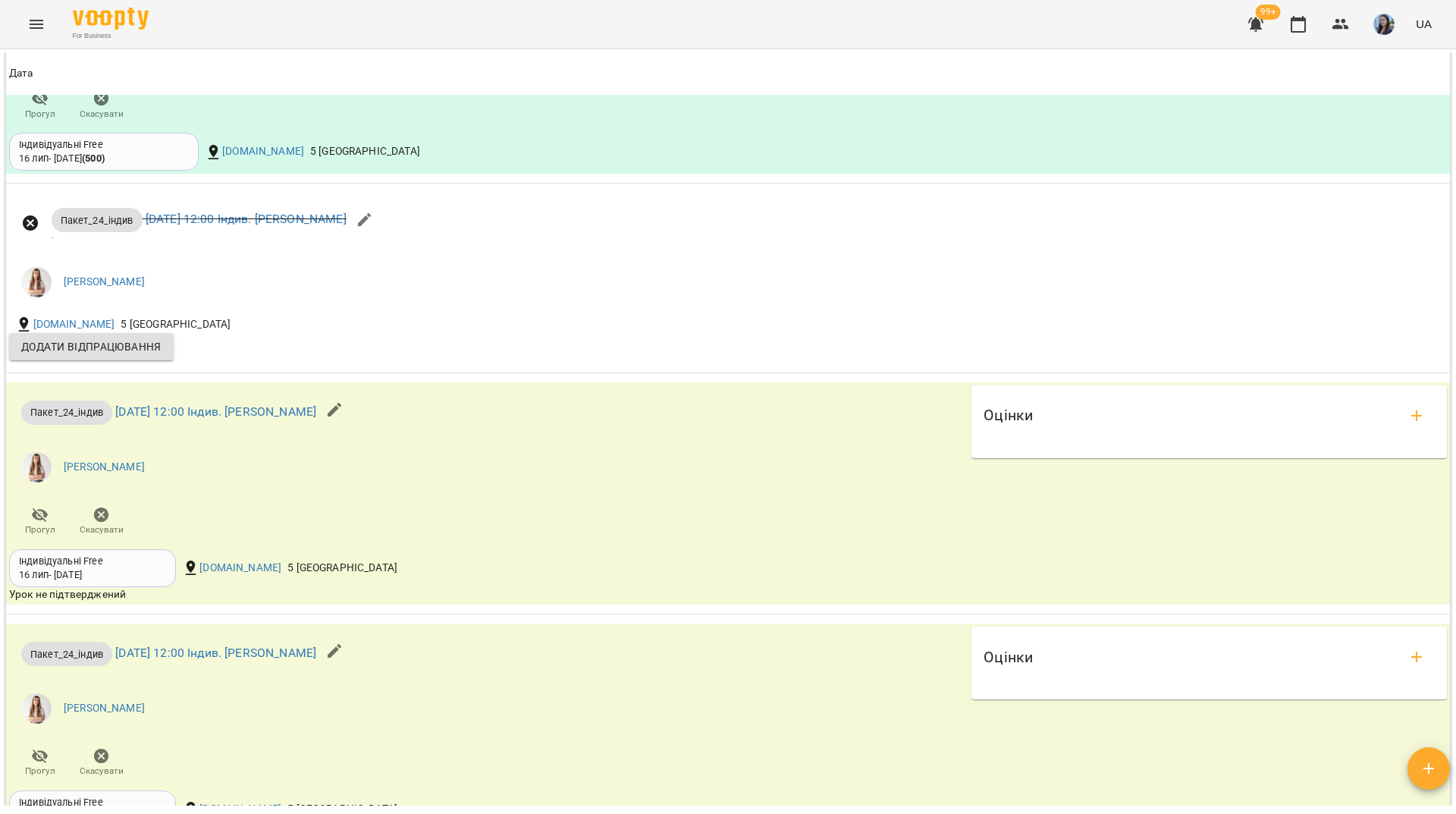
scroll to position [1821, 0]
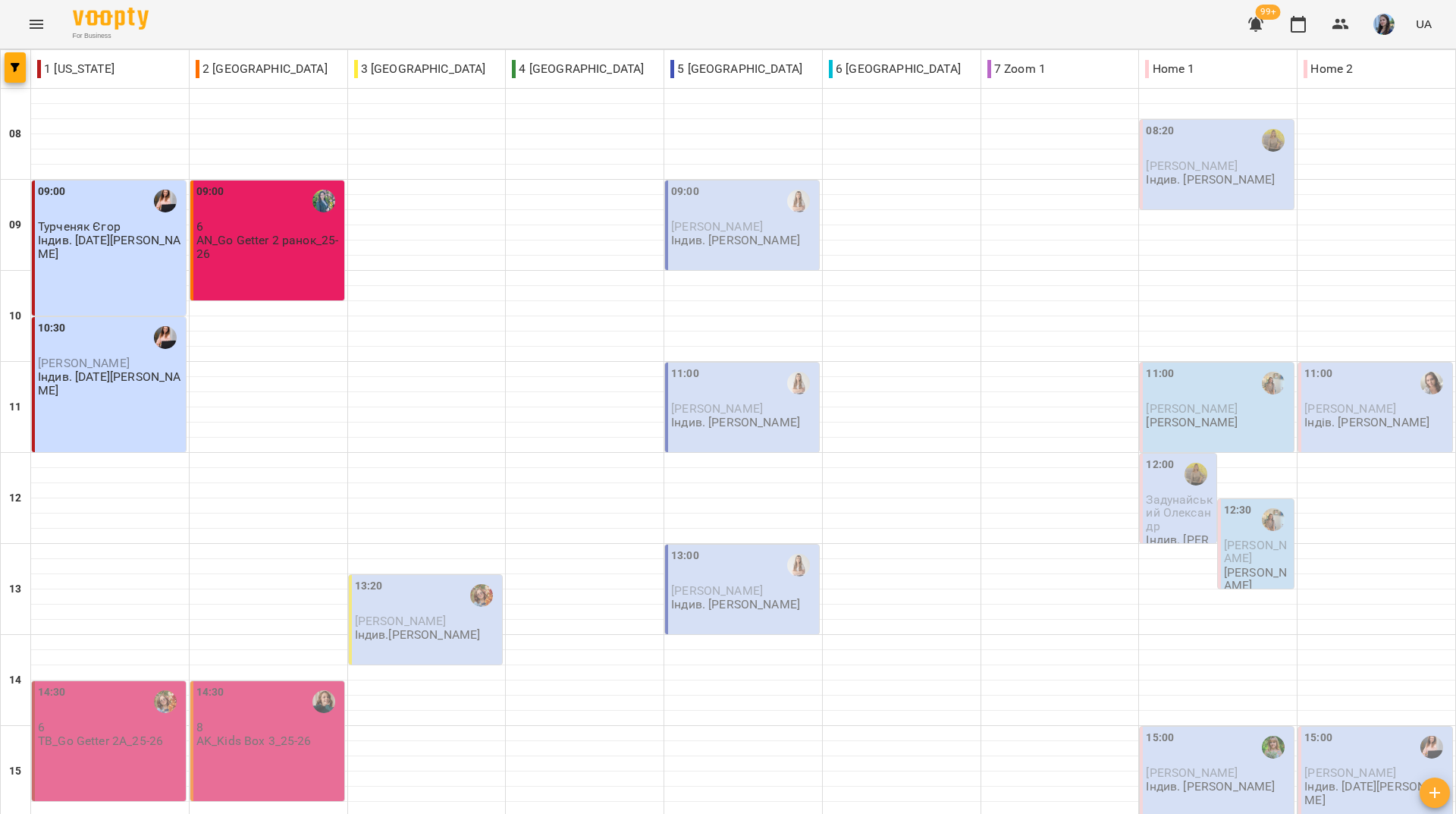
scroll to position [559, 0]
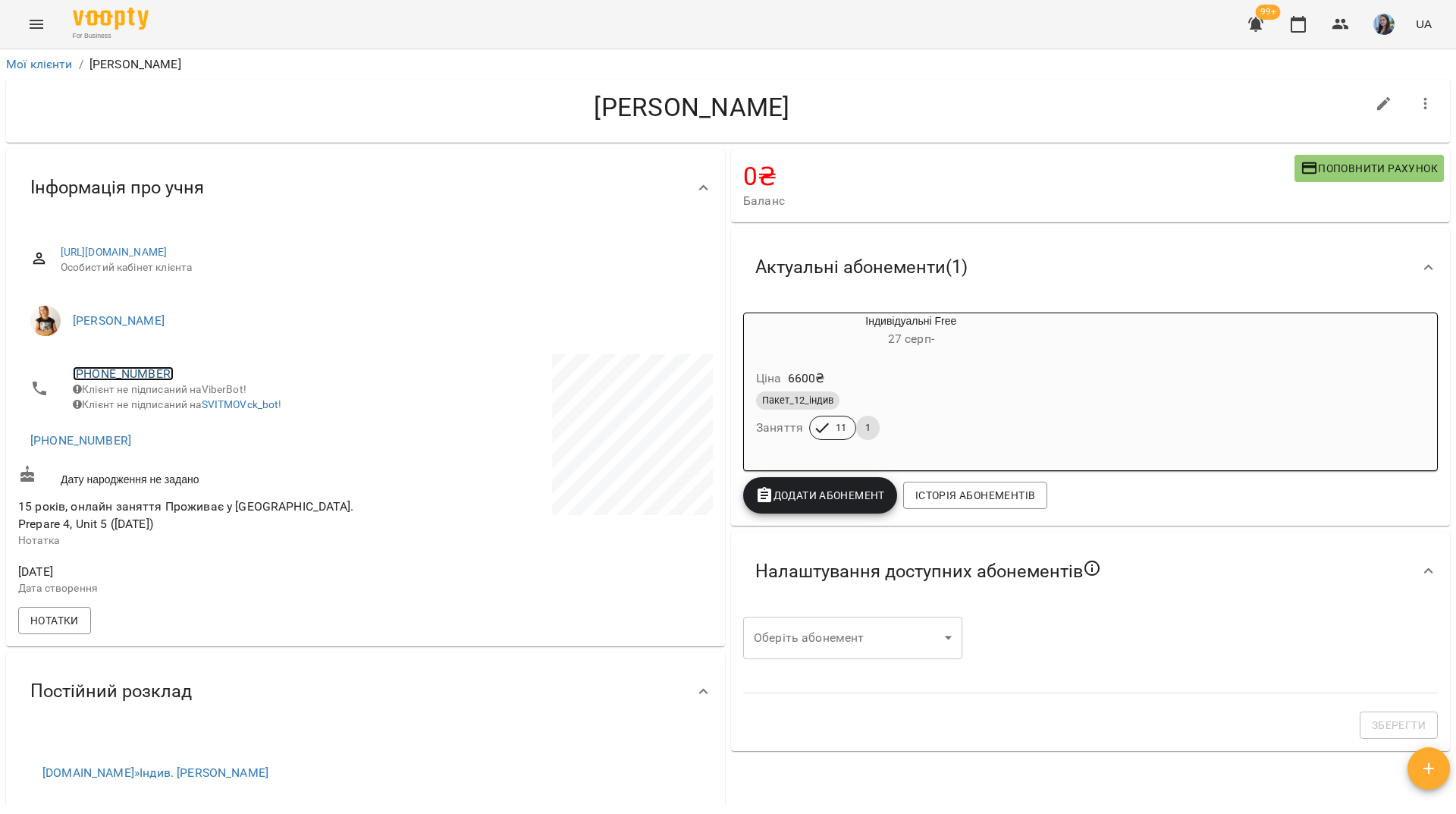
click at [140, 379] on link "+380509445512" at bounding box center [123, 373] width 101 height 14
click at [181, 405] on img at bounding box center [185, 403] width 23 height 23
click at [391, 39] on div "For Business 99+ UA" at bounding box center [728, 24] width 1456 height 49
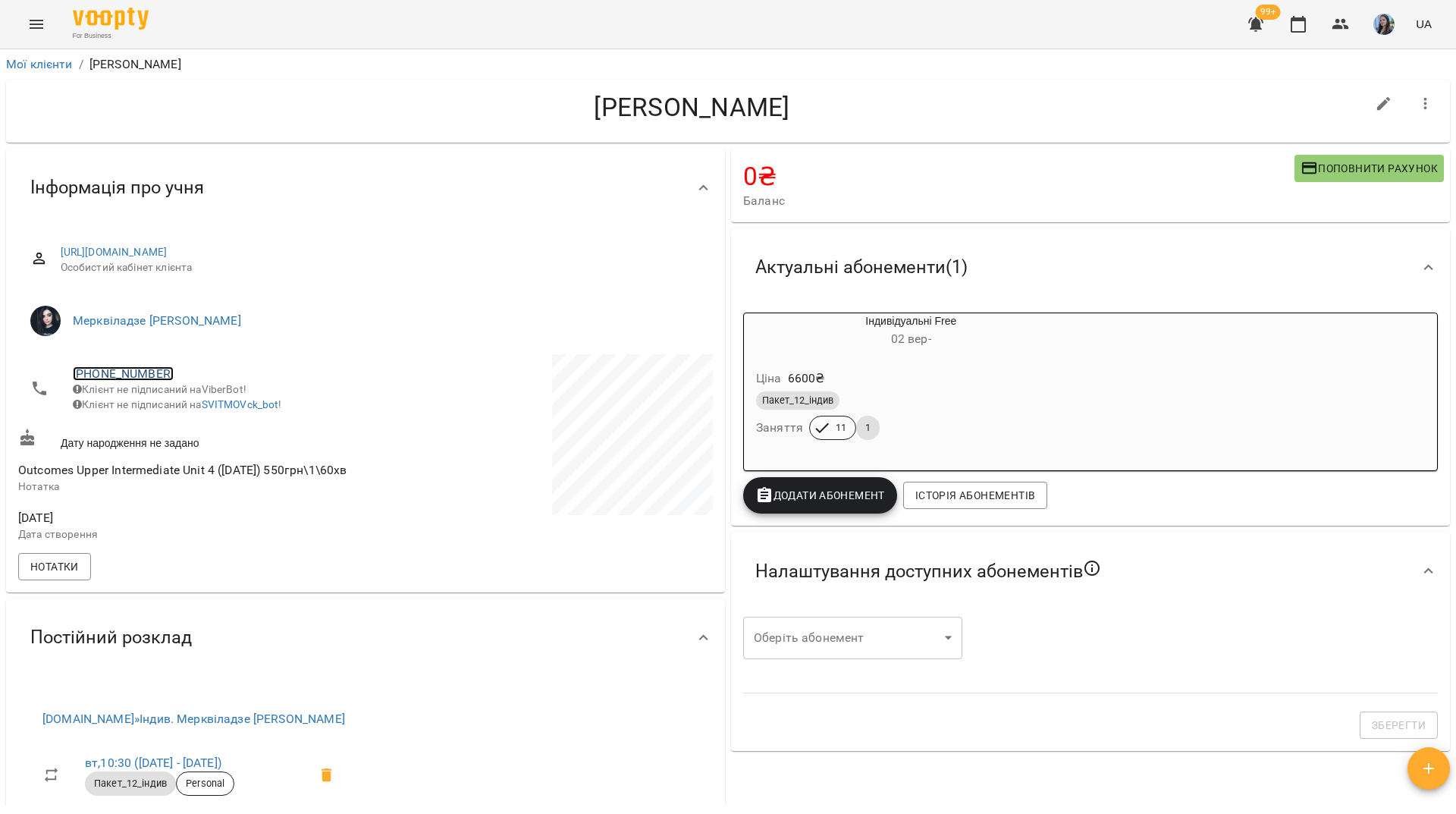
click at [156, 373] on link "+380965456202" at bounding box center [123, 373] width 101 height 14
click at [182, 410] on img at bounding box center [185, 403] width 23 height 23
click at [278, 115] on h4 "Тіхончик Ірина" at bounding box center [693, 107] width 1348 height 31
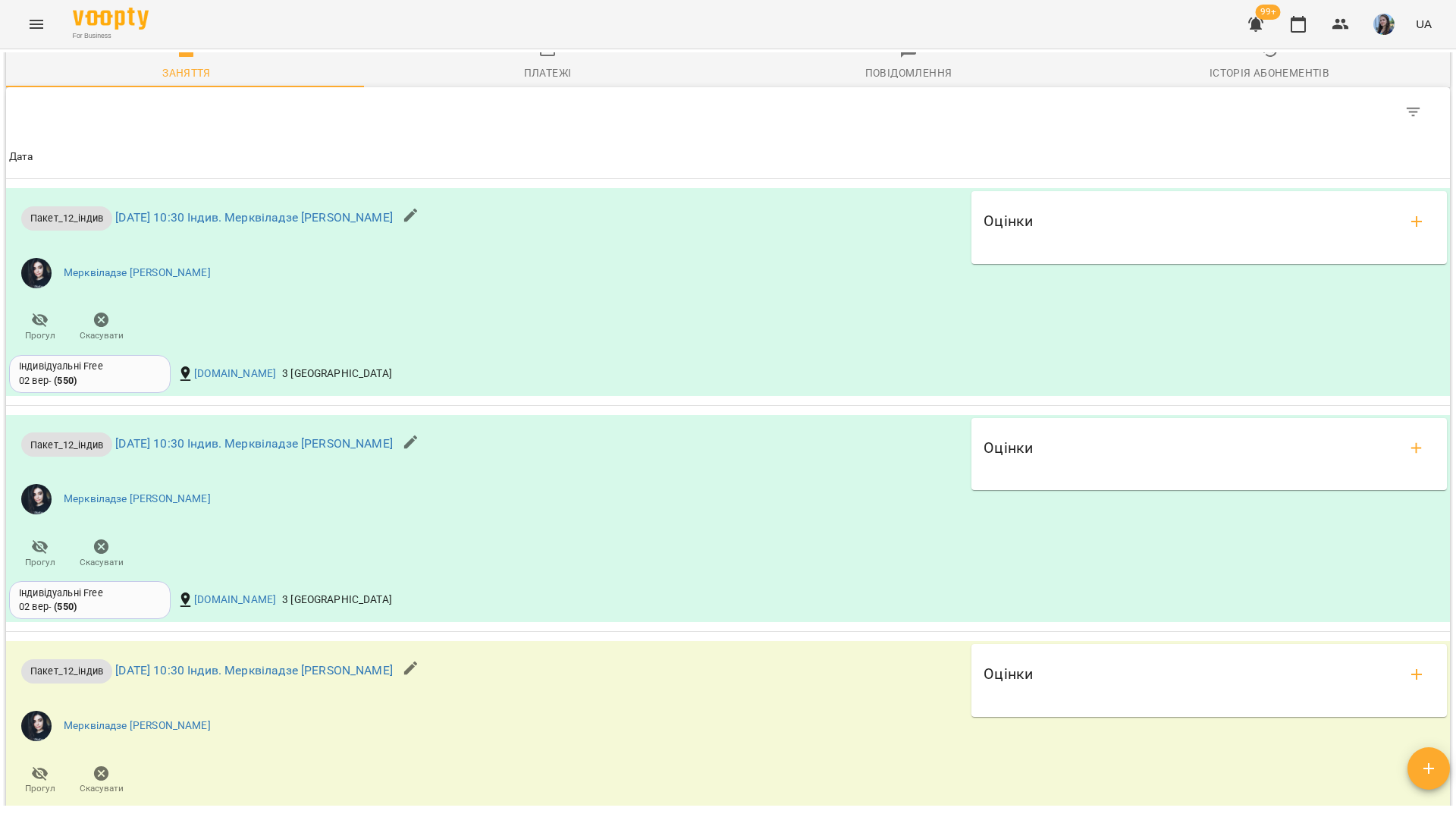
scroll to position [910, 0]
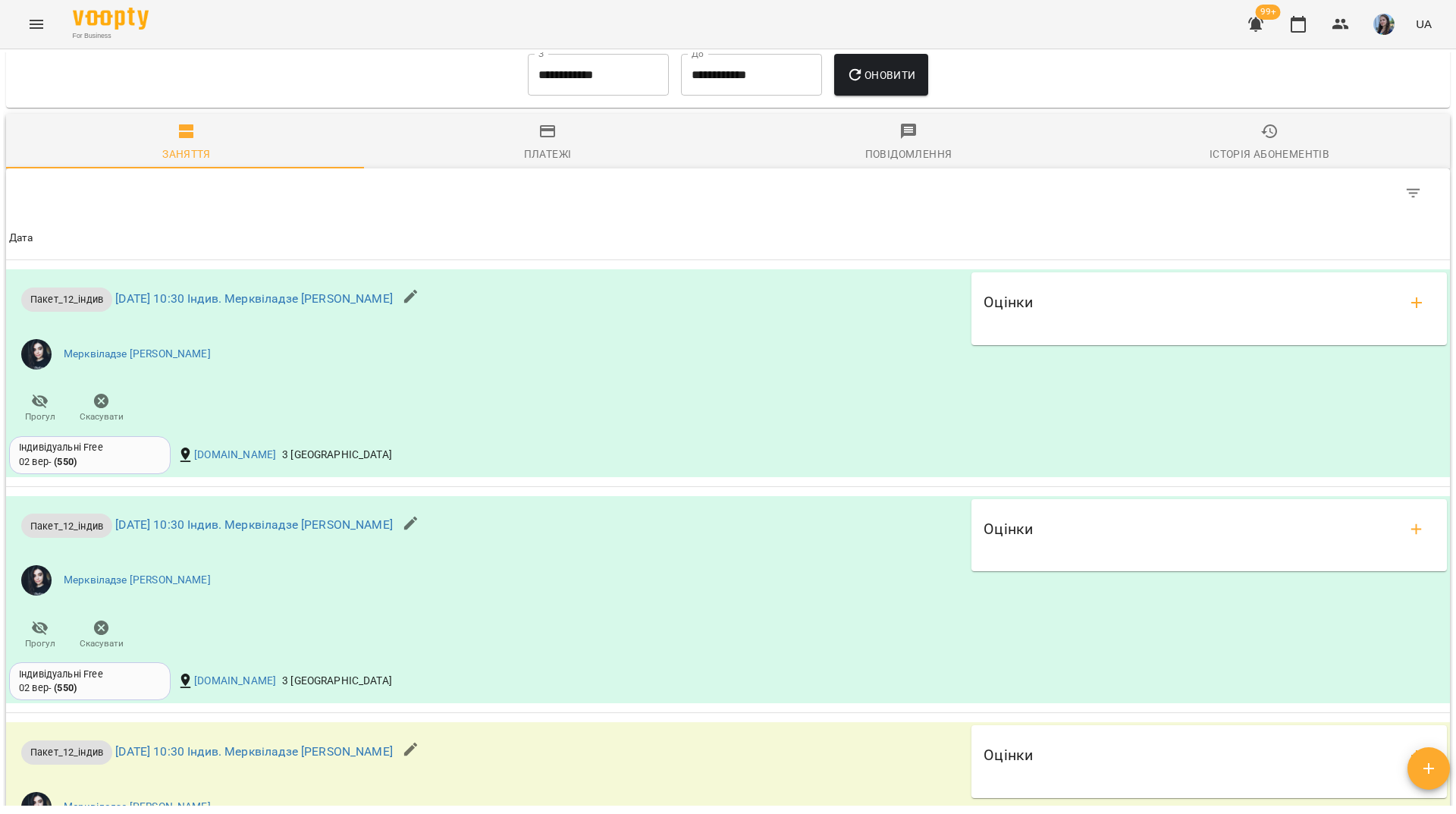
click at [356, 35] on div "For Business 99+ UA" at bounding box center [728, 24] width 1456 height 49
click at [546, 26] on div "For Business 99+ UA" at bounding box center [728, 24] width 1456 height 49
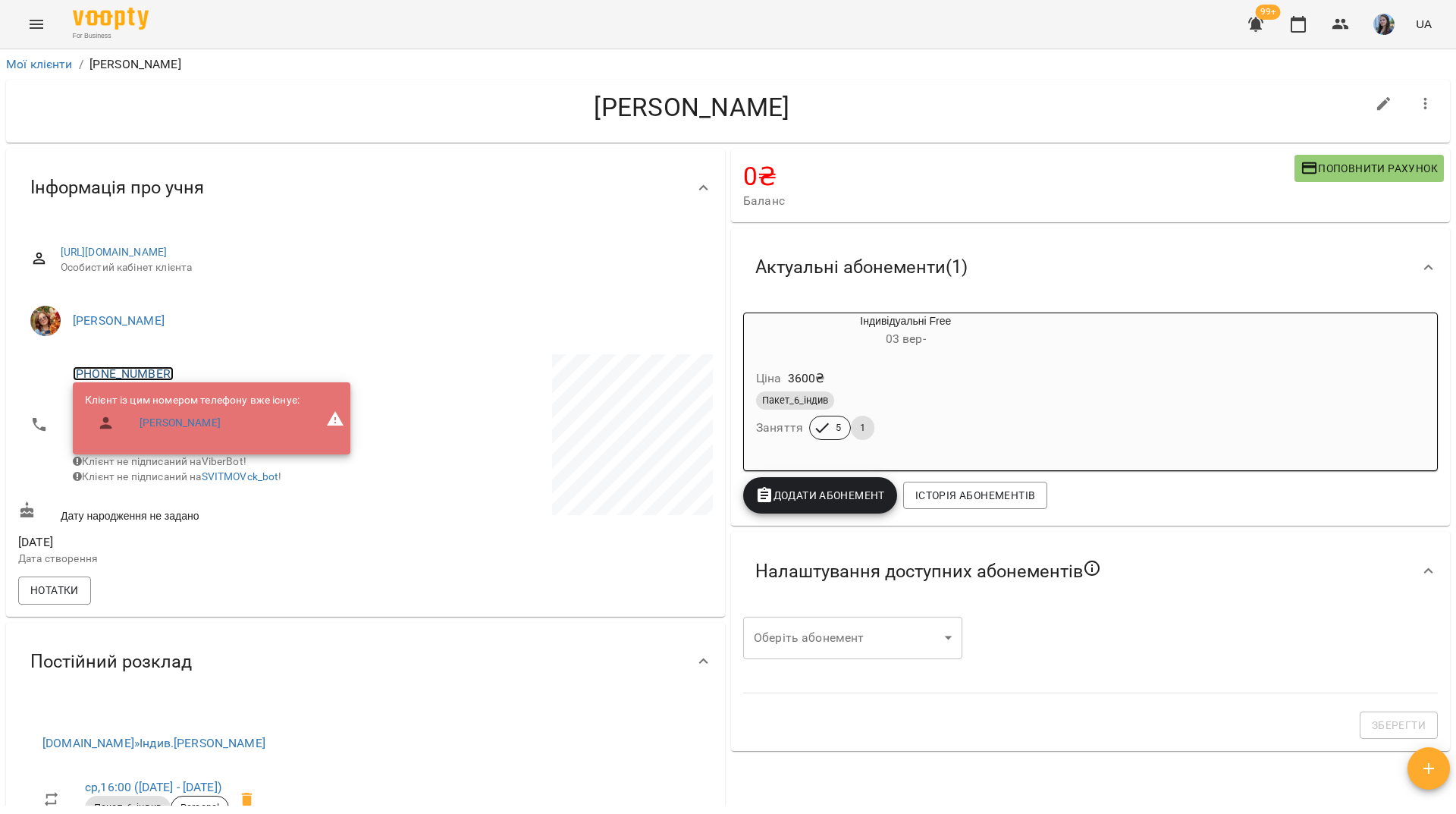
click at [127, 379] on link "+380967215072" at bounding box center [123, 373] width 101 height 14
click at [179, 410] on img at bounding box center [185, 403] width 23 height 23
click at [310, 114] on h4 "Кобко Мілана" at bounding box center [693, 107] width 1348 height 31
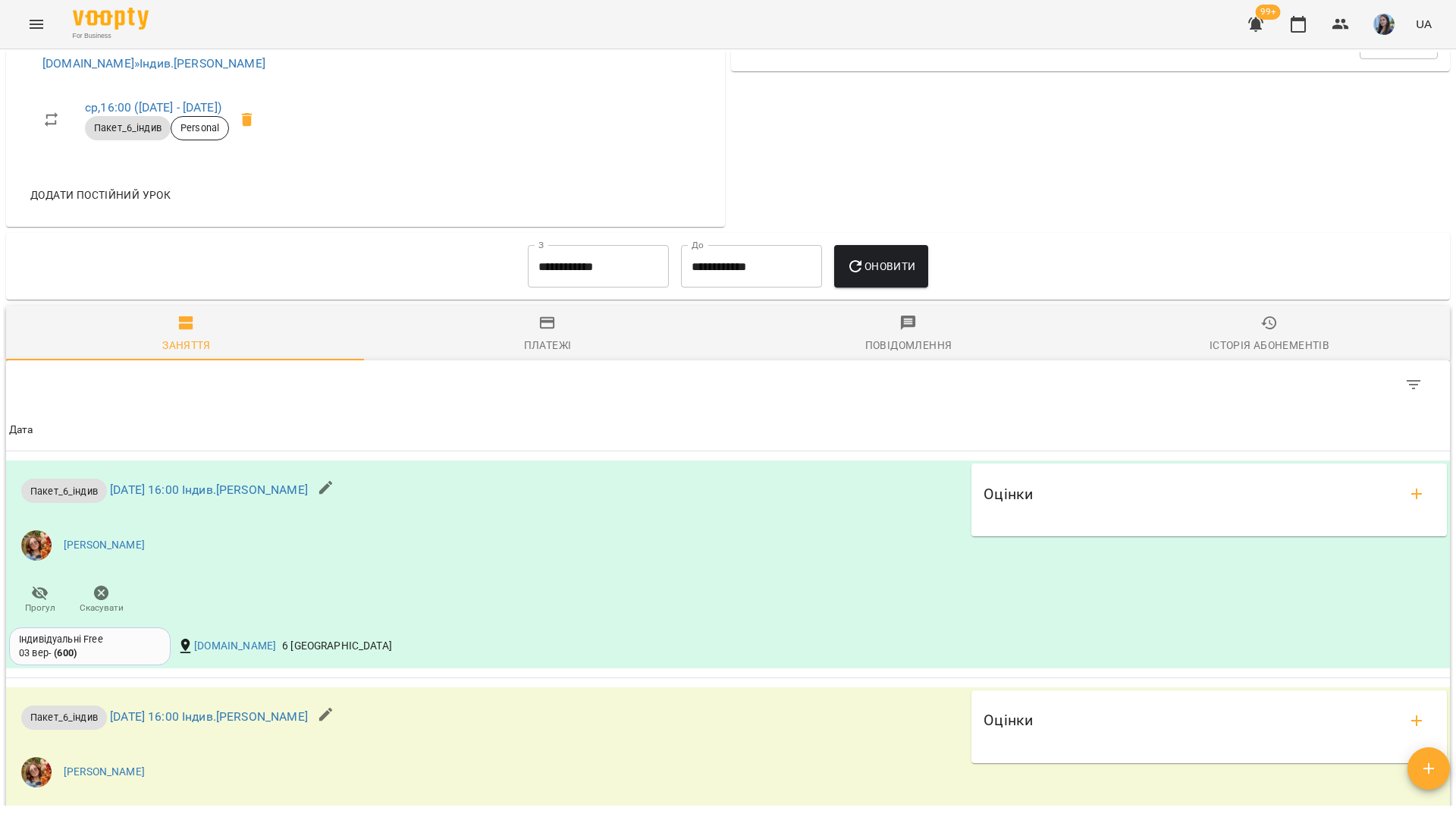
scroll to position [455, 0]
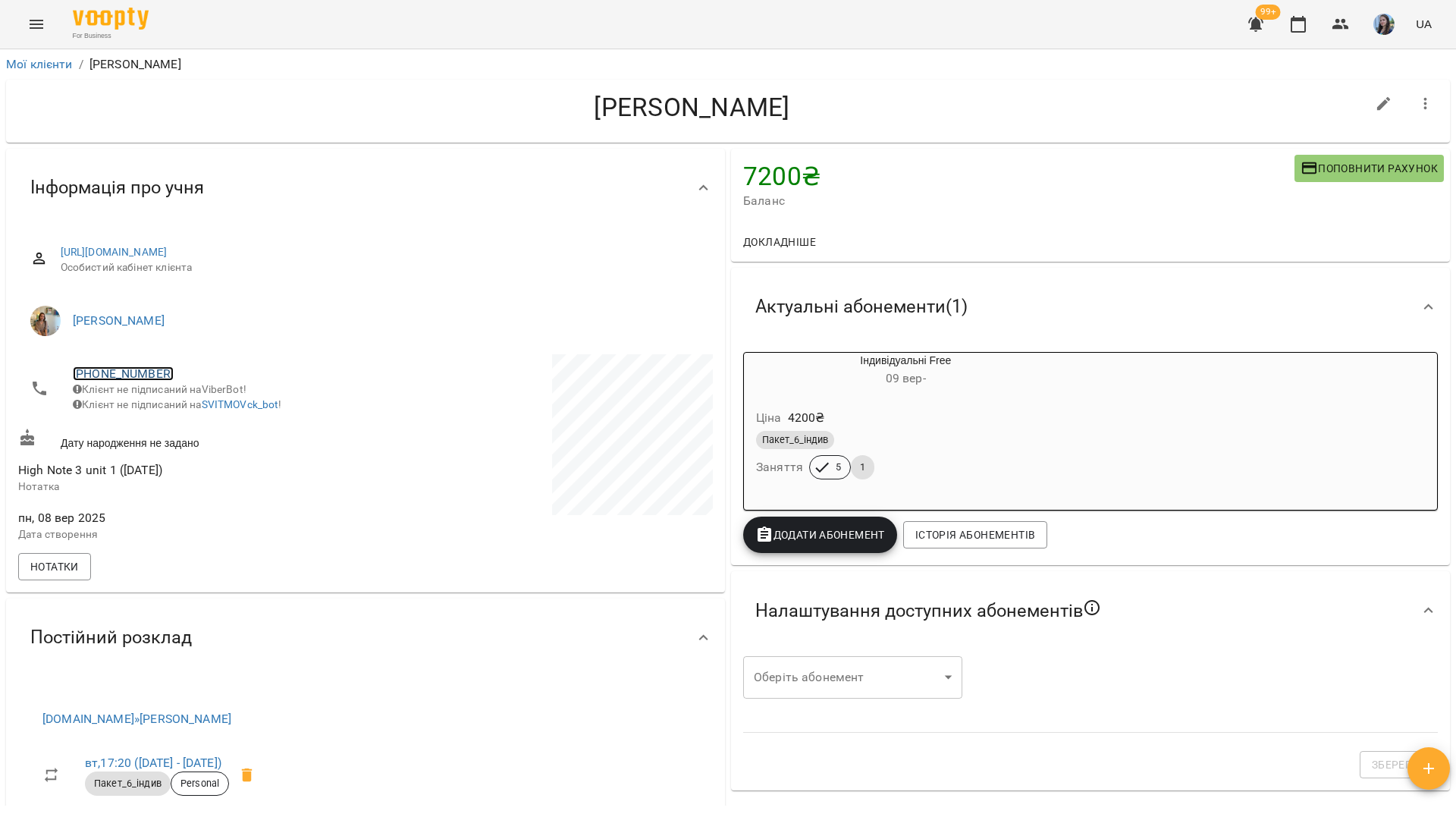
click at [157, 371] on link "+380986151568" at bounding box center [123, 373] width 101 height 14
click at [199, 417] on link at bounding box center [185, 403] width 47 height 32
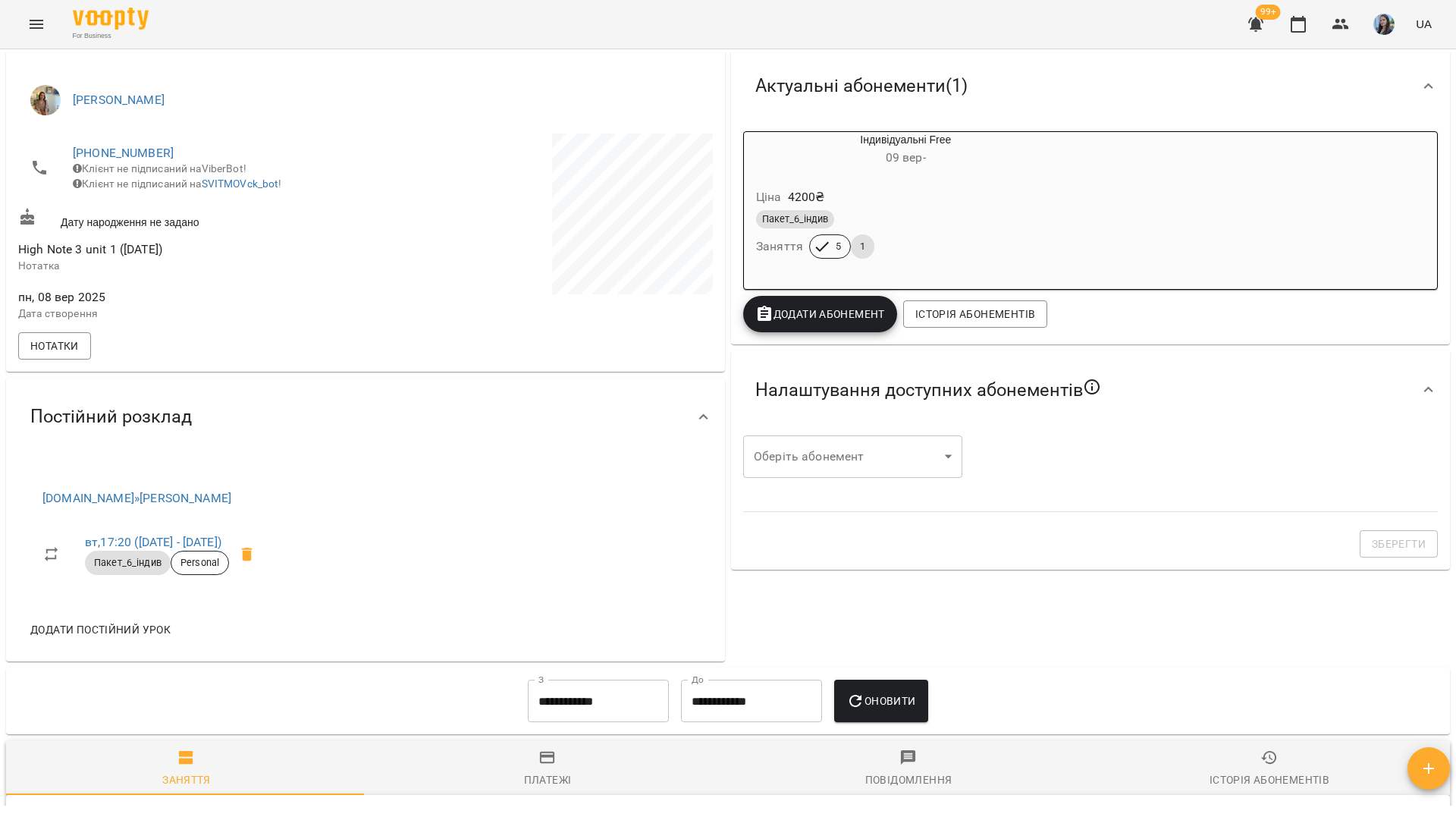
scroll to position [227, 0]
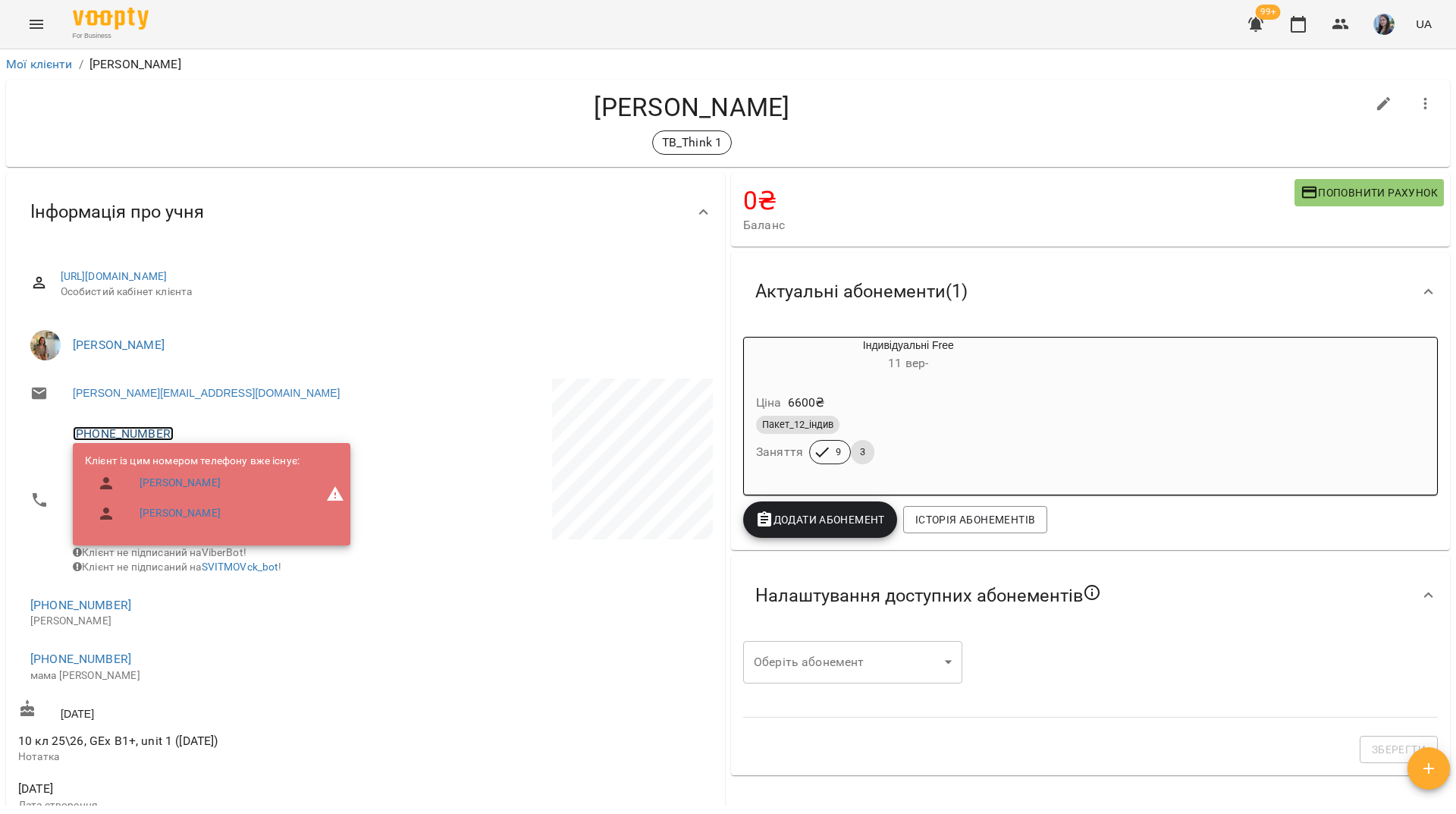
click at [125, 434] on link "+380678626299" at bounding box center [123, 434] width 101 height 14
click at [173, 460] on link at bounding box center [185, 464] width 47 height 32
click at [188, 121] on h4 "Левенець Аліса" at bounding box center [693, 107] width 1348 height 31
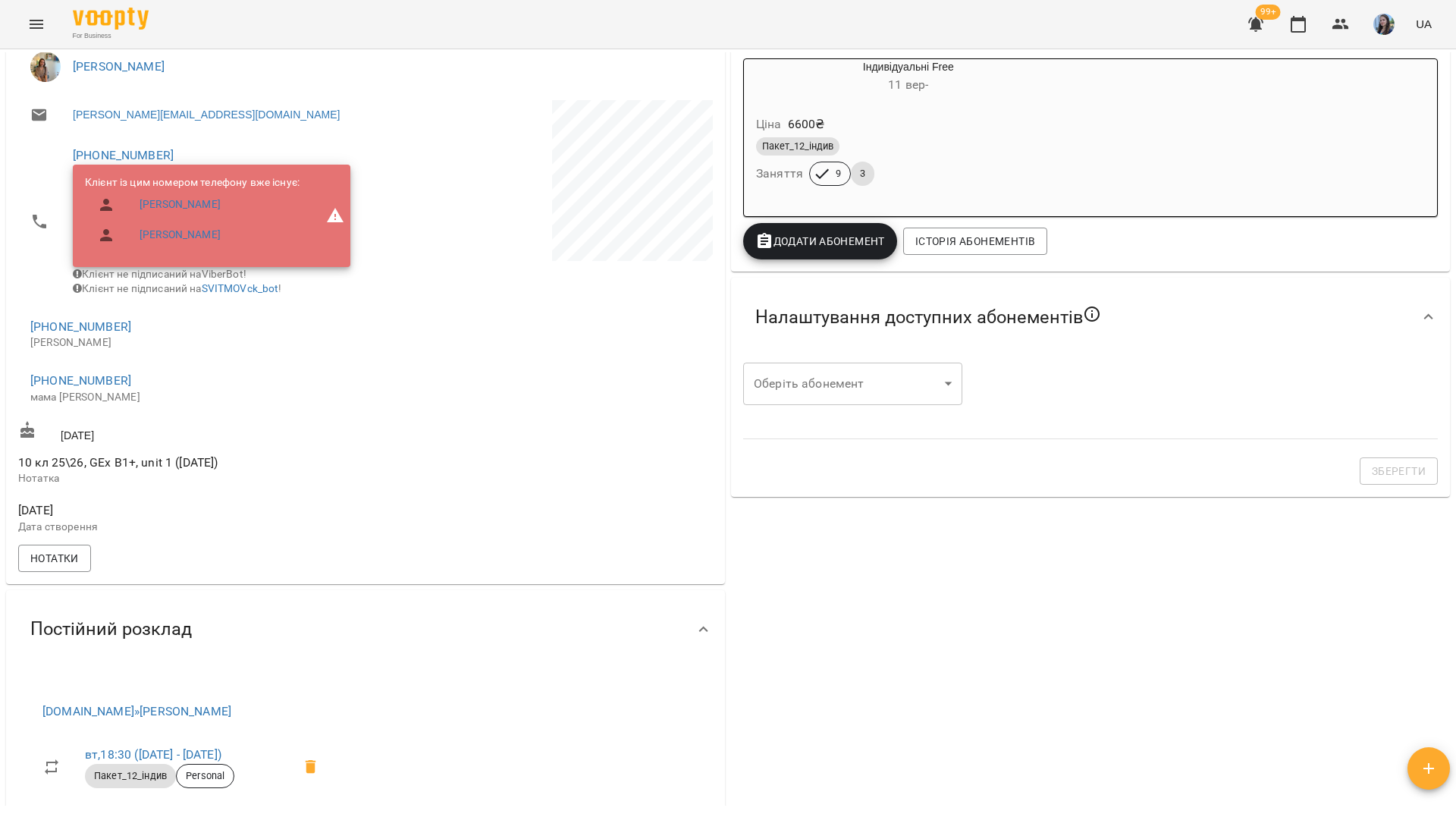
scroll to position [303, 0]
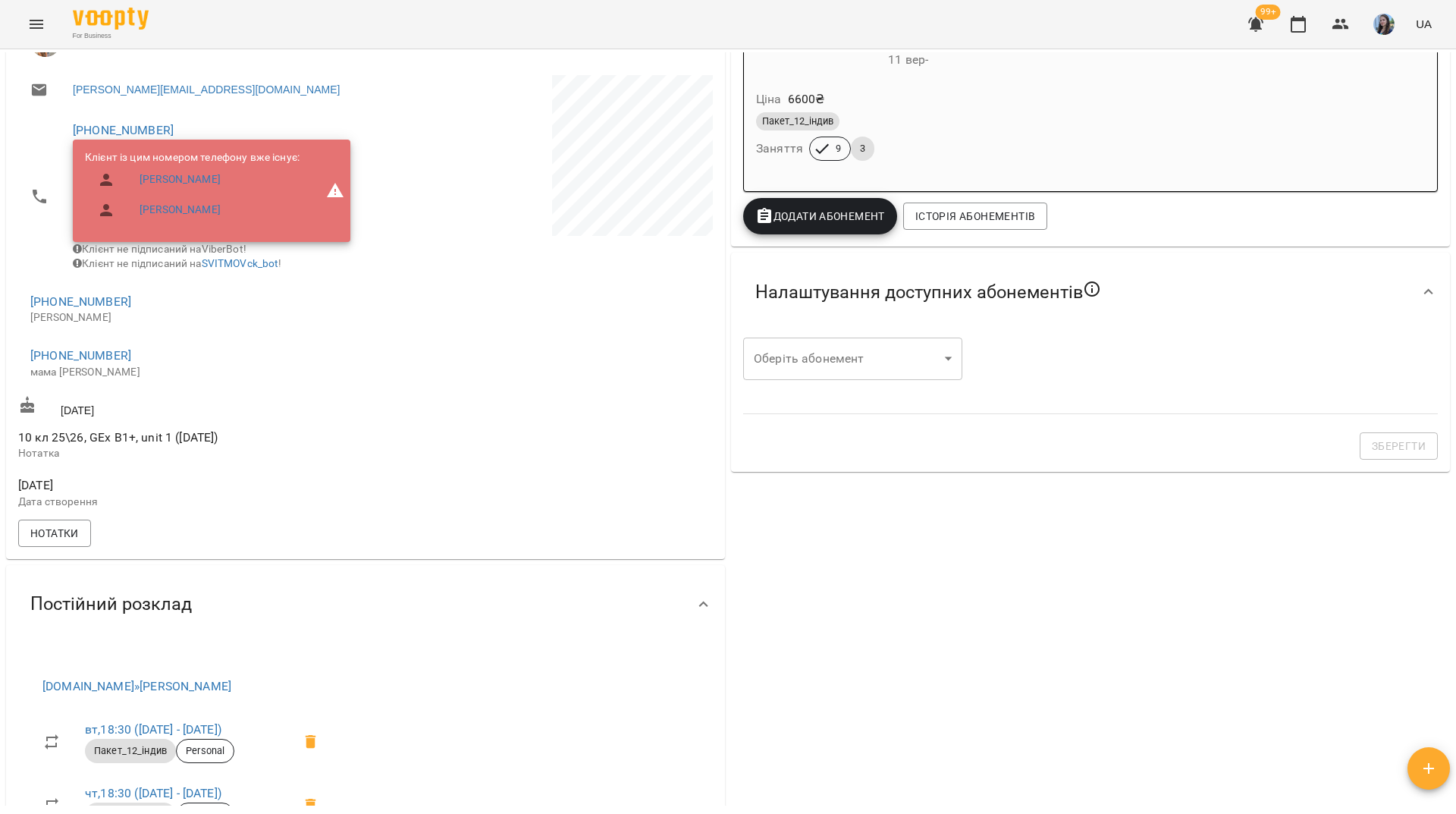
click at [347, 35] on div "For Business 99+ UA" at bounding box center [728, 24] width 1456 height 49
